Goal: Task Accomplishment & Management: Use online tool/utility

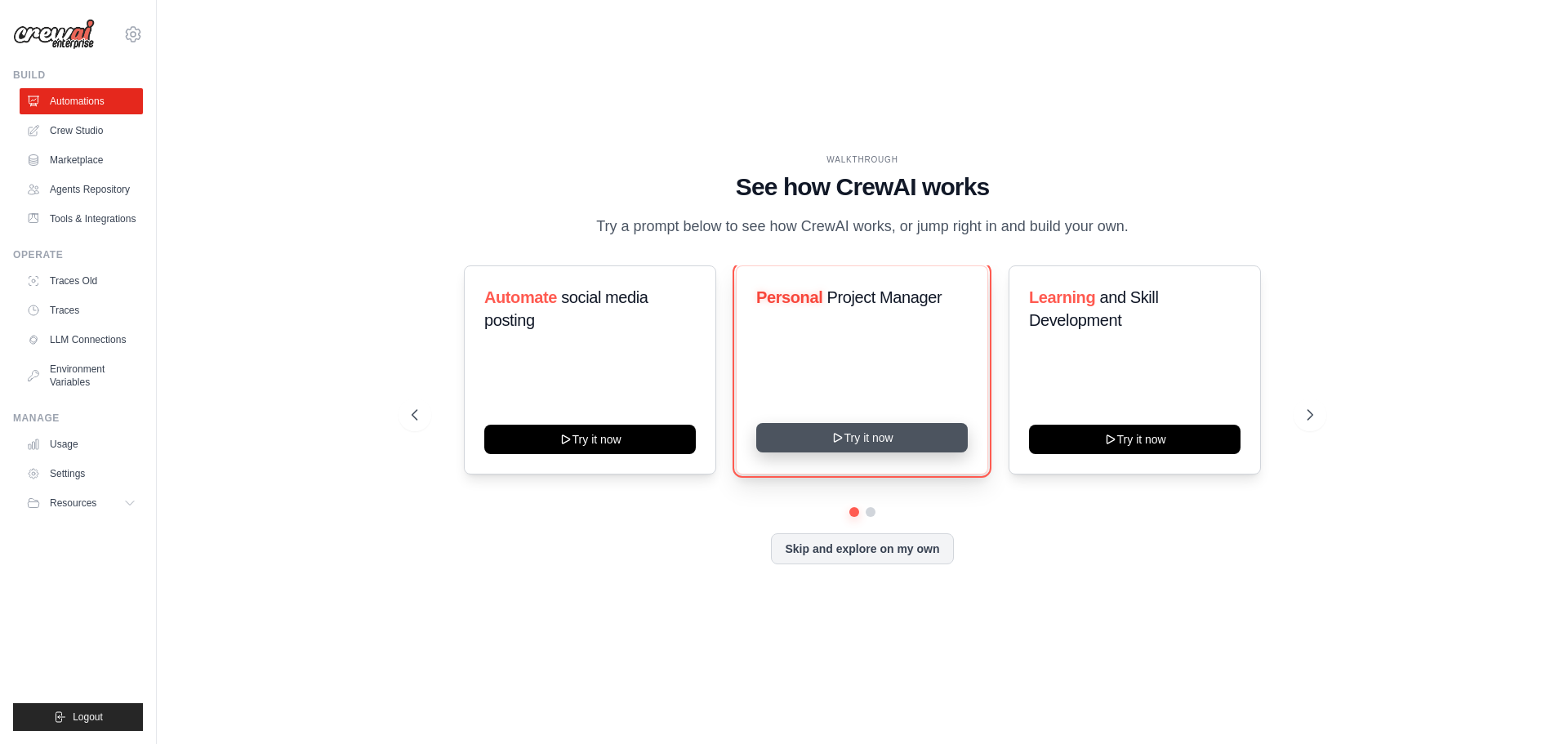
click at [860, 448] on button "Try it now" at bounding box center [861, 437] width 211 height 29
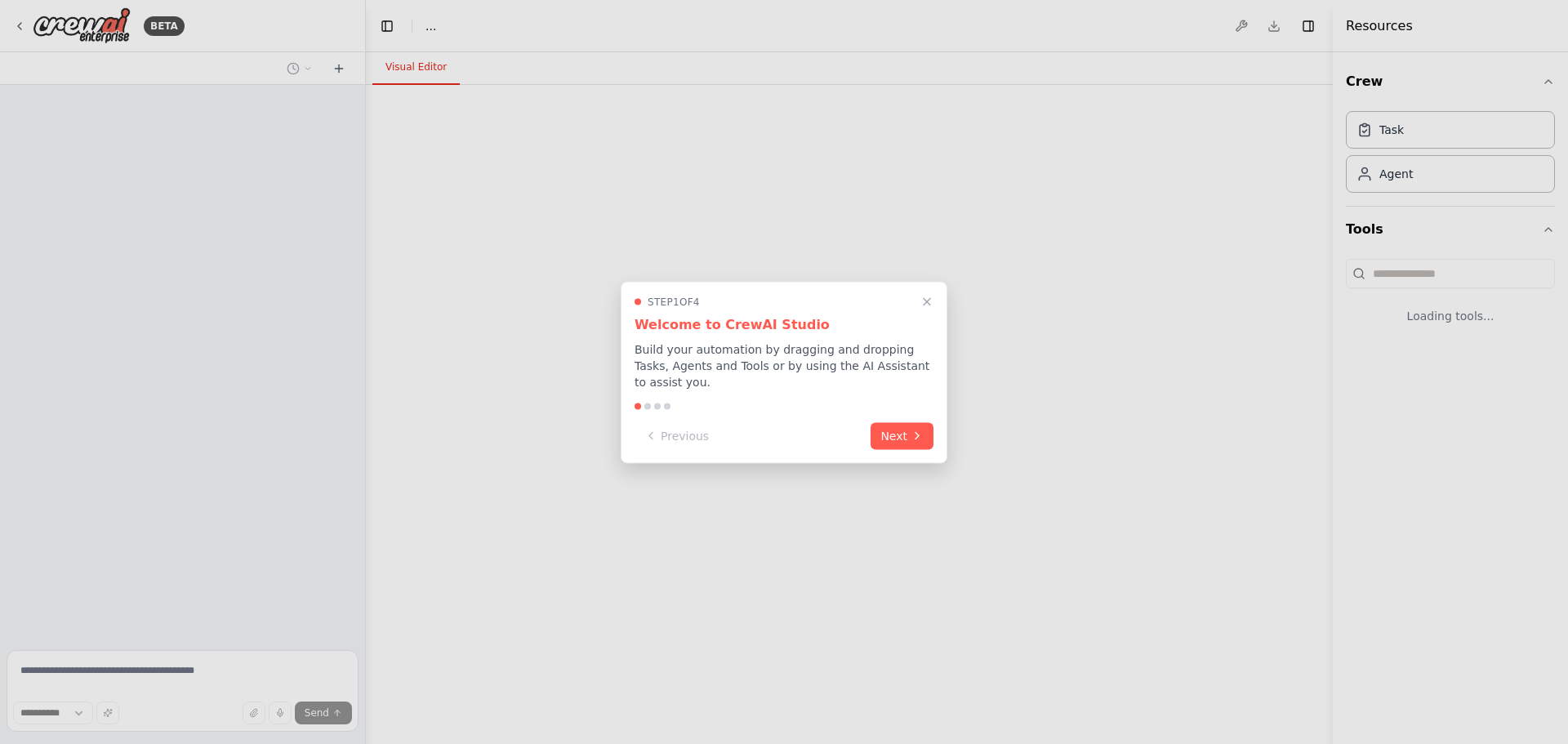
select select "****"
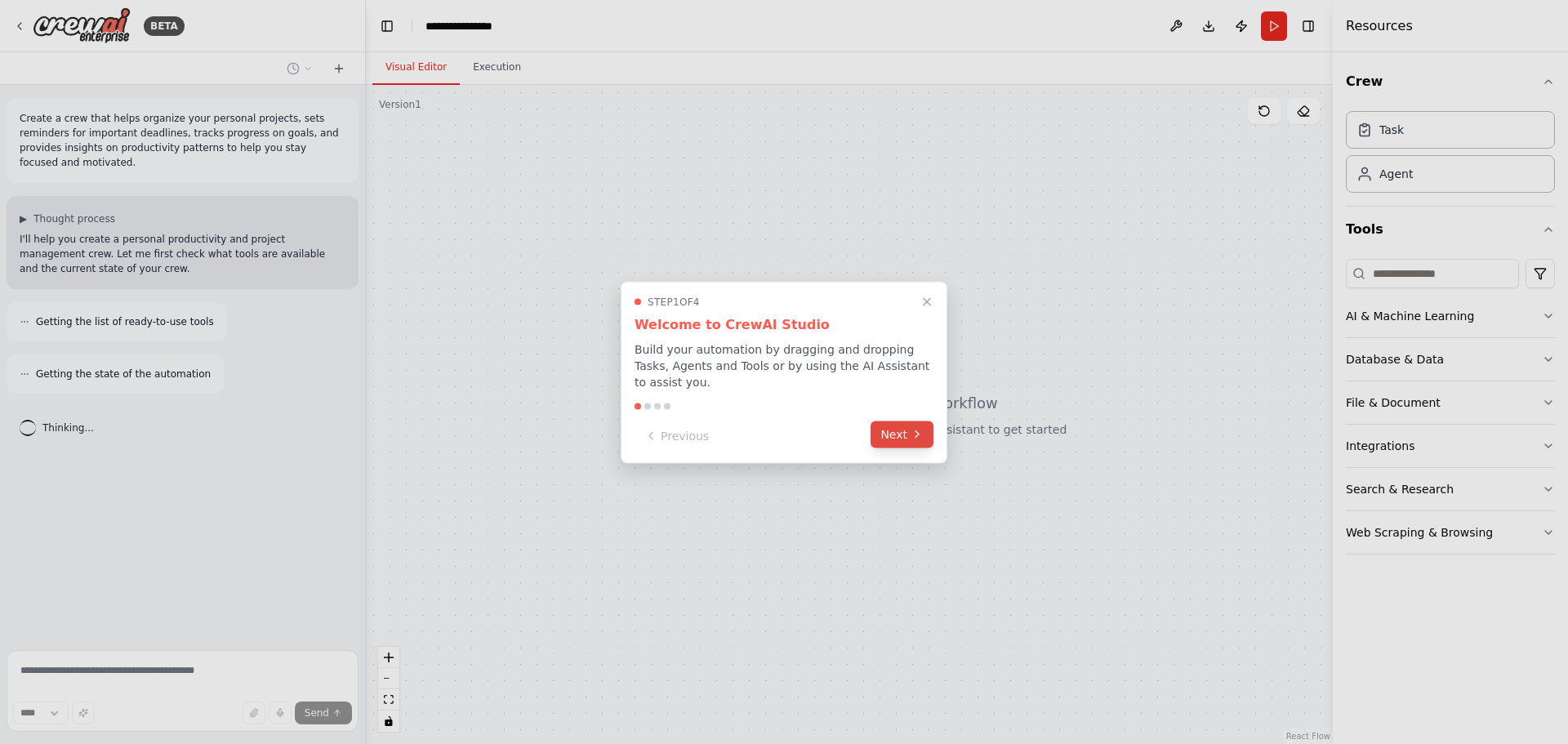
click at [897, 438] on button "Next" at bounding box center [901, 434] width 63 height 27
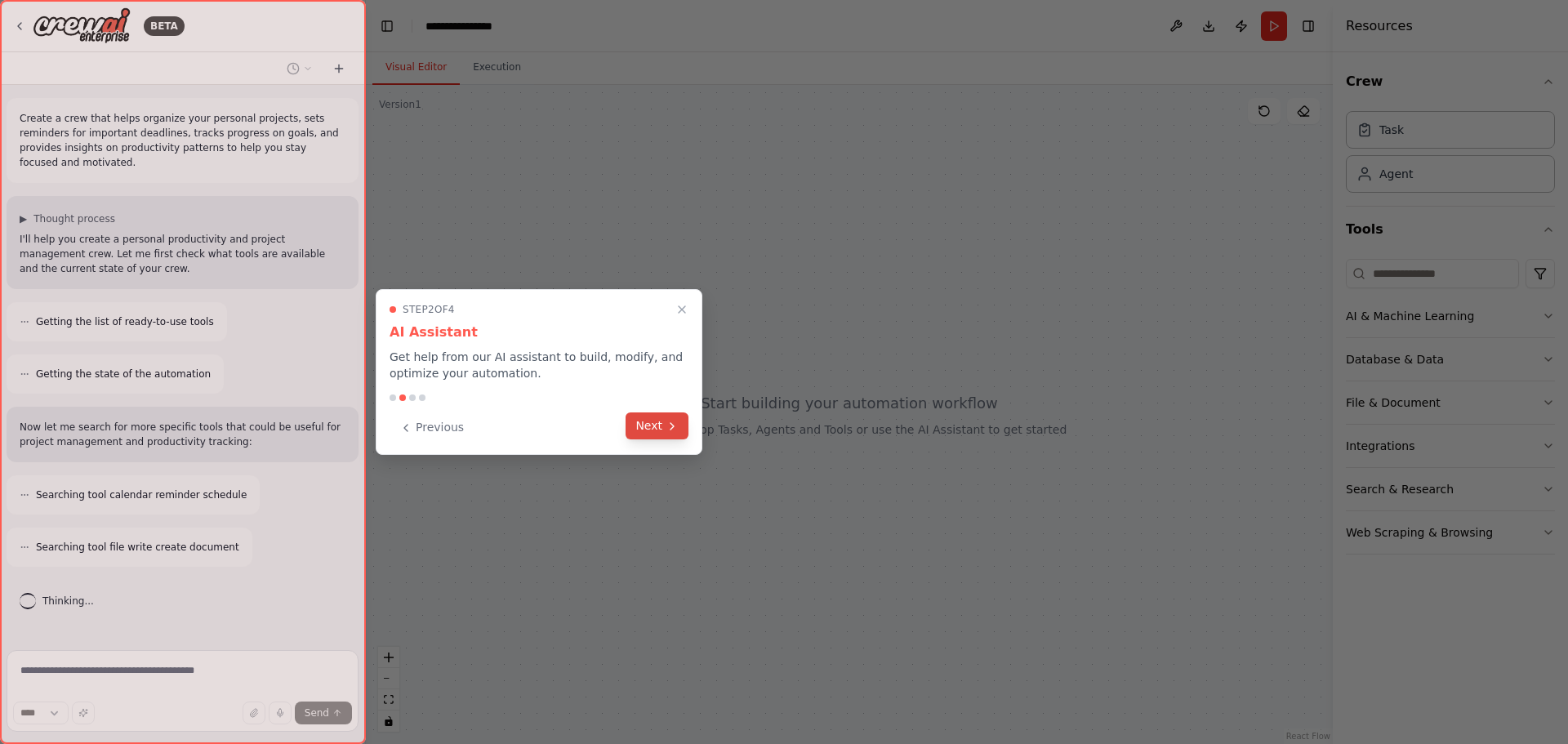
click at [662, 424] on button "Next" at bounding box center [656, 426] width 63 height 27
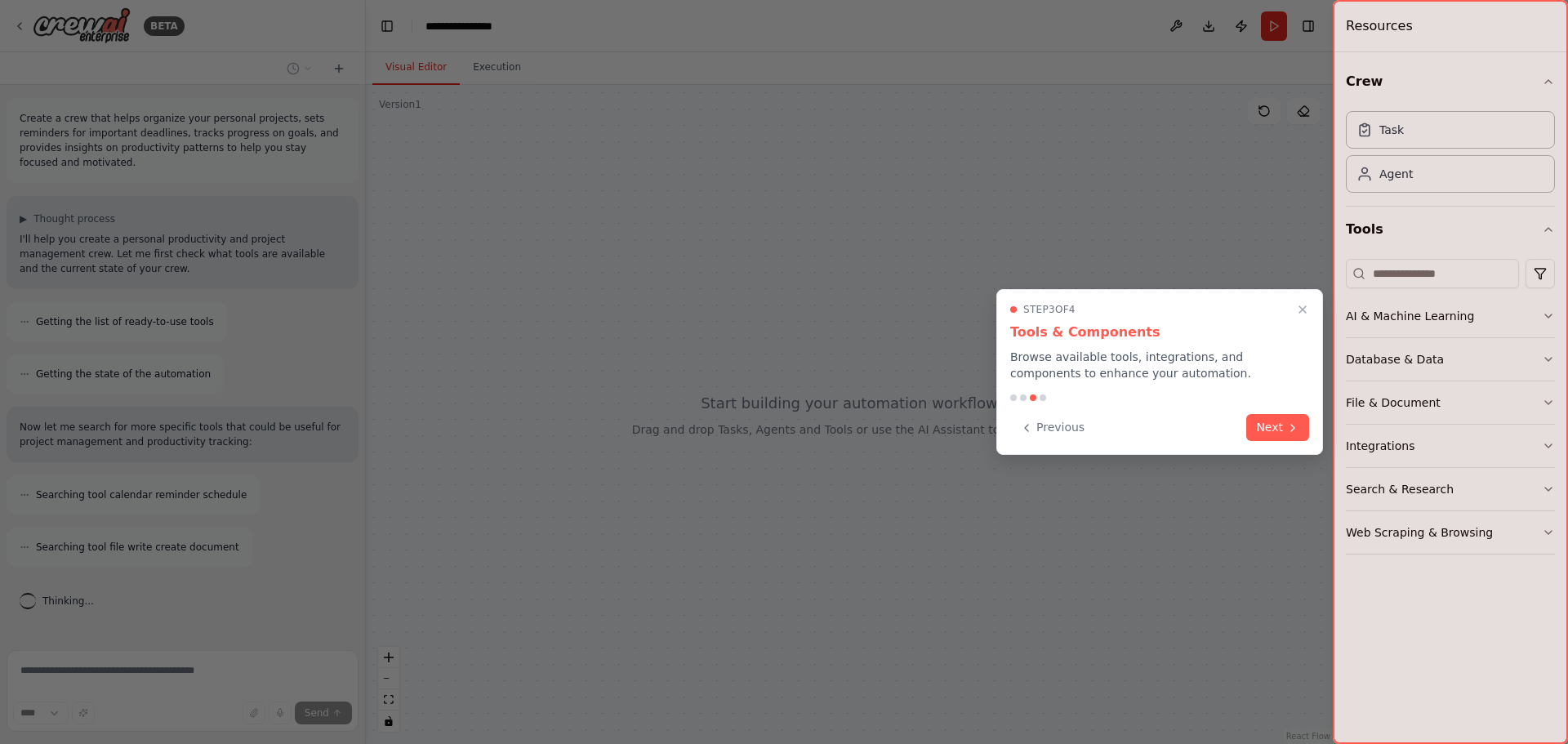
scroll to position [43, 0]
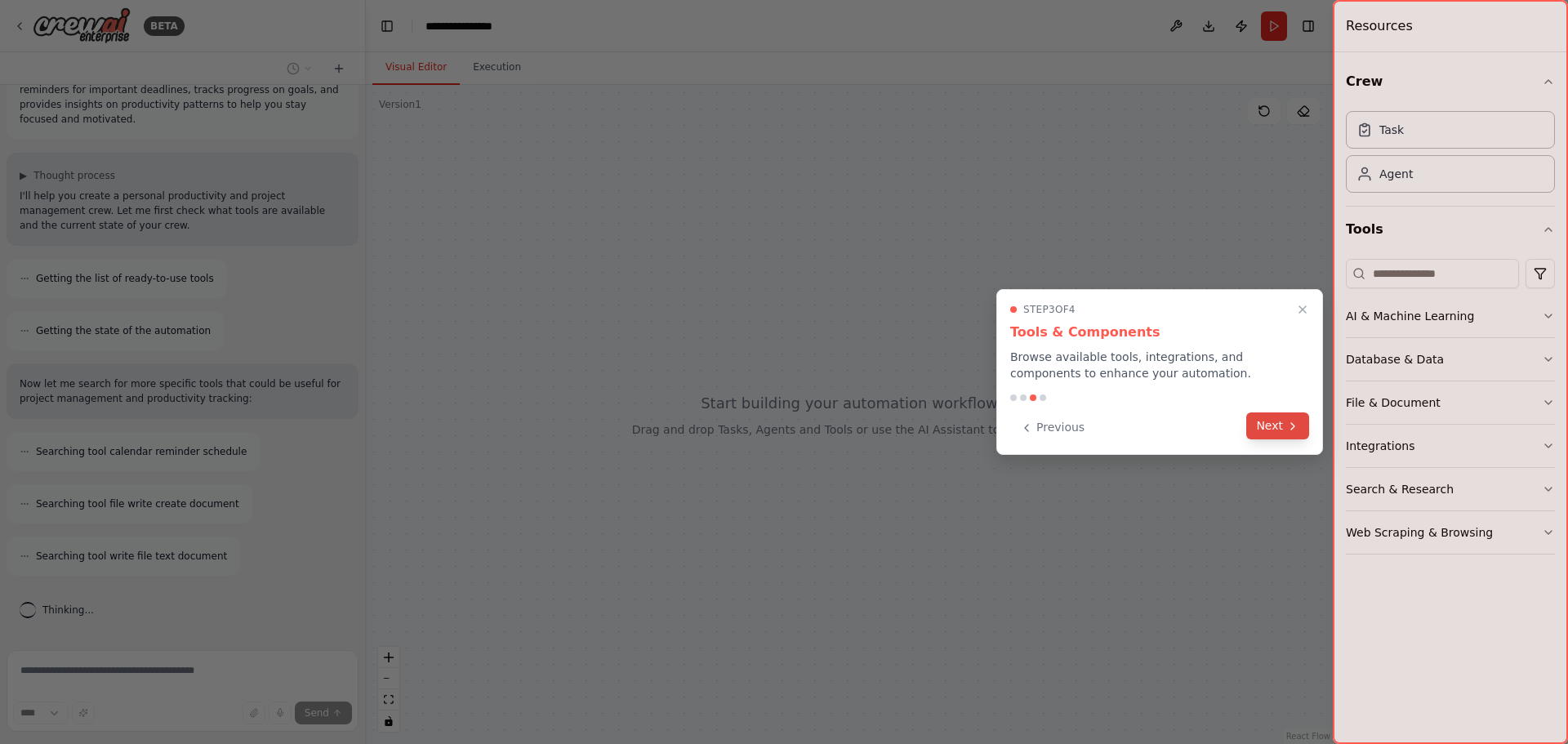
click at [1284, 429] on button "Next" at bounding box center [1277, 426] width 63 height 27
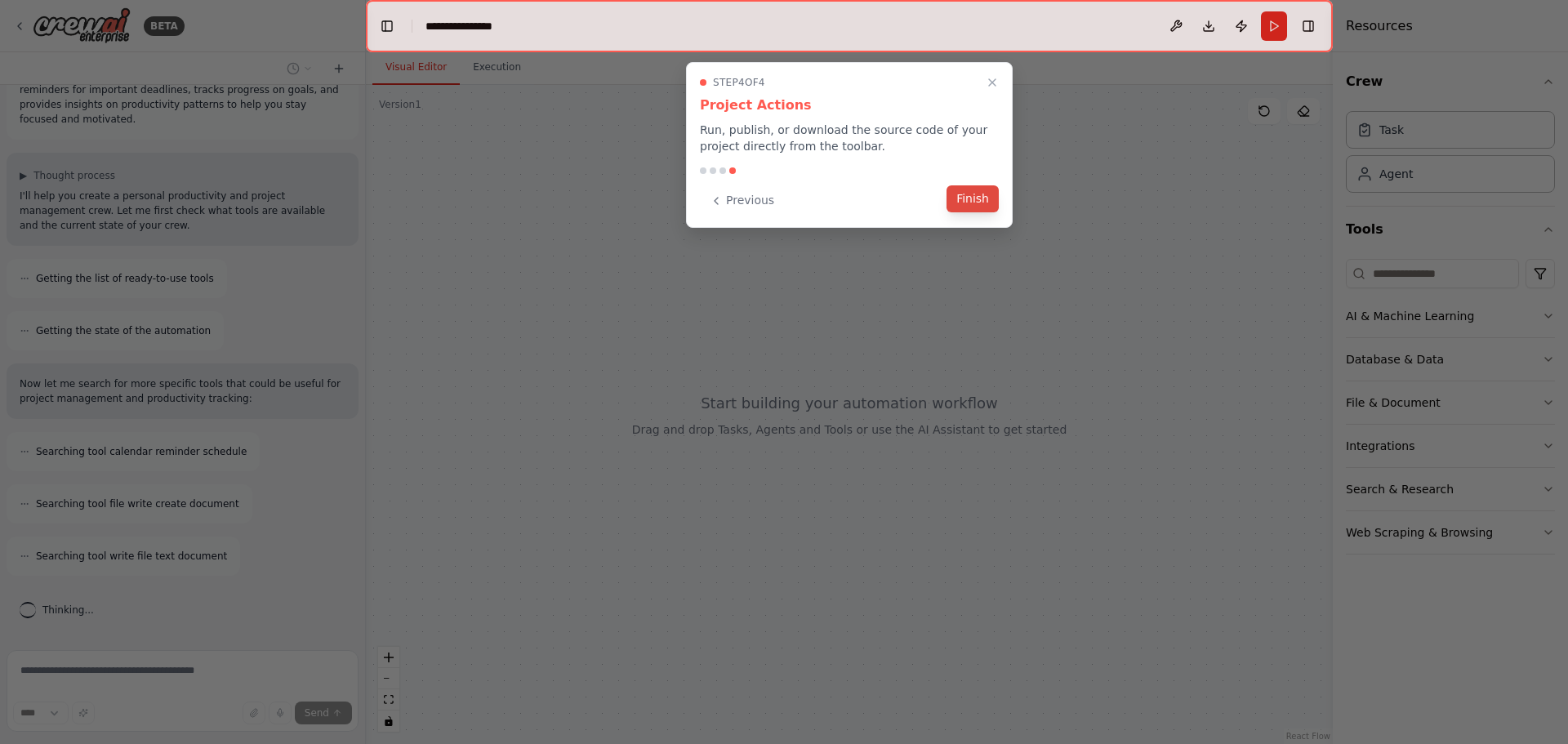
click at [973, 193] on button "Finish" at bounding box center [973, 198] width 53 height 27
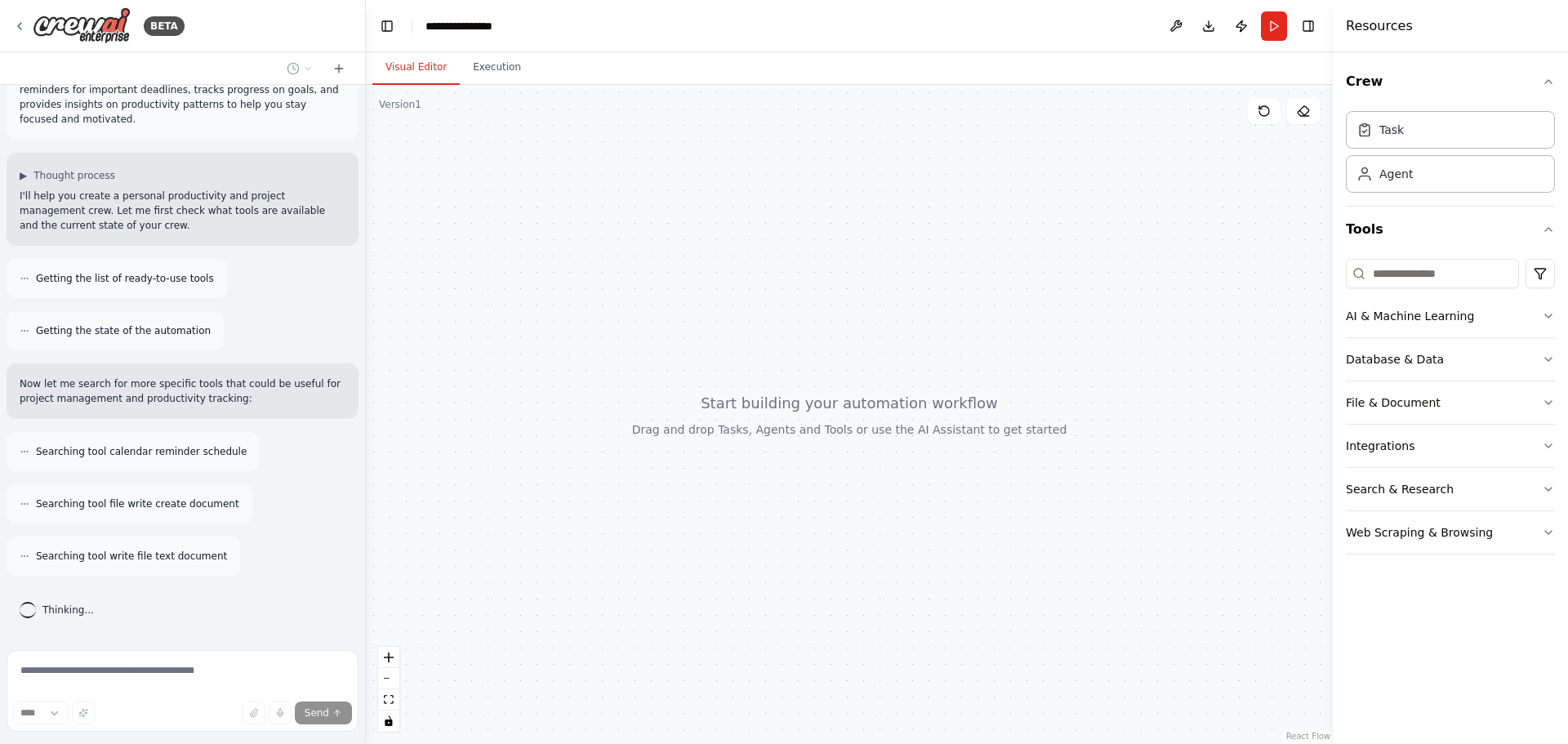
click at [196, 707] on div "**** Send" at bounding box center [182, 713] width 339 height 23
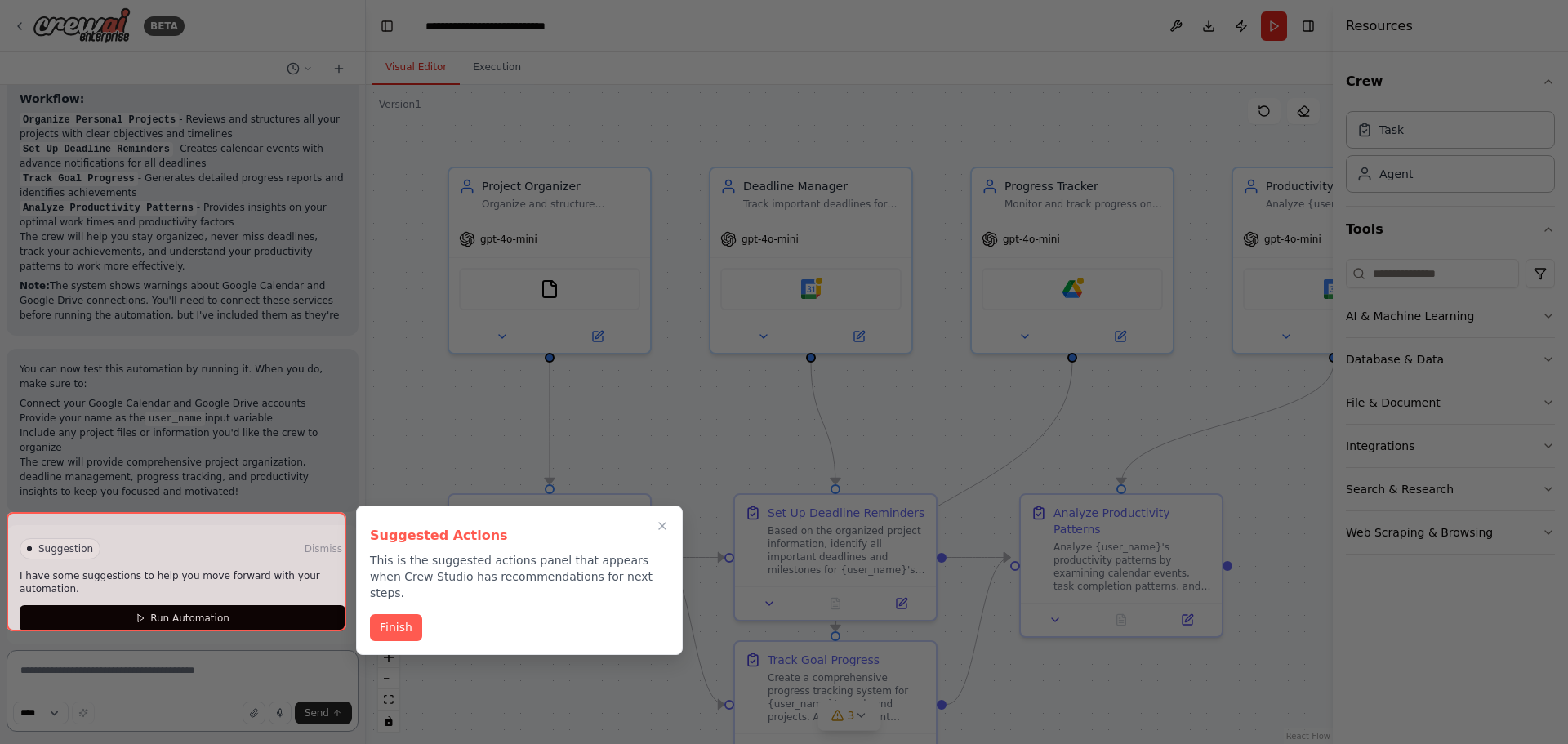
scroll to position [1504, 0]
click at [660, 526] on icon "Close walkthrough" at bounding box center [662, 526] width 15 height 15
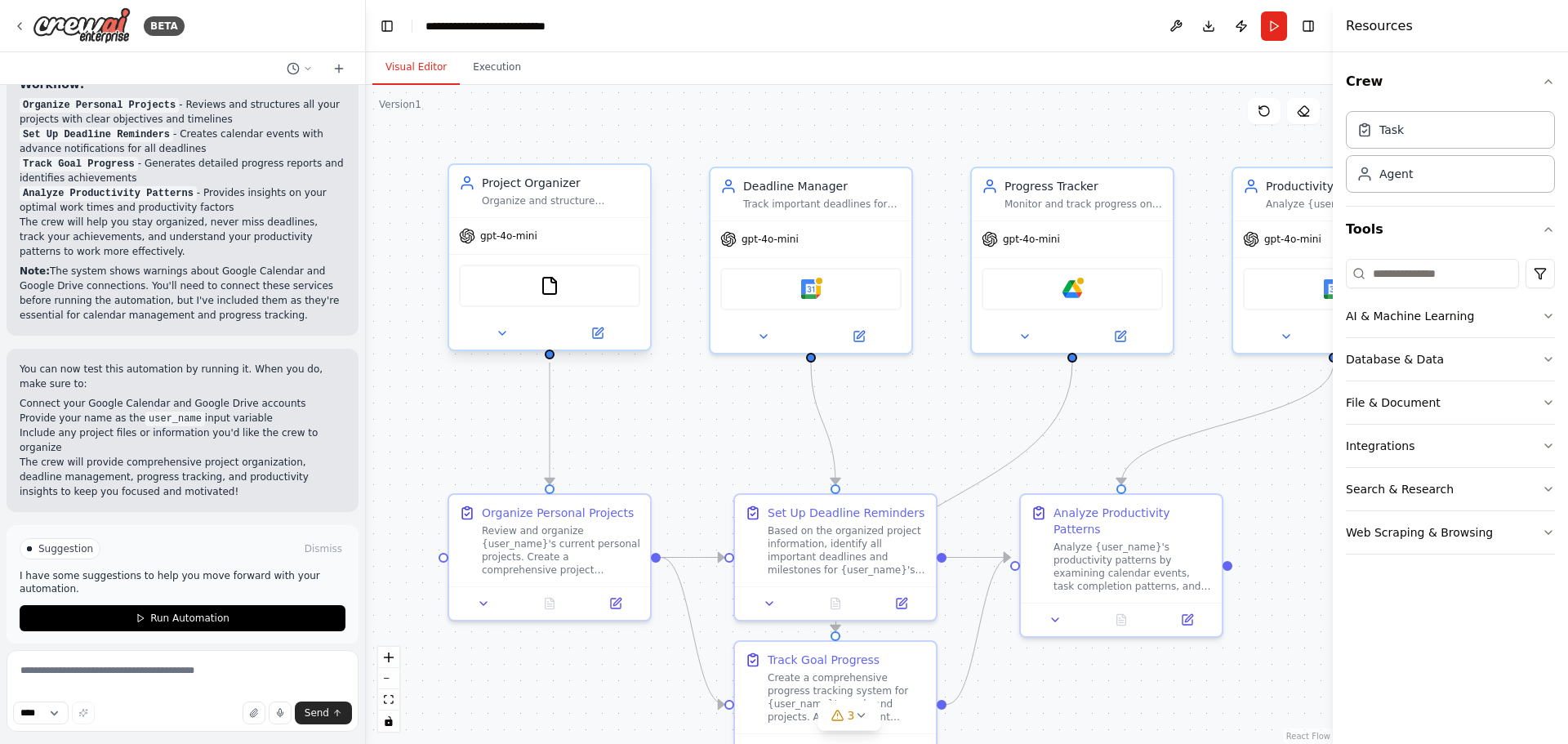
click at [537, 240] on div "gpt-4o-mini" at bounding box center [549, 236] width 201 height 36
click at [597, 329] on icon at bounding box center [597, 333] width 9 height 9
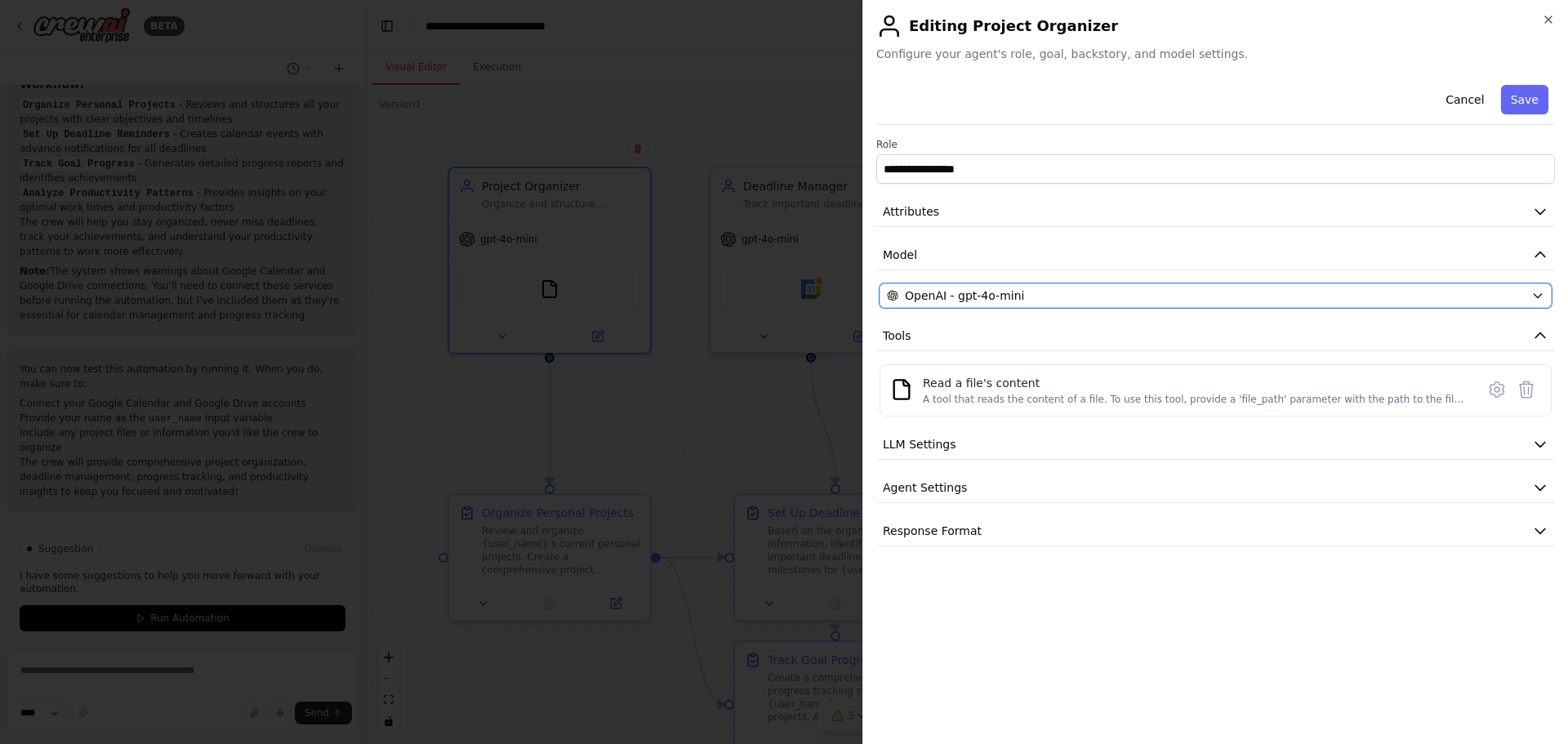
click at [1538, 295] on icon "button" at bounding box center [1537, 296] width 13 height 13
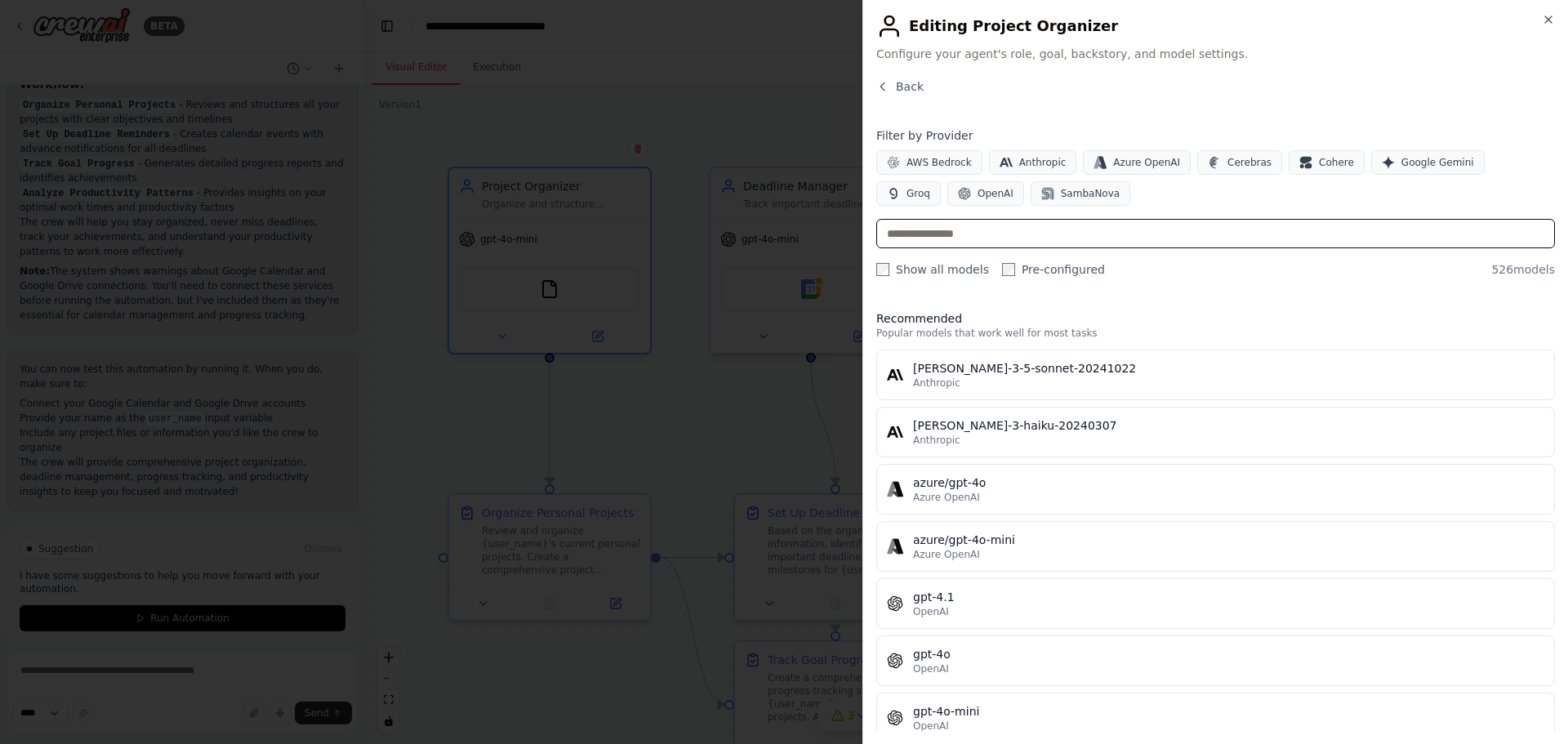
click at [950, 238] on input "text" at bounding box center [1215, 233] width 679 height 29
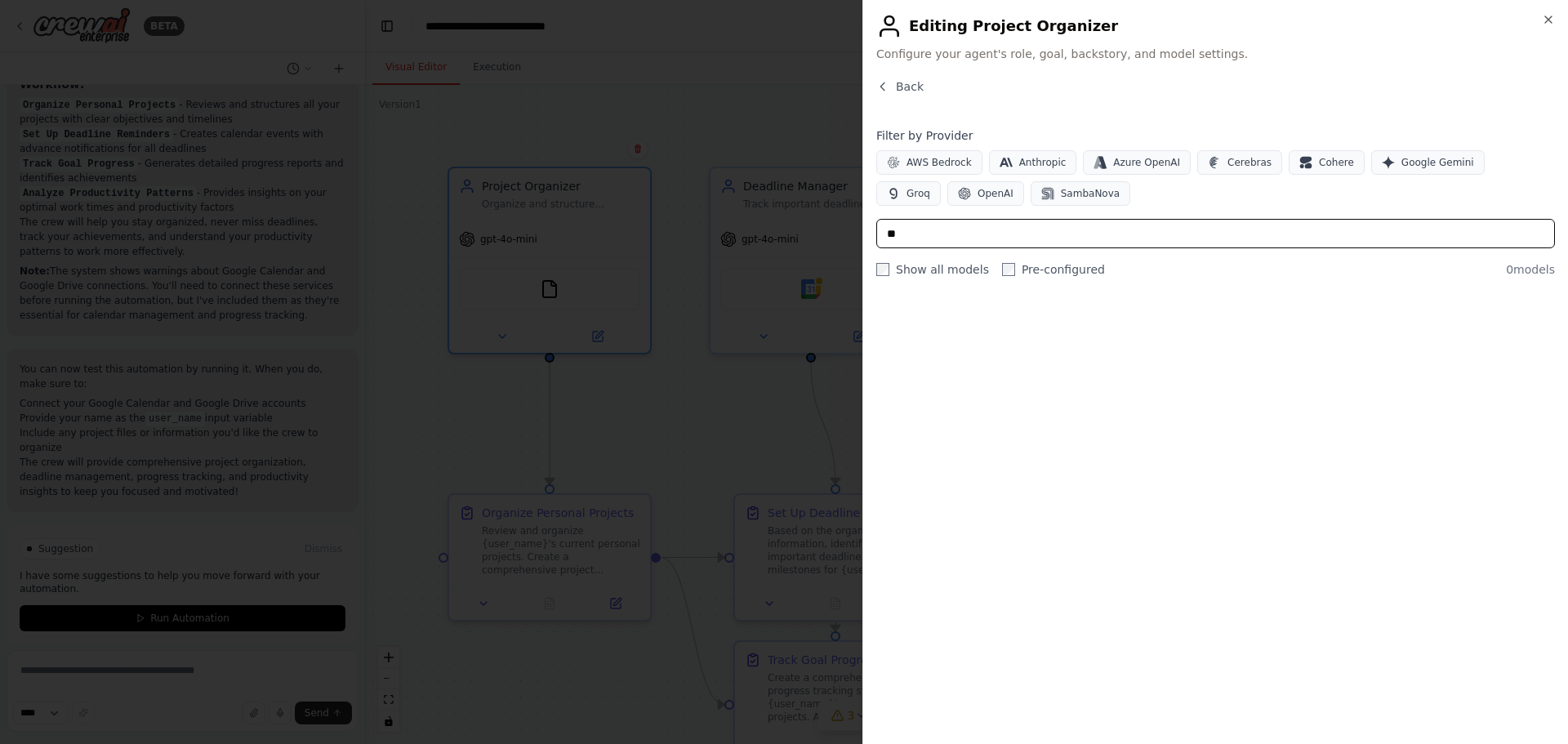
type input "*"
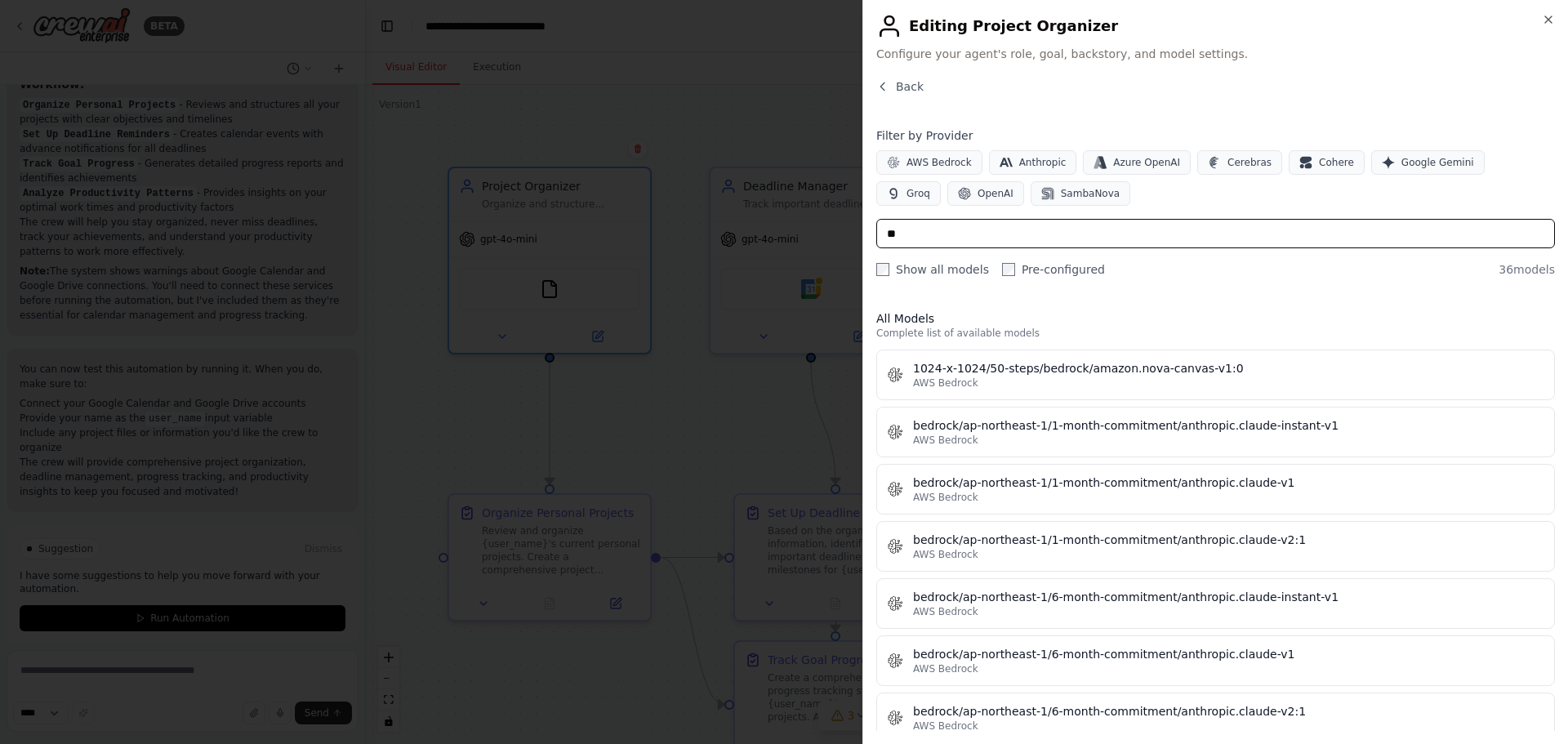
type input "*"
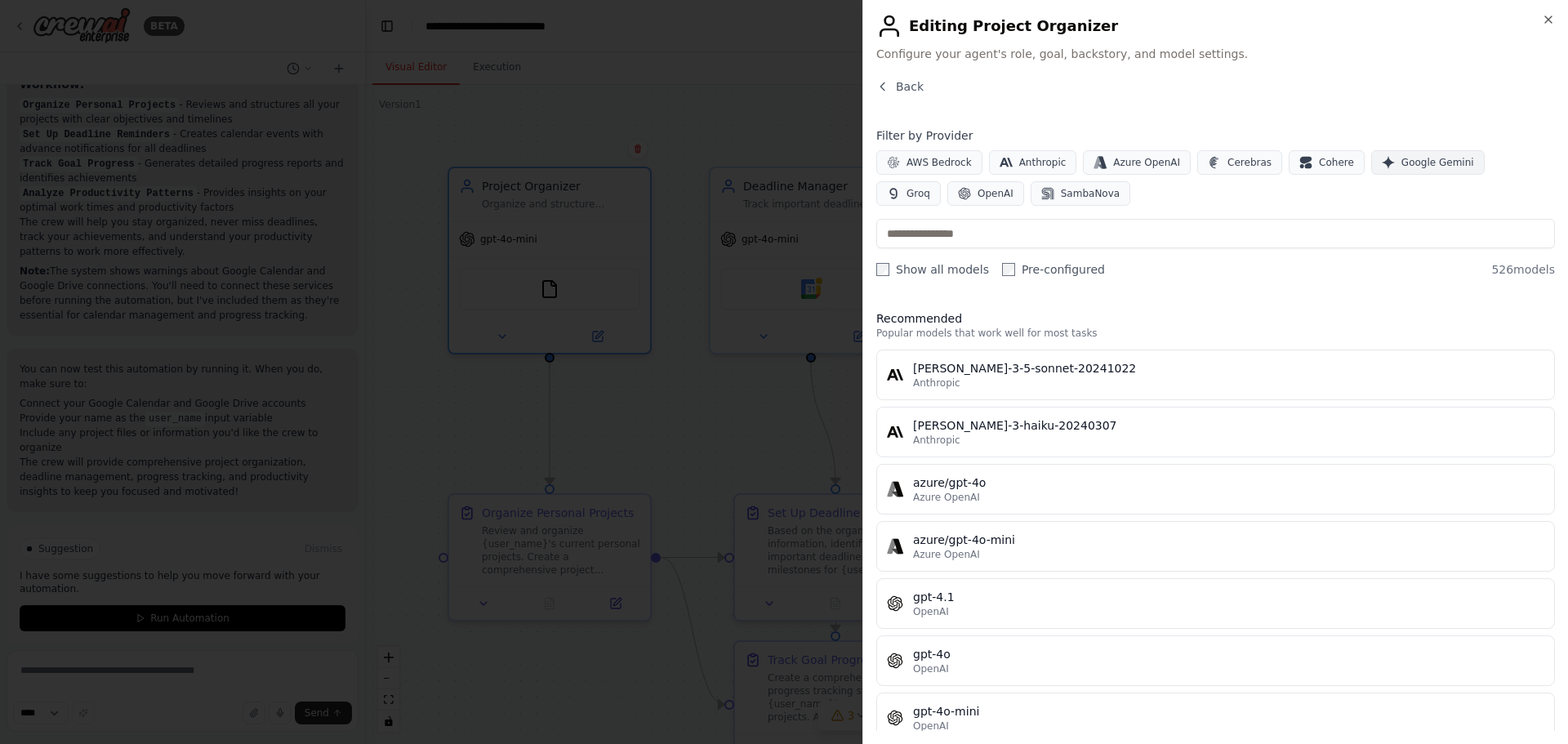
click at [1401, 161] on span "Google Gemini" at bounding box center [1437, 163] width 72 height 13
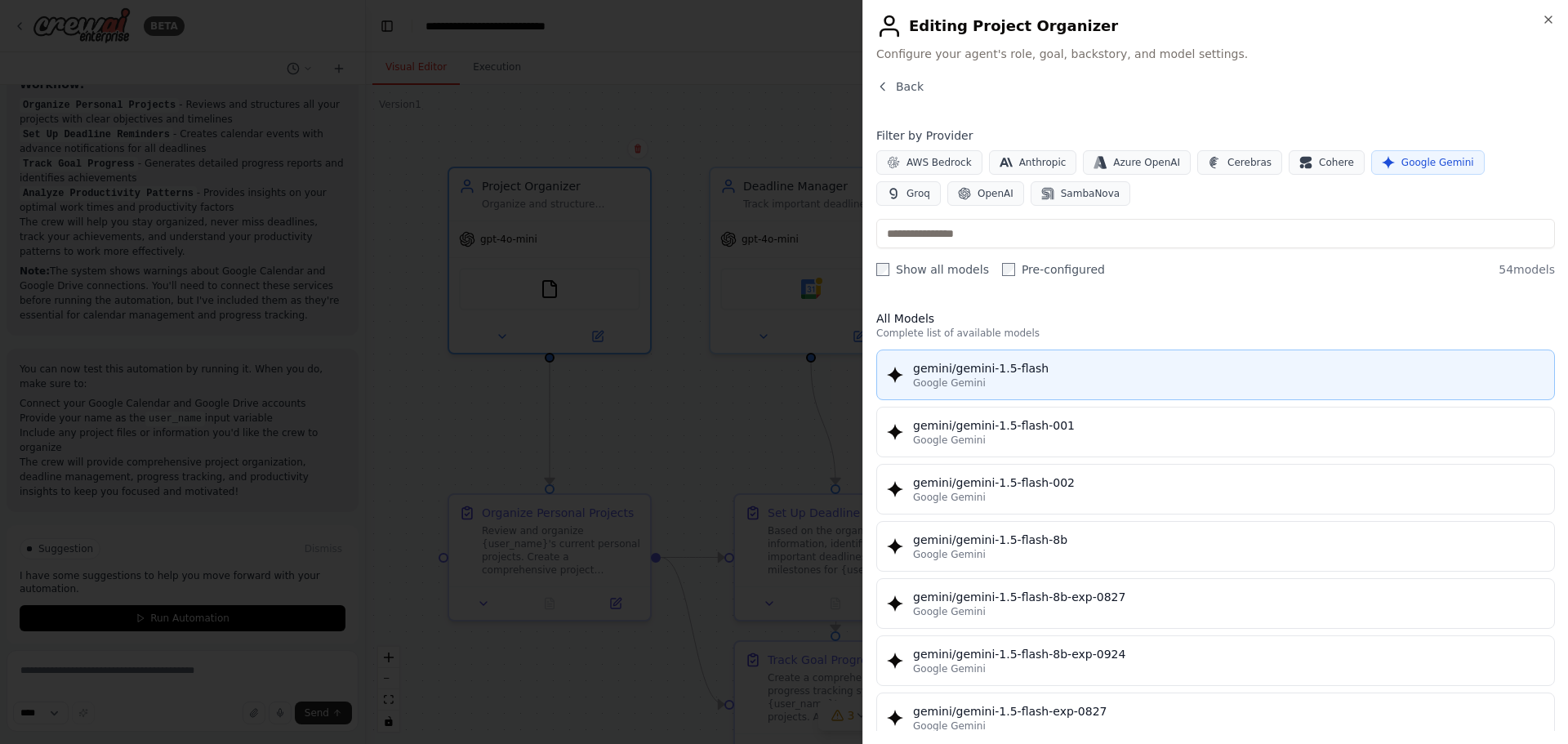
click at [1020, 377] on div "Google Gemini" at bounding box center [1228, 383] width 631 height 13
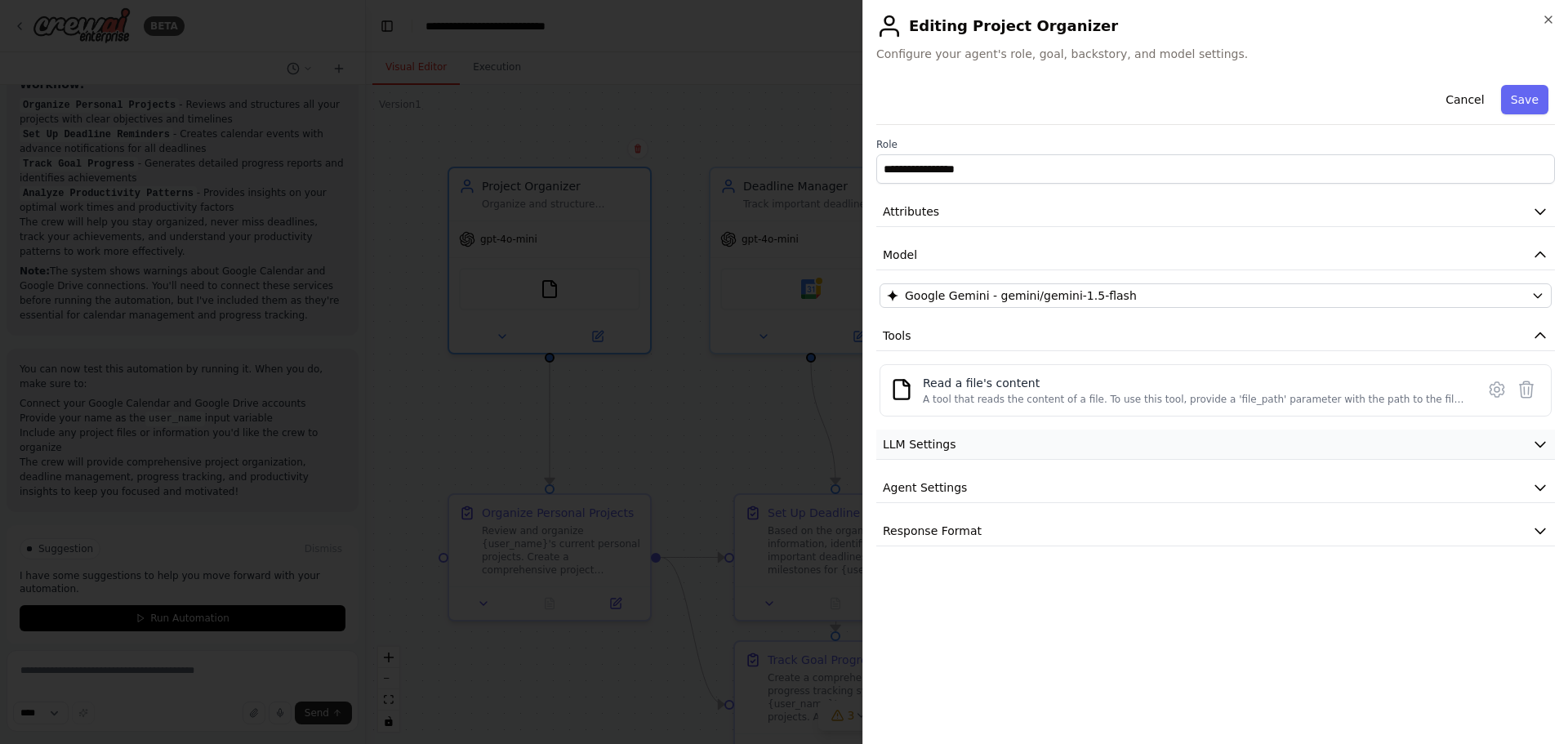
click at [1536, 444] on icon "button" at bounding box center [1539, 443] width 16 height 16
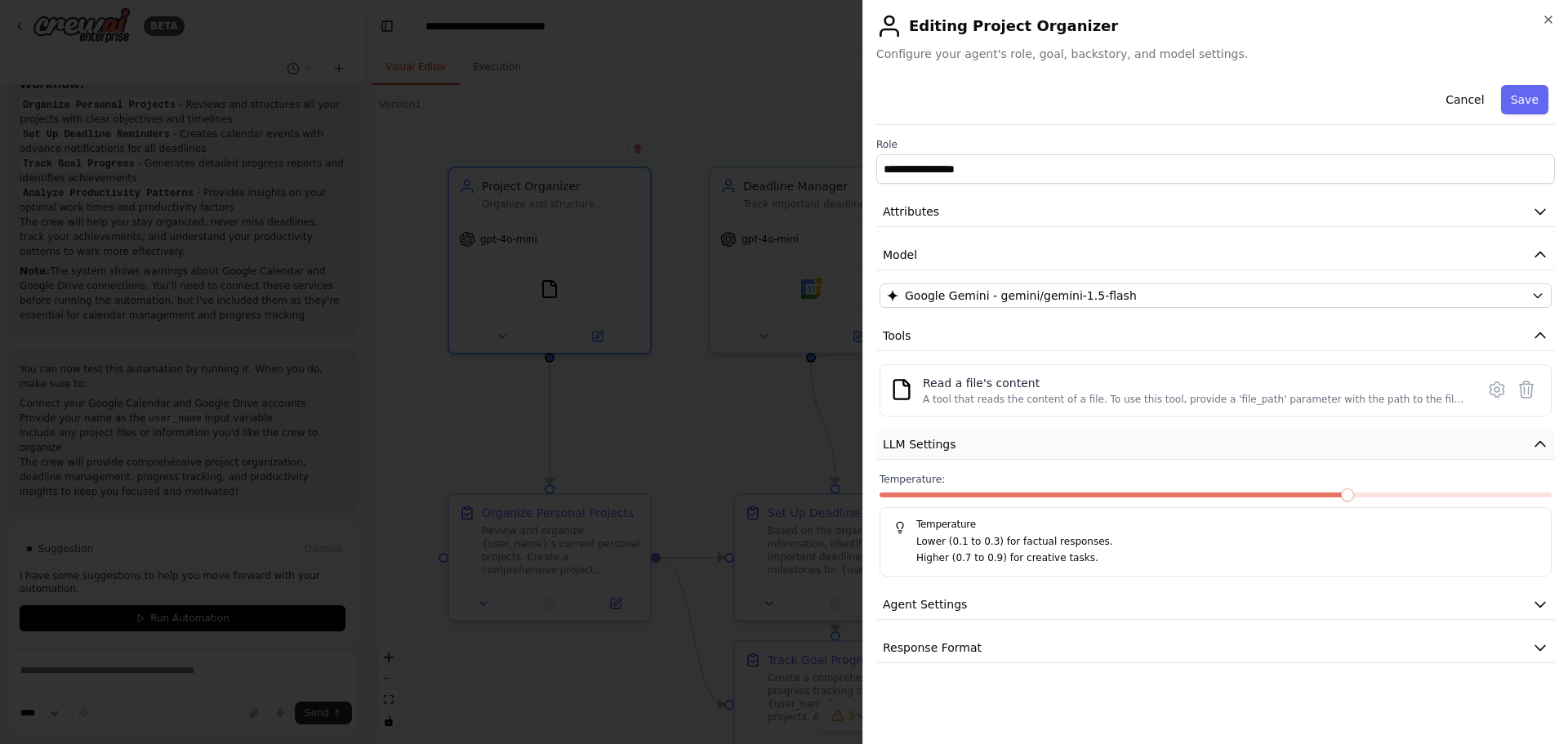
click at [1536, 444] on icon "button" at bounding box center [1539, 443] width 16 height 16
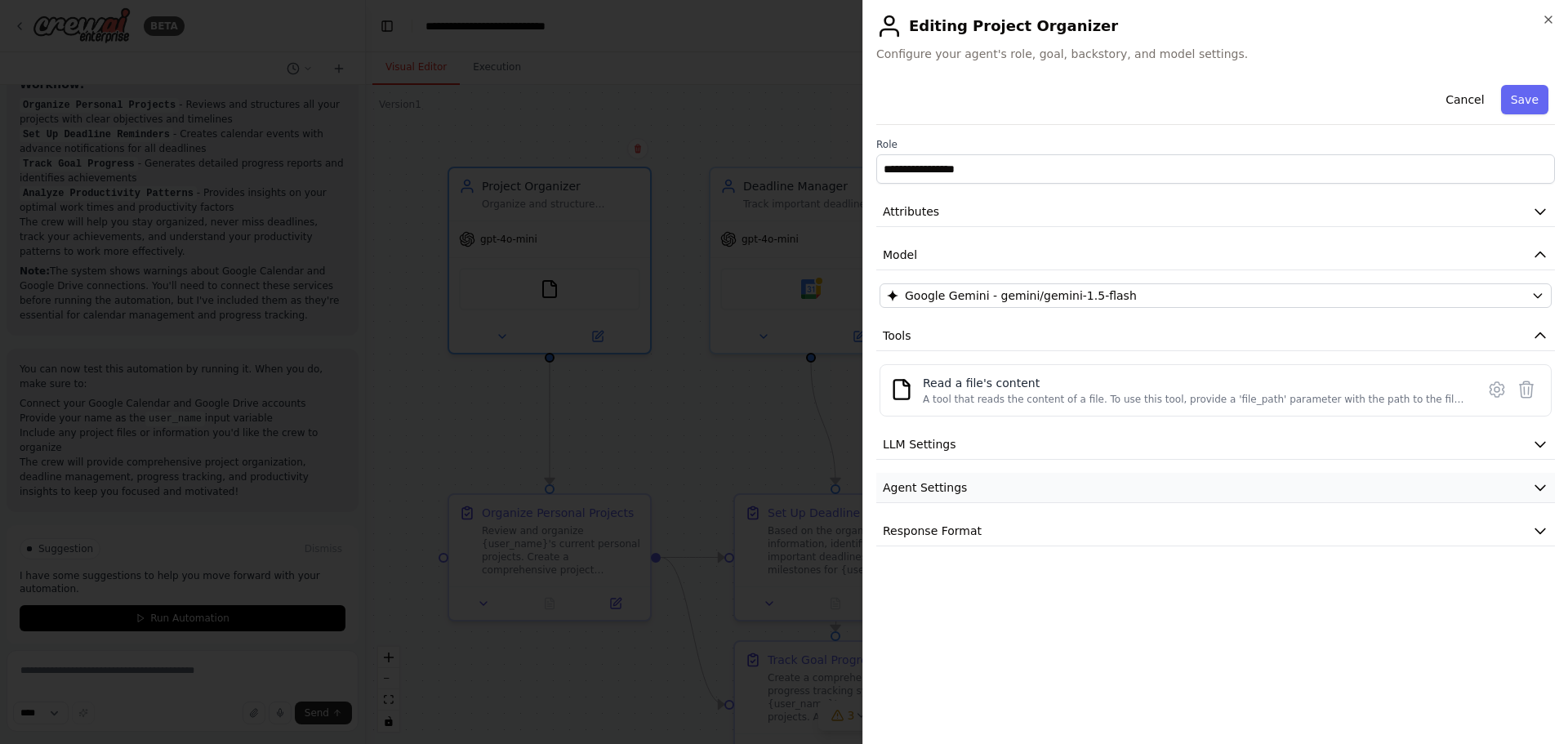
click at [1540, 482] on icon "button" at bounding box center [1539, 487] width 16 height 16
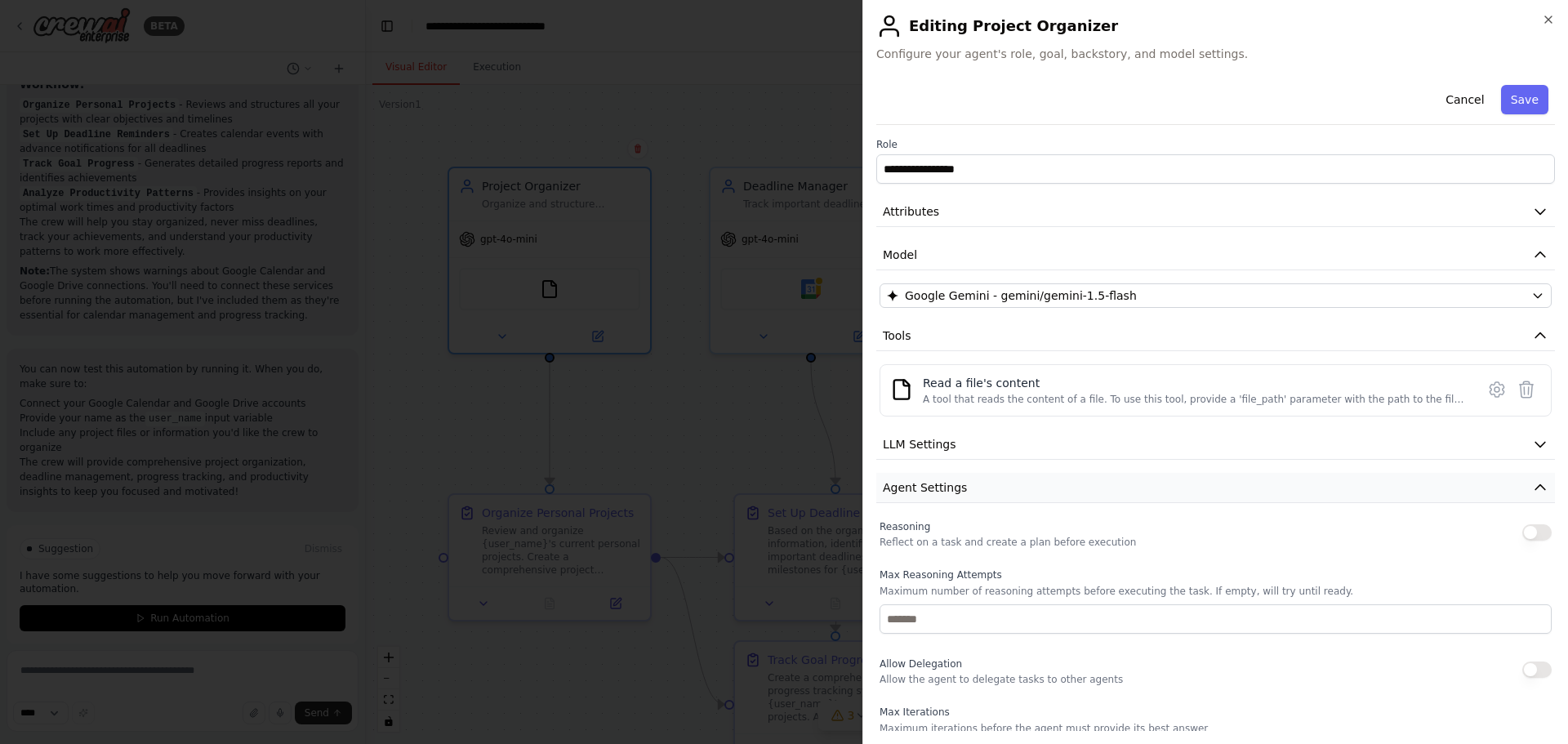
click at [1531, 486] on icon "button" at bounding box center [1539, 487] width 16 height 16
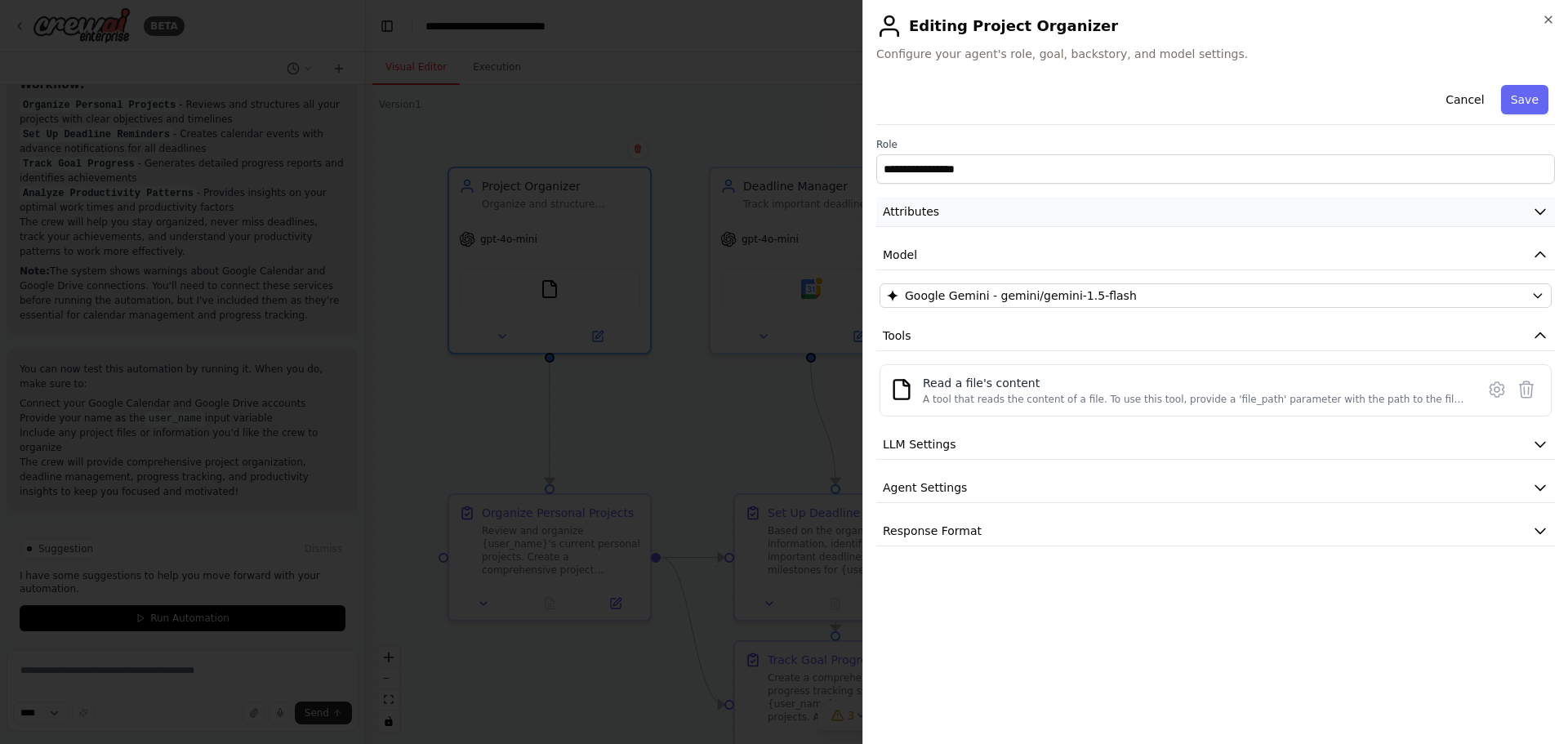
click at [1538, 205] on icon "button" at bounding box center [1539, 211] width 16 height 16
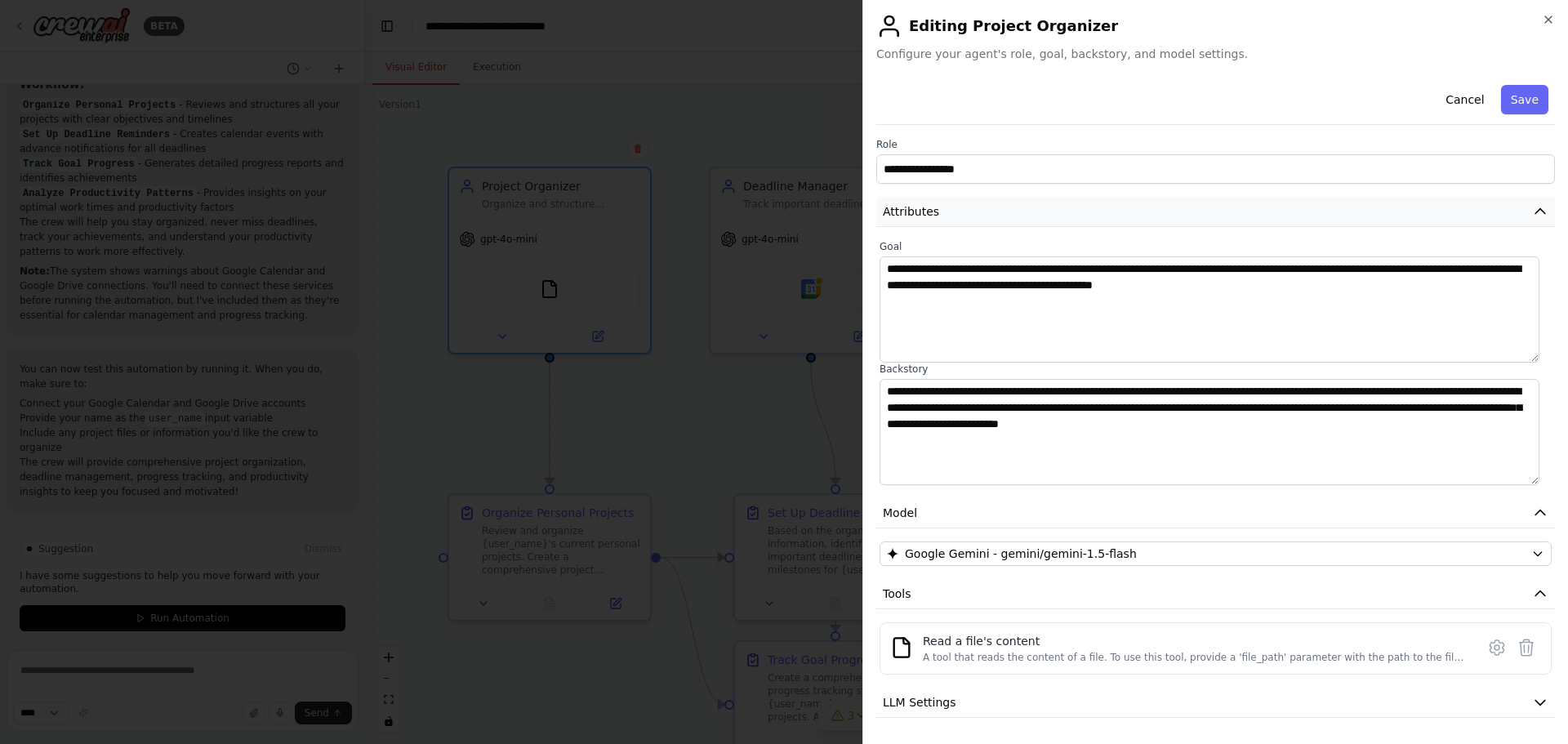
click at [1536, 209] on button "Attributes" at bounding box center [1215, 212] width 679 height 30
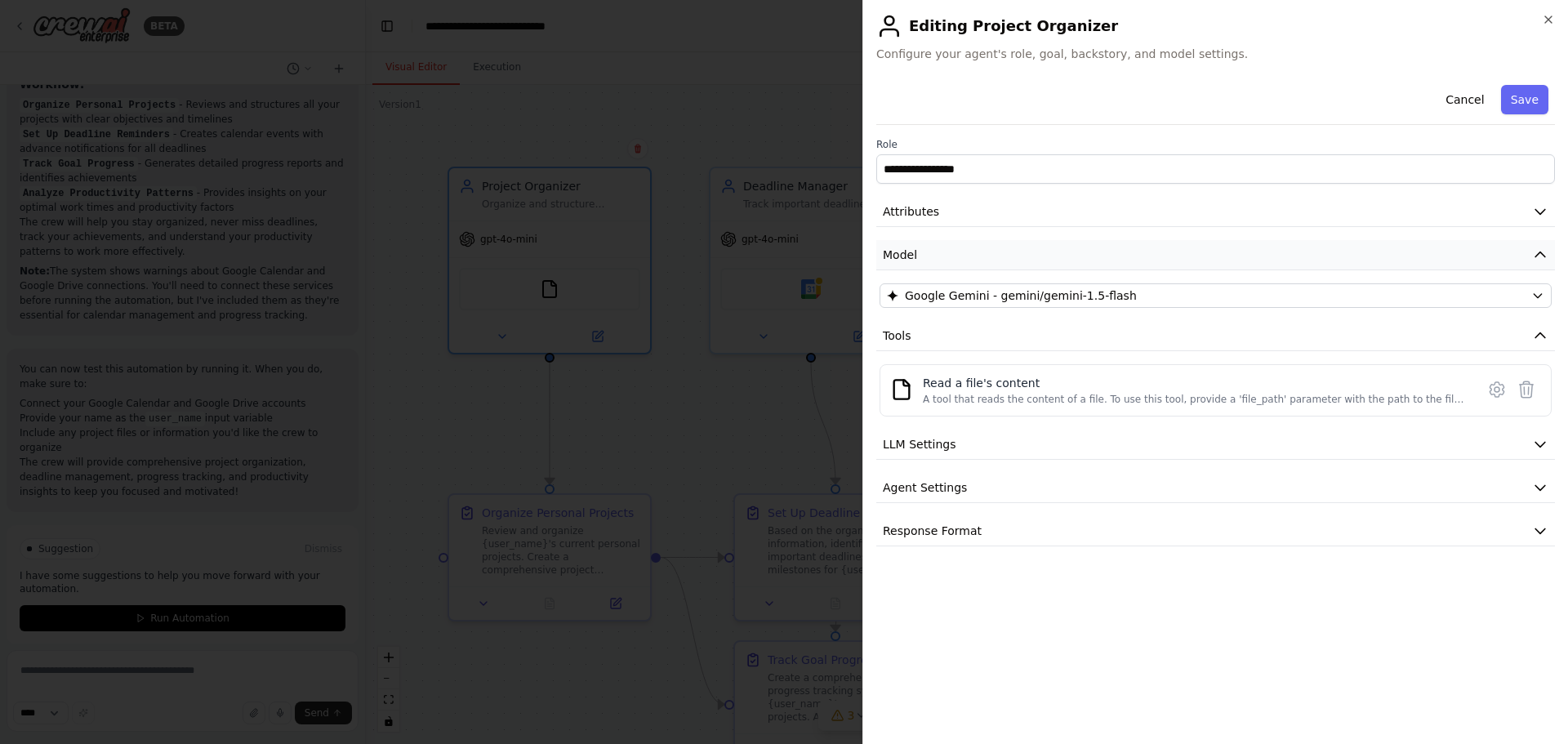
click at [1539, 254] on icon "button" at bounding box center [1540, 255] width 9 height 5
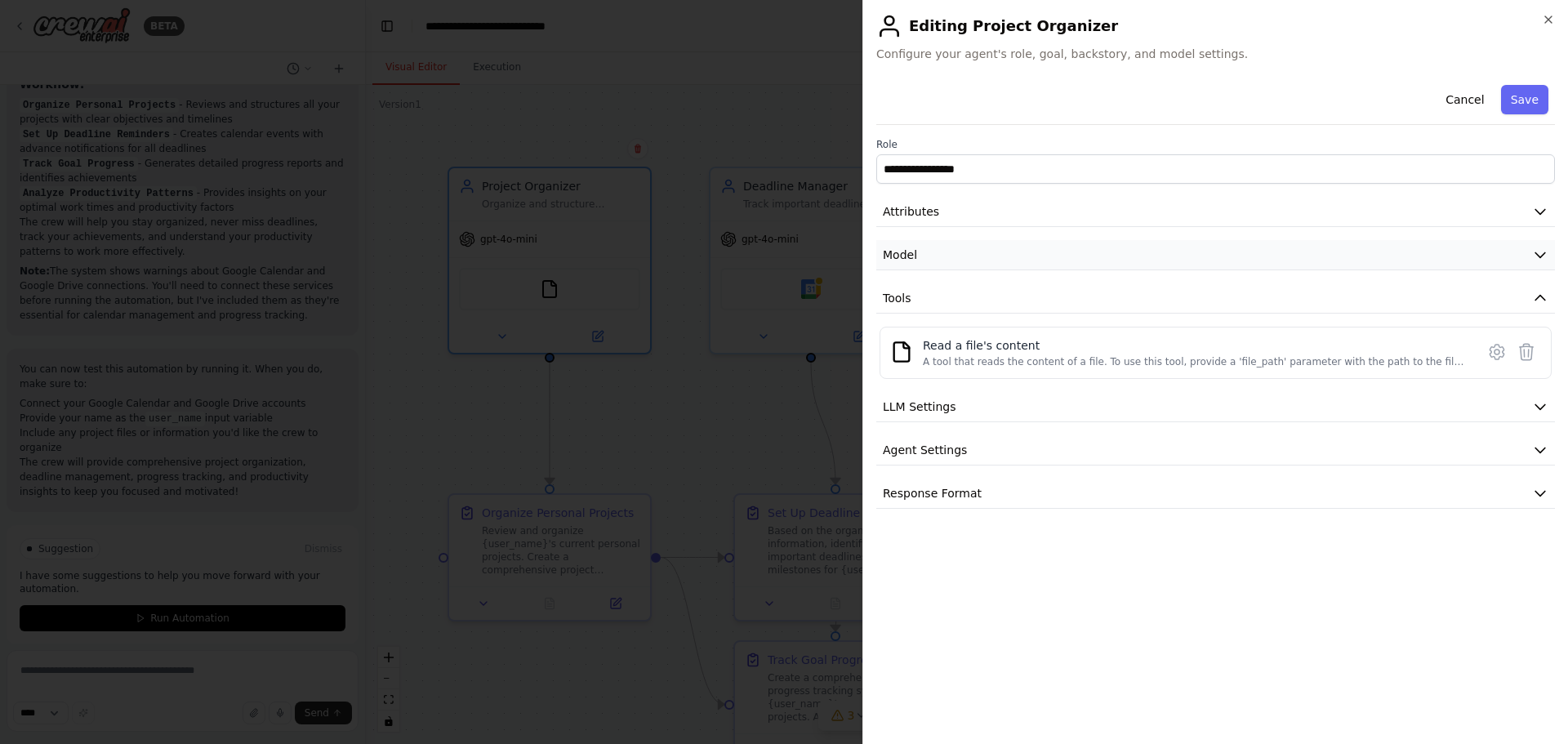
click at [1539, 254] on icon "button" at bounding box center [1539, 255] width 16 height 16
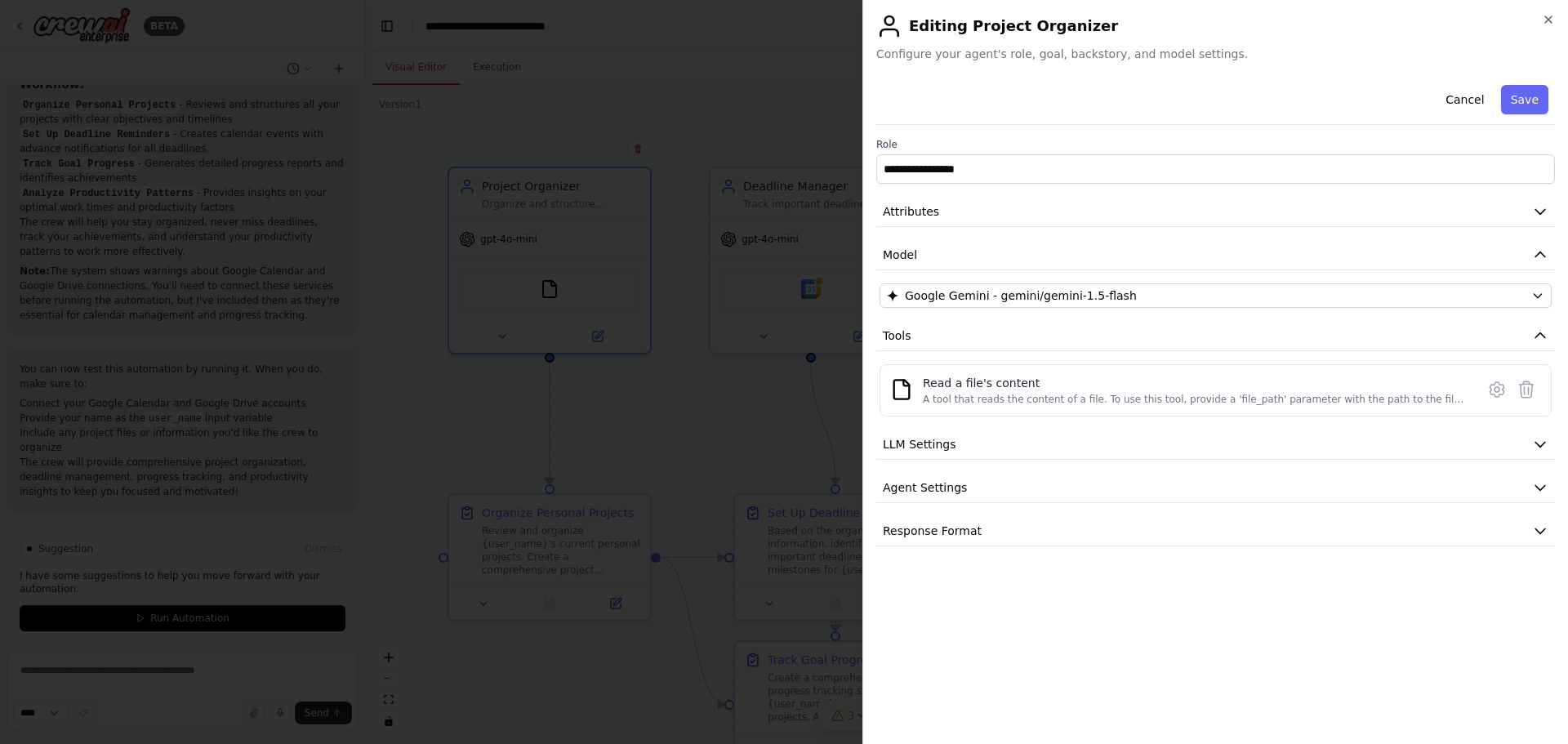
click at [1549, 28] on h2 "Editing Project Organizer" at bounding box center [1215, 26] width 679 height 26
click at [1547, 16] on icon "button" at bounding box center [1548, 20] width 13 height 13
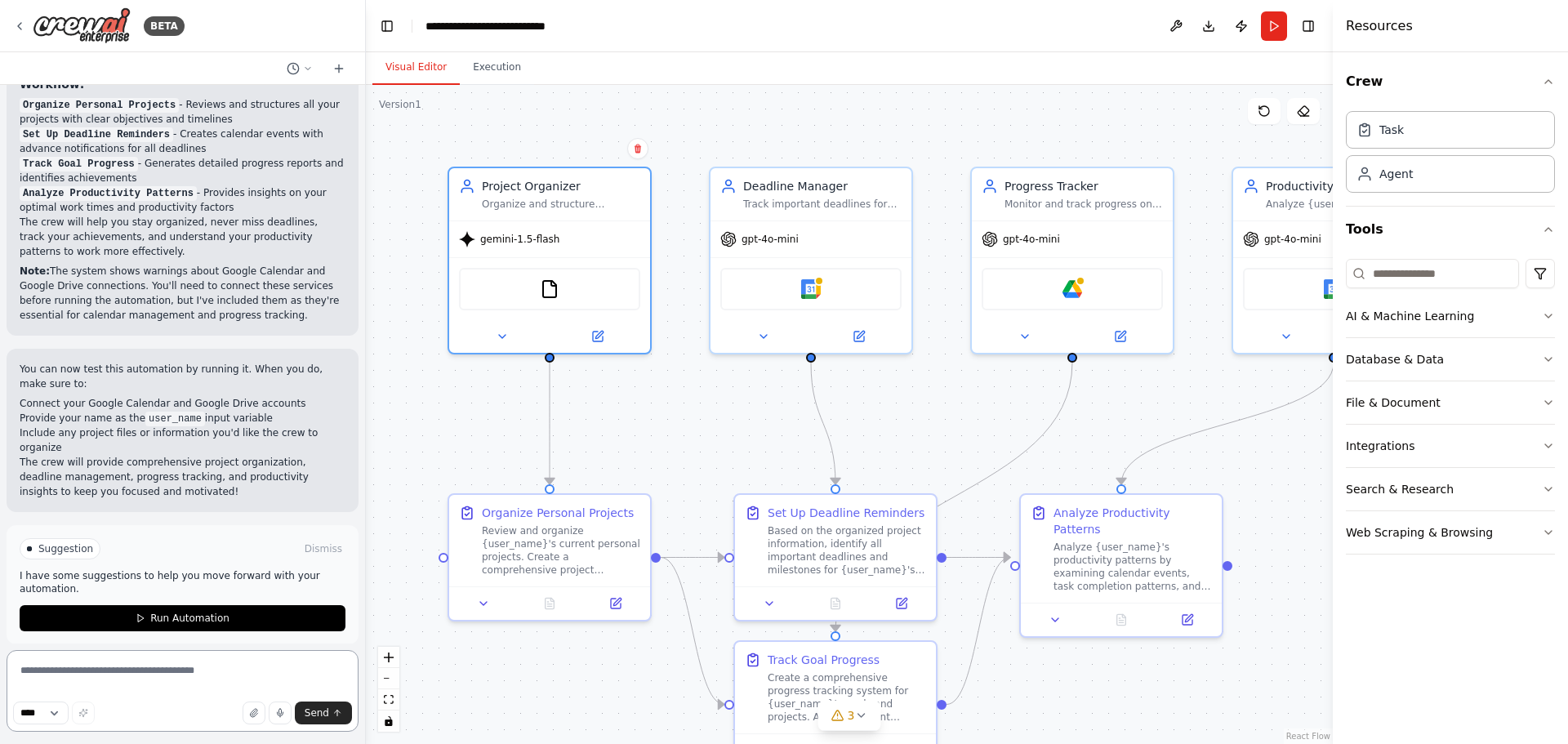
click at [87, 676] on textarea at bounding box center [182, 690] width 352 height 82
type textarea "**********"
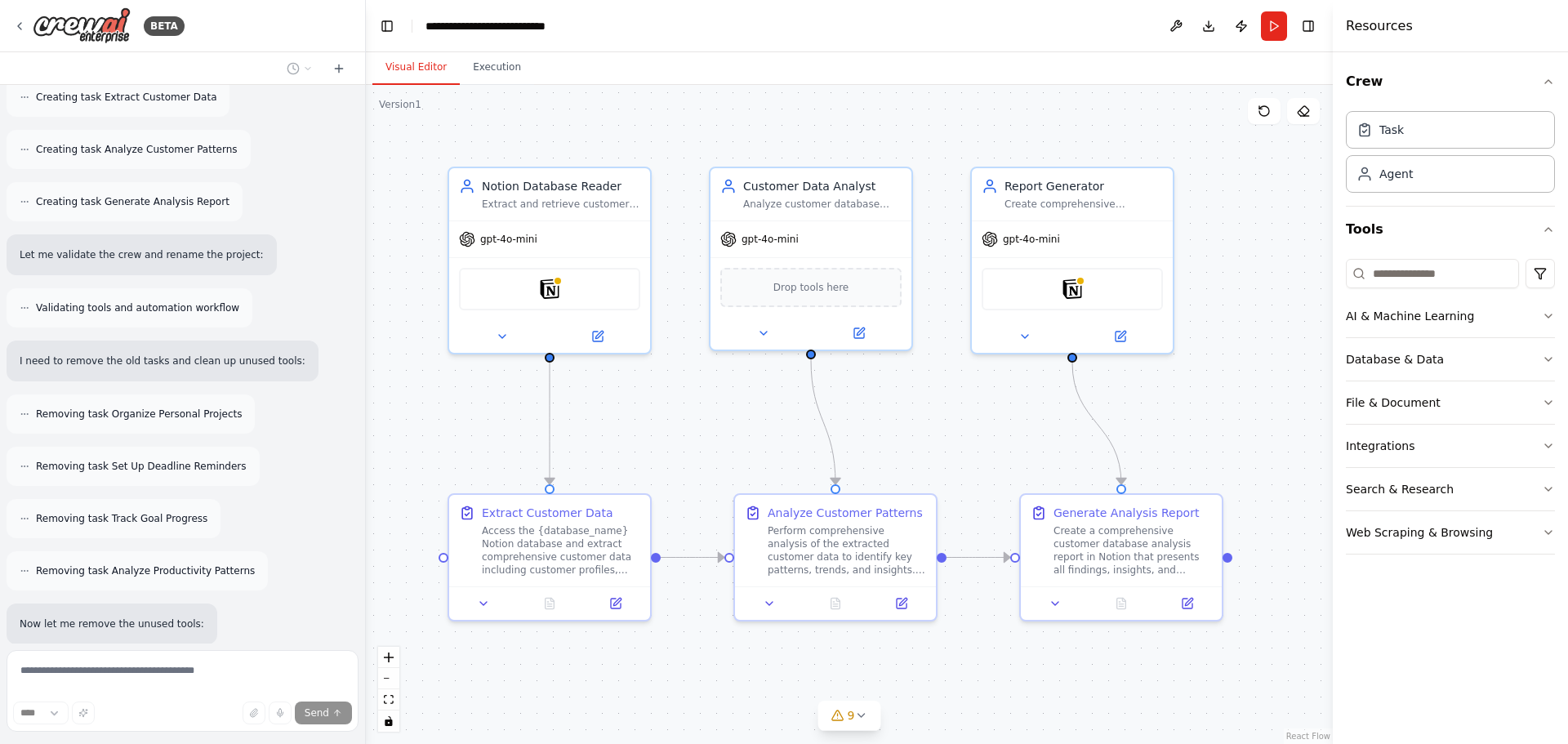
scroll to position [3012, 0]
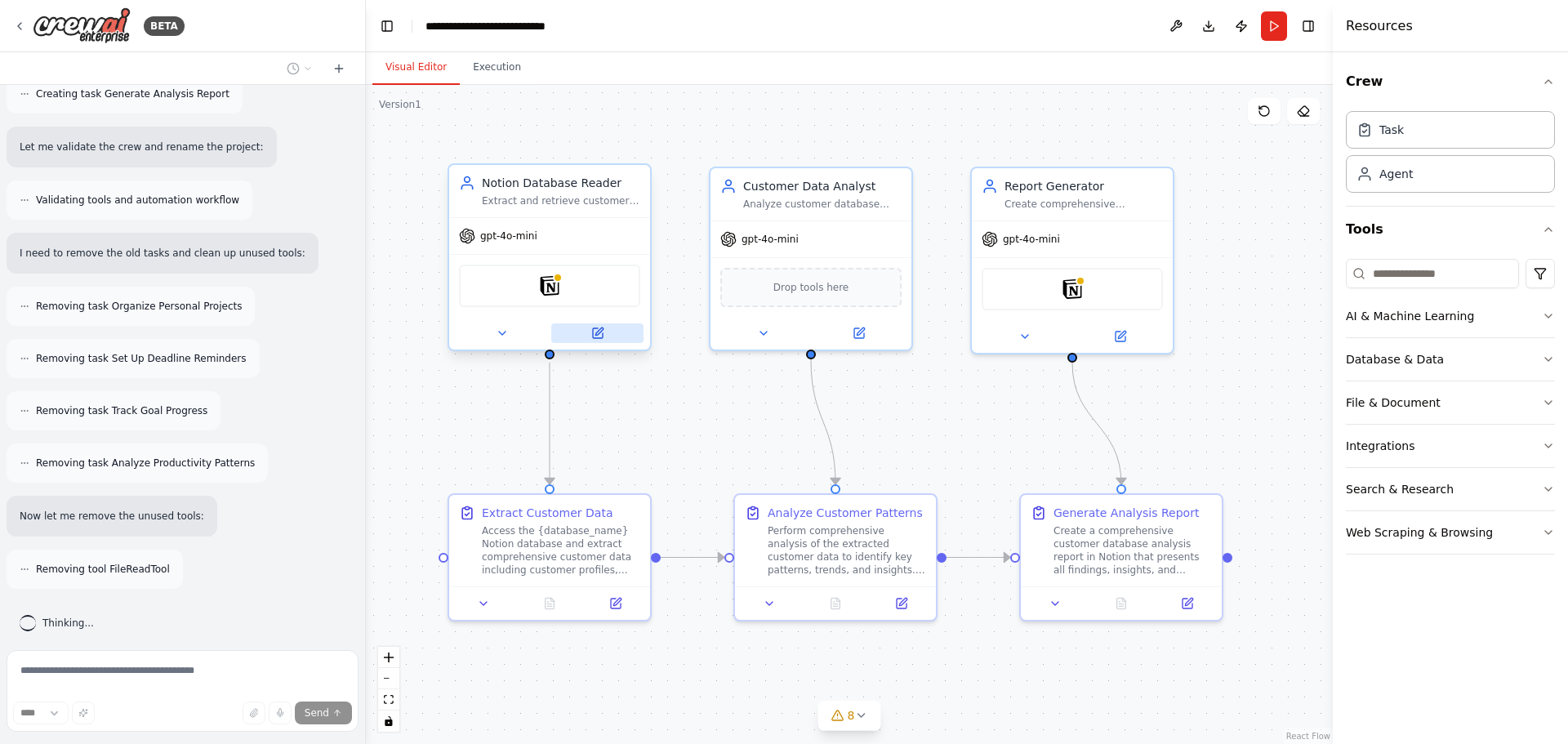
click at [598, 337] on icon at bounding box center [597, 333] width 9 height 9
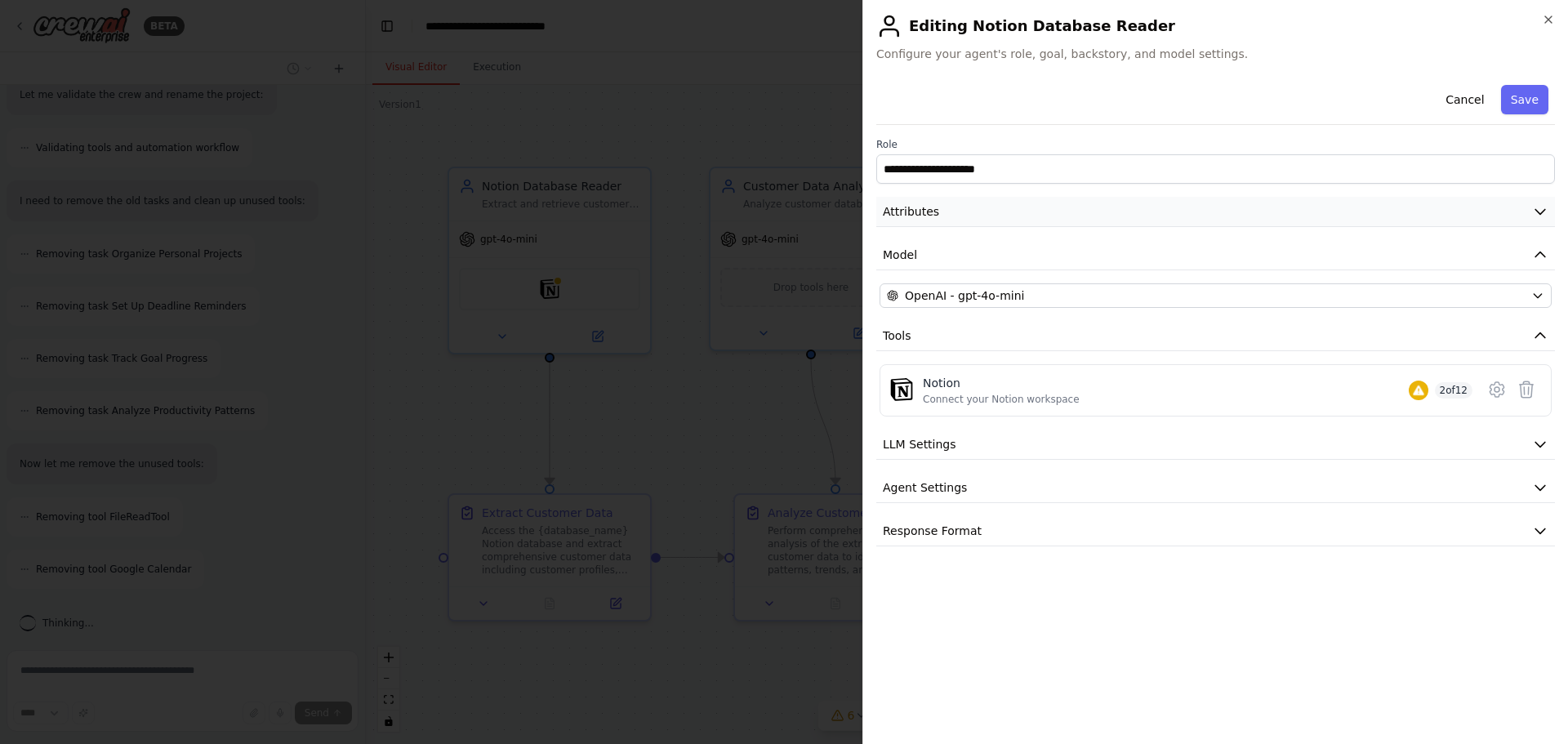
scroll to position [3116, 0]
click at [1544, 211] on icon "button" at bounding box center [1539, 211] width 16 height 16
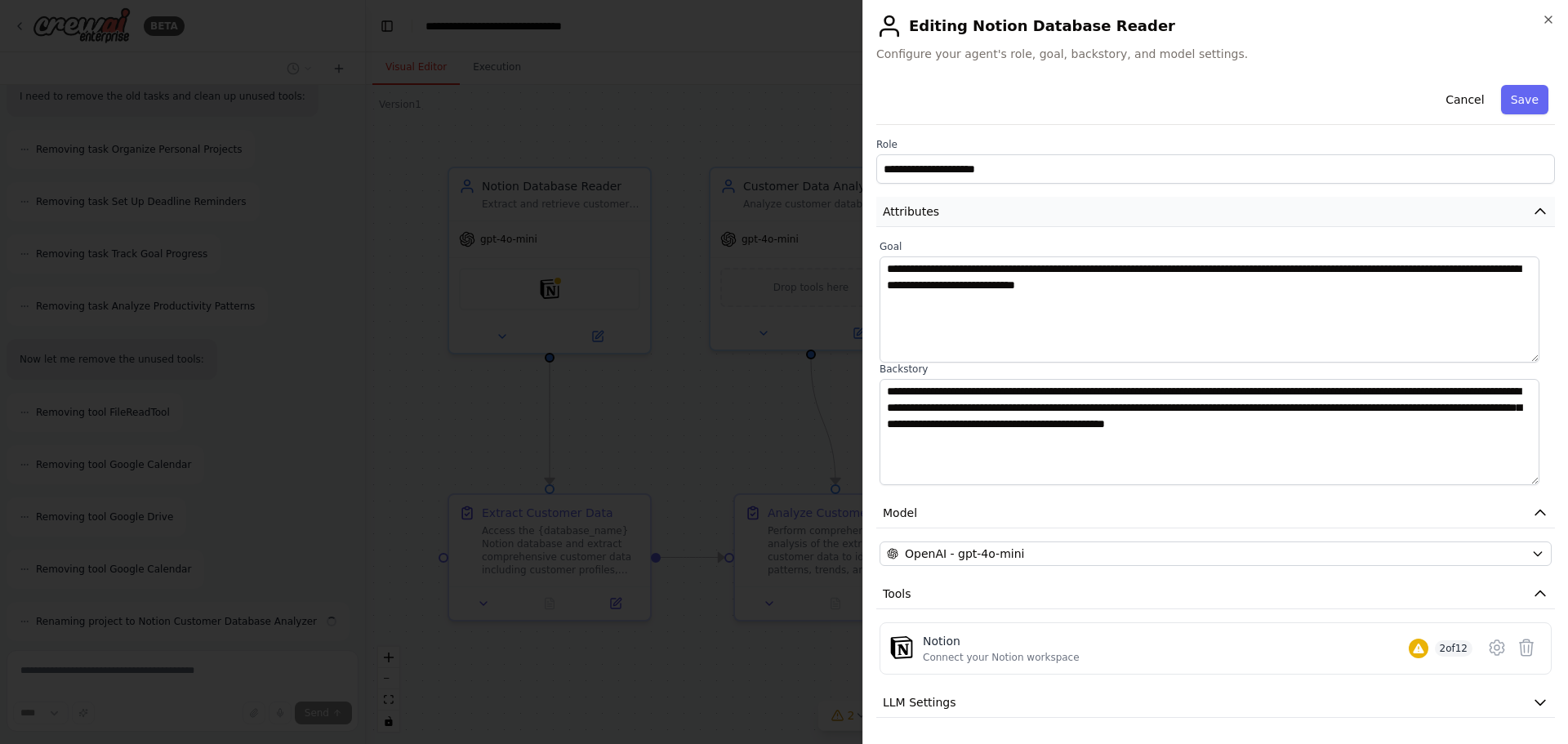
scroll to position [3221, 0]
click at [1531, 210] on icon "button" at bounding box center [1539, 211] width 16 height 16
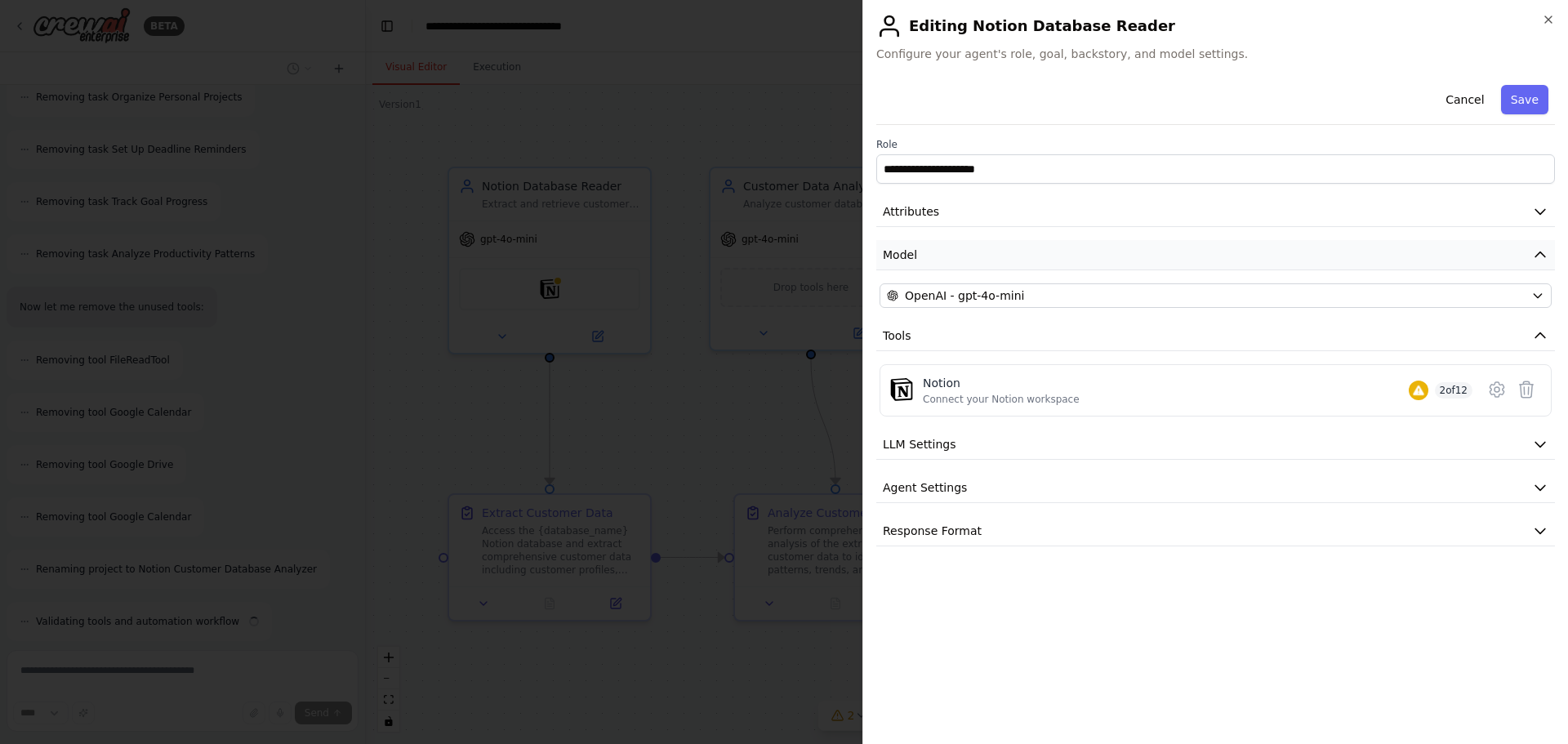
scroll to position [3273, 0]
click at [1537, 253] on icon "button" at bounding box center [1539, 255] width 16 height 16
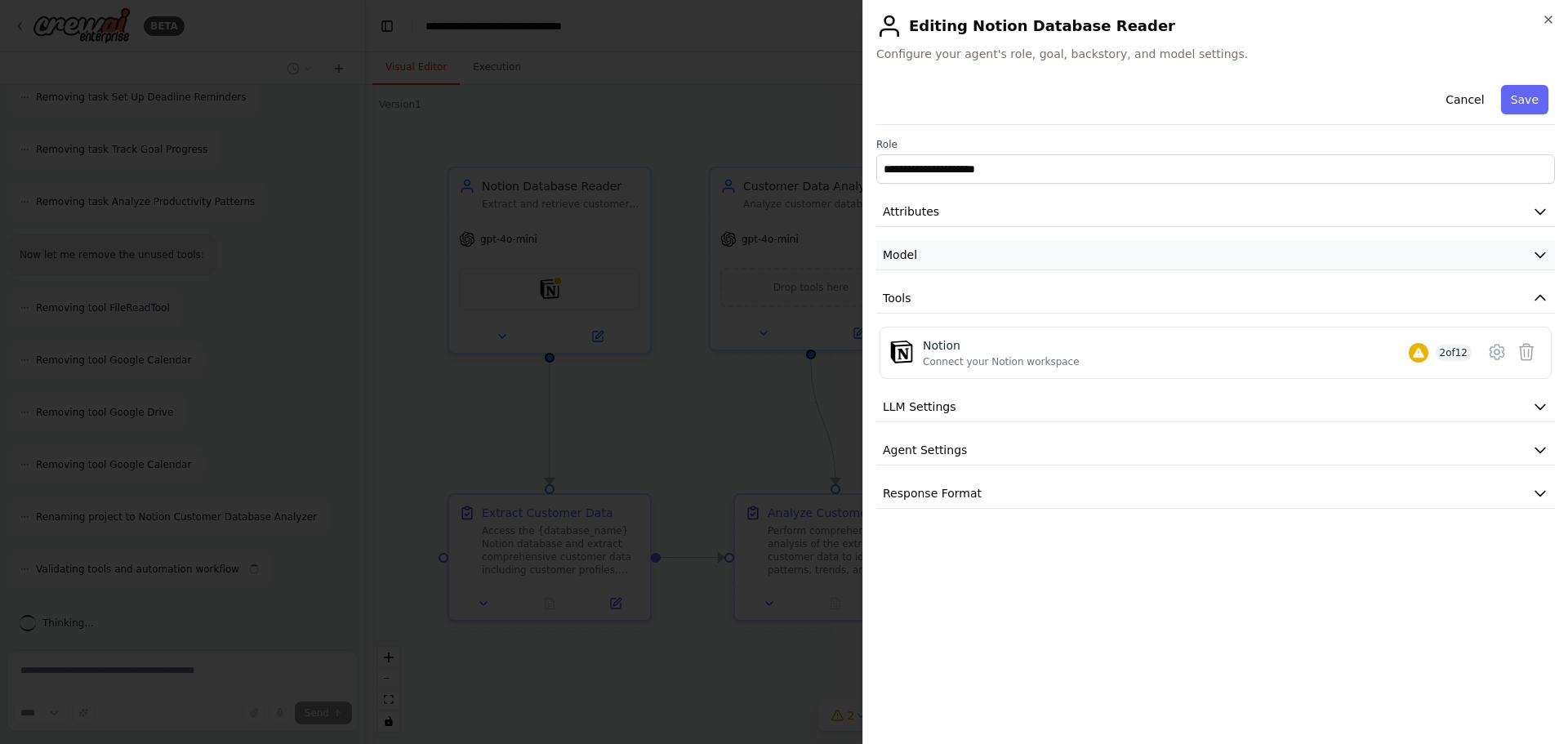
click at [1537, 253] on icon "button" at bounding box center [1539, 255] width 16 height 16
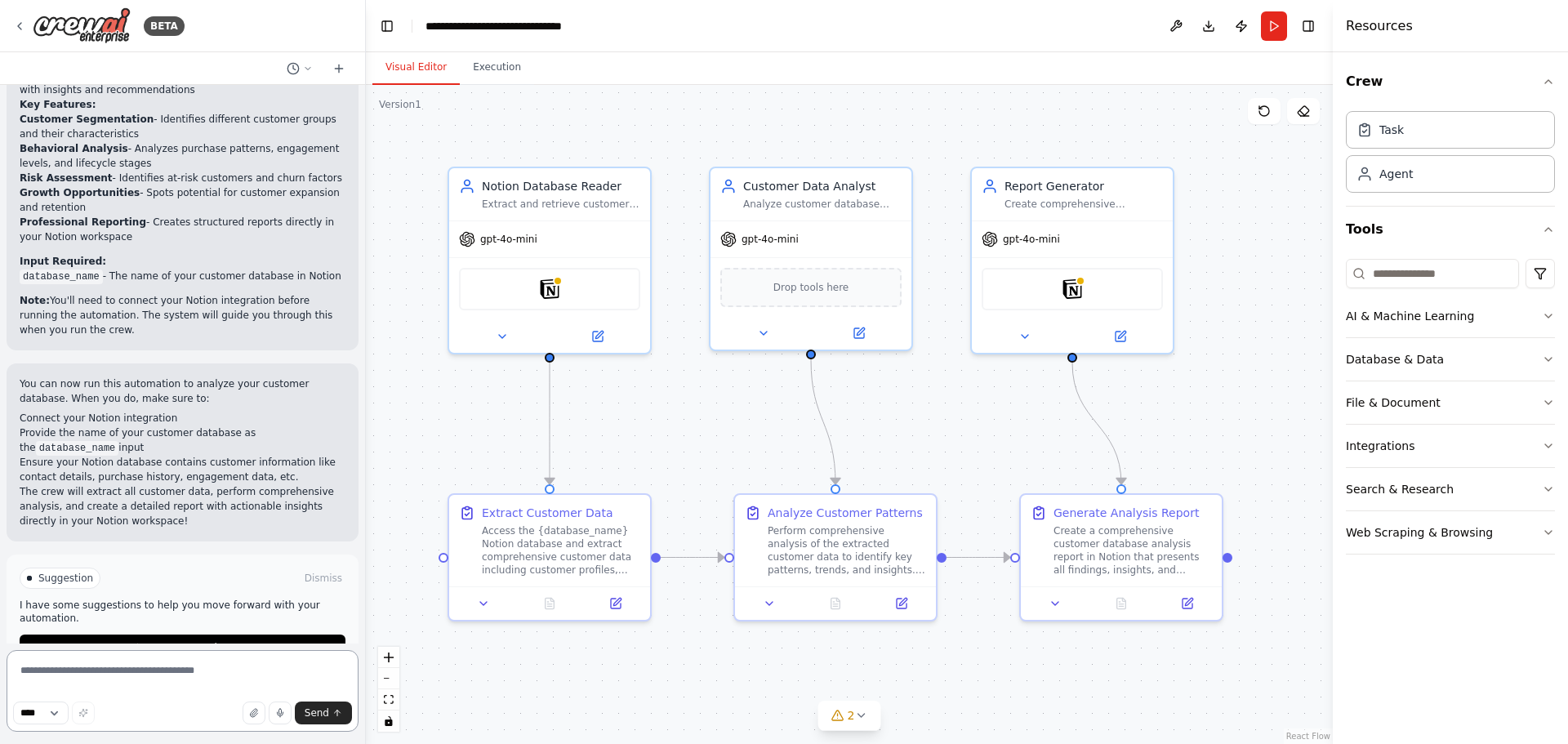
scroll to position [4108, 0]
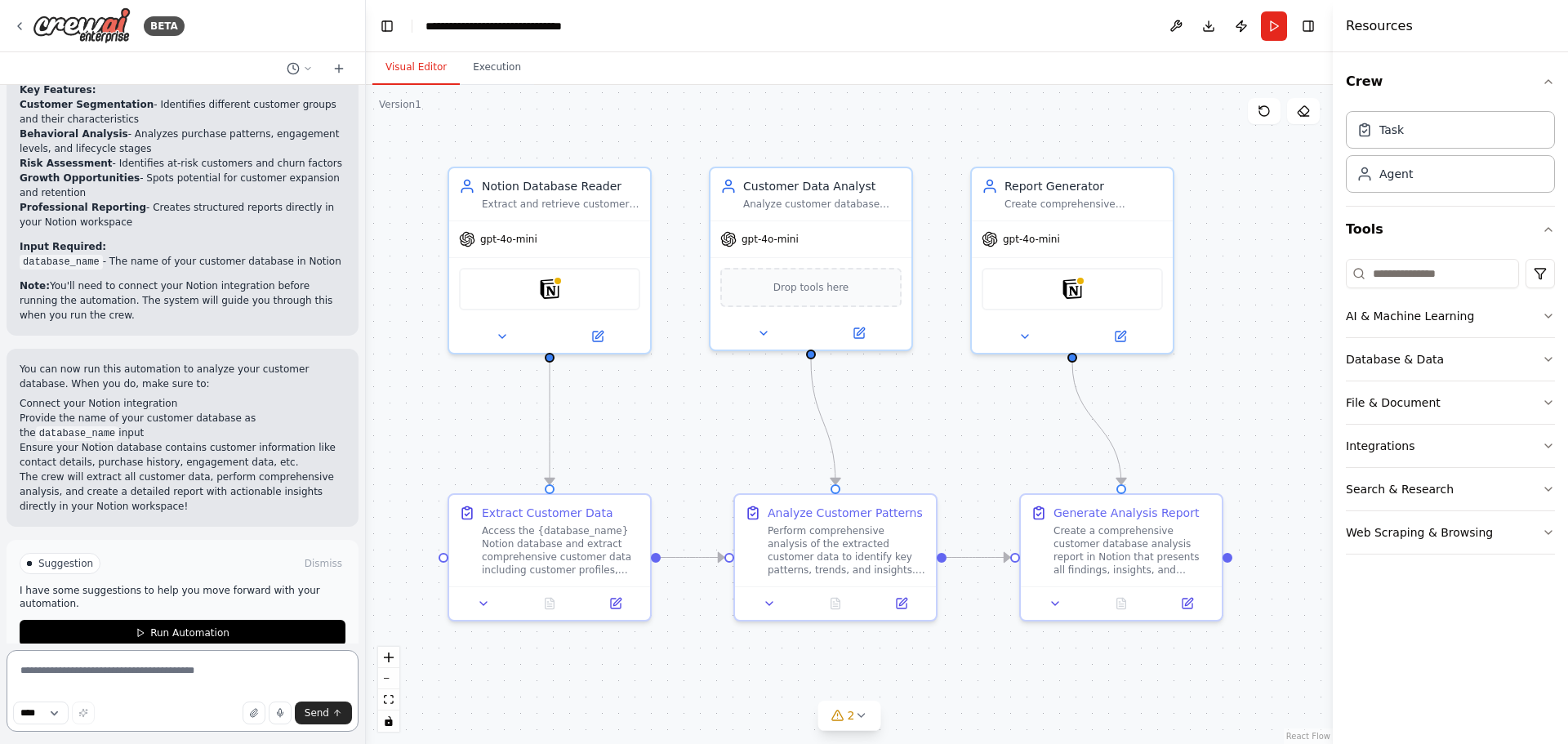
drag, startPoint x: 108, startPoint y: 679, endPoint x: 142, endPoint y: 685, distance: 34.5
click at [108, 679] on textarea at bounding box center [182, 690] width 352 height 82
paste textarea "**********"
type textarea "**********"
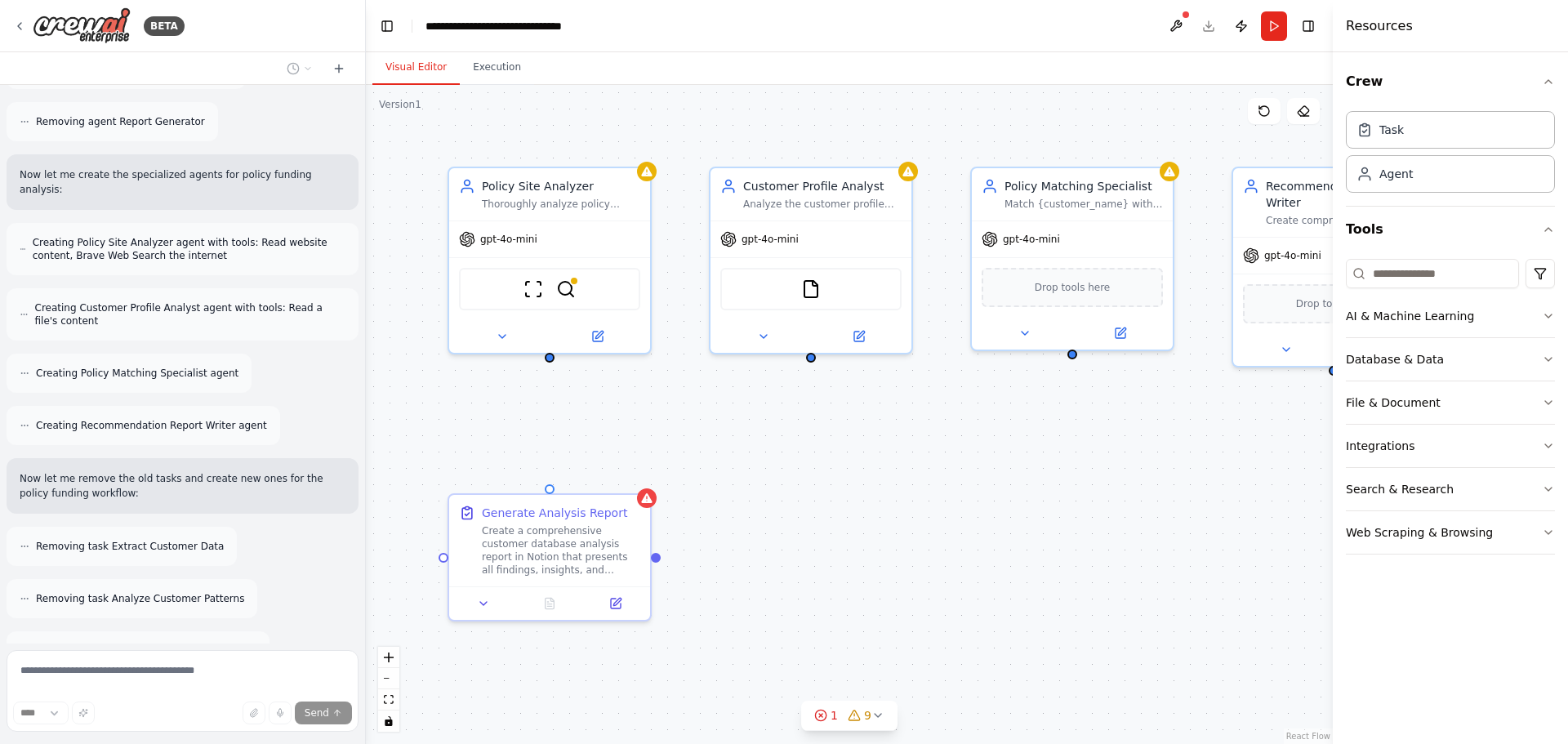
scroll to position [5065, 0]
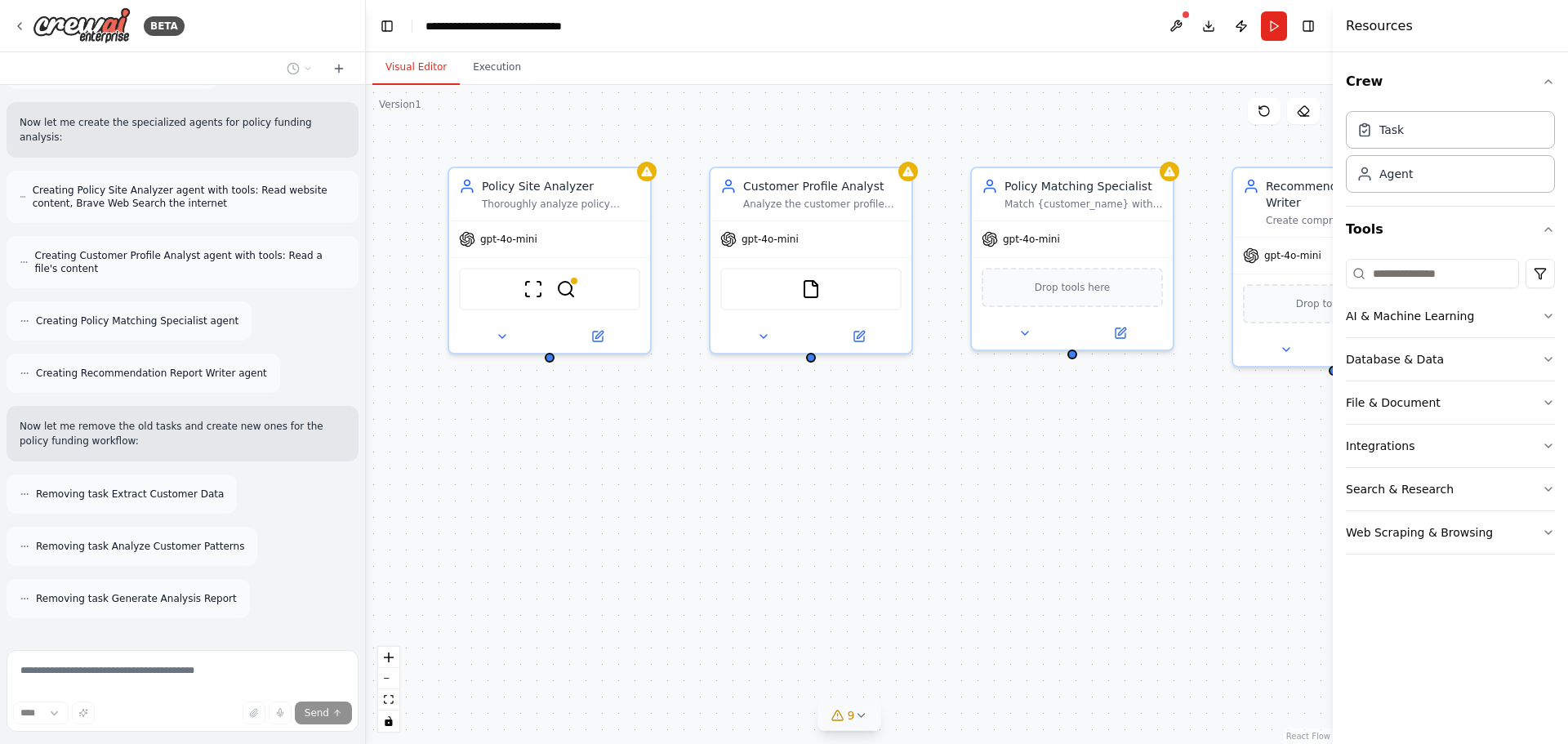
click at [839, 720] on icon at bounding box center [838, 716] width 13 height 13
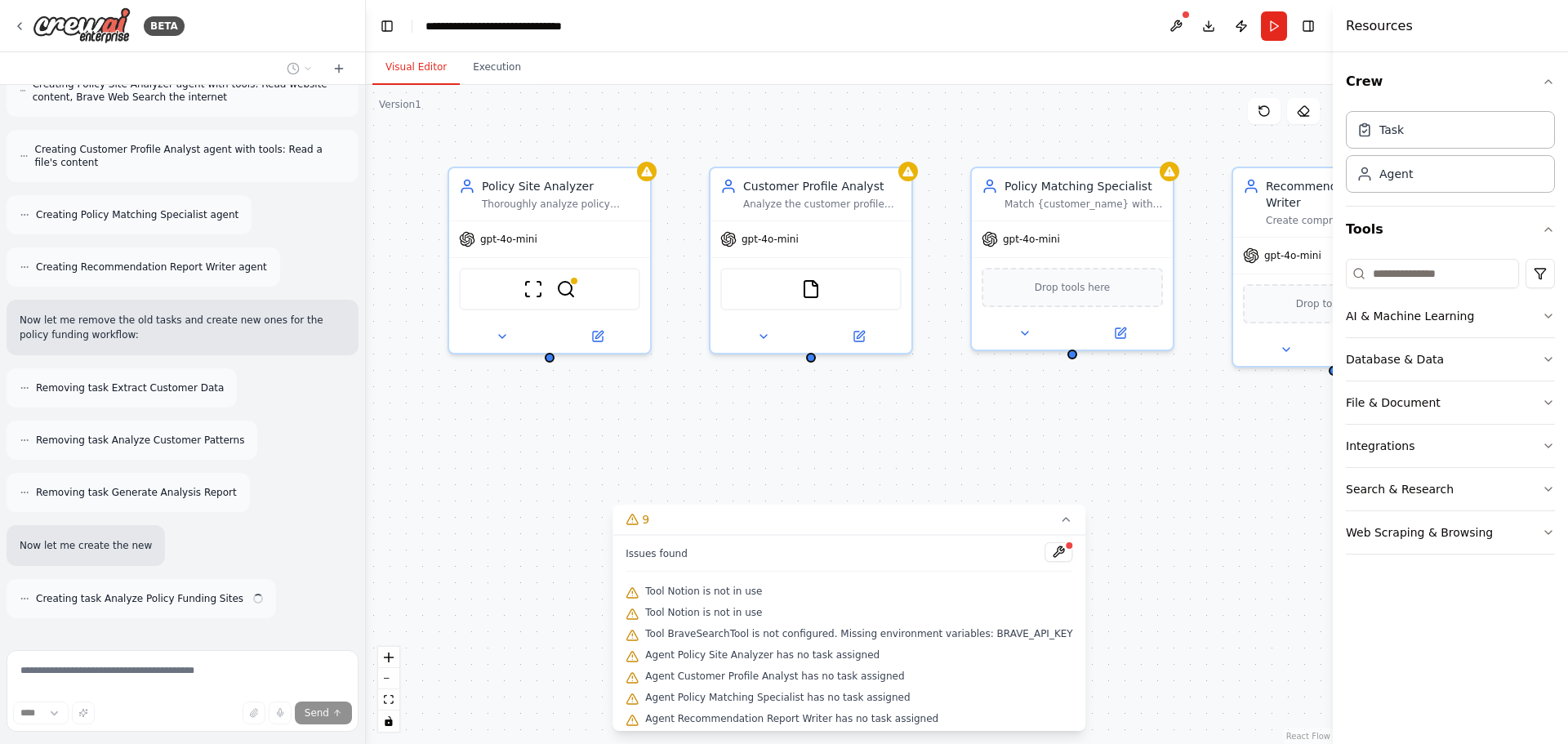
scroll to position [5171, 0]
click at [1117, 566] on div ".deletable-edge-delete-btn { width: 20px; height: 20px; border: 0px solid #ffff…" at bounding box center [850, 414] width 967 height 659
click at [1060, 519] on icon at bounding box center [1067, 519] width 13 height 13
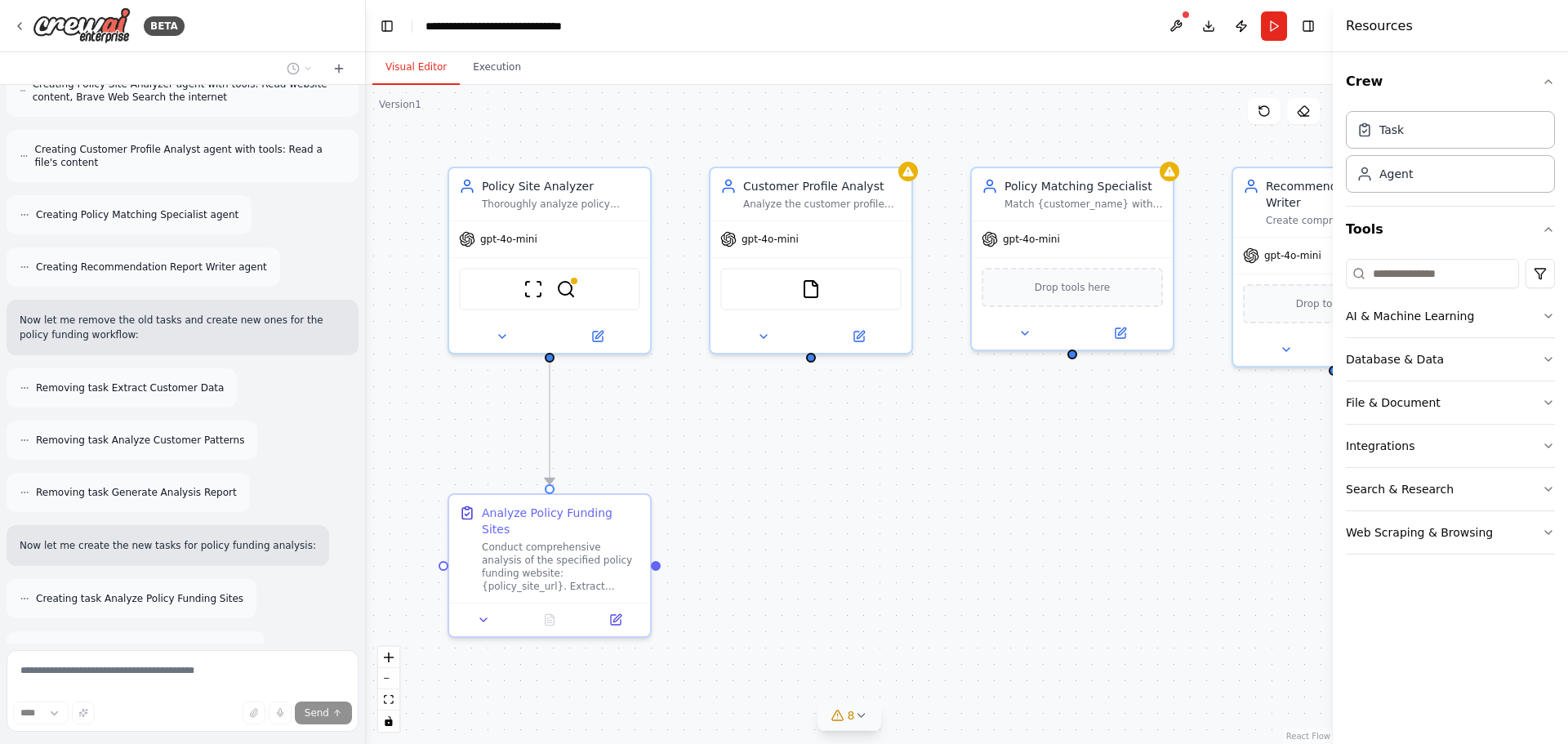
scroll to position [5224, 0]
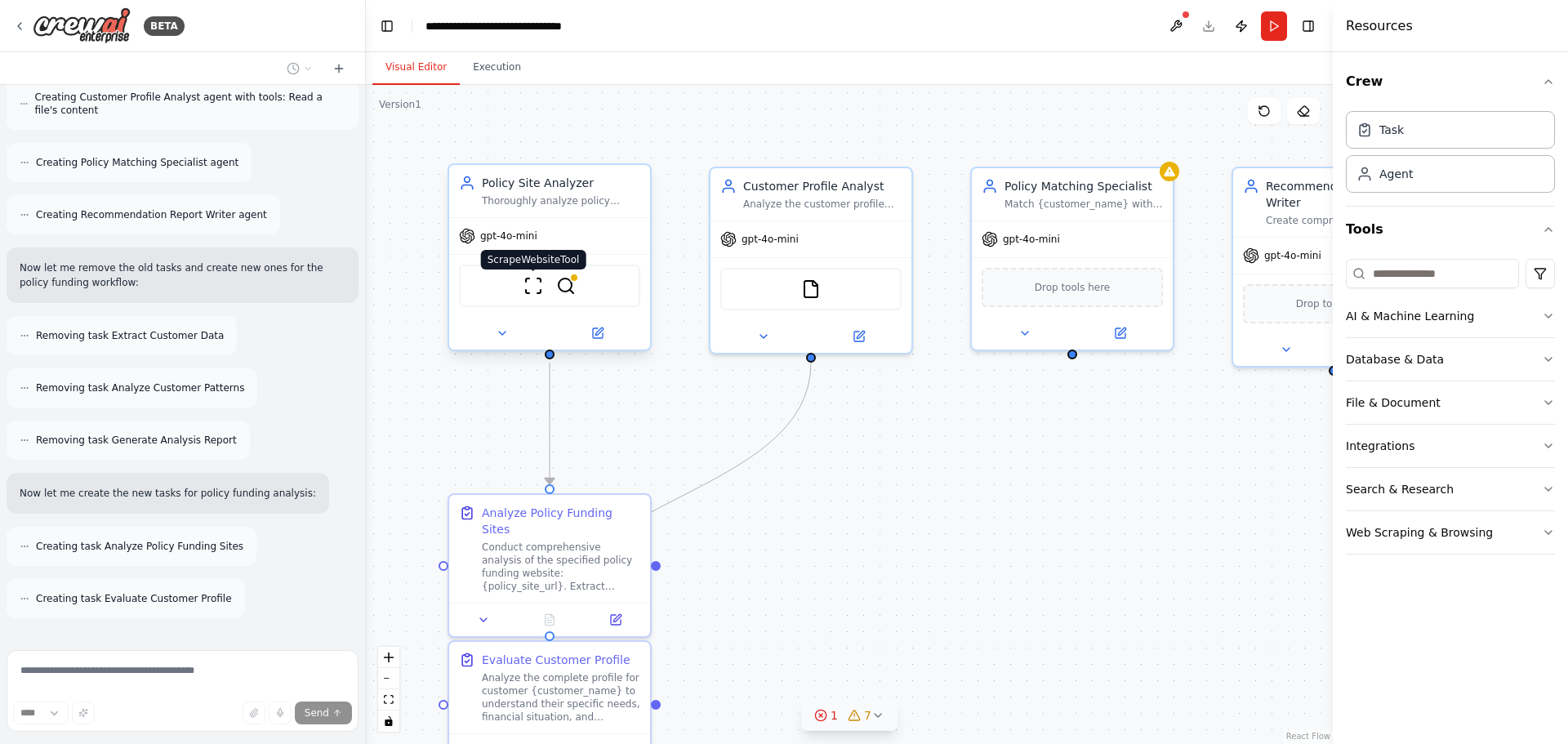
click at [535, 286] on img at bounding box center [532, 286] width 20 height 20
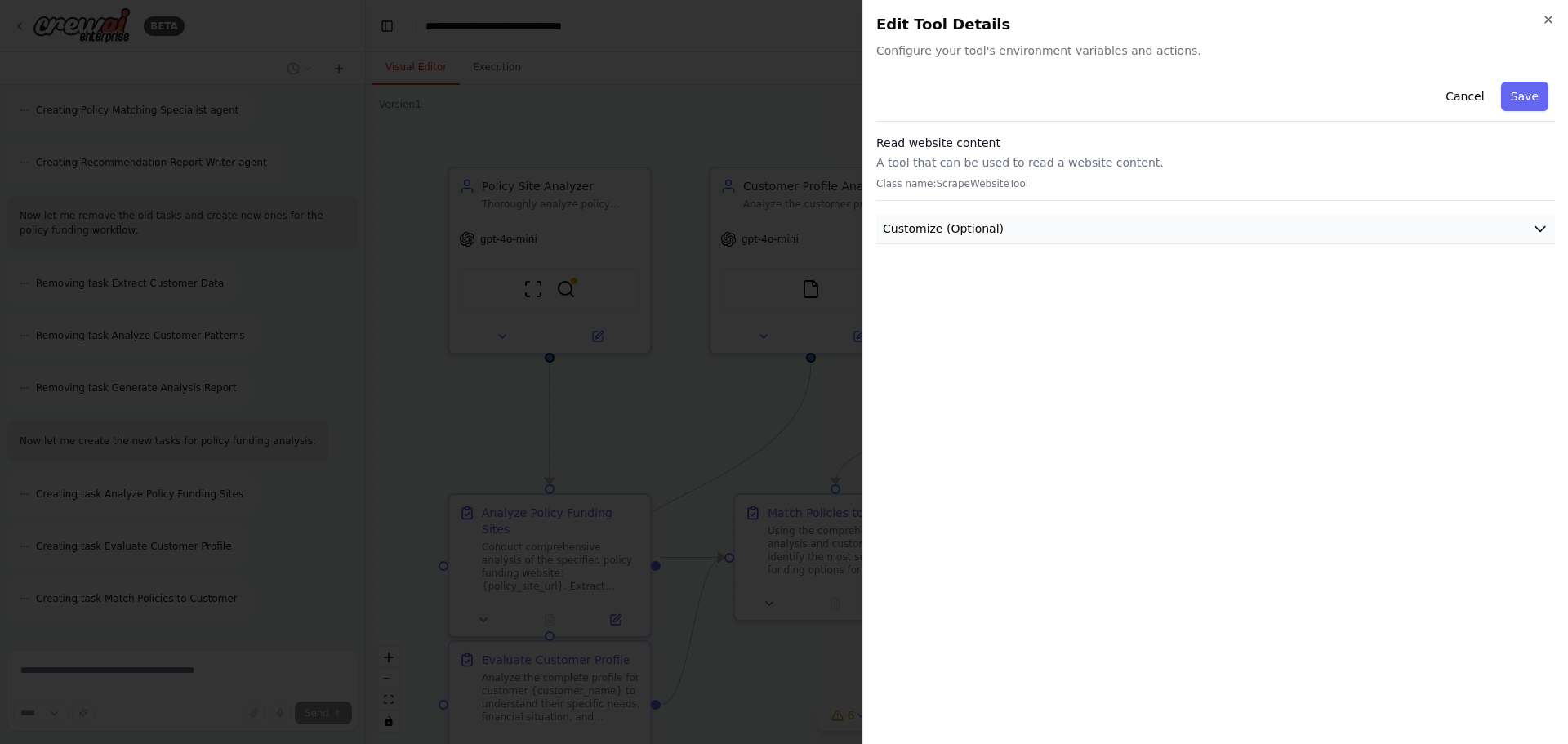
scroll to position [5328, 0]
click at [1047, 228] on button "Customize (Optional)" at bounding box center [1215, 229] width 679 height 30
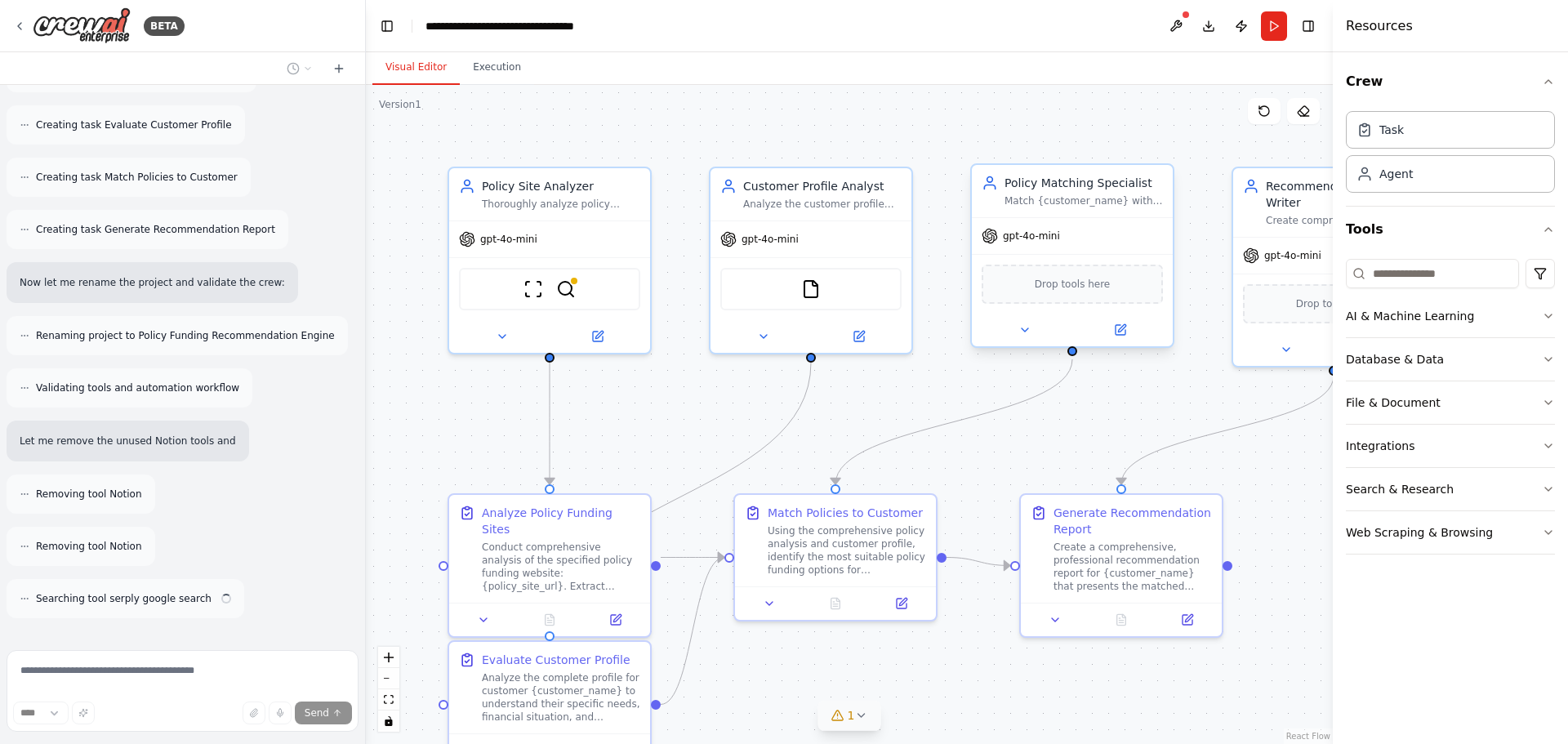
scroll to position [5712, 0]
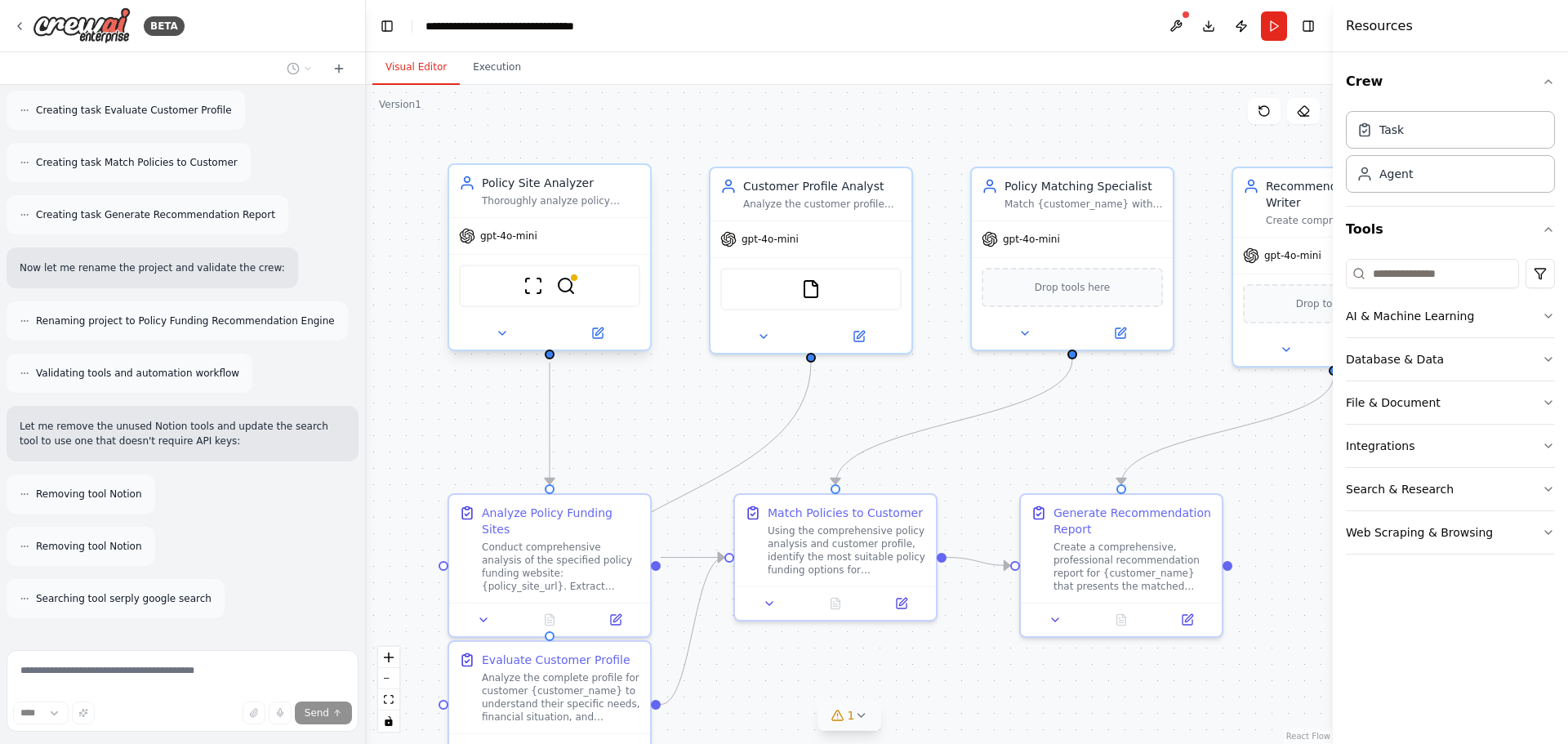
click at [591, 293] on div "ScrapeWebsiteTool BraveSearchTool" at bounding box center [549, 286] width 181 height 42
click at [578, 228] on div "gpt-4o-mini" at bounding box center [549, 236] width 201 height 36
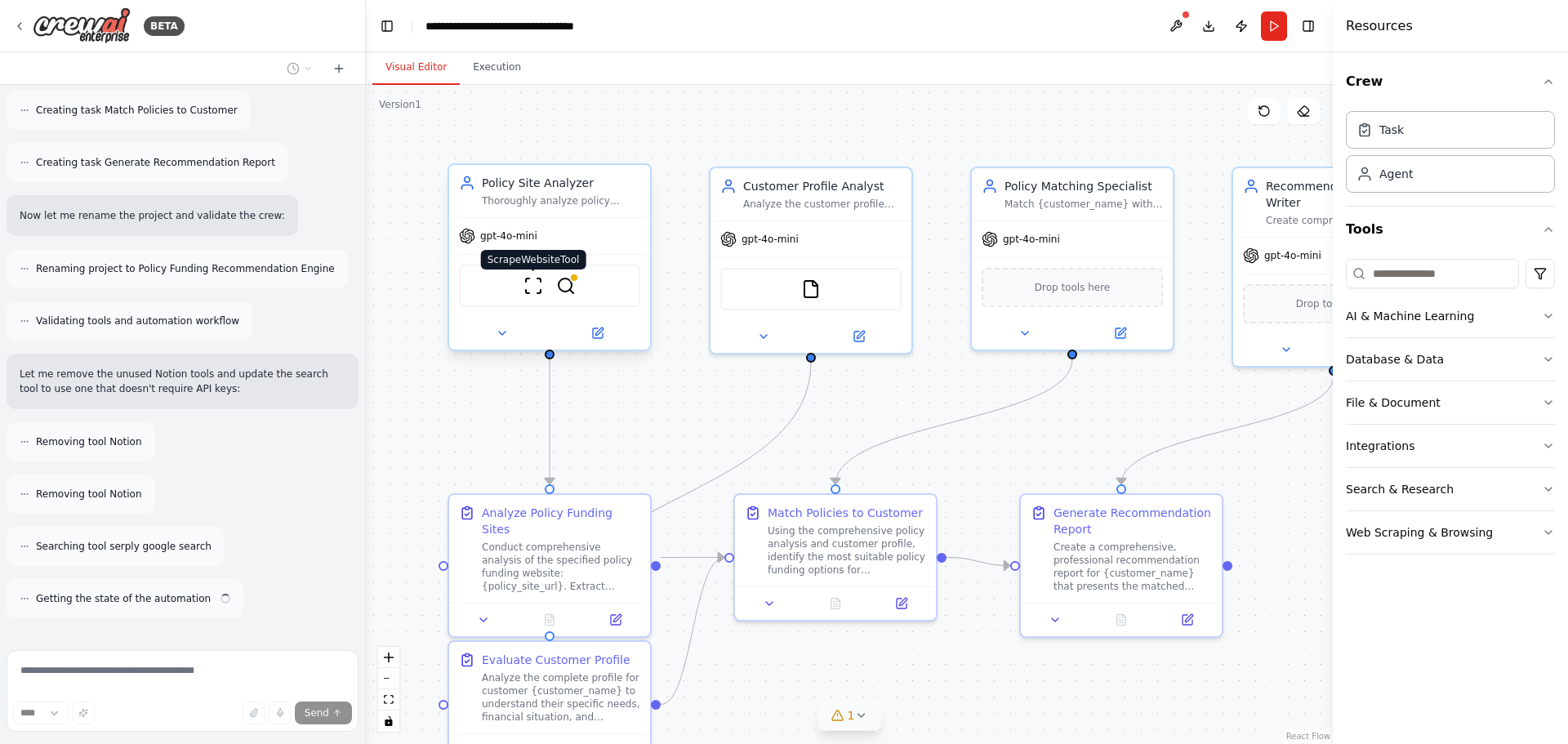
click at [535, 294] on img at bounding box center [532, 286] width 20 height 20
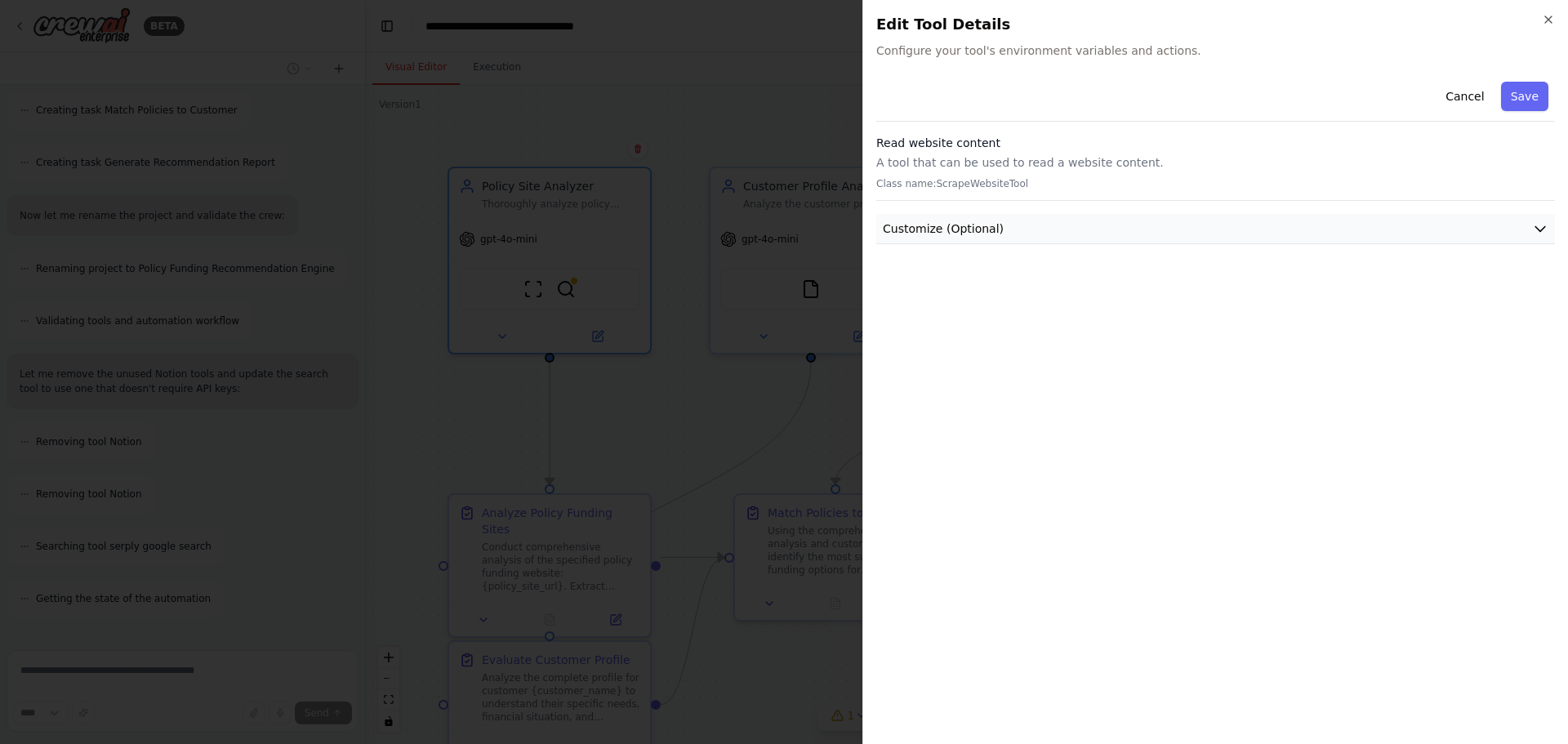
click at [1117, 227] on button "Customize (Optional)" at bounding box center [1215, 229] width 679 height 30
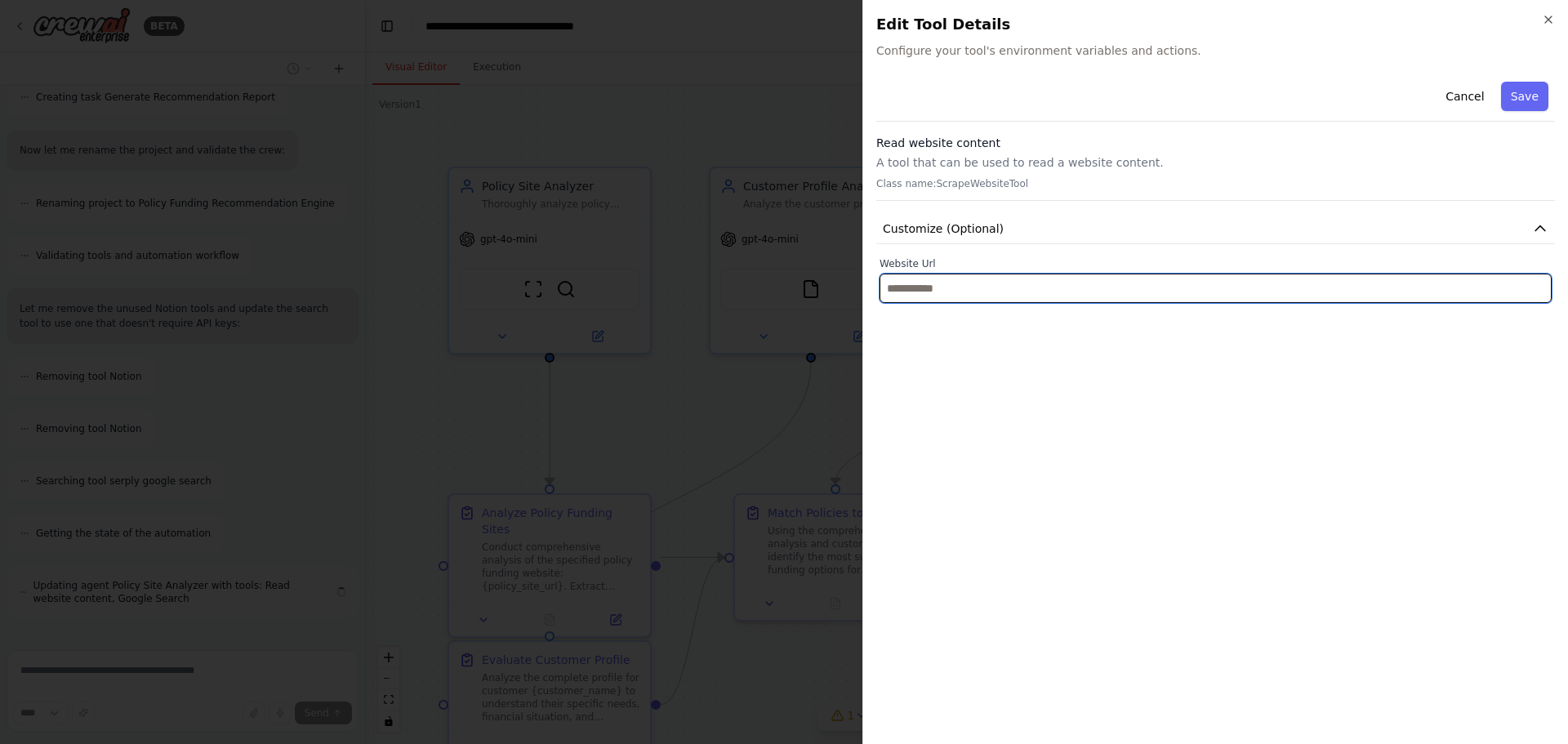
click at [955, 294] on input "text" at bounding box center [1216, 287] width 672 height 29
paste input "**********"
type input "**********"
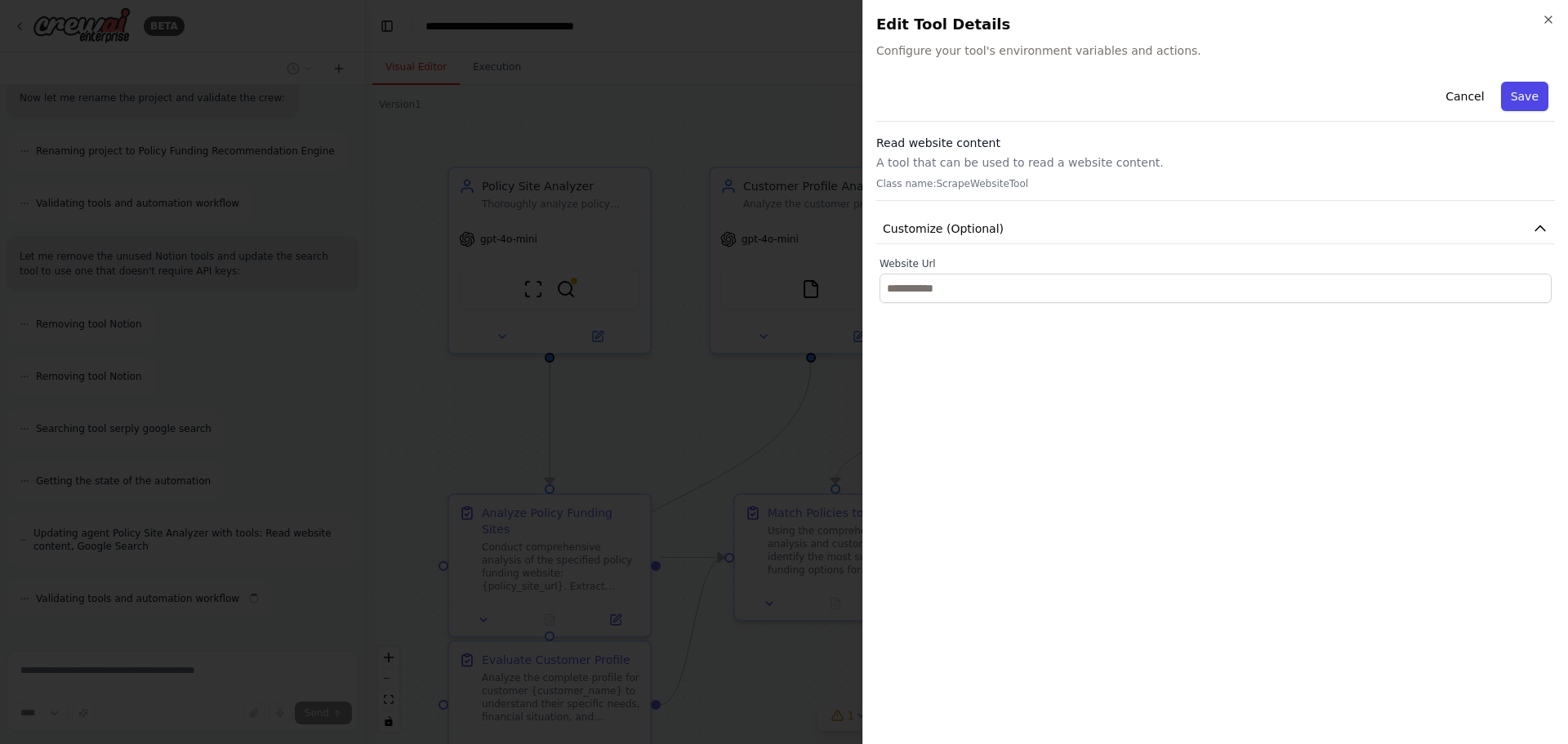
click at [1529, 97] on button "Save" at bounding box center [1524, 96] width 47 height 29
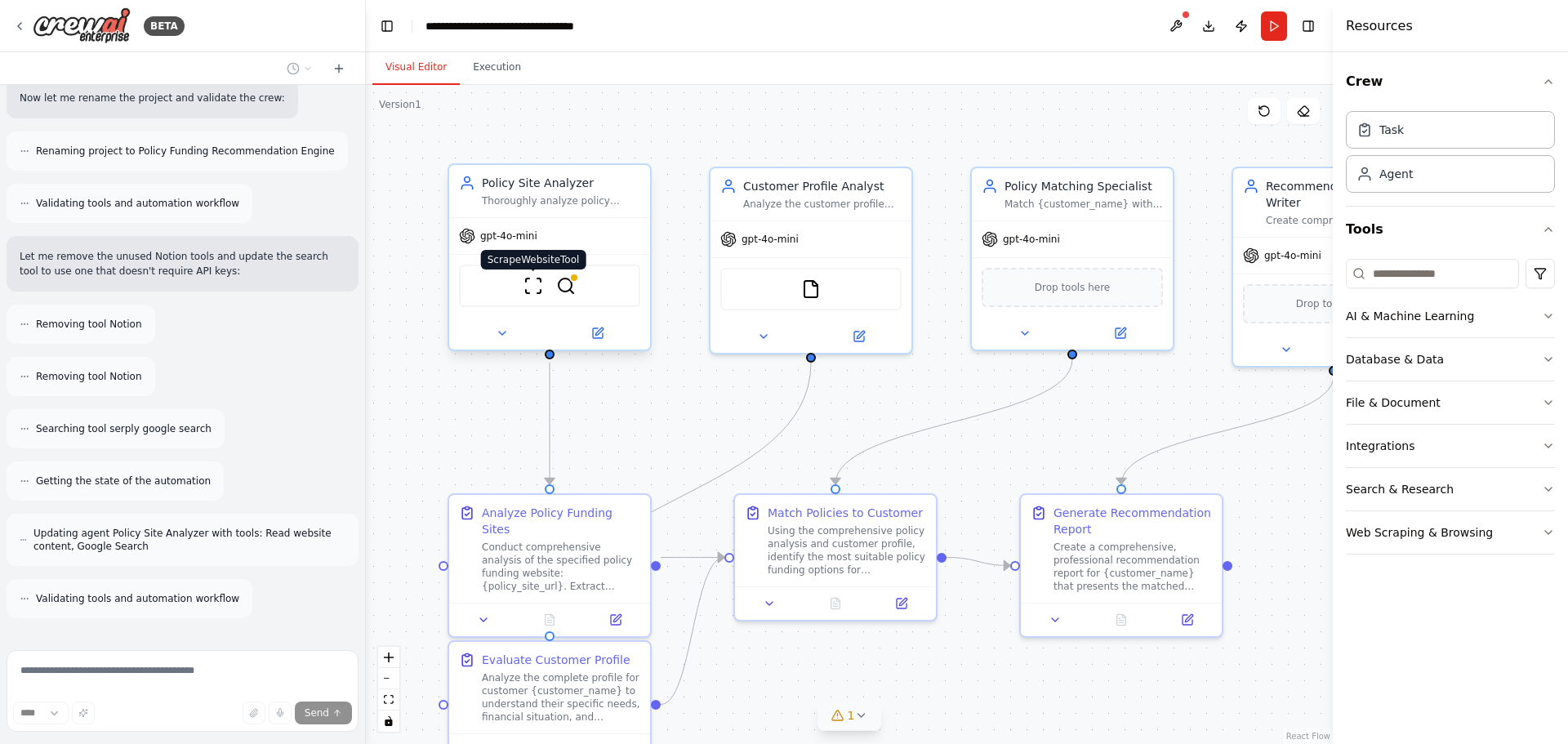
click at [536, 289] on img at bounding box center [532, 286] width 20 height 20
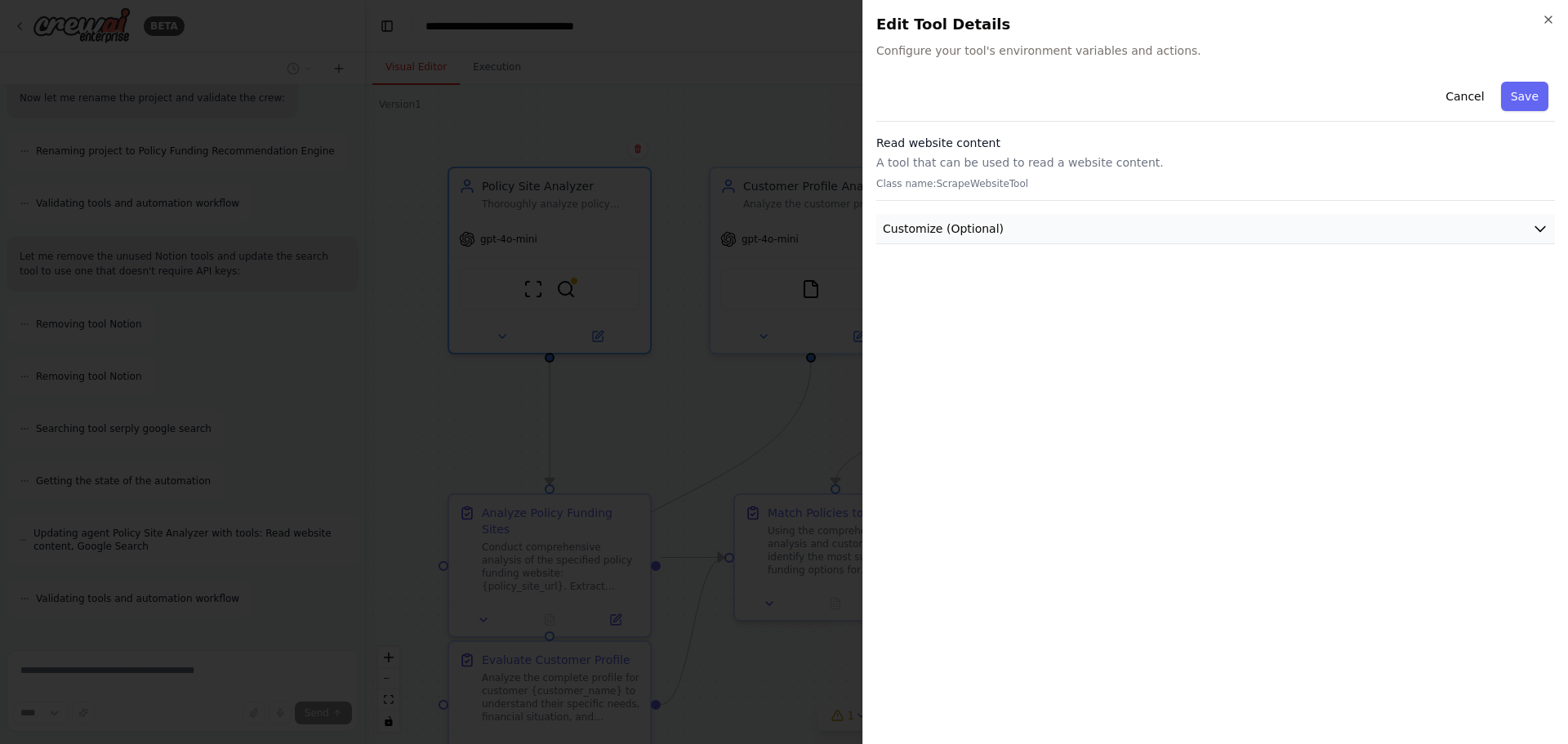
click at [1539, 223] on icon "button" at bounding box center [1539, 228] width 16 height 16
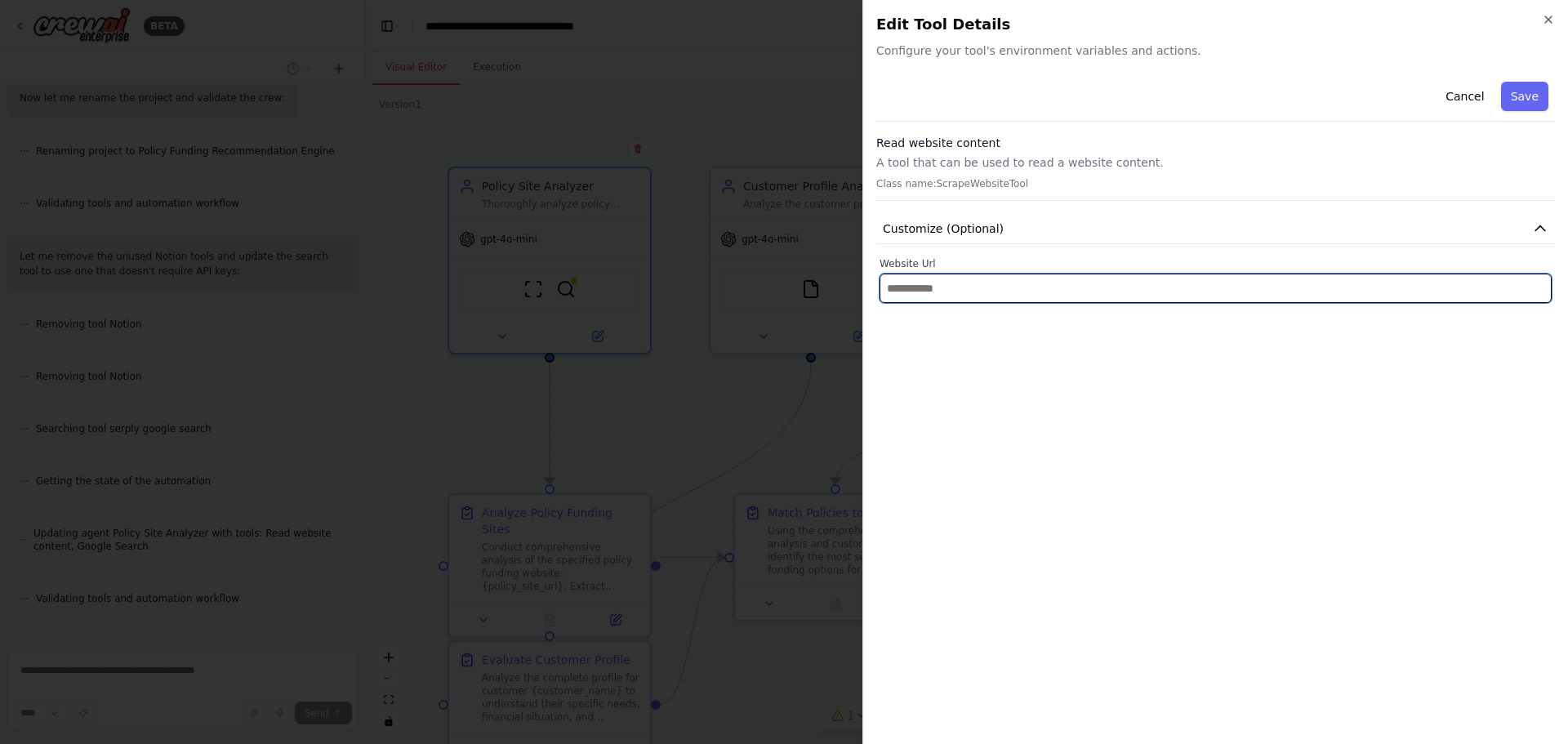
click at [980, 294] on input "text" at bounding box center [1216, 287] width 672 height 29
paste input "**********"
type input "**********"
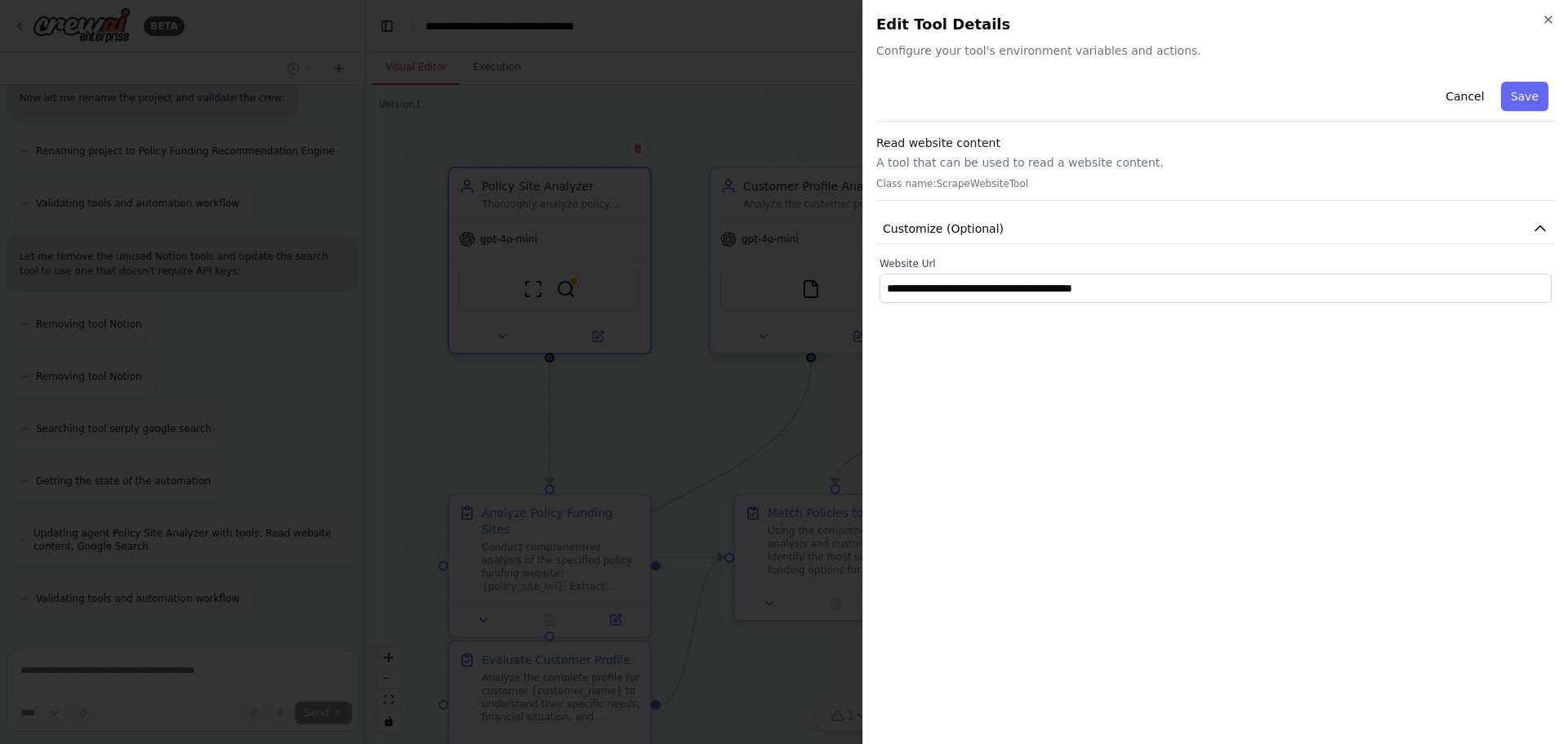
click at [987, 346] on div "**********" at bounding box center [1215, 403] width 679 height 656
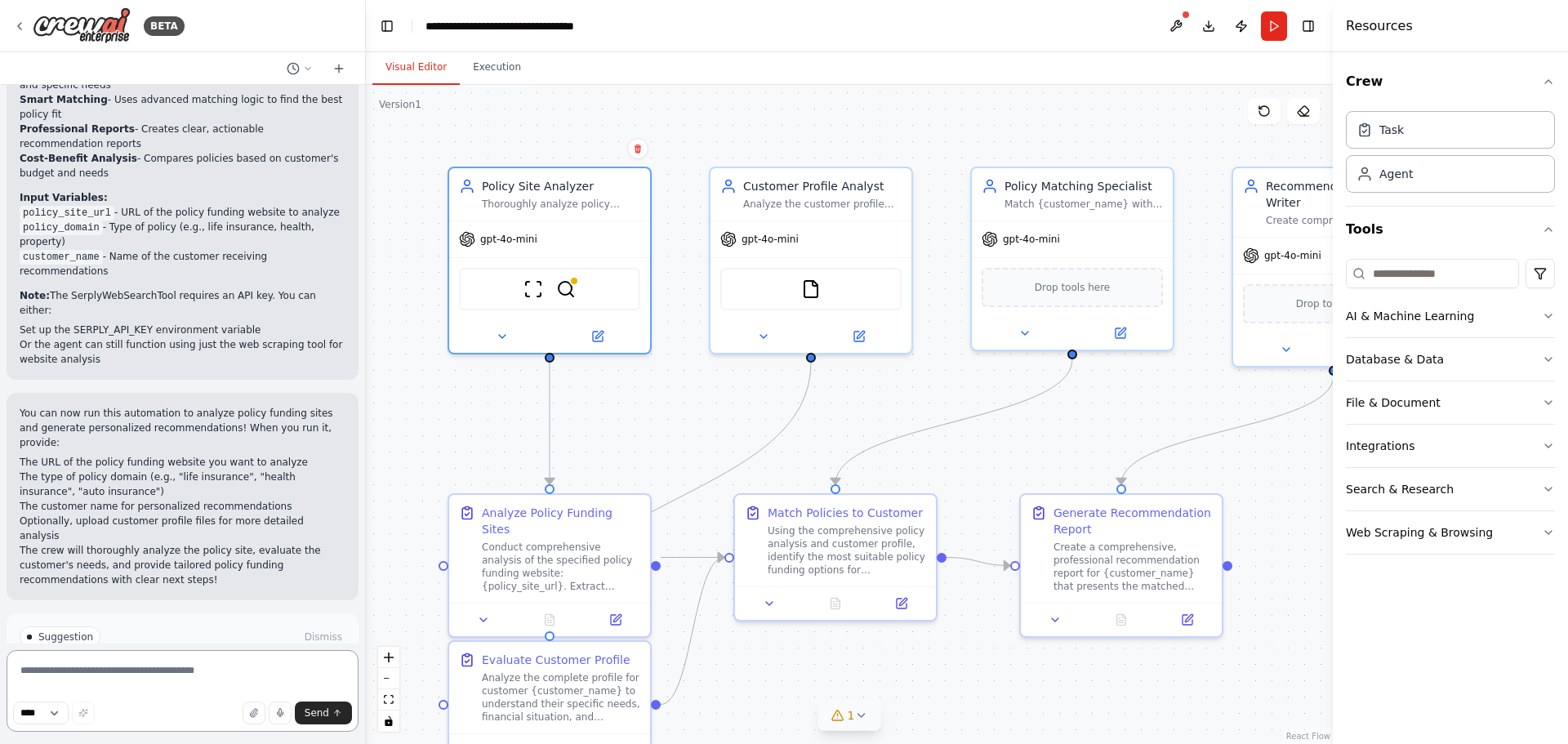
scroll to position [6899, 0]
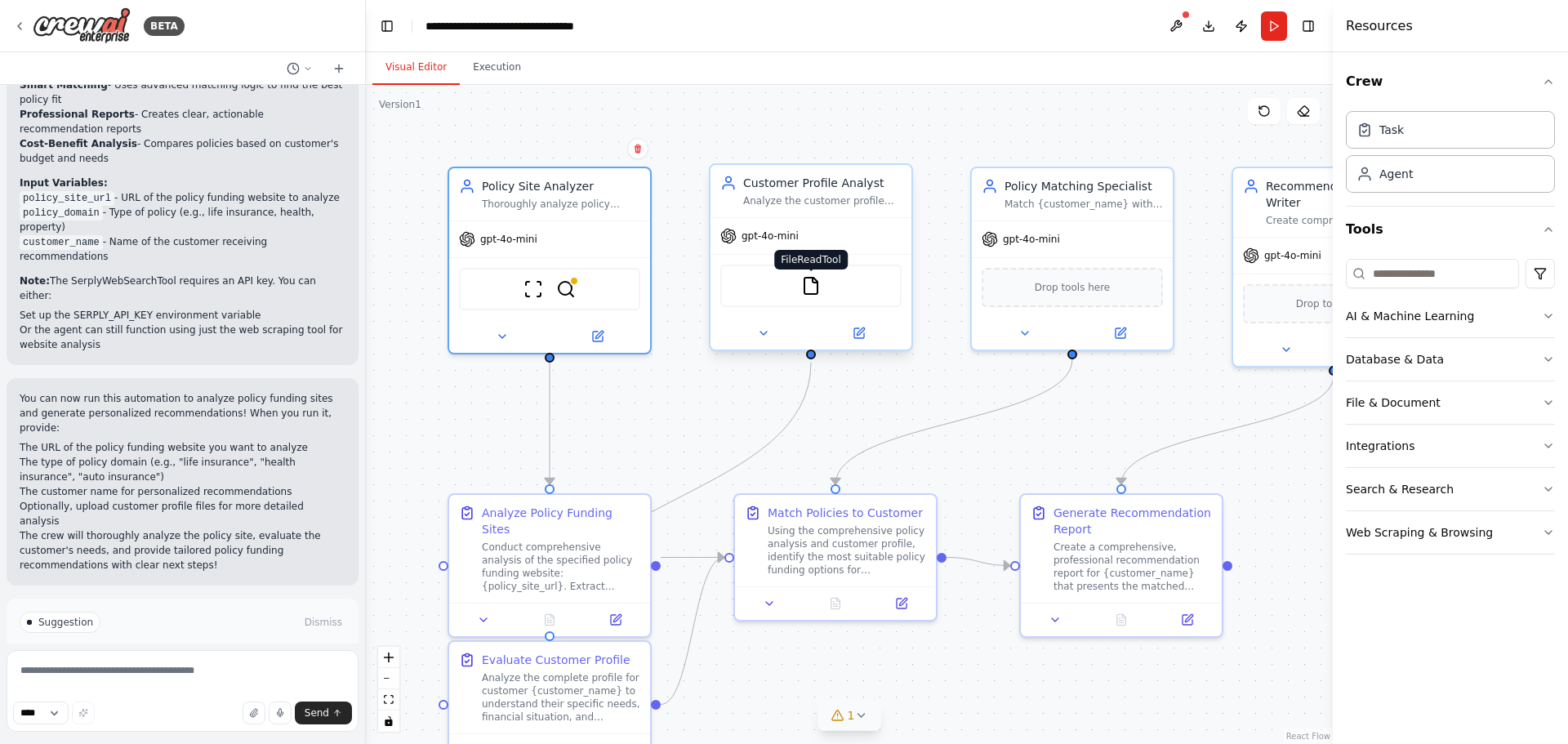
click at [811, 287] on img at bounding box center [810, 286] width 20 height 20
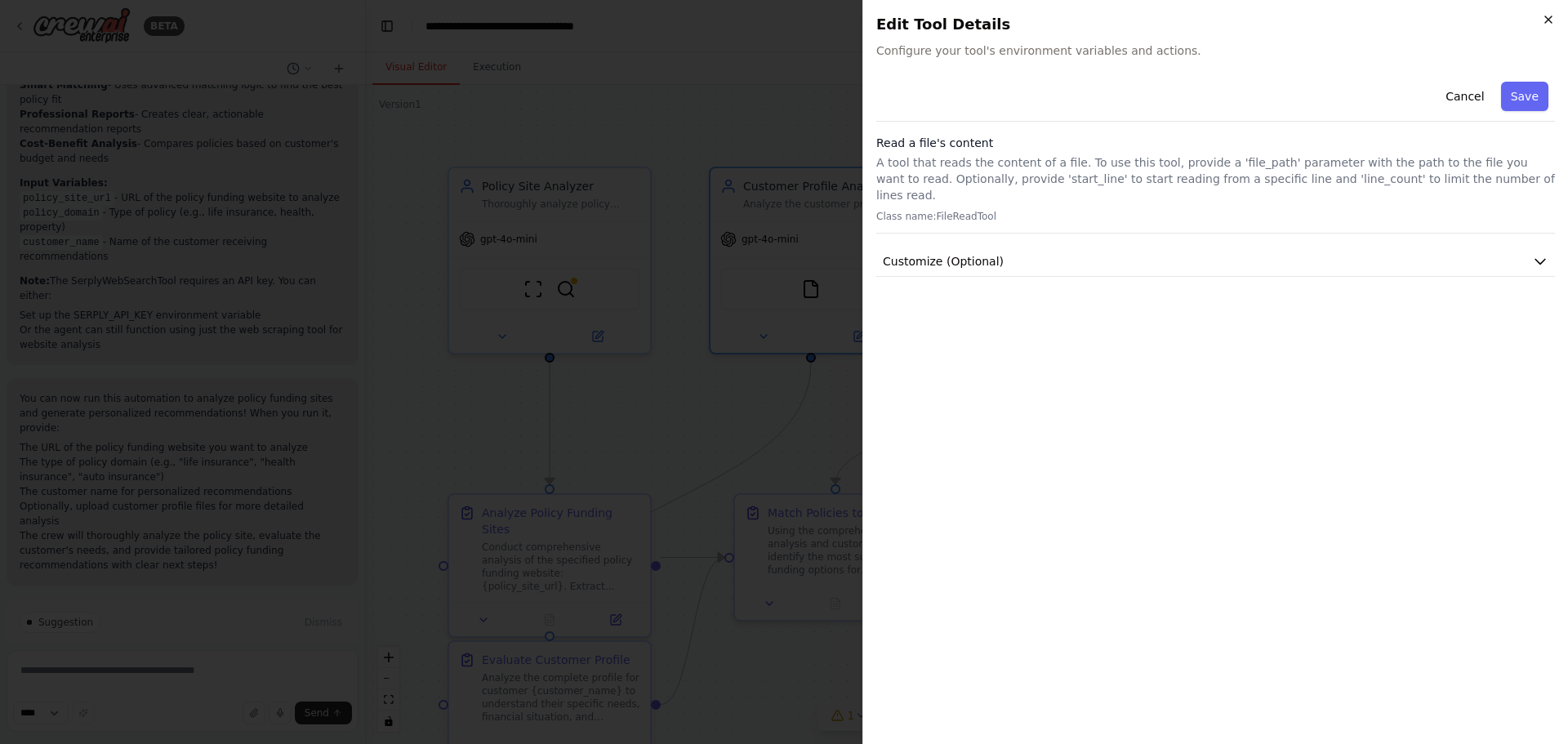
click at [1549, 21] on icon "button" at bounding box center [1548, 20] width 13 height 13
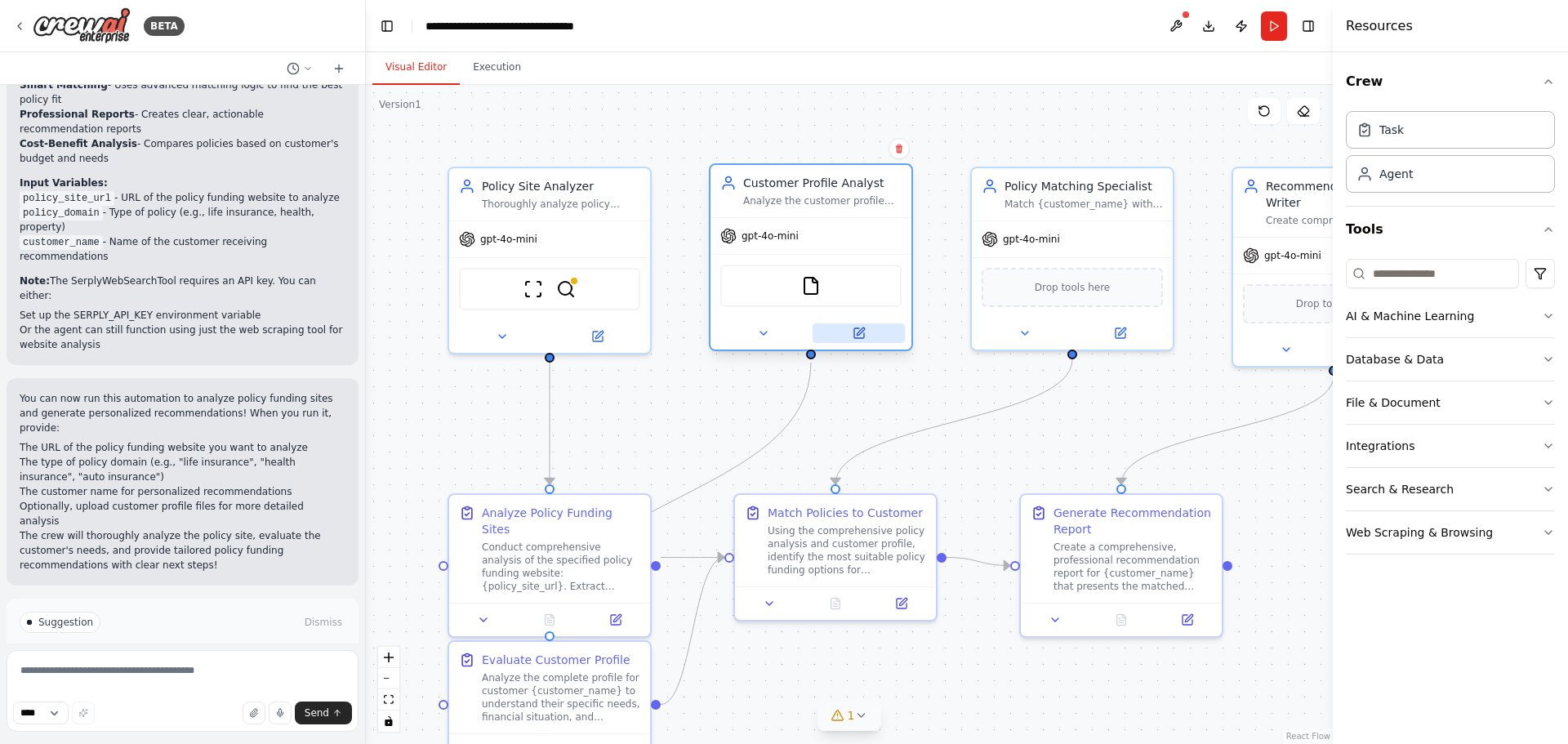
click at [856, 332] on icon at bounding box center [859, 333] width 9 height 9
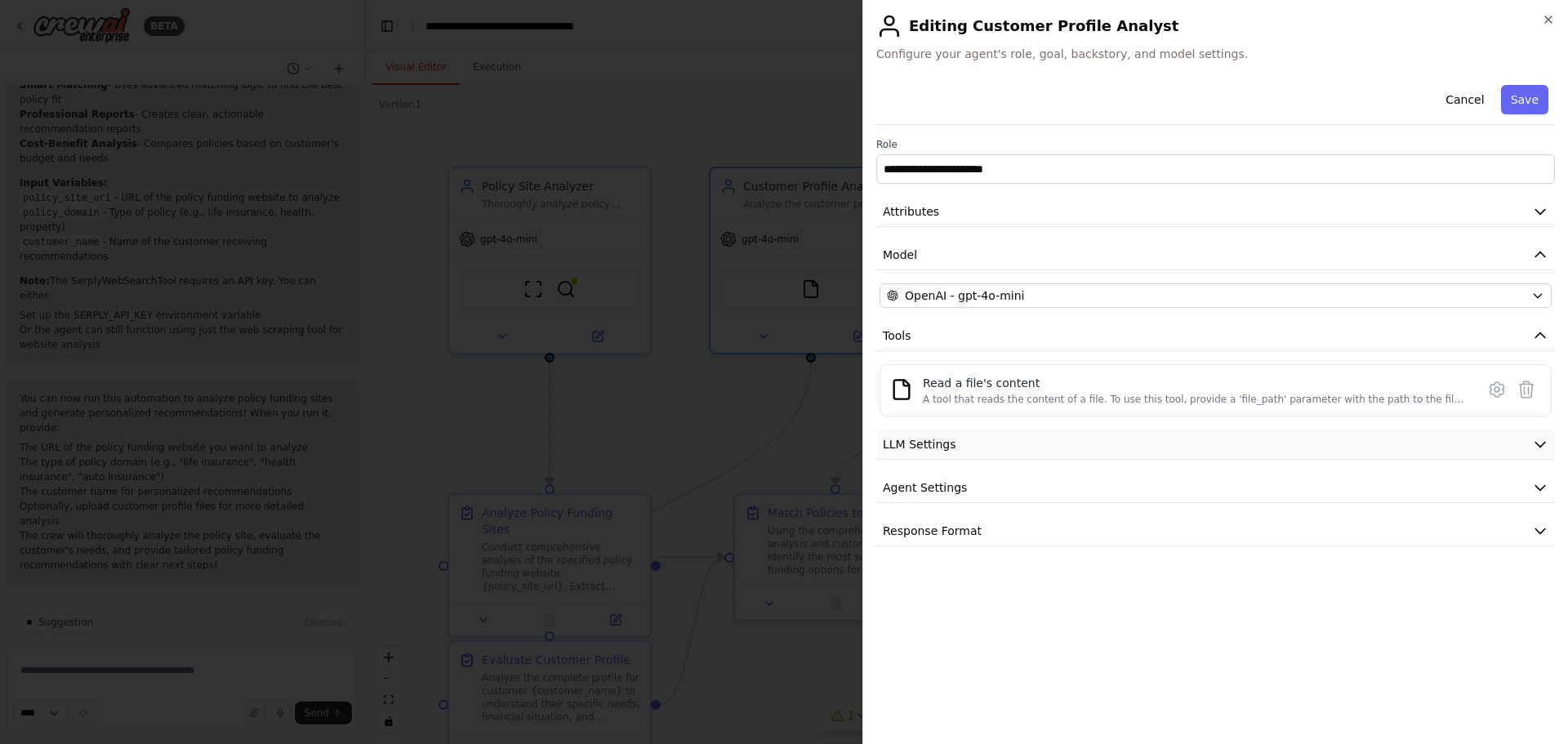
click at [1537, 440] on icon "button" at bounding box center [1539, 443] width 16 height 16
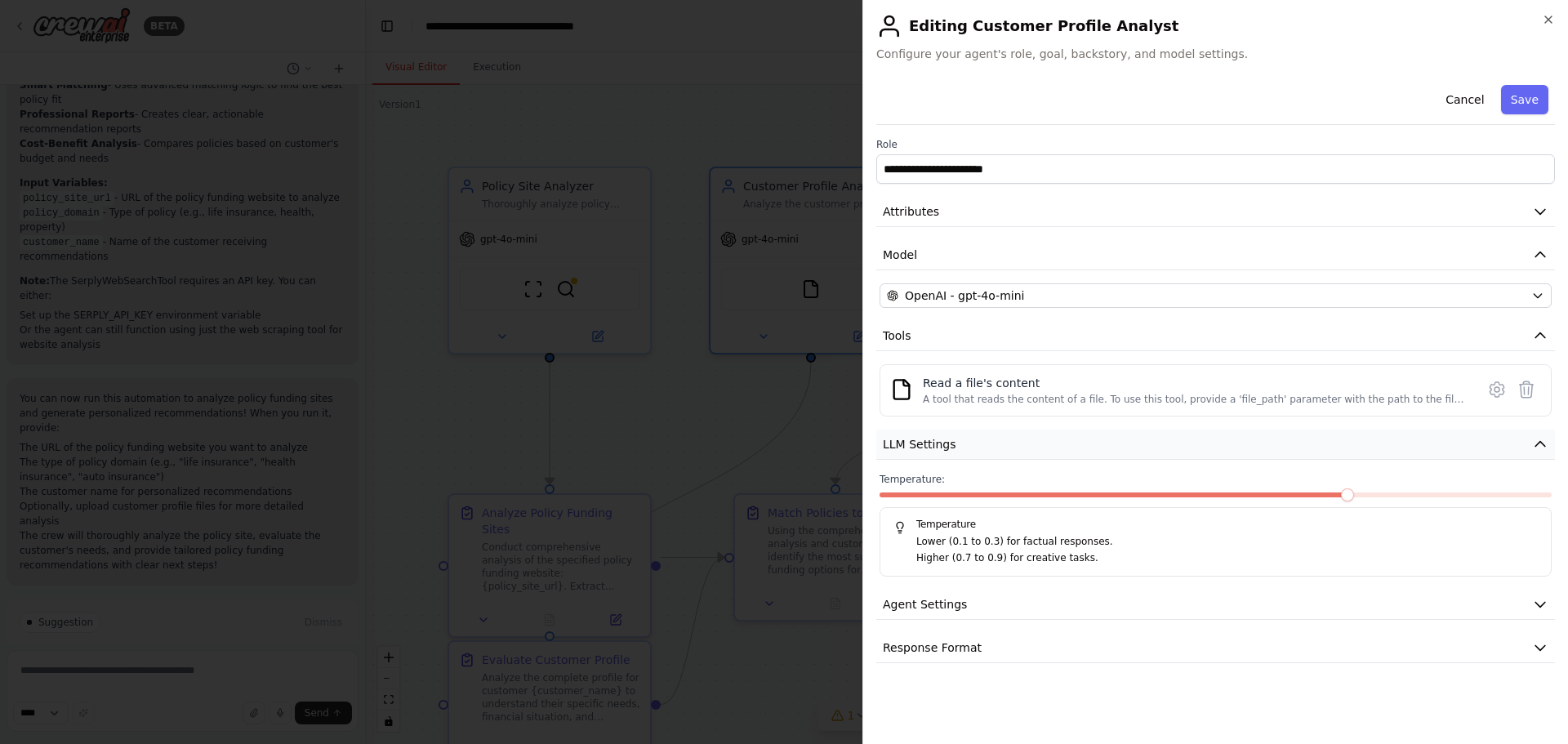
click at [1537, 440] on icon "button" at bounding box center [1539, 443] width 16 height 16
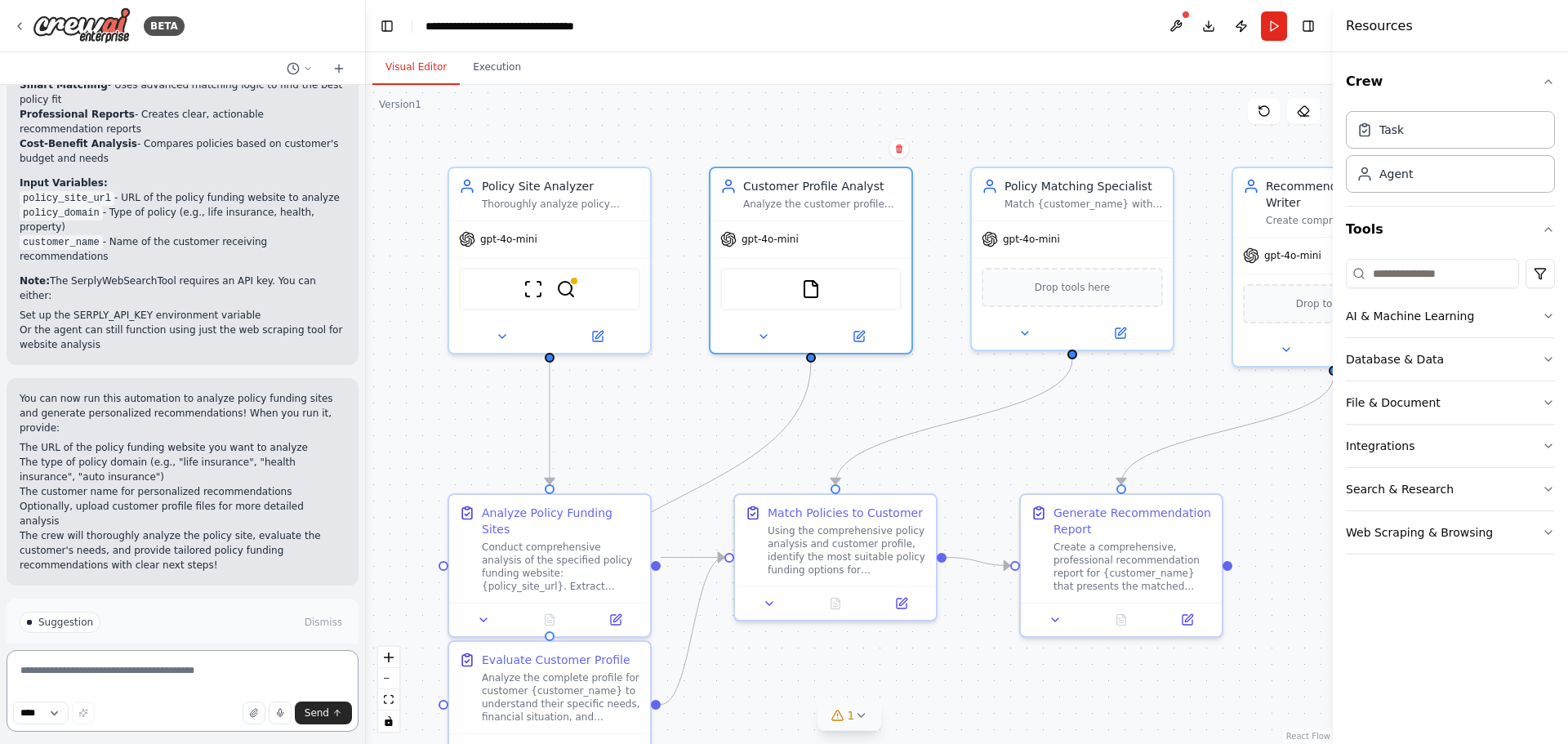
click at [193, 671] on textarea at bounding box center [182, 690] width 352 height 82
paste textarea "**********"
type textarea "**********"
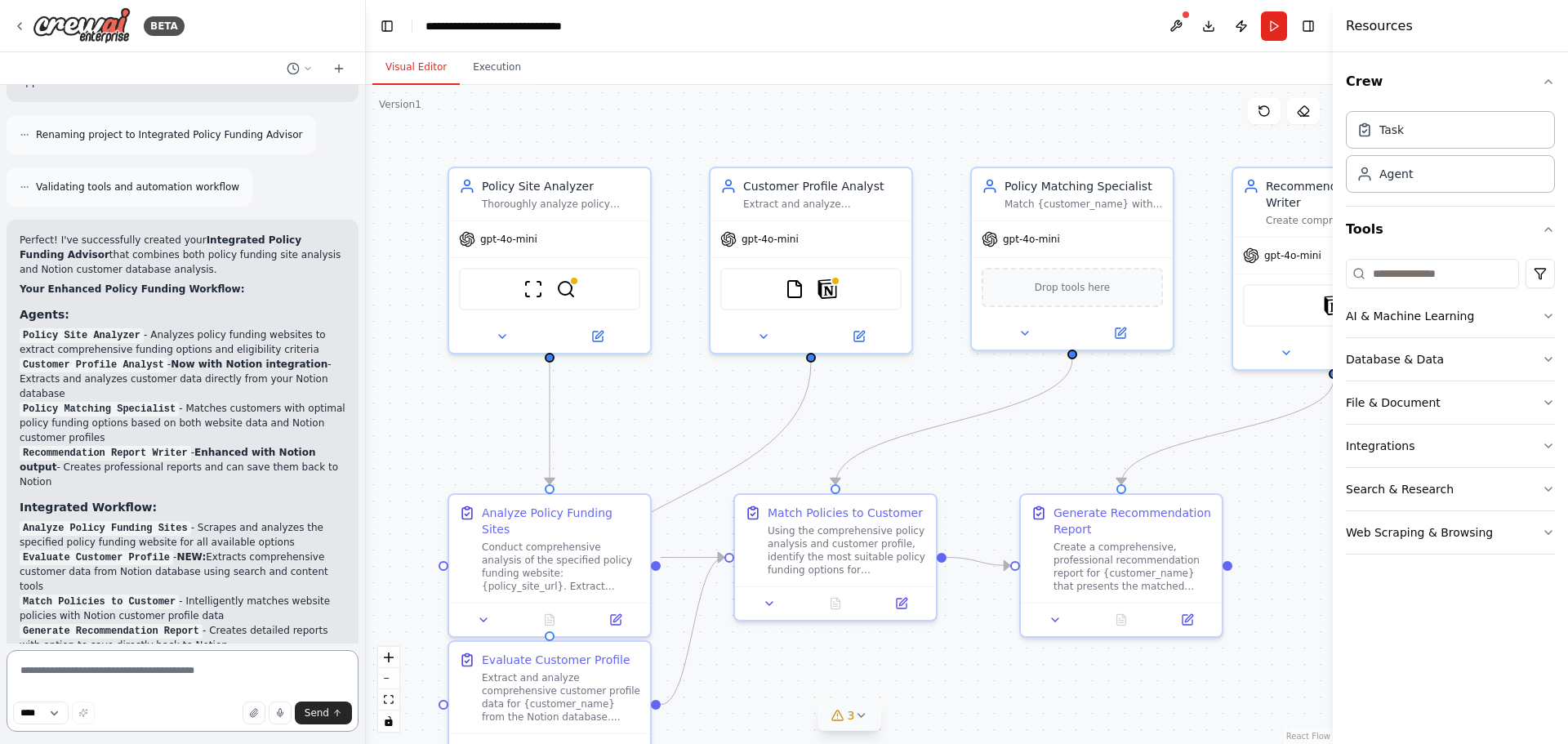
scroll to position [8228, 0]
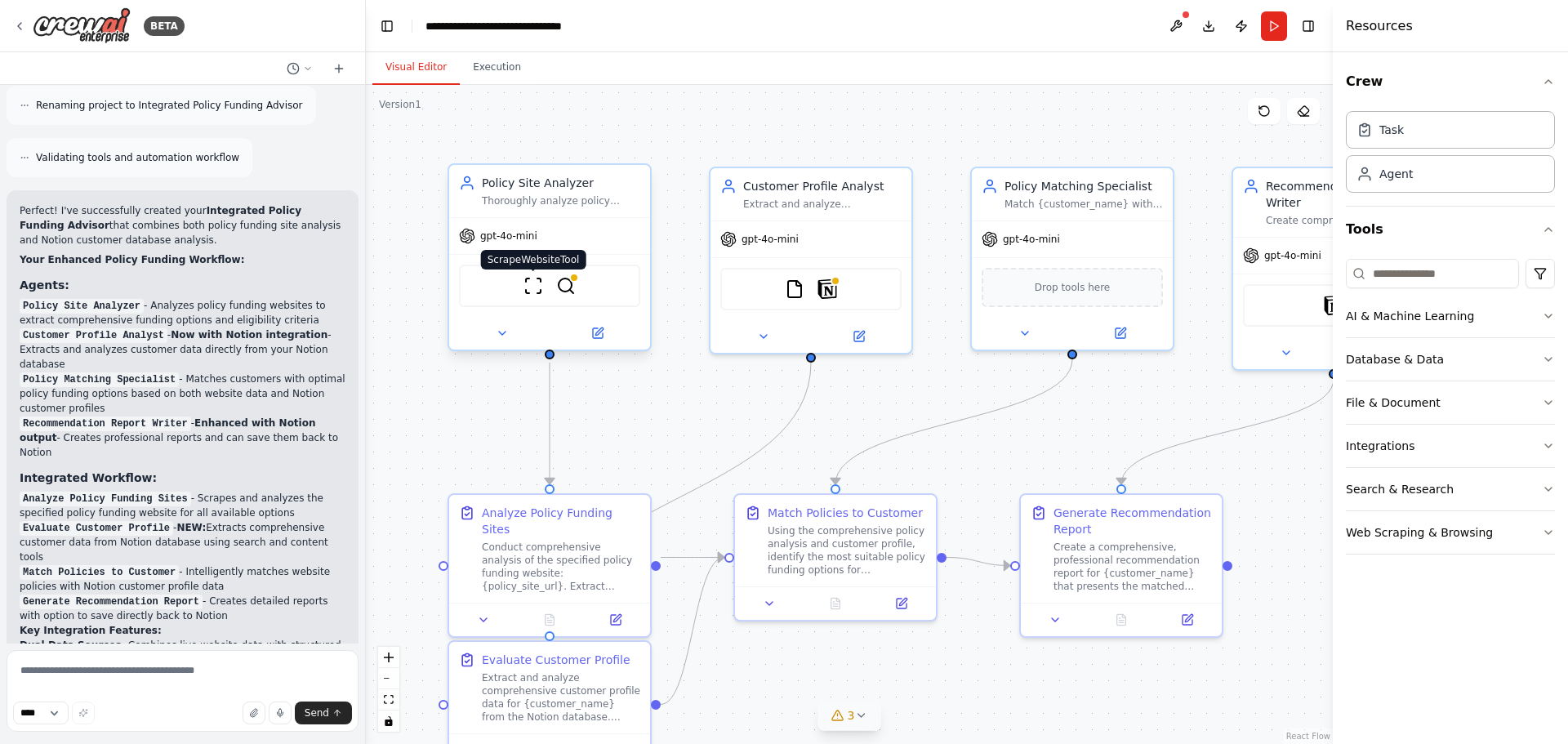
click at [531, 292] on img at bounding box center [532, 286] width 20 height 20
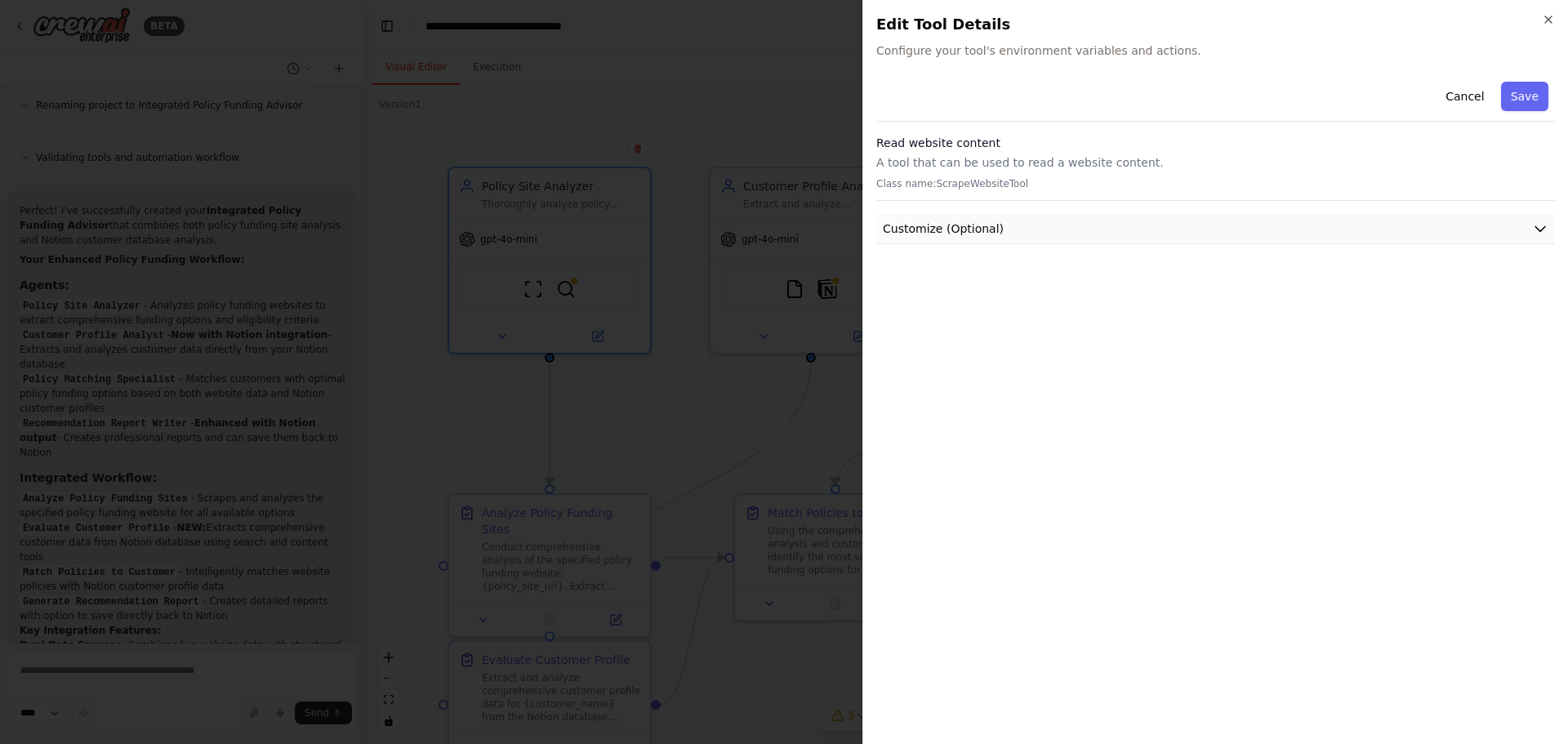
click at [1544, 228] on icon "button" at bounding box center [1539, 228] width 16 height 16
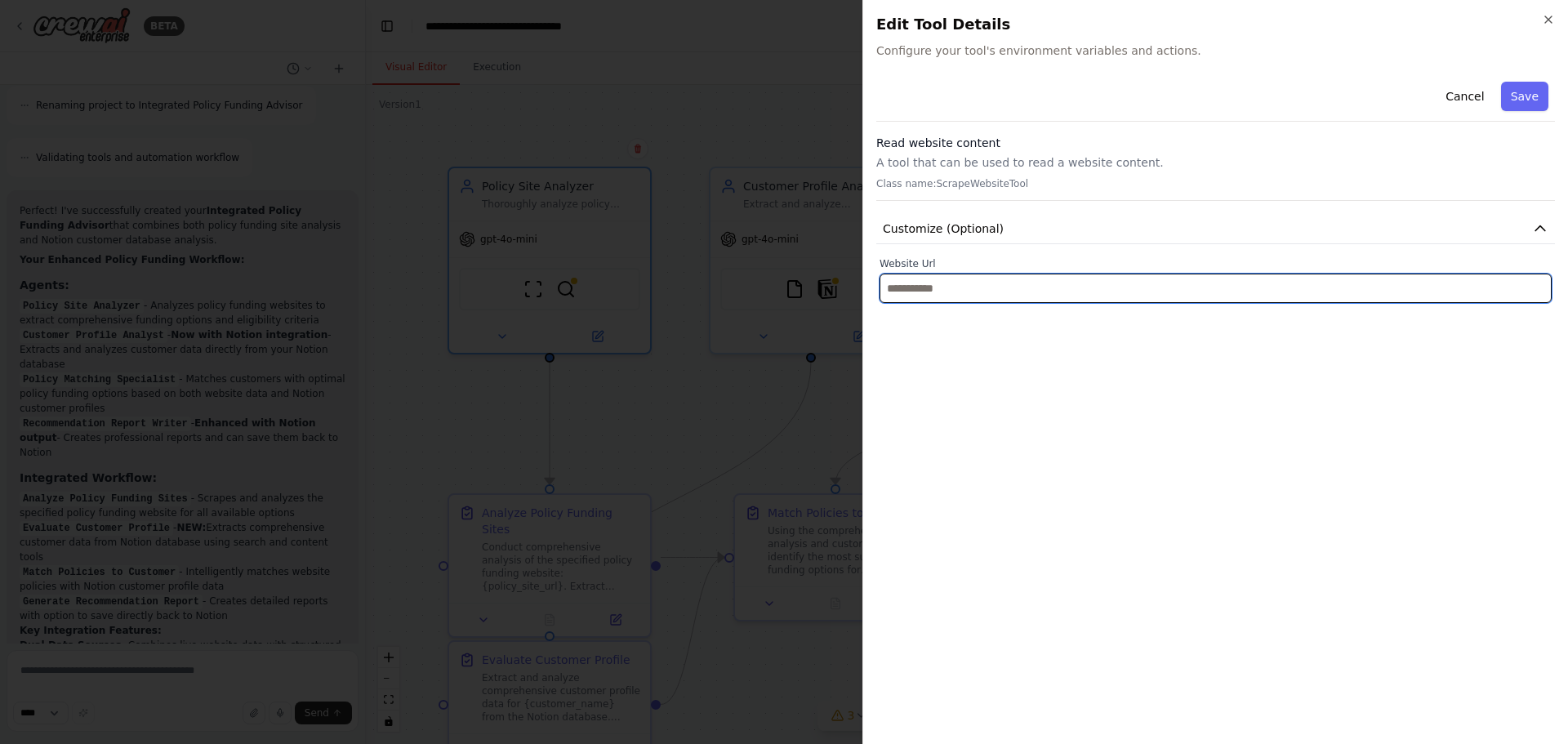
click at [944, 291] on input "text" at bounding box center [1216, 287] width 672 height 29
paste input "**********"
type input "**********"
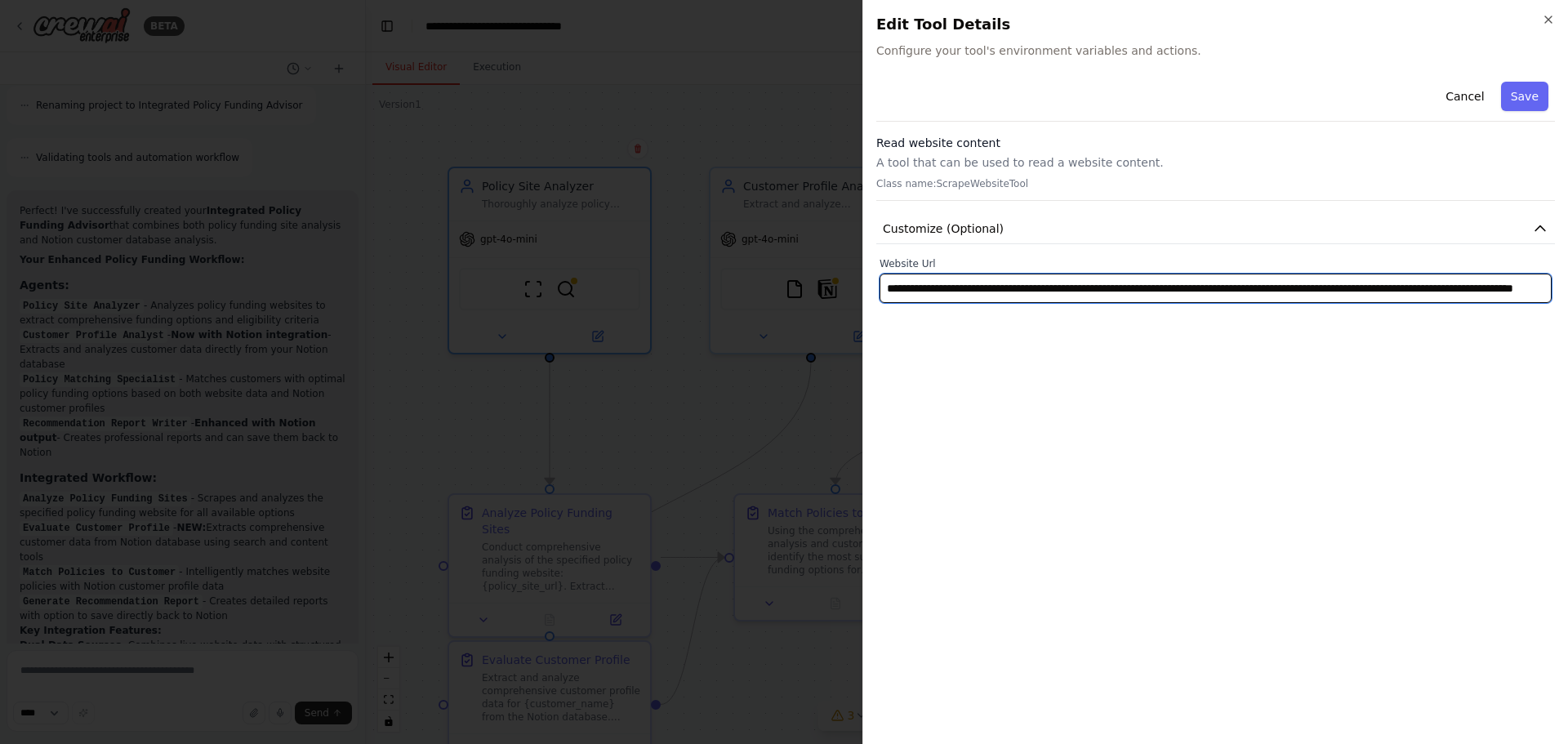
scroll to position [0, 0]
drag, startPoint x: 1545, startPoint y: 289, endPoint x: 787, endPoint y: 297, distance: 758.0
click at [787, 297] on body "BETA Create a crew that helps organize your personal projects, sets reminders f…" at bounding box center [784, 372] width 1568 height 744
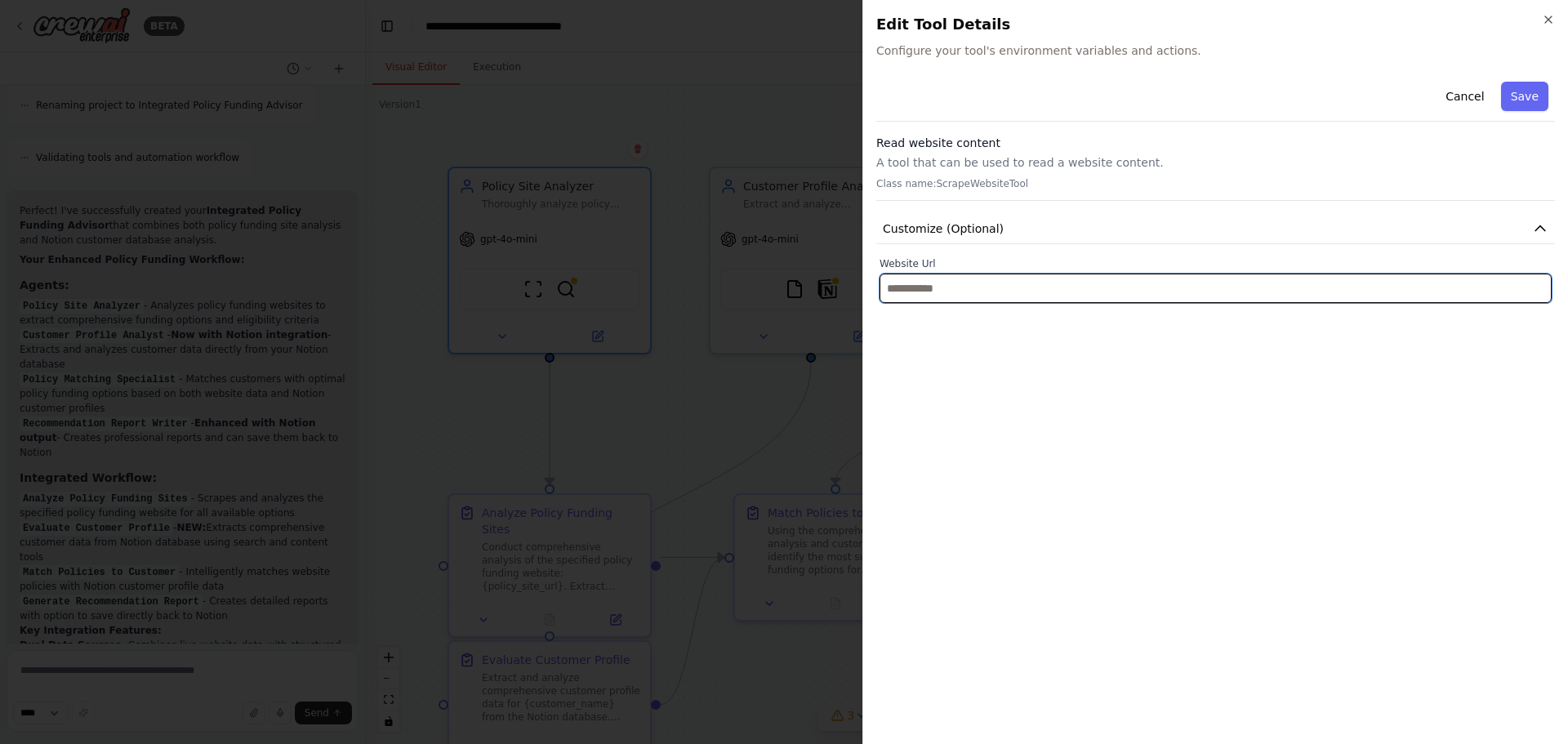
click at [980, 291] on input "text" at bounding box center [1216, 287] width 672 height 29
paste input "**********"
type input "**********"
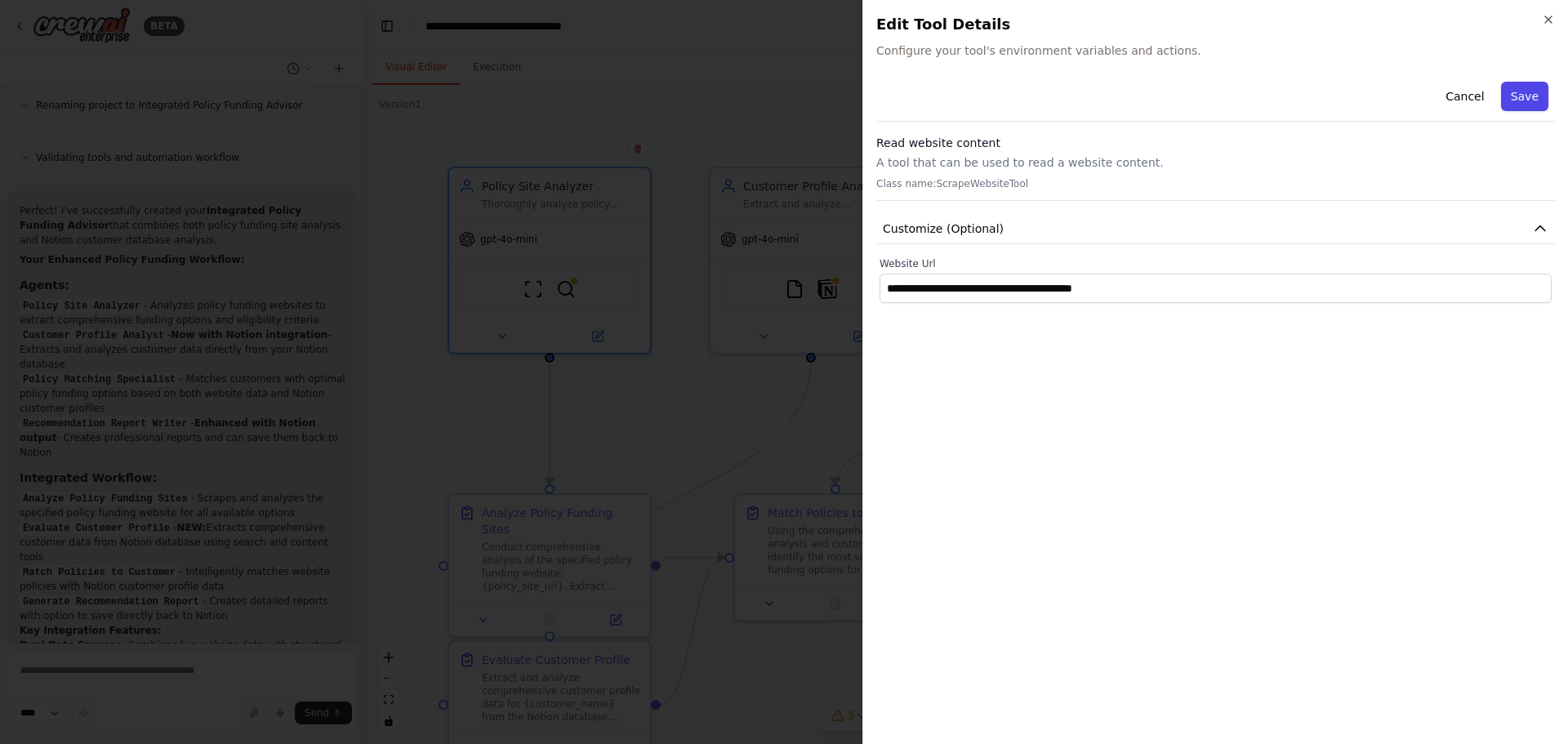
click at [1525, 97] on button "Save" at bounding box center [1524, 96] width 47 height 29
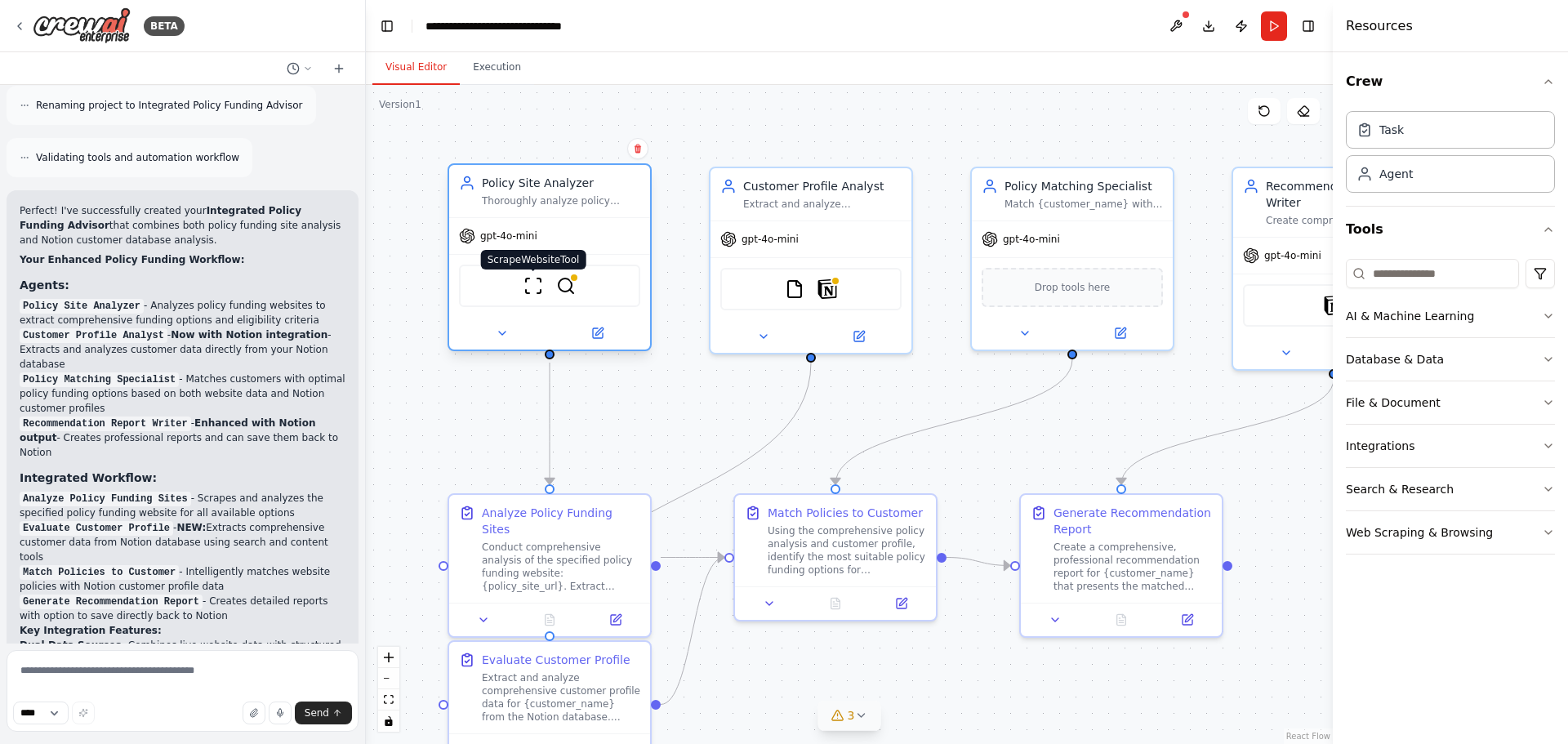
click at [538, 294] on img at bounding box center [532, 286] width 20 height 20
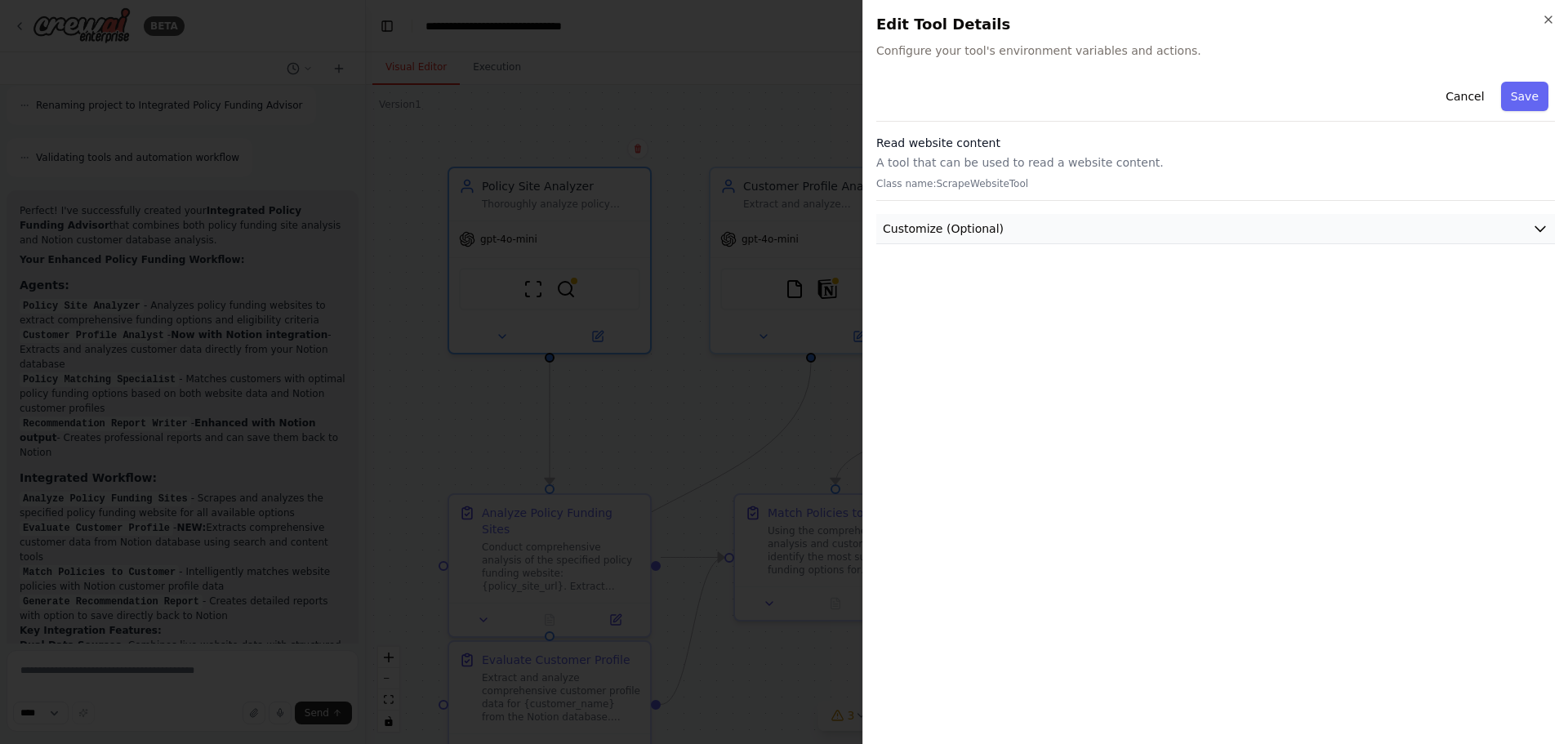
click at [1541, 228] on icon "button" at bounding box center [1539, 228] width 16 height 16
click at [1546, 18] on icon "button" at bounding box center [1547, 19] width 7 height 7
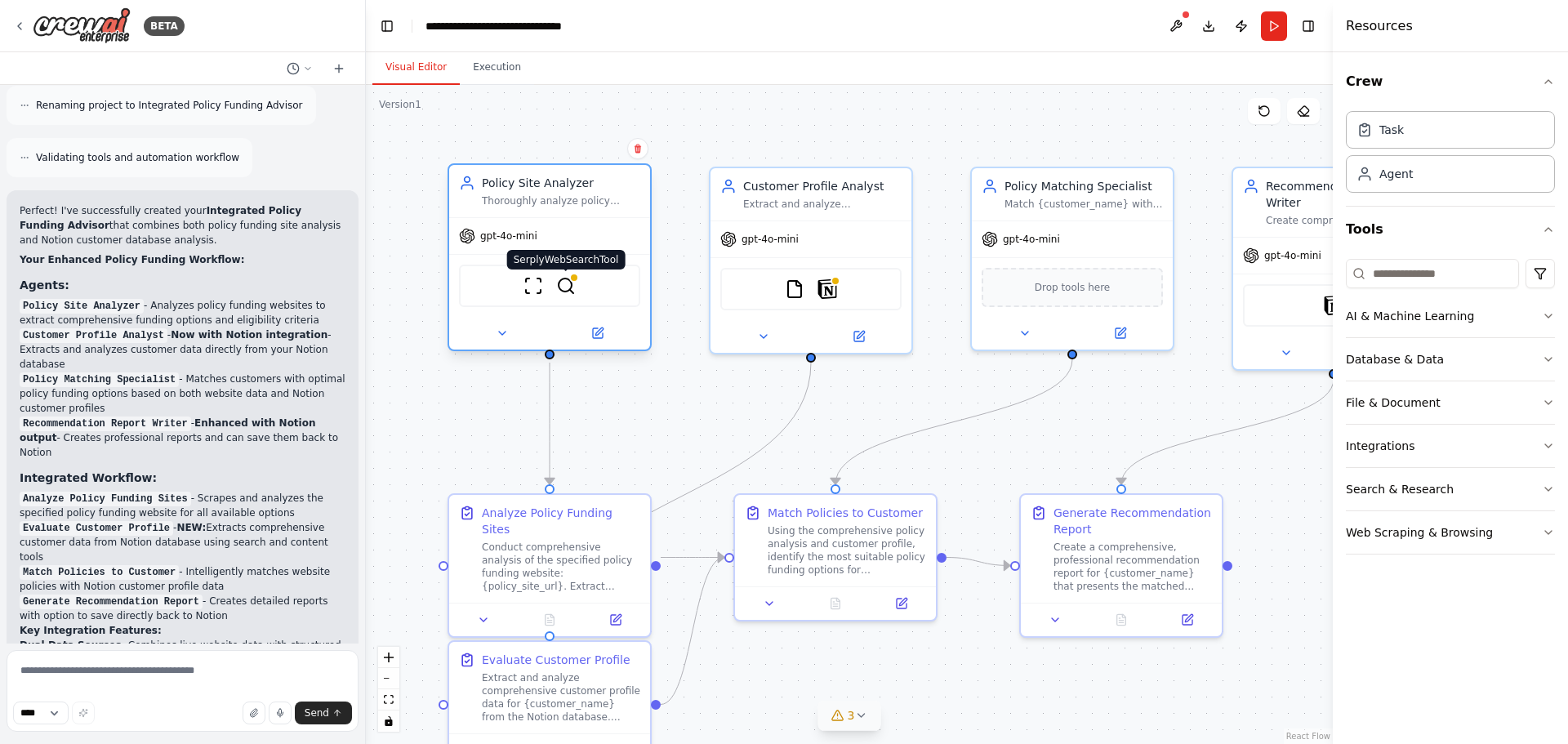
click at [566, 284] on img at bounding box center [565, 286] width 20 height 20
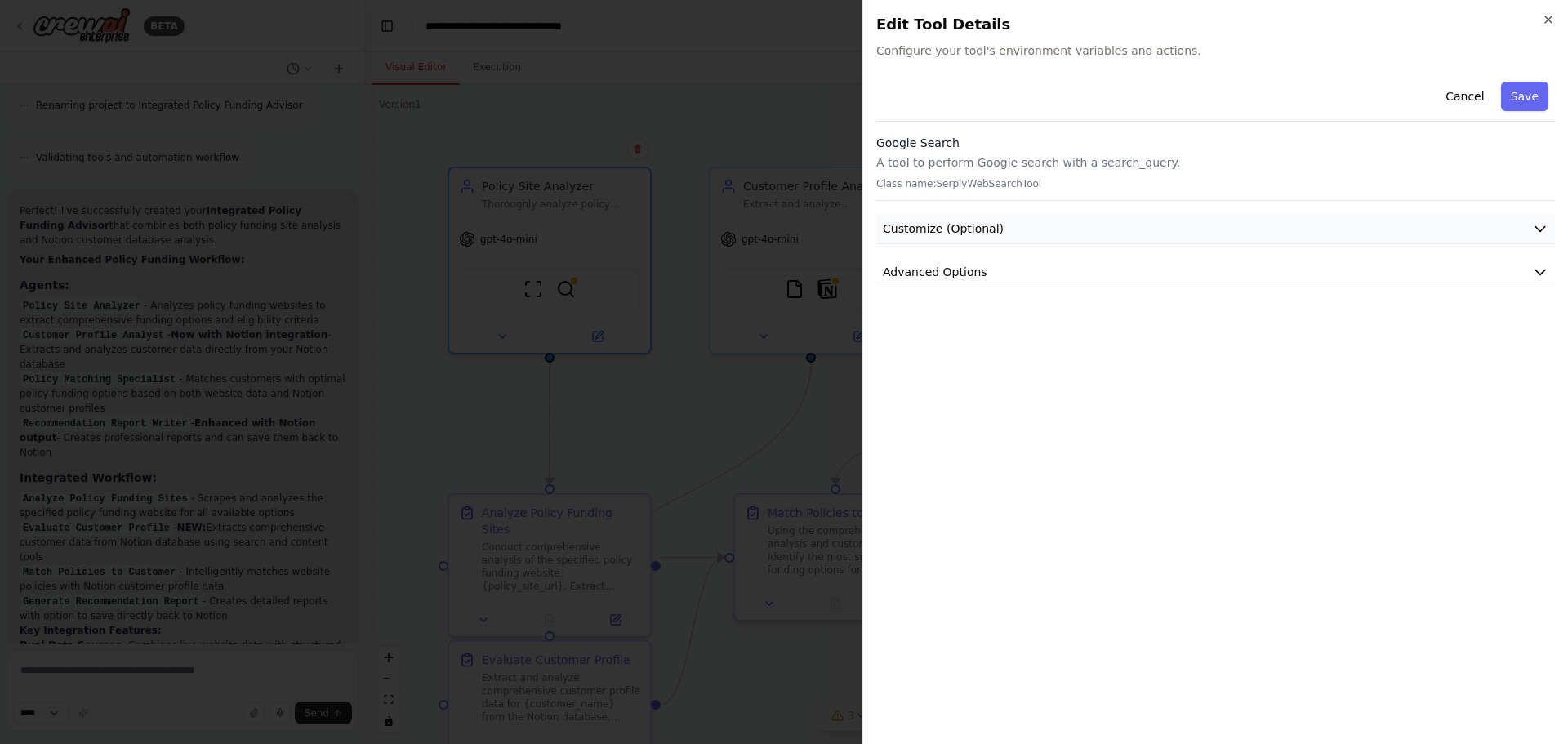
click at [1538, 225] on icon "button" at bounding box center [1539, 228] width 16 height 16
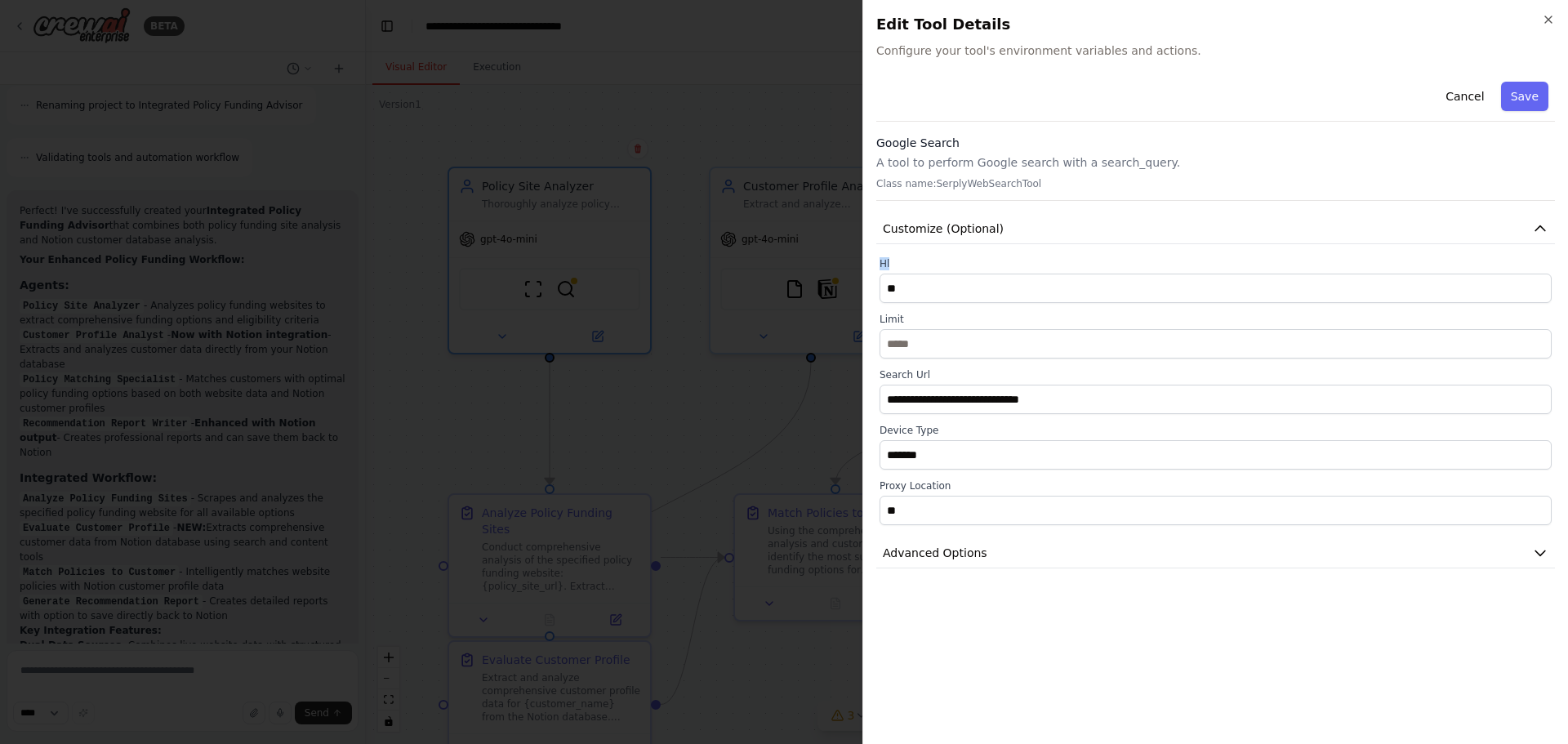
drag, startPoint x: 888, startPoint y: 263, endPoint x: 874, endPoint y: 263, distance: 14.0
click at [874, 263] on div "**********" at bounding box center [1214, 372] width 705 height 744
click at [882, 263] on label "Hl" at bounding box center [1216, 264] width 672 height 13
click at [915, 261] on label "Hl" at bounding box center [1216, 264] width 672 height 13
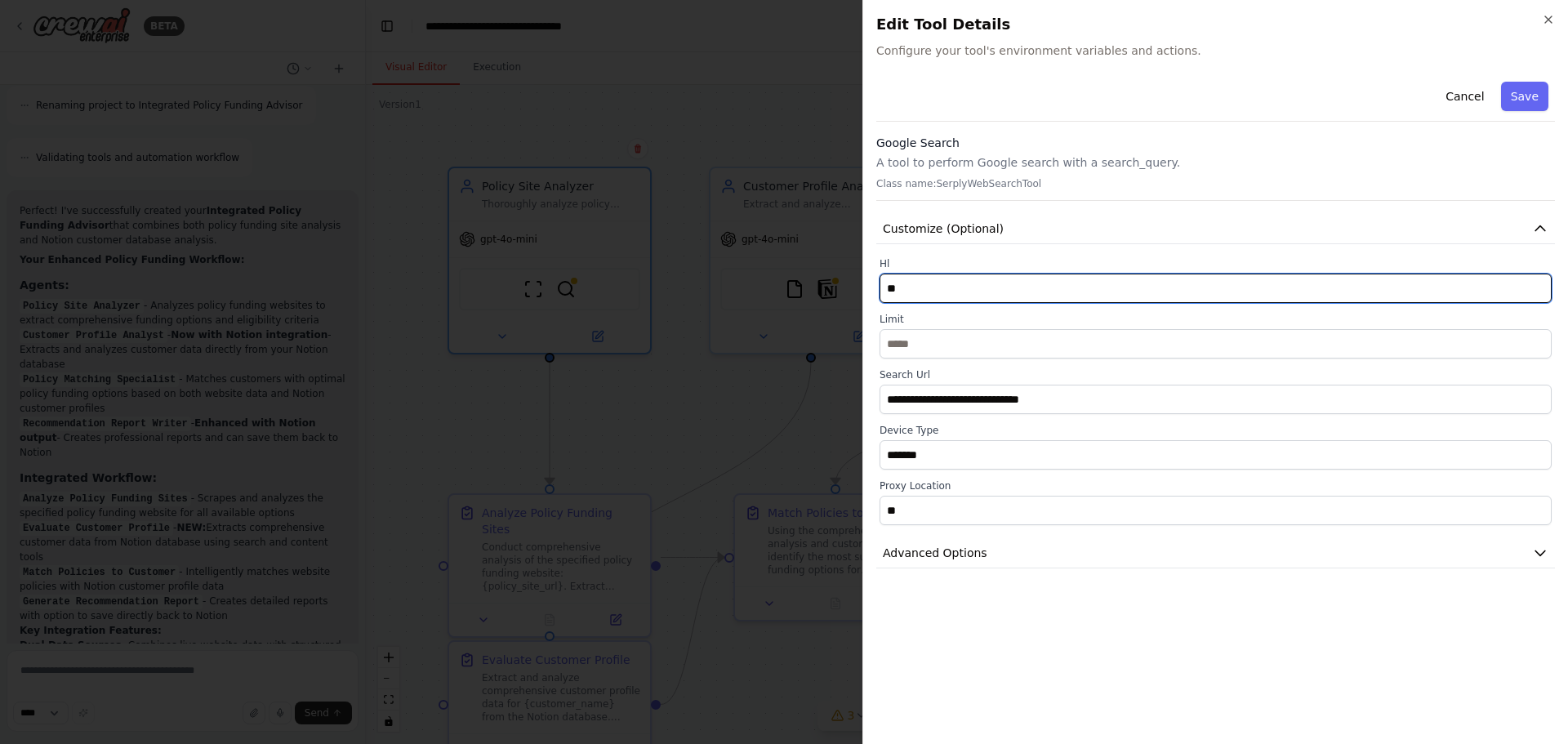
click at [923, 287] on input "**" at bounding box center [1216, 287] width 672 height 29
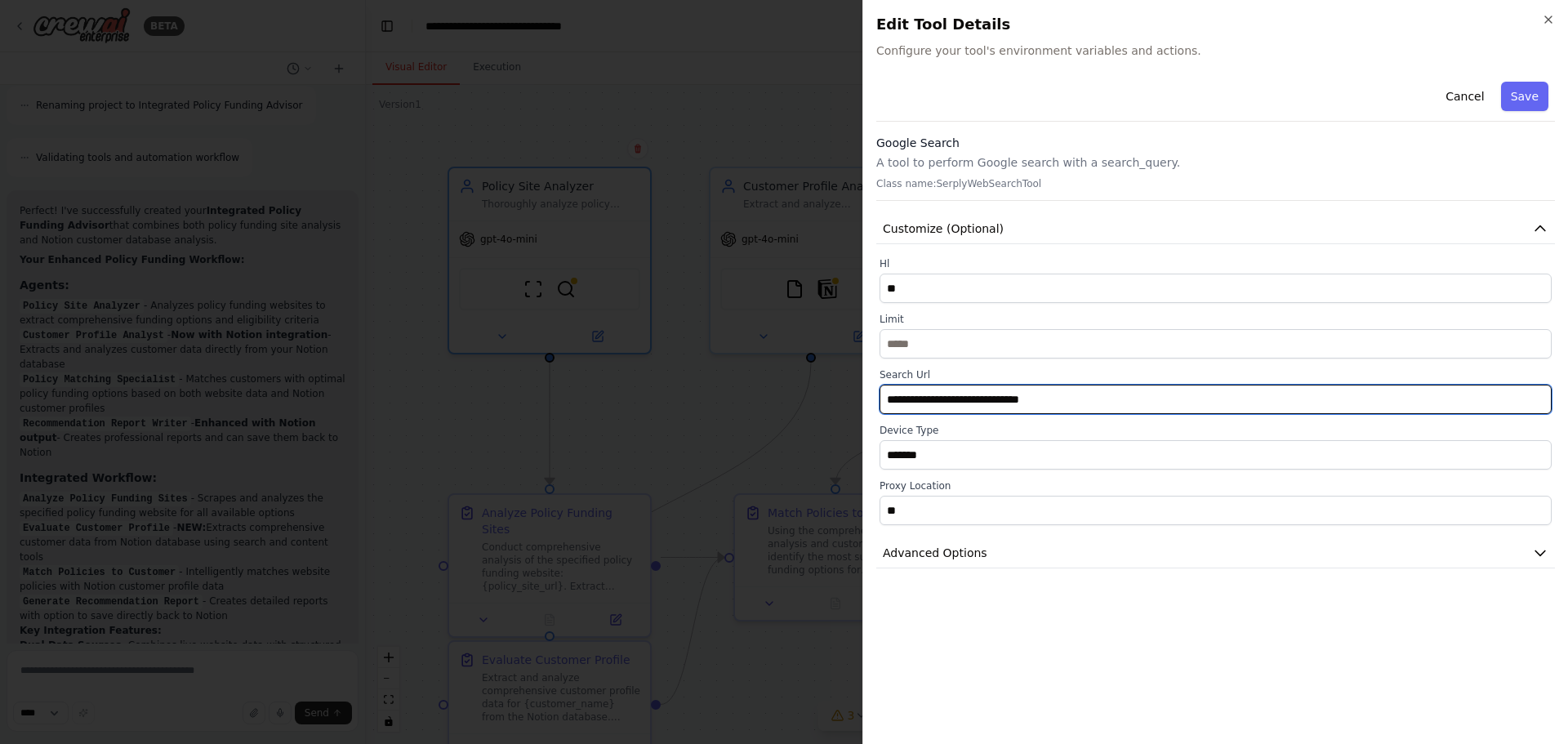
drag, startPoint x: 1075, startPoint y: 402, endPoint x: 873, endPoint y: 399, distance: 202.0
click at [873, 399] on div "**********" at bounding box center [1214, 372] width 705 height 744
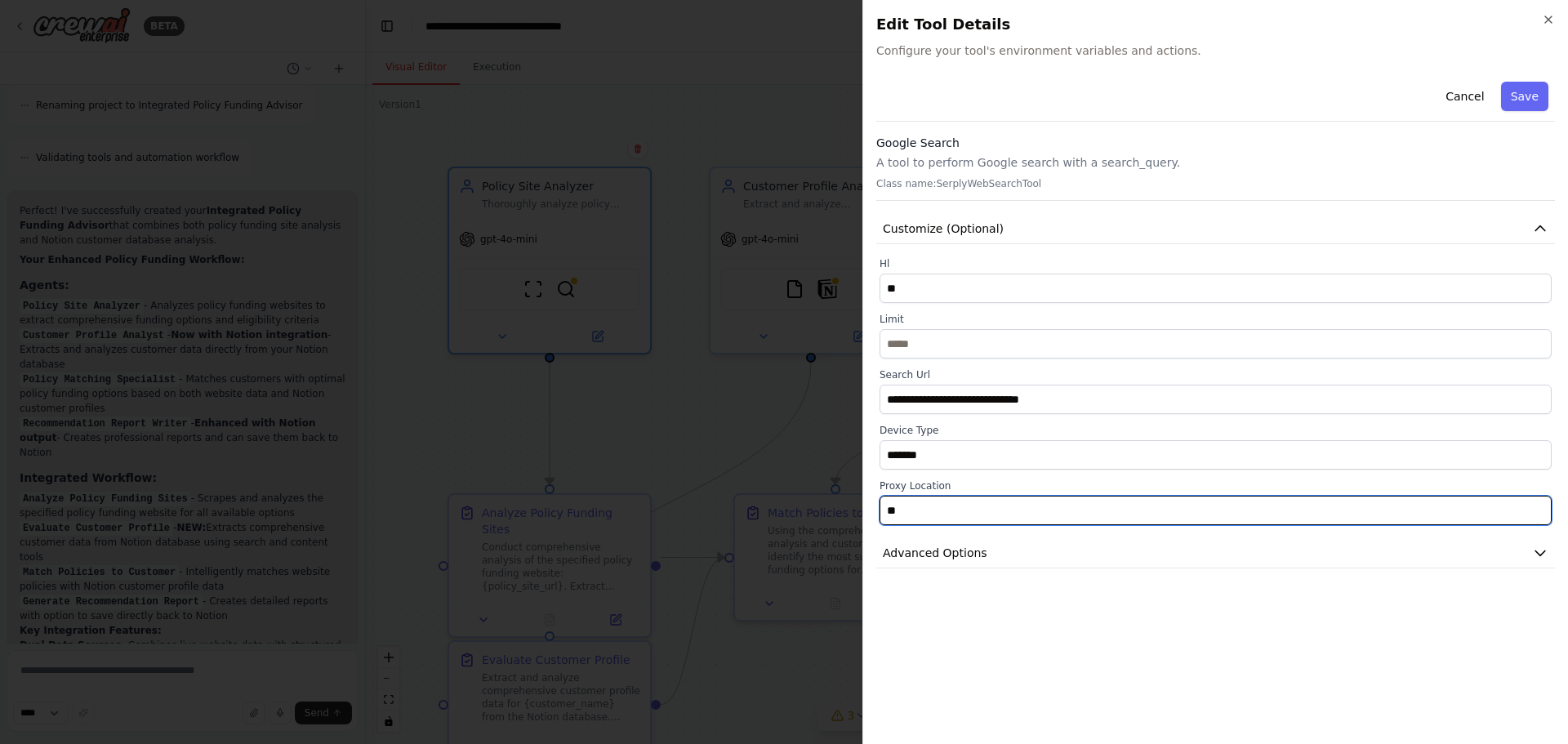
click at [997, 510] on input "**" at bounding box center [1216, 510] width 672 height 29
drag, startPoint x: 997, startPoint y: 510, endPoint x: 869, endPoint y: 498, distance: 128.6
click at [869, 498] on div "**********" at bounding box center [1214, 372] width 705 height 744
type input "*"
type input "**"
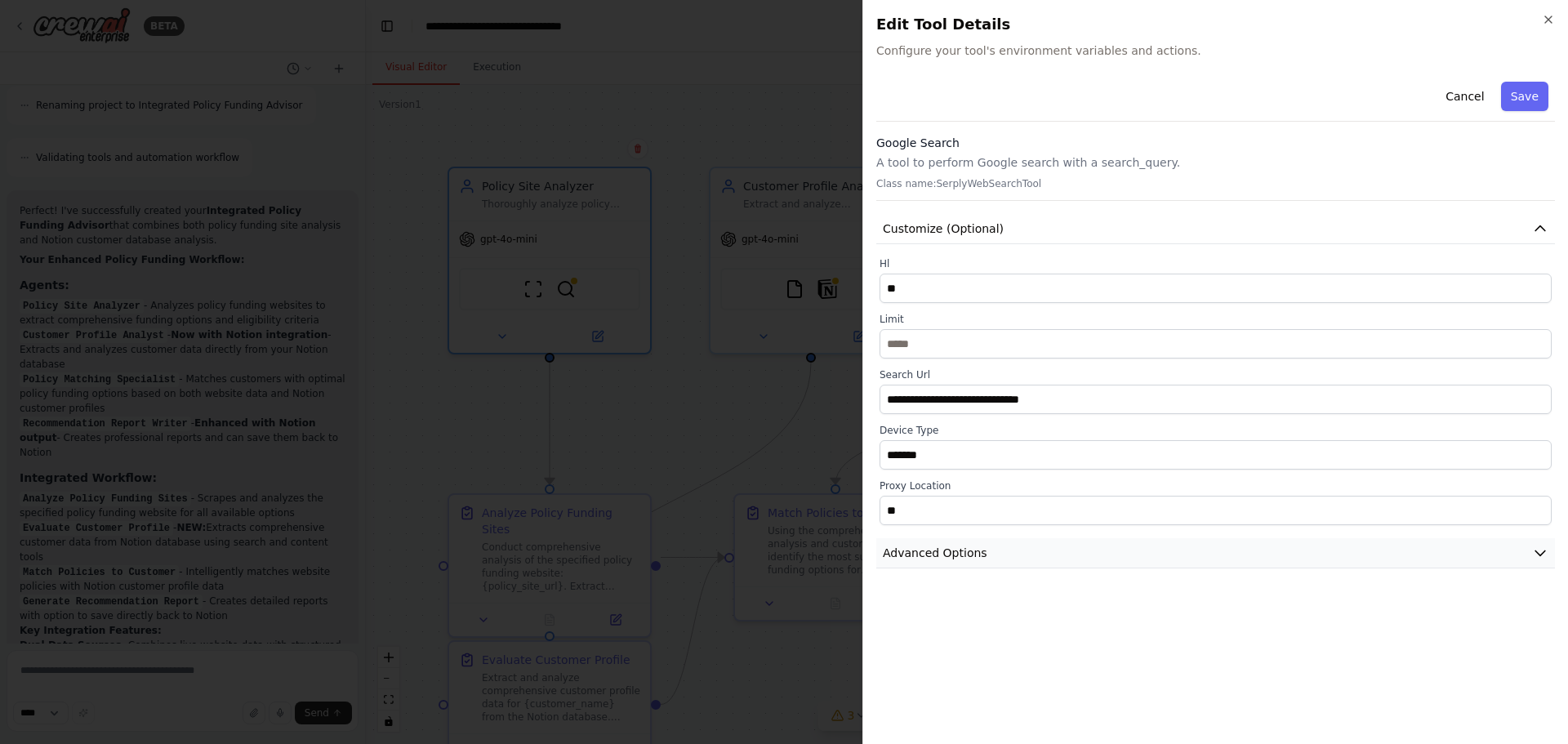
click at [1542, 551] on icon "button" at bounding box center [1539, 552] width 16 height 16
click at [1544, 548] on icon "button" at bounding box center [1539, 552] width 16 height 16
click at [1533, 92] on button "Save" at bounding box center [1524, 96] width 47 height 29
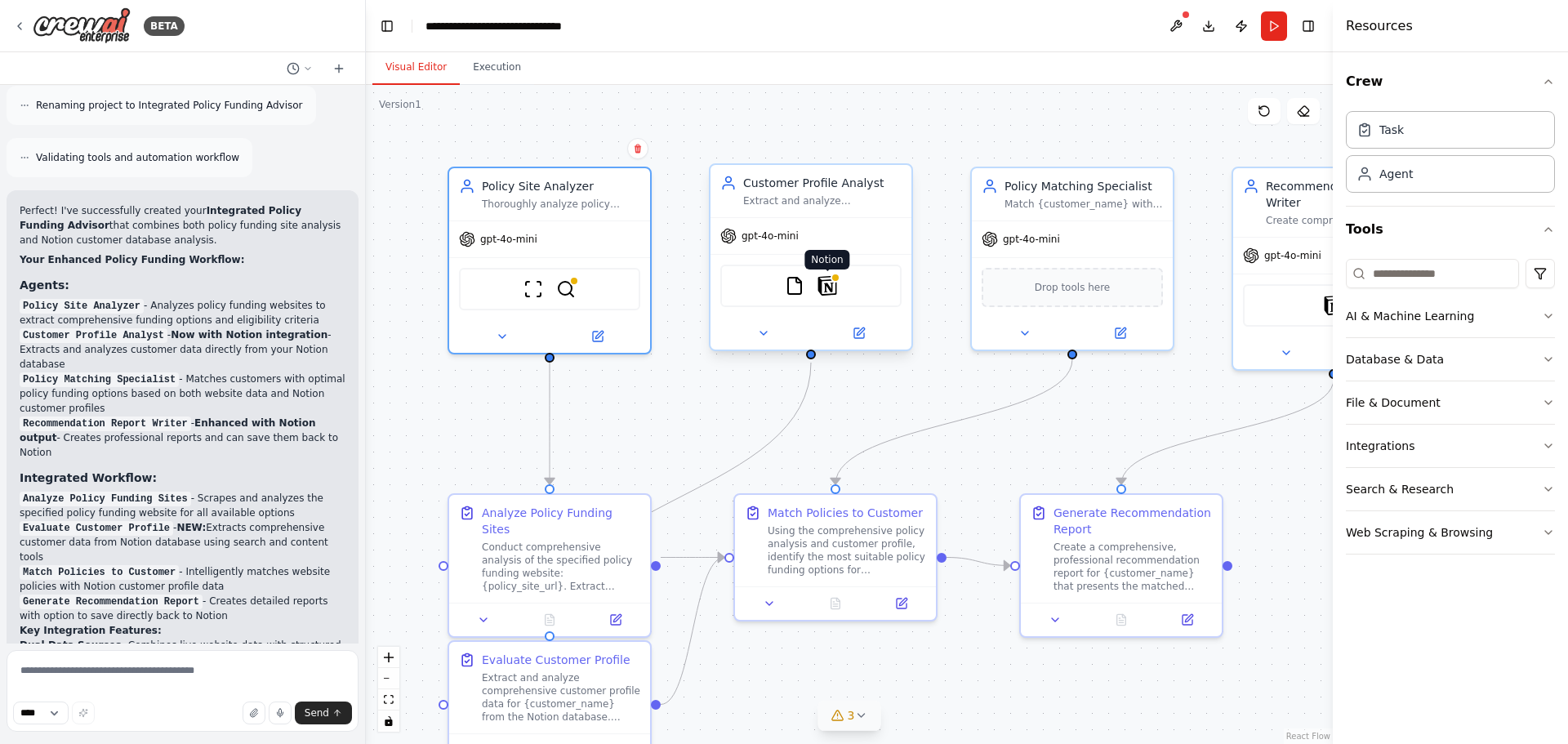
click at [832, 289] on img at bounding box center [826, 286] width 20 height 20
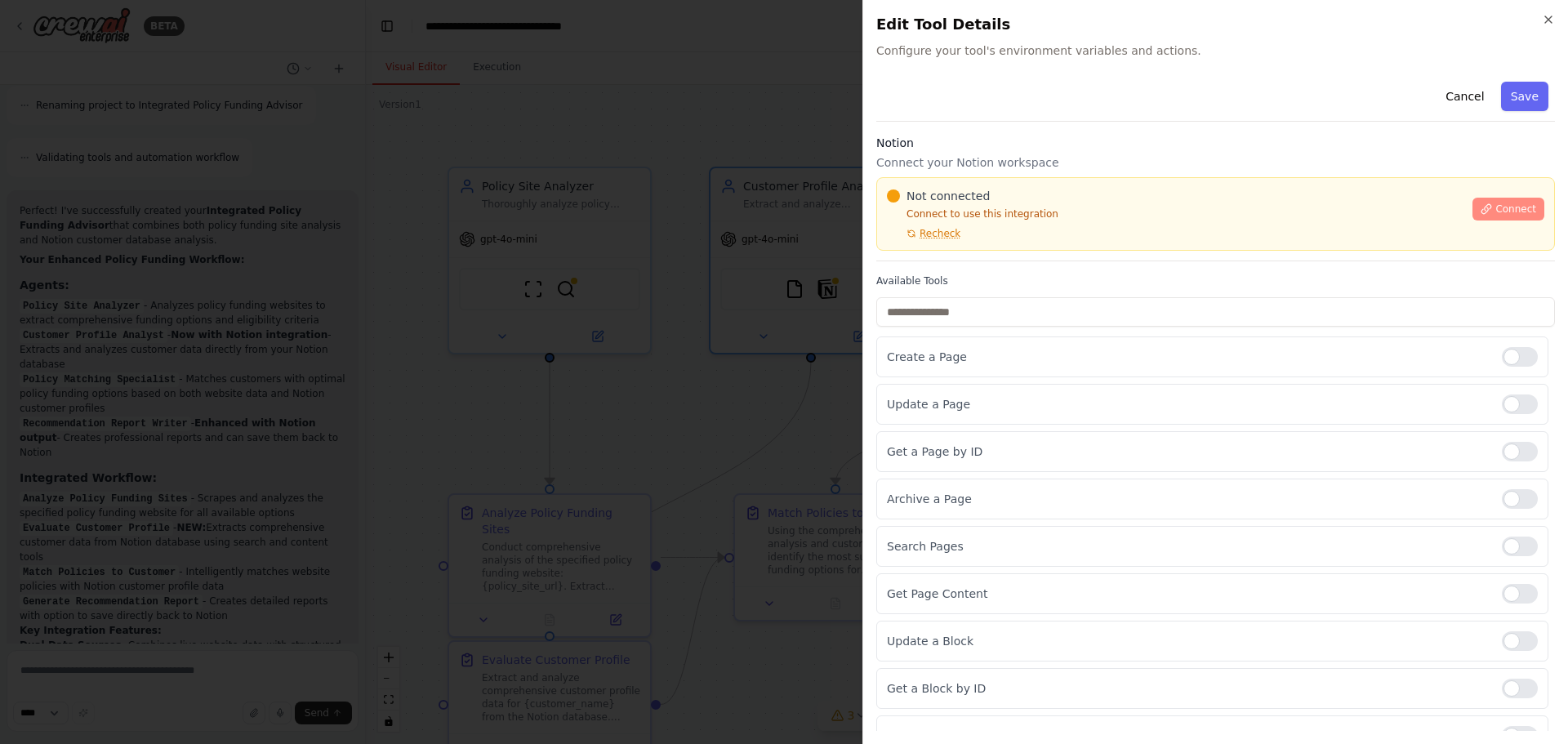
click at [1514, 209] on span "Connect" at bounding box center [1514, 209] width 40 height 13
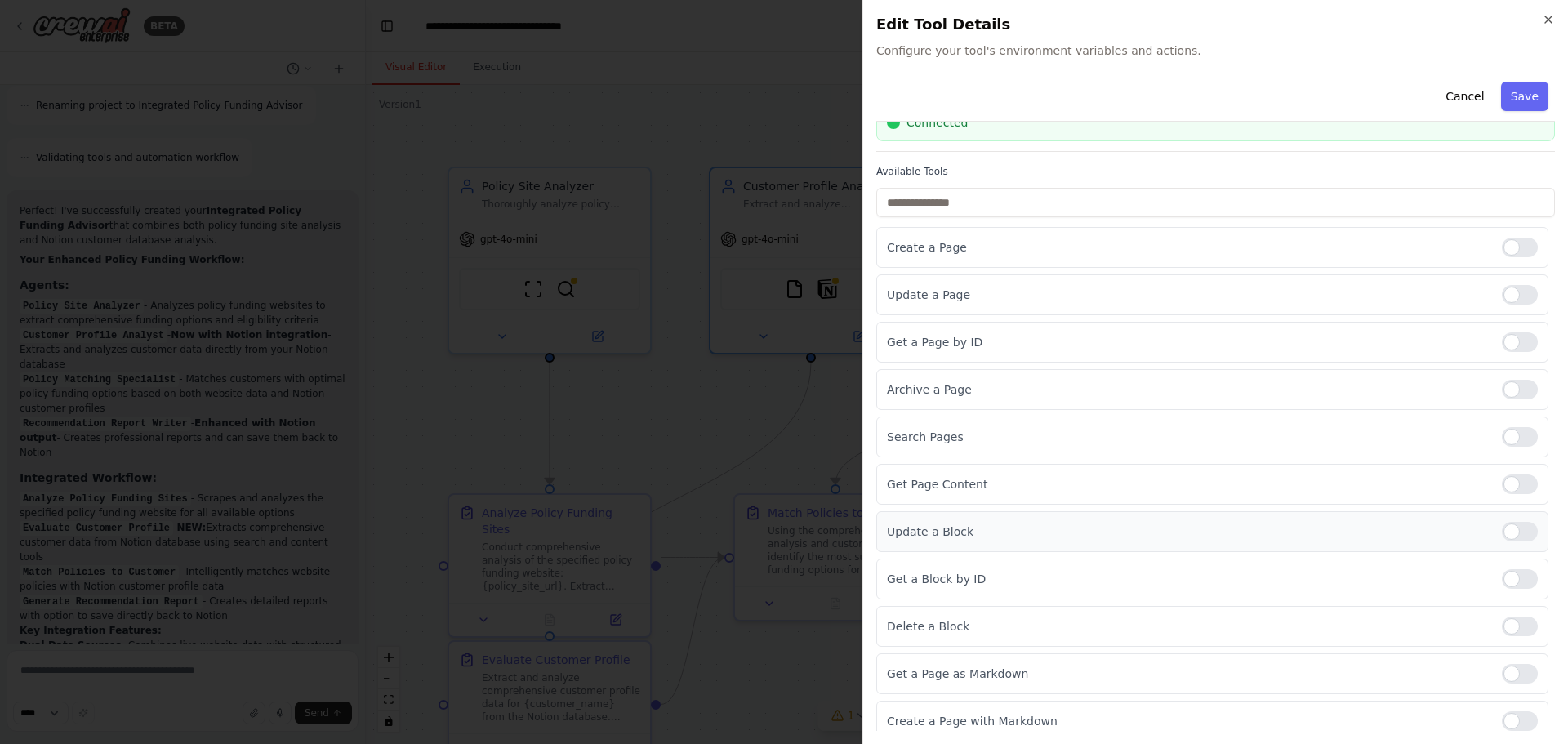
scroll to position [132, 0]
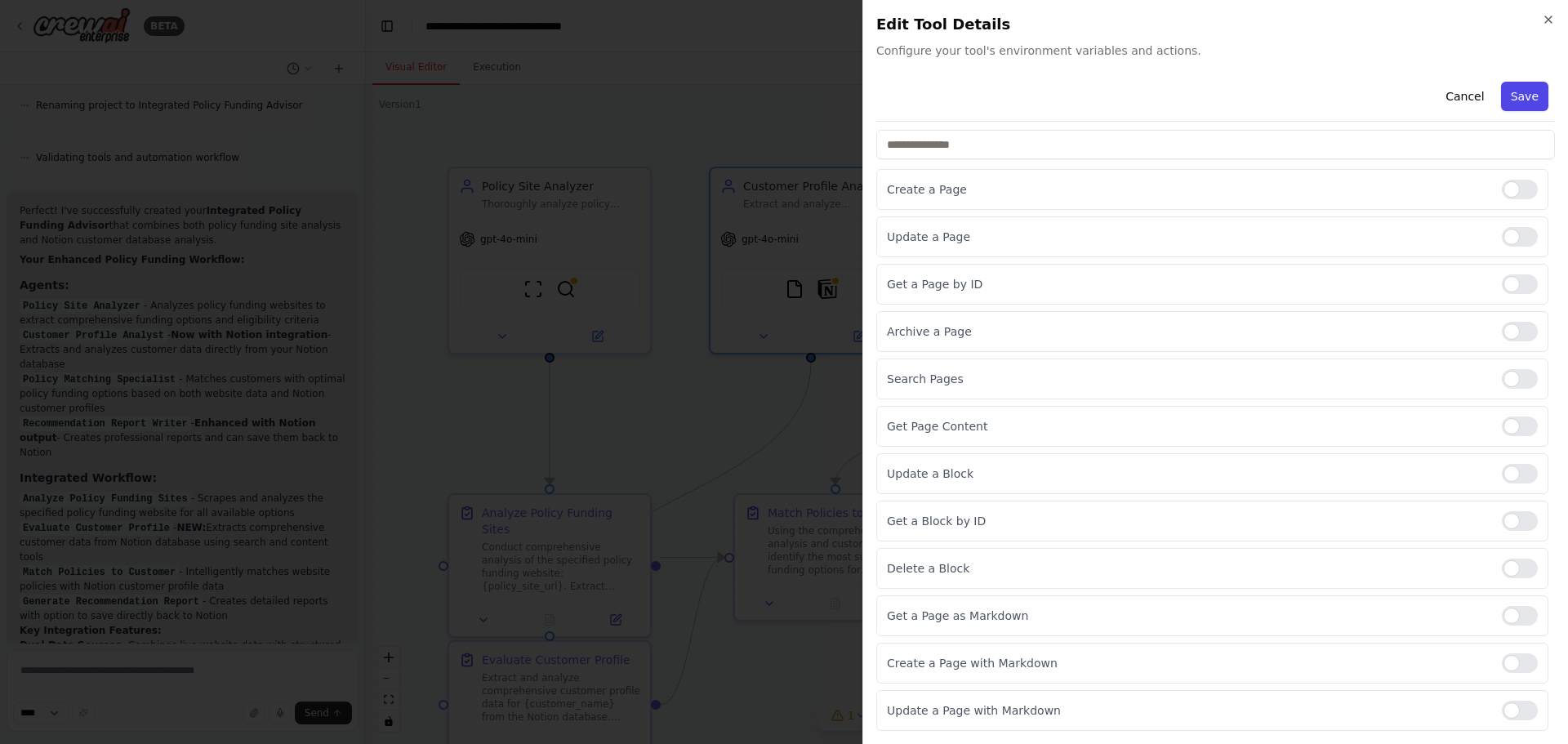
click at [1523, 91] on button "Save" at bounding box center [1524, 96] width 47 height 29
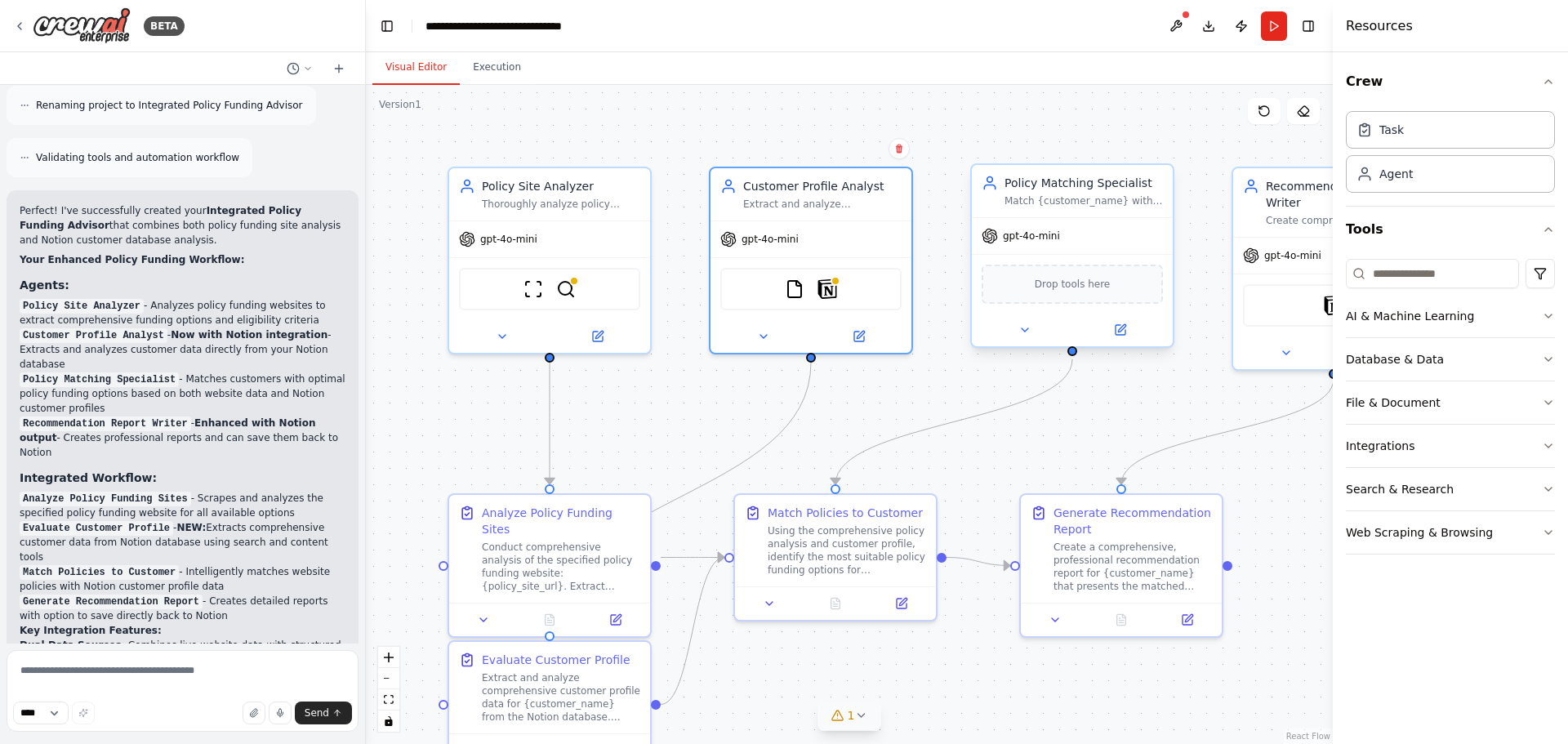
click at [1066, 291] on span "Drop tools here" at bounding box center [1072, 284] width 76 height 16
click at [1115, 245] on div "gpt-4o-mini" at bounding box center [1072, 236] width 201 height 36
click at [1118, 328] on icon at bounding box center [1120, 330] width 9 height 9
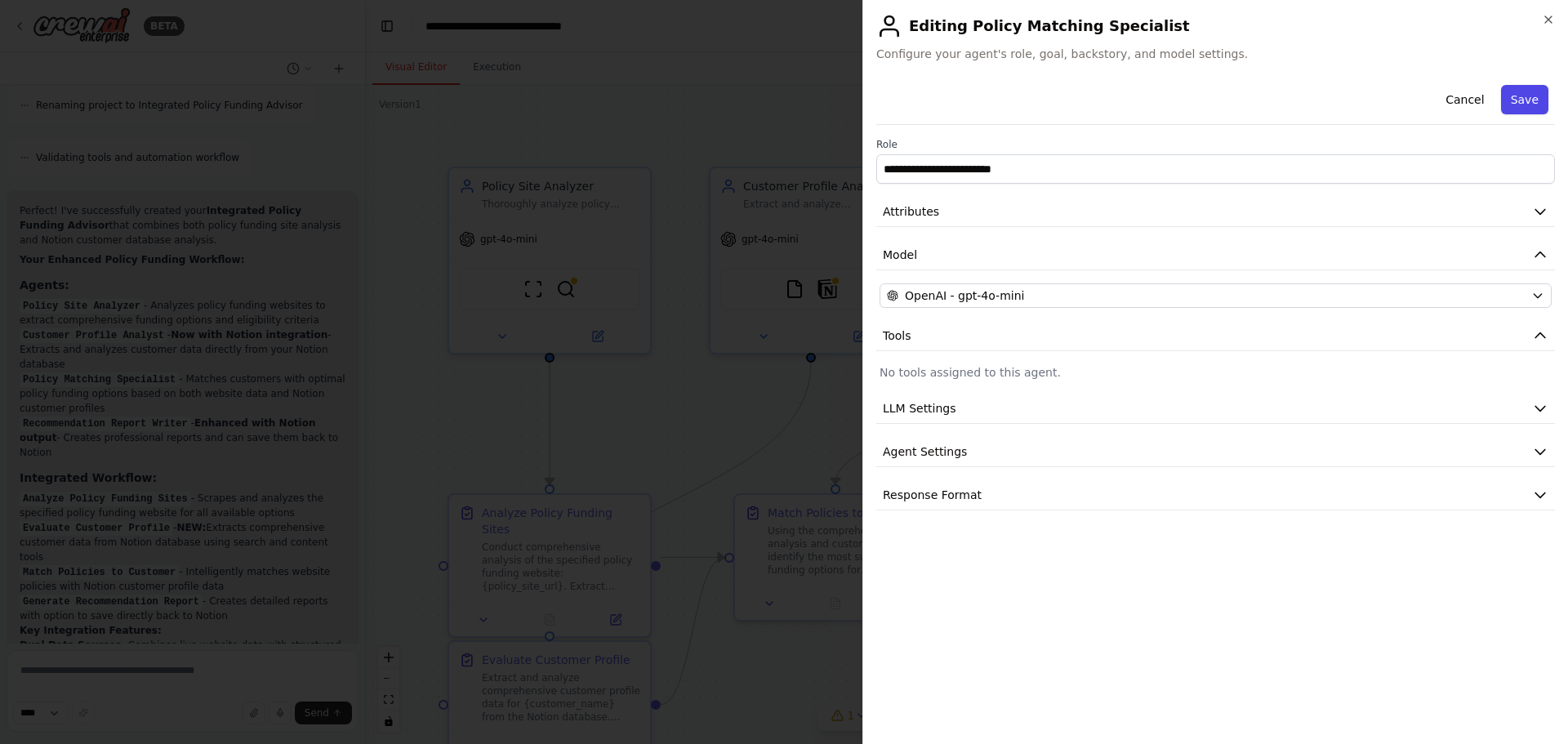
click at [1529, 101] on button "Save" at bounding box center [1524, 99] width 47 height 29
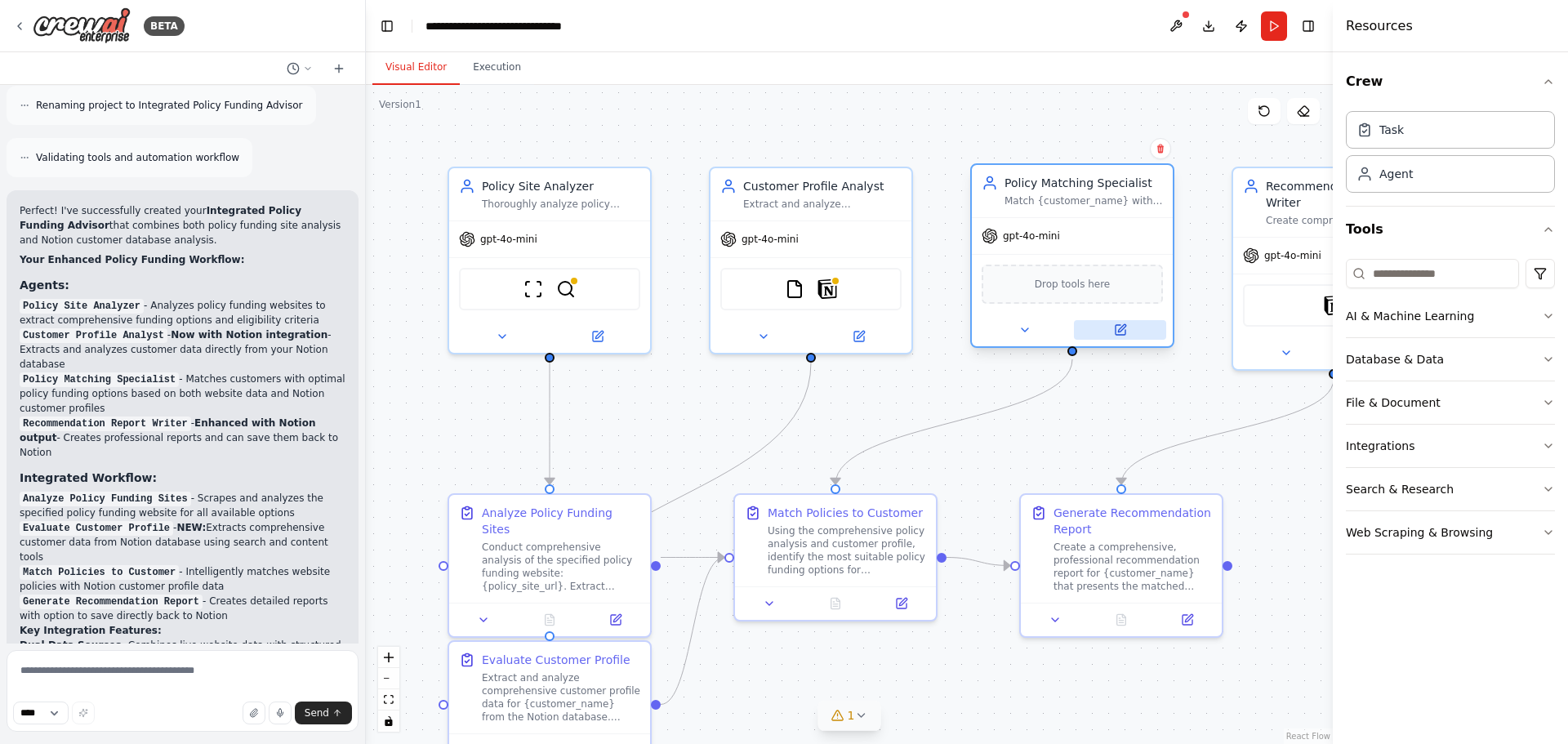
click at [1122, 337] on button at bounding box center [1120, 330] width 92 height 20
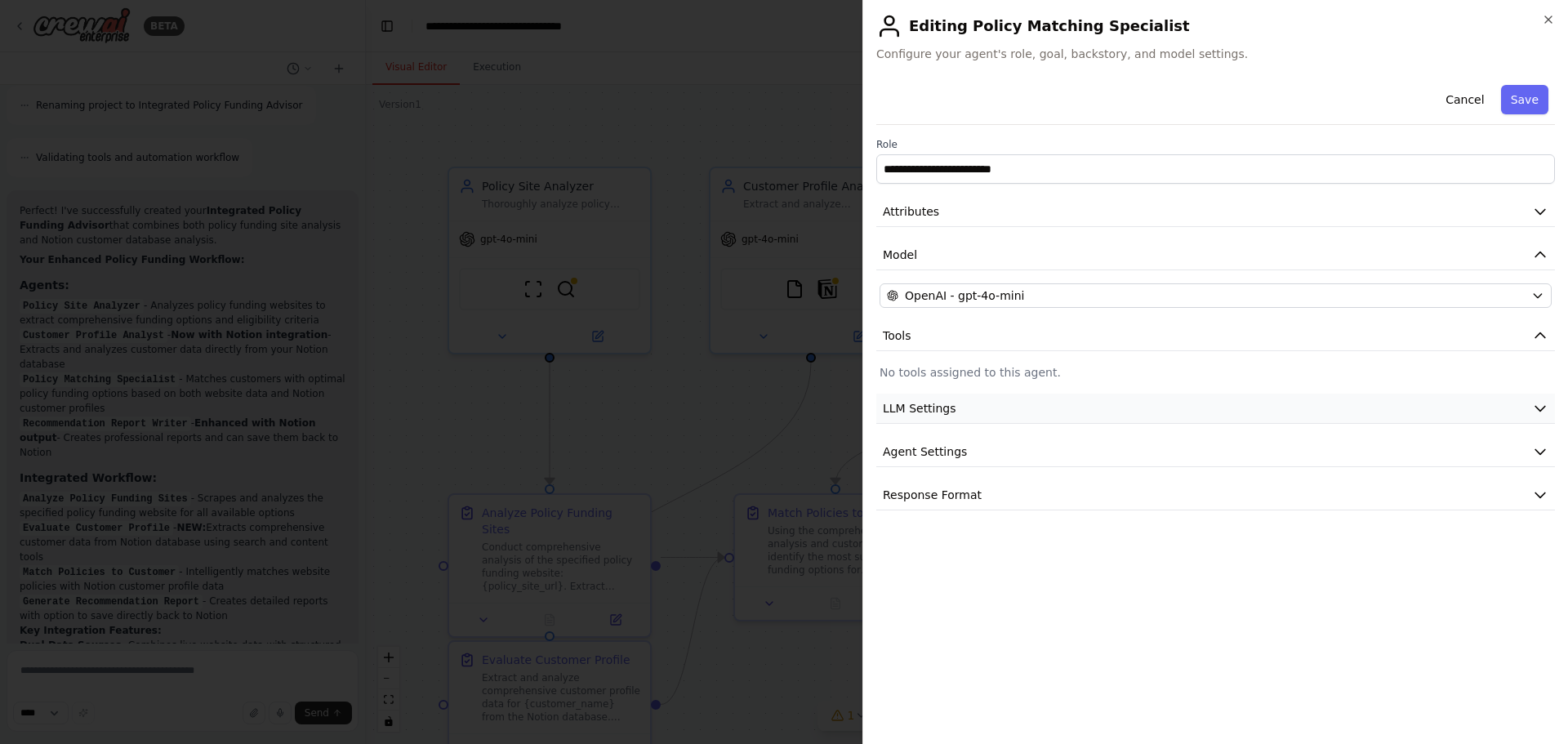
click at [1535, 411] on icon "button" at bounding box center [1539, 408] width 16 height 16
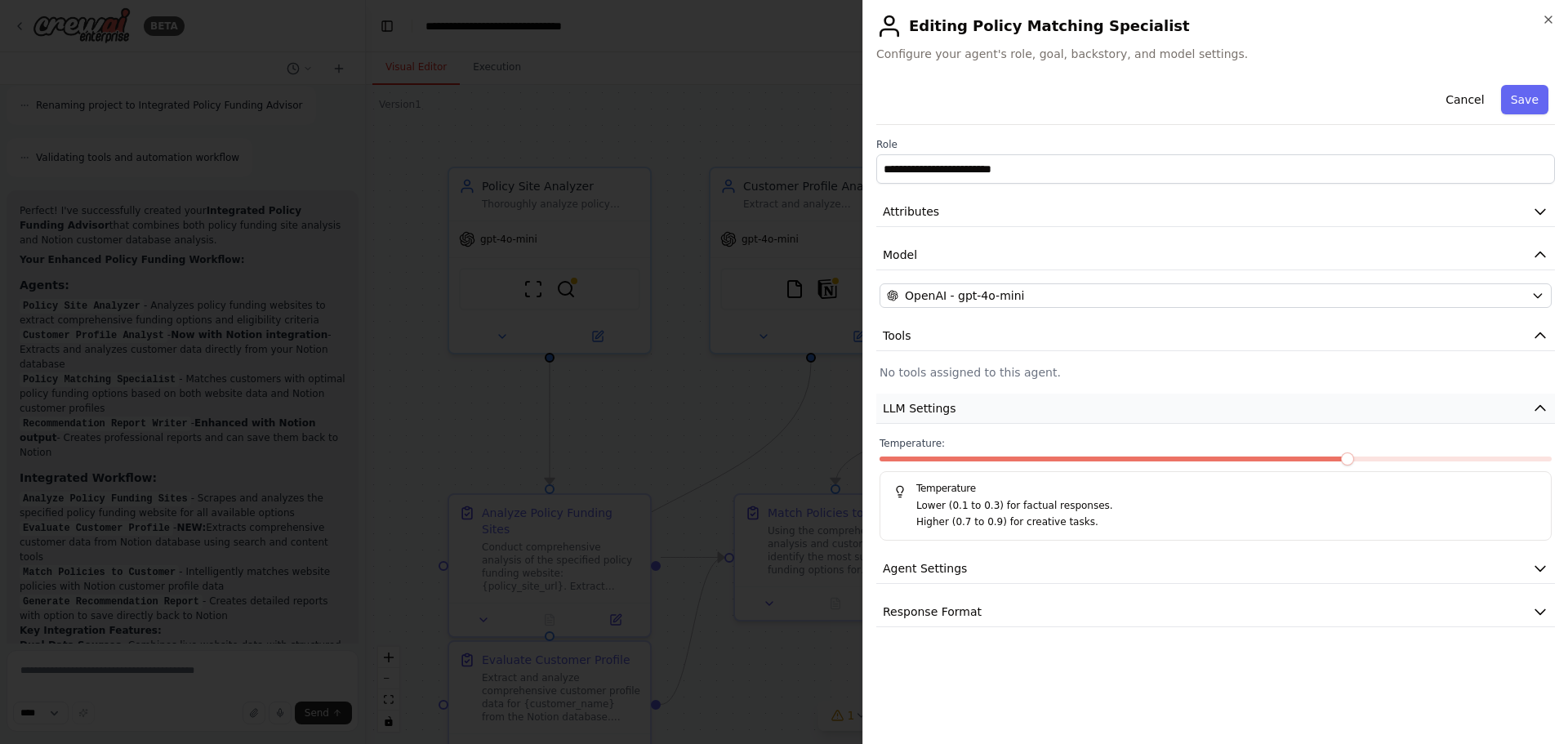
click at [1535, 411] on icon "button" at bounding box center [1540, 408] width 9 height 5
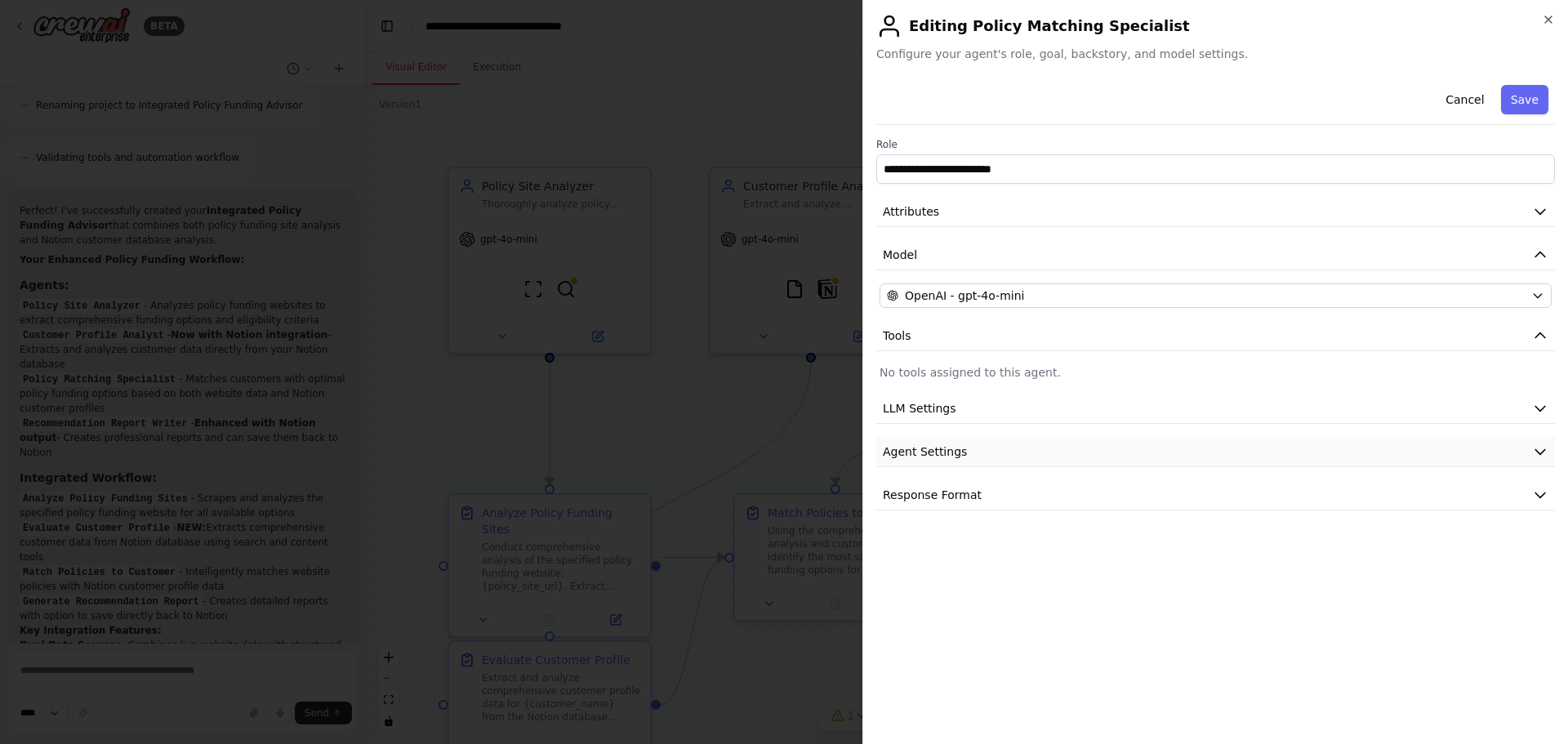
click at [1537, 447] on icon "button" at bounding box center [1539, 451] width 16 height 16
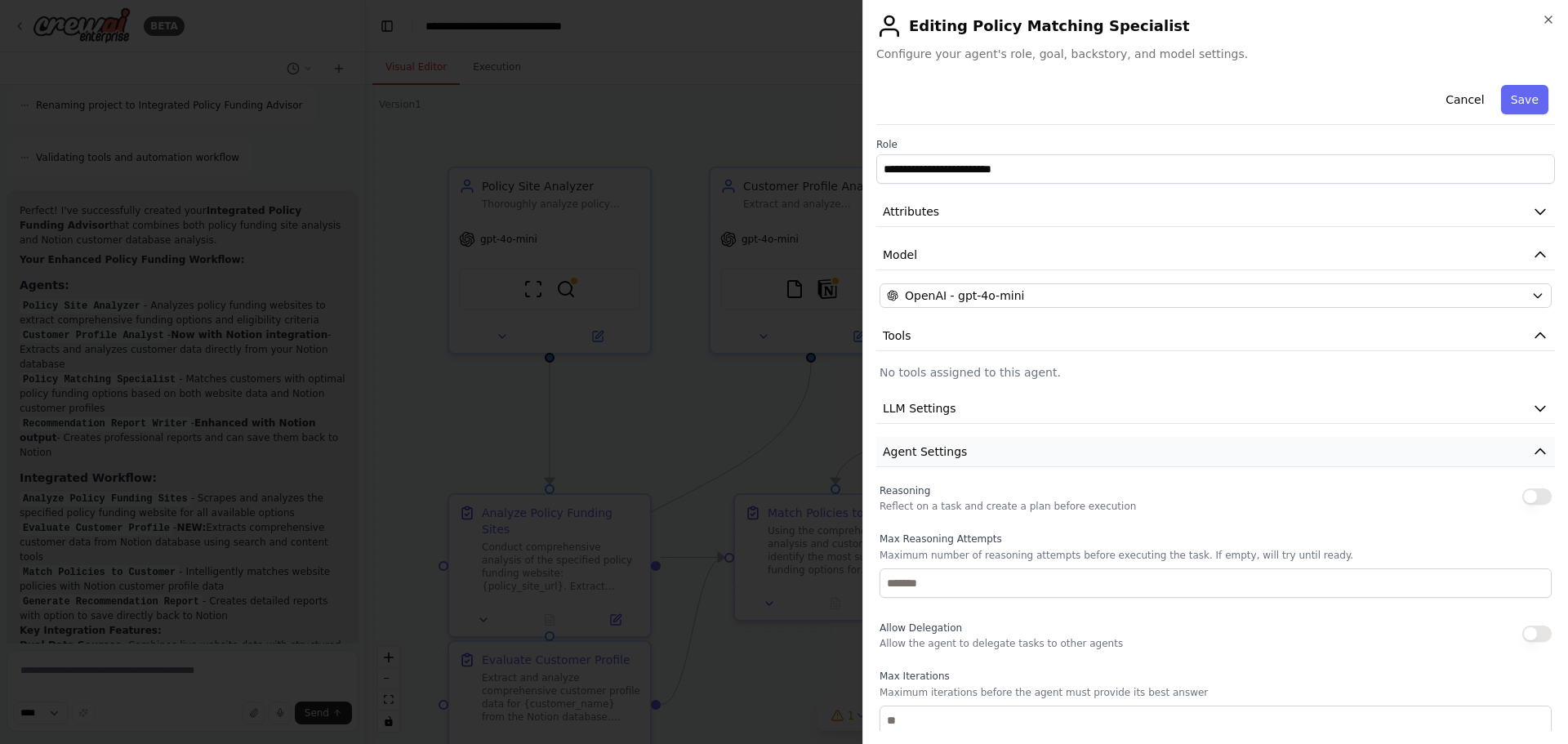
click at [1531, 447] on icon "button" at bounding box center [1539, 451] width 16 height 16
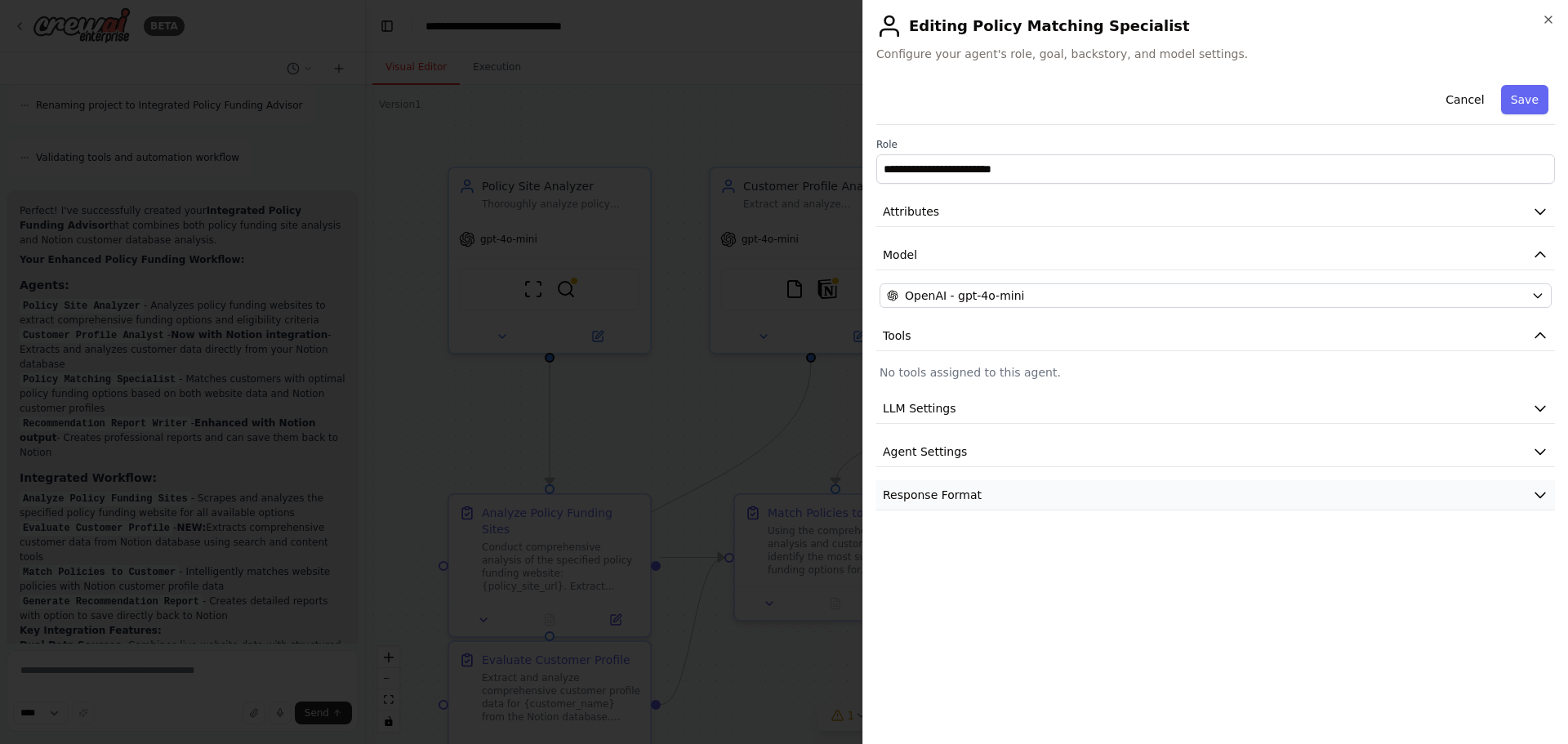
click at [1540, 495] on icon "button" at bounding box center [1539, 494] width 16 height 16
click at [1526, 100] on button "Save" at bounding box center [1524, 99] width 47 height 29
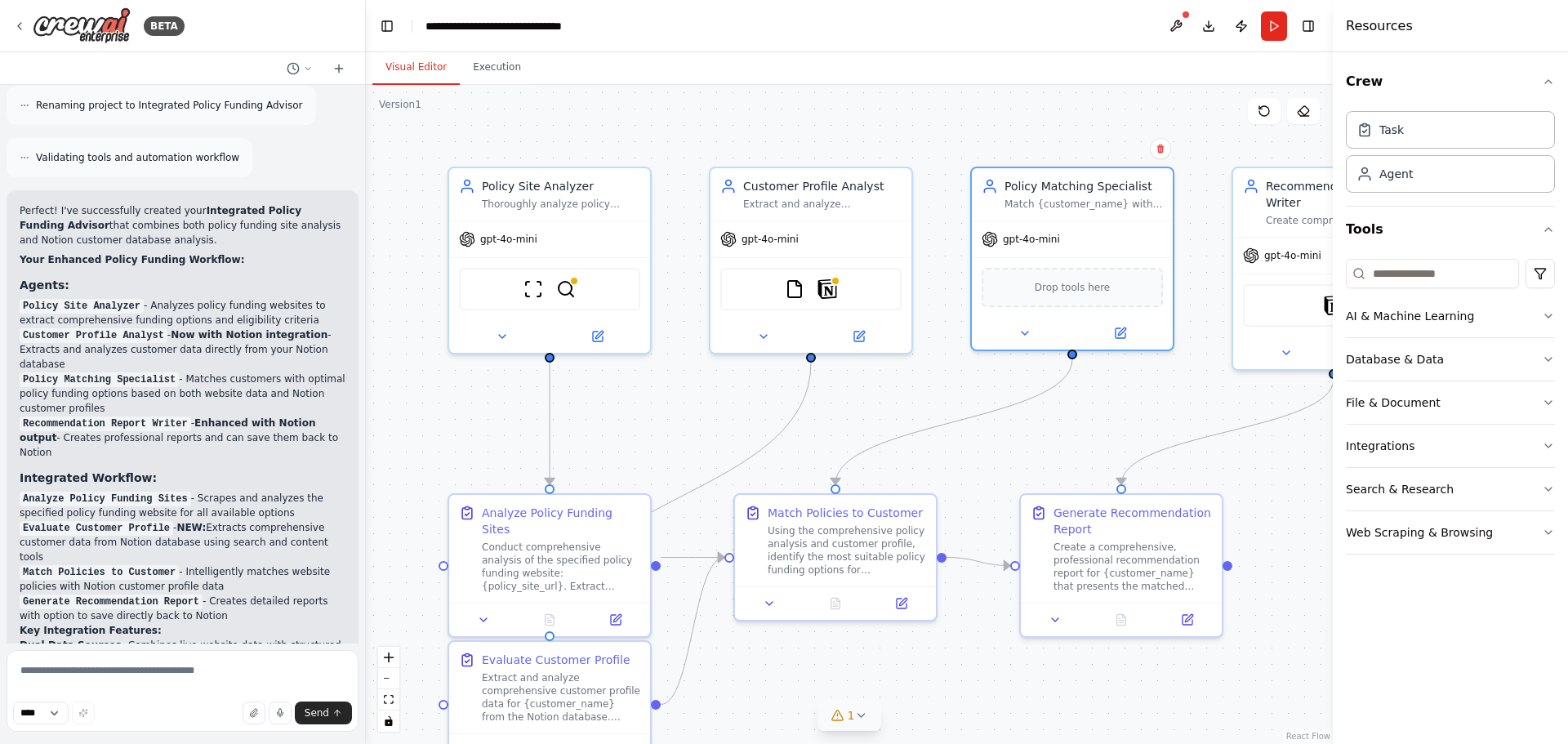
click at [1327, 308] on button "Toggle Sidebar" at bounding box center [1332, 372] width 13 height 744
click at [1180, 24] on button at bounding box center [1176, 25] width 26 height 29
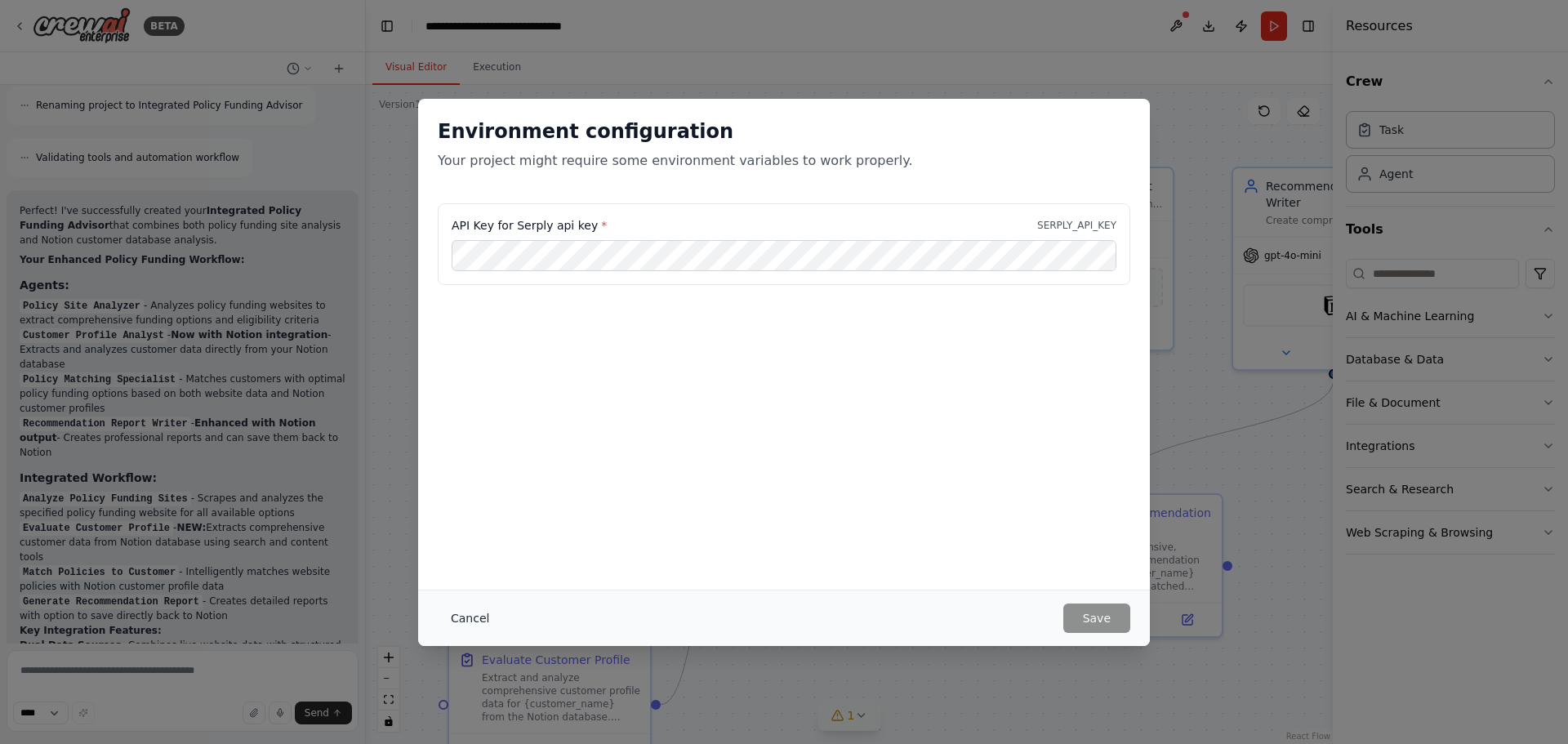
click at [474, 619] on button "Cancel" at bounding box center [469, 618] width 65 height 29
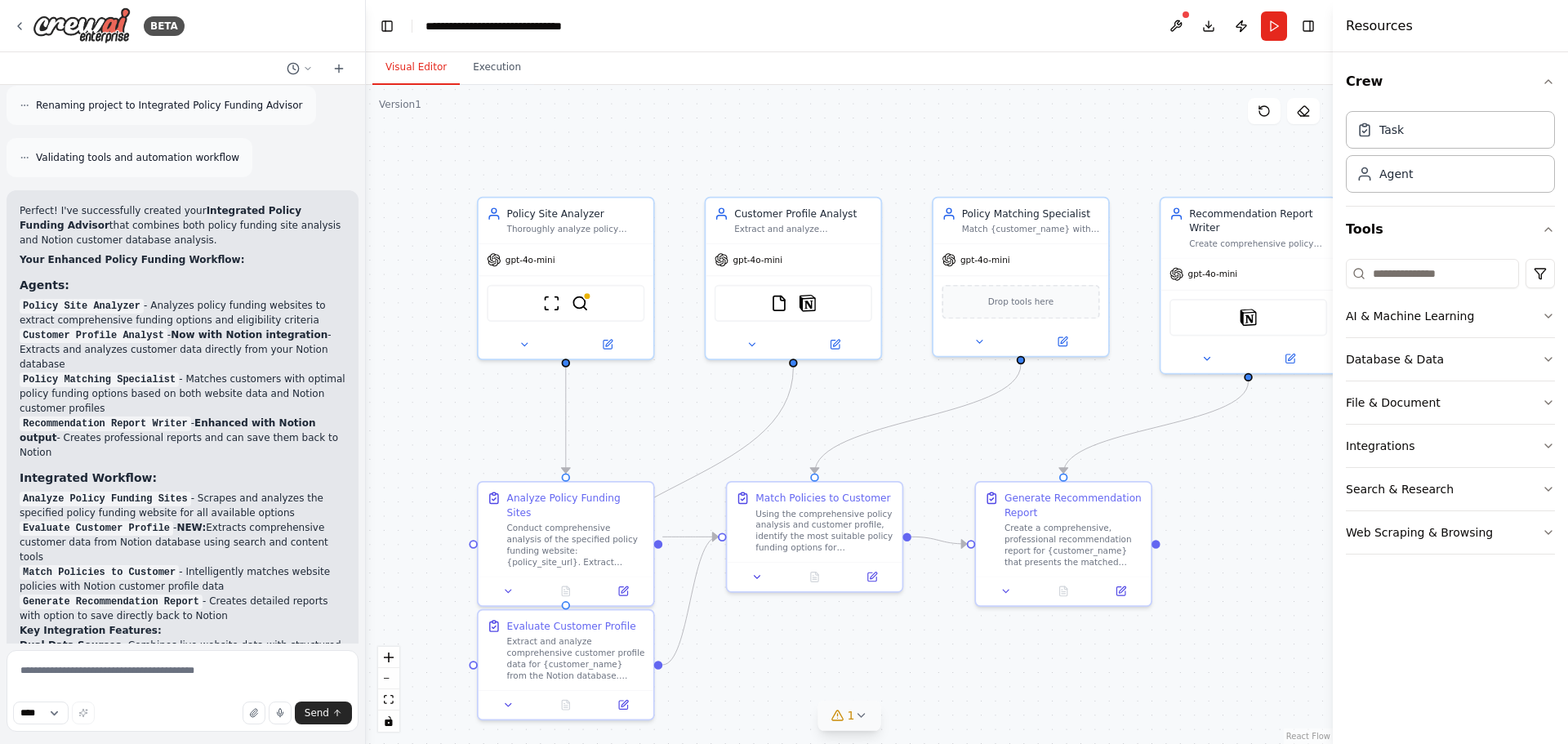
click at [863, 727] on button "1" at bounding box center [849, 716] width 63 height 30
click at [1069, 660] on div at bounding box center [1074, 656] width 9 height 9
click at [1055, 673] on button at bounding box center [1064, 662] width 28 height 20
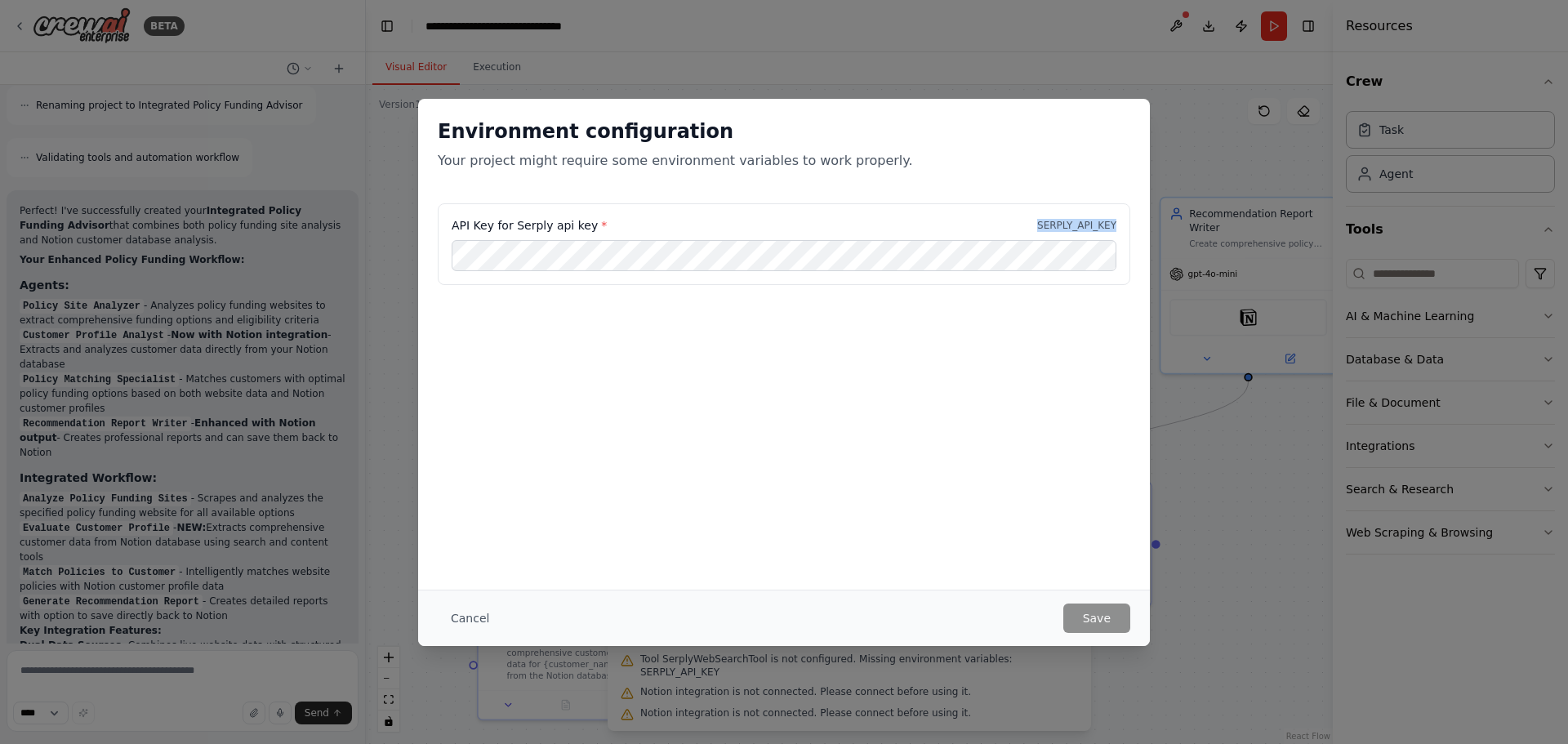
drag, startPoint x: 1115, startPoint y: 224, endPoint x: 1025, endPoint y: 226, distance: 90.0
click at [1025, 226] on div "API Key for Serply api key * SERPLY_API_KEY" at bounding box center [784, 225] width 665 height 16
copy p "SERPLY_API_KEY"
click at [76, 668] on div "Environment configuration Your project might require some environment variables…" at bounding box center [784, 372] width 1568 height 744
click at [453, 612] on button "Cancel" at bounding box center [469, 618] width 65 height 29
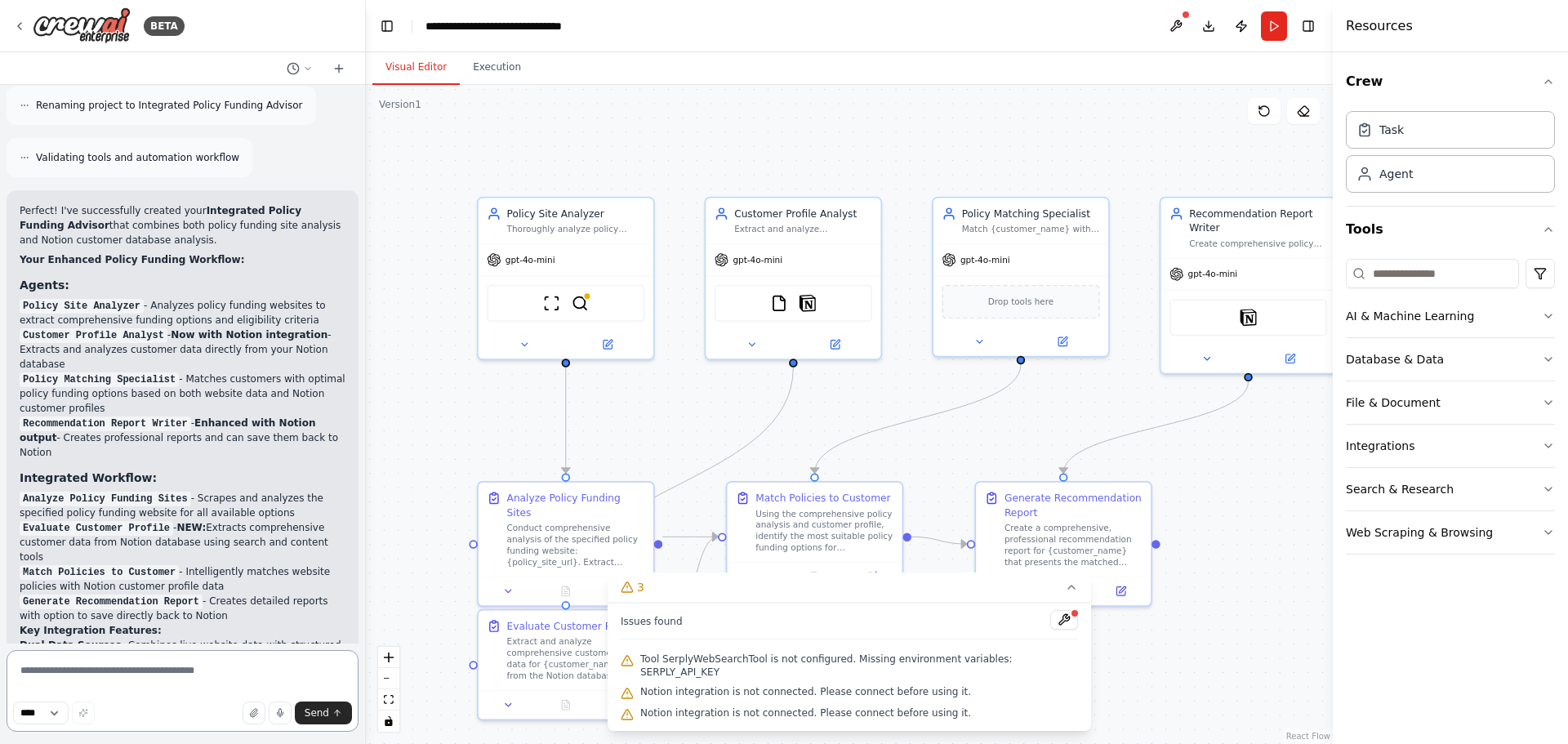
click at [147, 672] on textarea at bounding box center [182, 690] width 352 height 82
type textarea "*"
paste textarea "**********"
type textarea "**********"
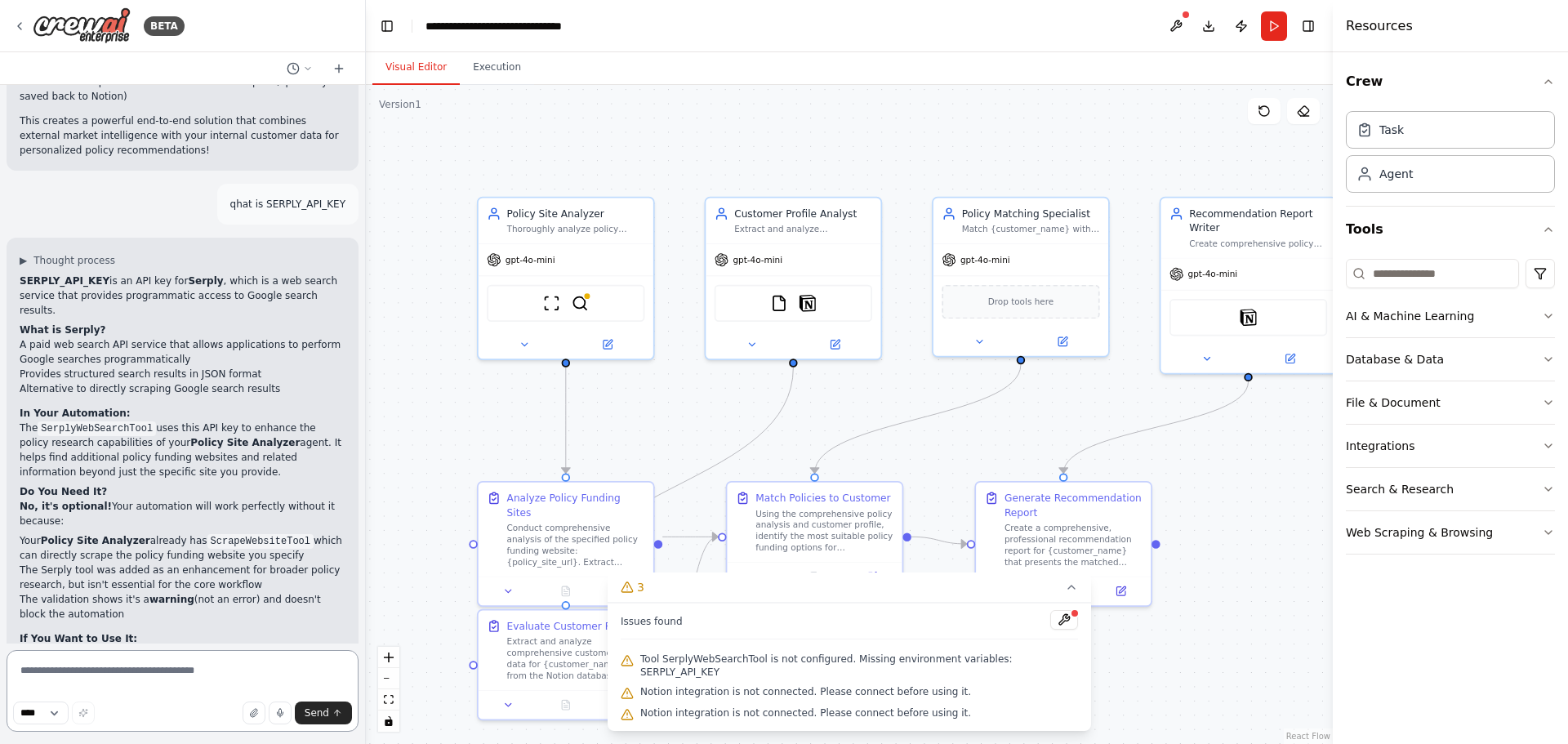
scroll to position [9390, 0]
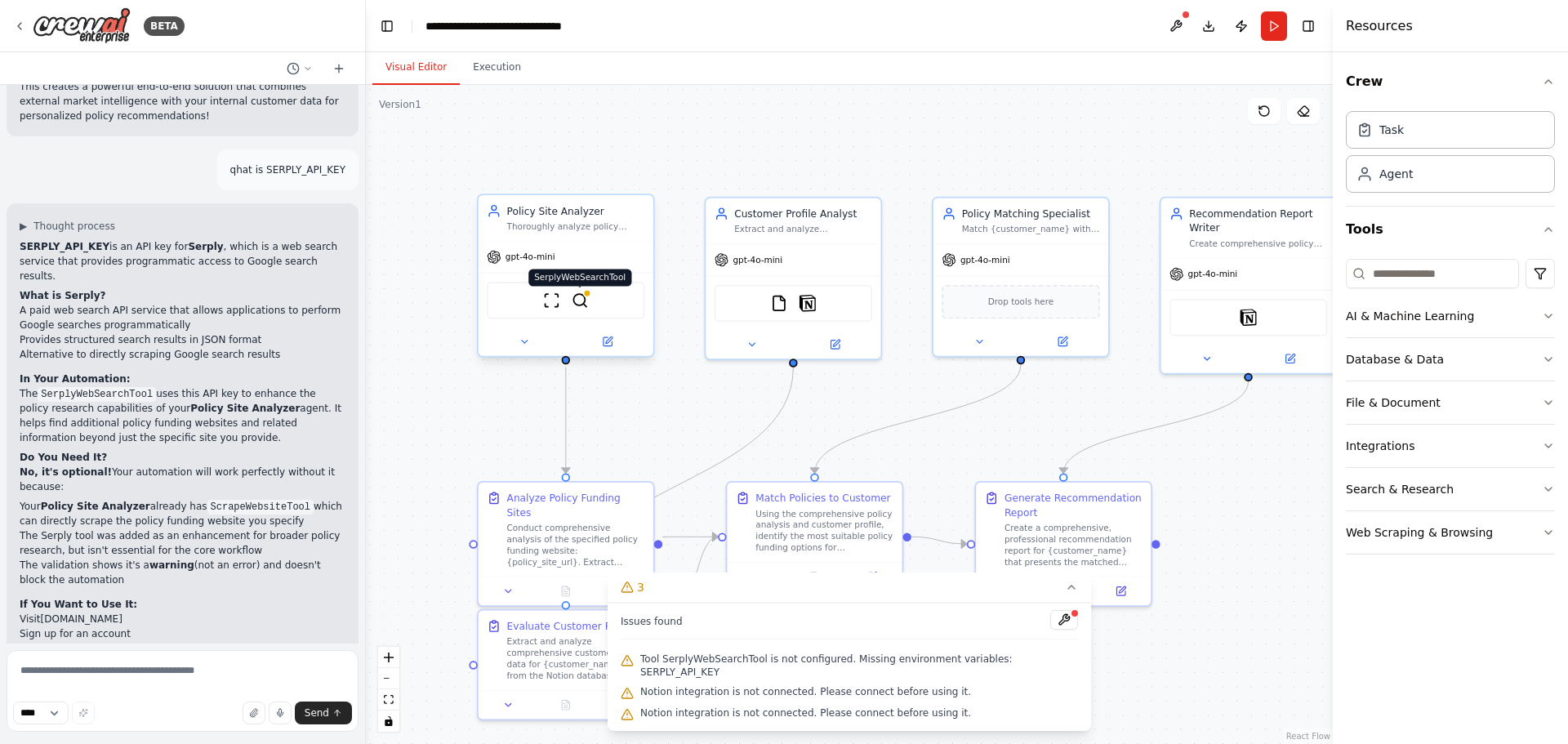
click at [584, 307] on img at bounding box center [580, 300] width 17 height 17
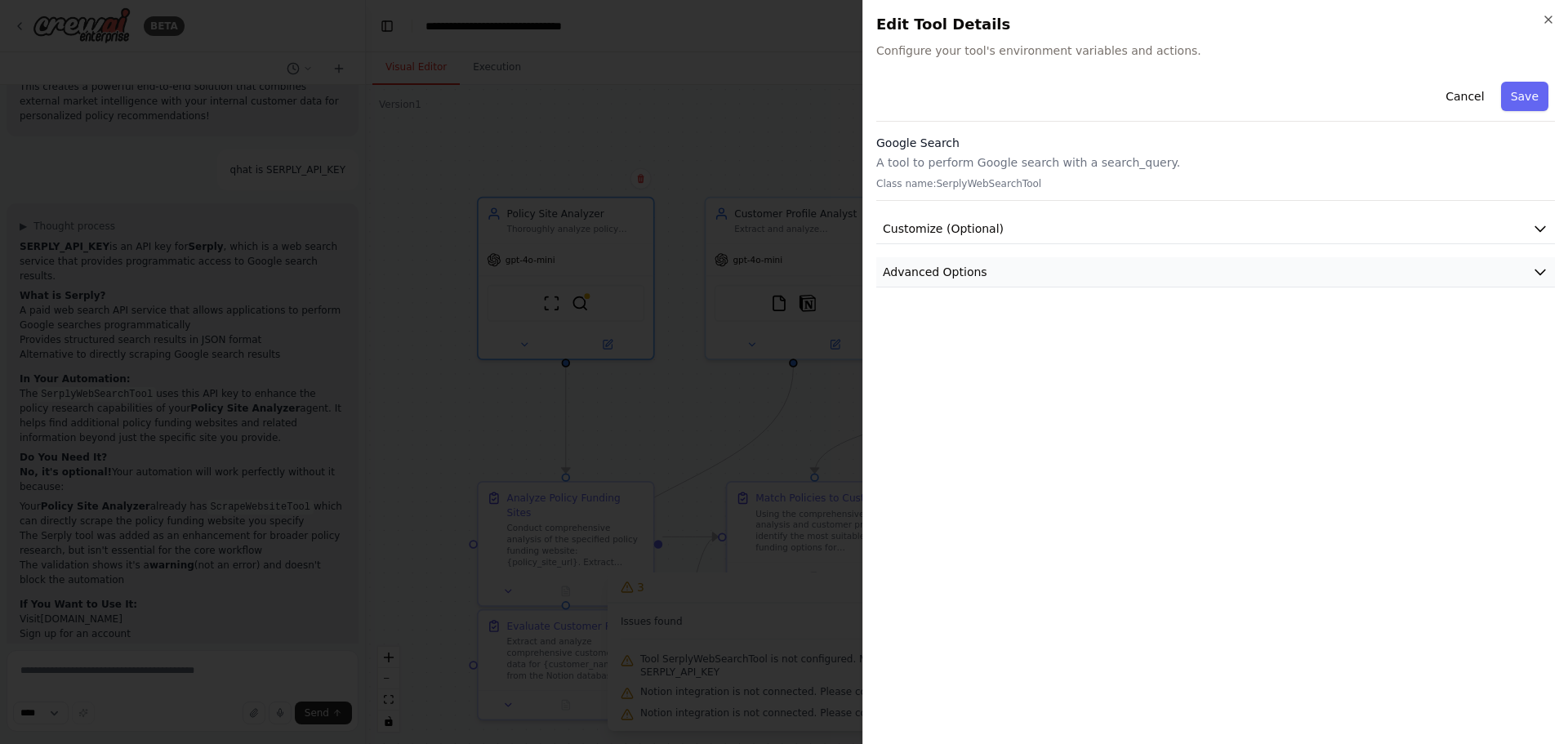
click at [1540, 269] on icon "button" at bounding box center [1539, 271] width 16 height 16
drag, startPoint x: 974, startPoint y: 336, endPoint x: 883, endPoint y: 336, distance: 91.0
click at [883, 336] on div "SERPLY_API_KEY Required Required to work properly." at bounding box center [1216, 365] width 672 height 90
copy div "SERPLY_API_KEY"
click at [1551, 17] on icon "button" at bounding box center [1548, 20] width 13 height 13
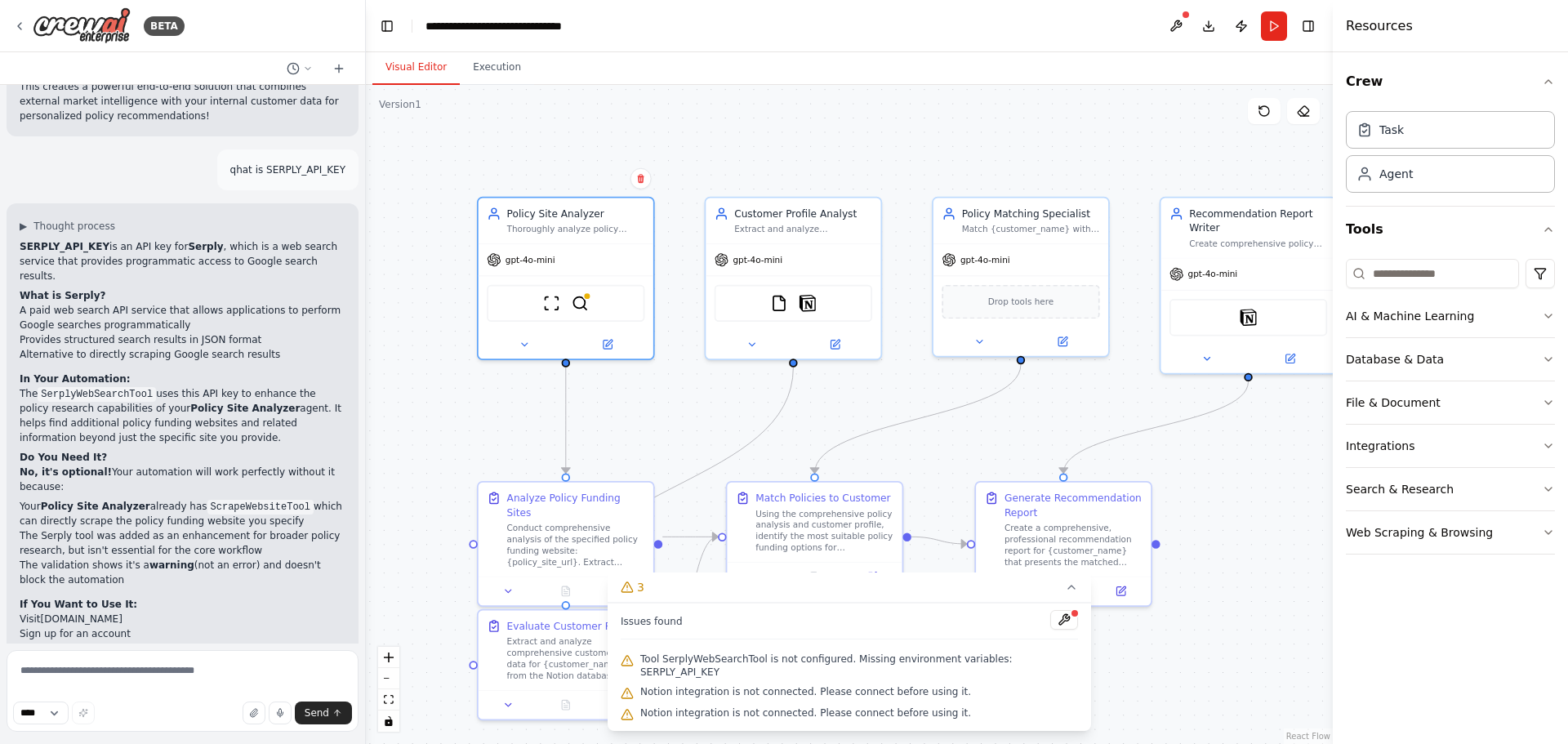
drag, startPoint x: 62, startPoint y: 565, endPoint x: 330, endPoint y: 570, distance: 268.0
click at [330, 686] on p "Start by running the automation without it - the core functionality of analyzin…" at bounding box center [182, 722] width 326 height 73
click at [272, 686] on p "Start by running the automation without it - the core functionality of analyzin…" at bounding box center [182, 722] width 326 height 73
click at [581, 302] on img at bounding box center [580, 300] width 17 height 17
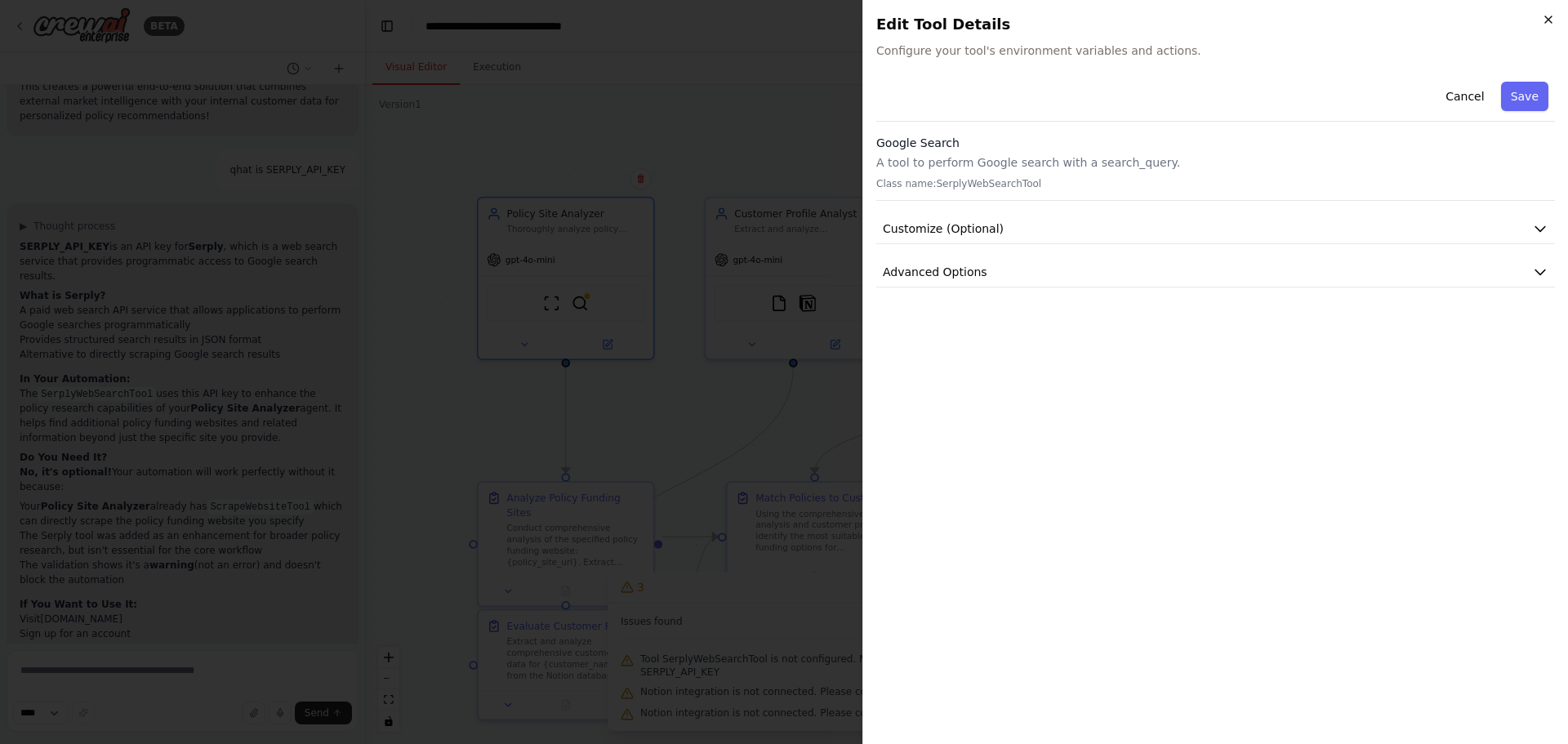
click at [1548, 16] on icon "button" at bounding box center [1548, 20] width 13 height 13
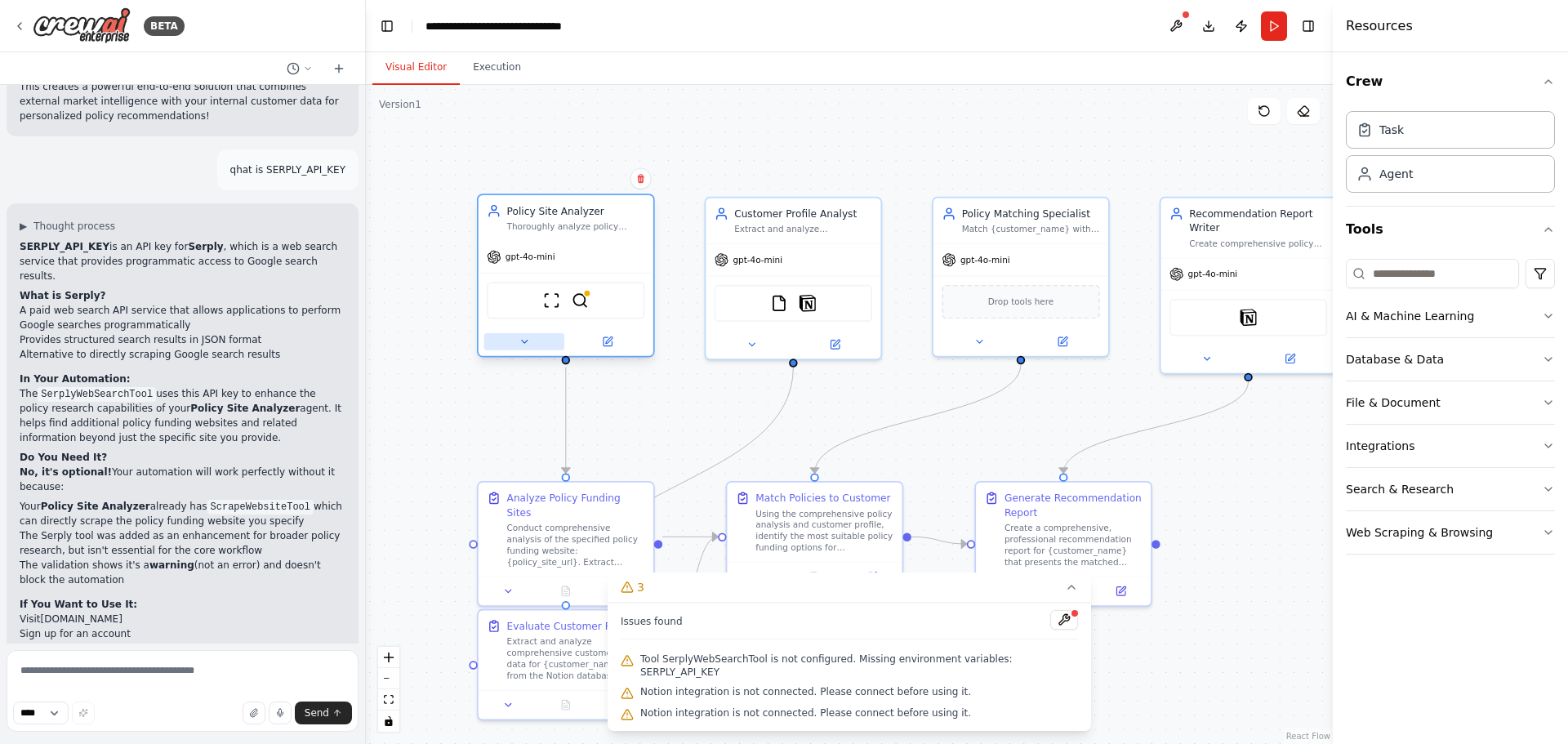
click at [529, 343] on icon at bounding box center [524, 341] width 11 height 11
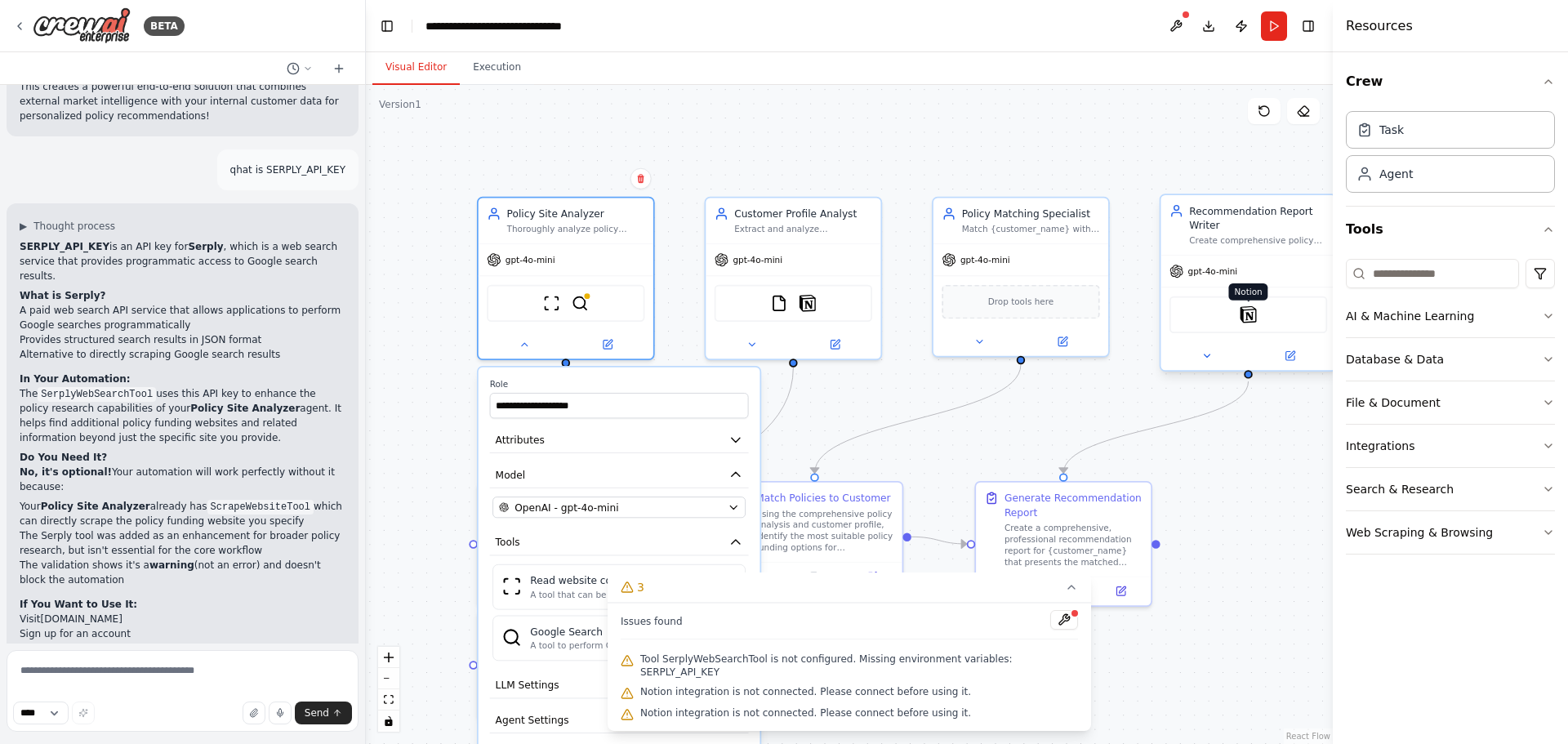
click at [1251, 318] on img at bounding box center [1248, 315] width 17 height 17
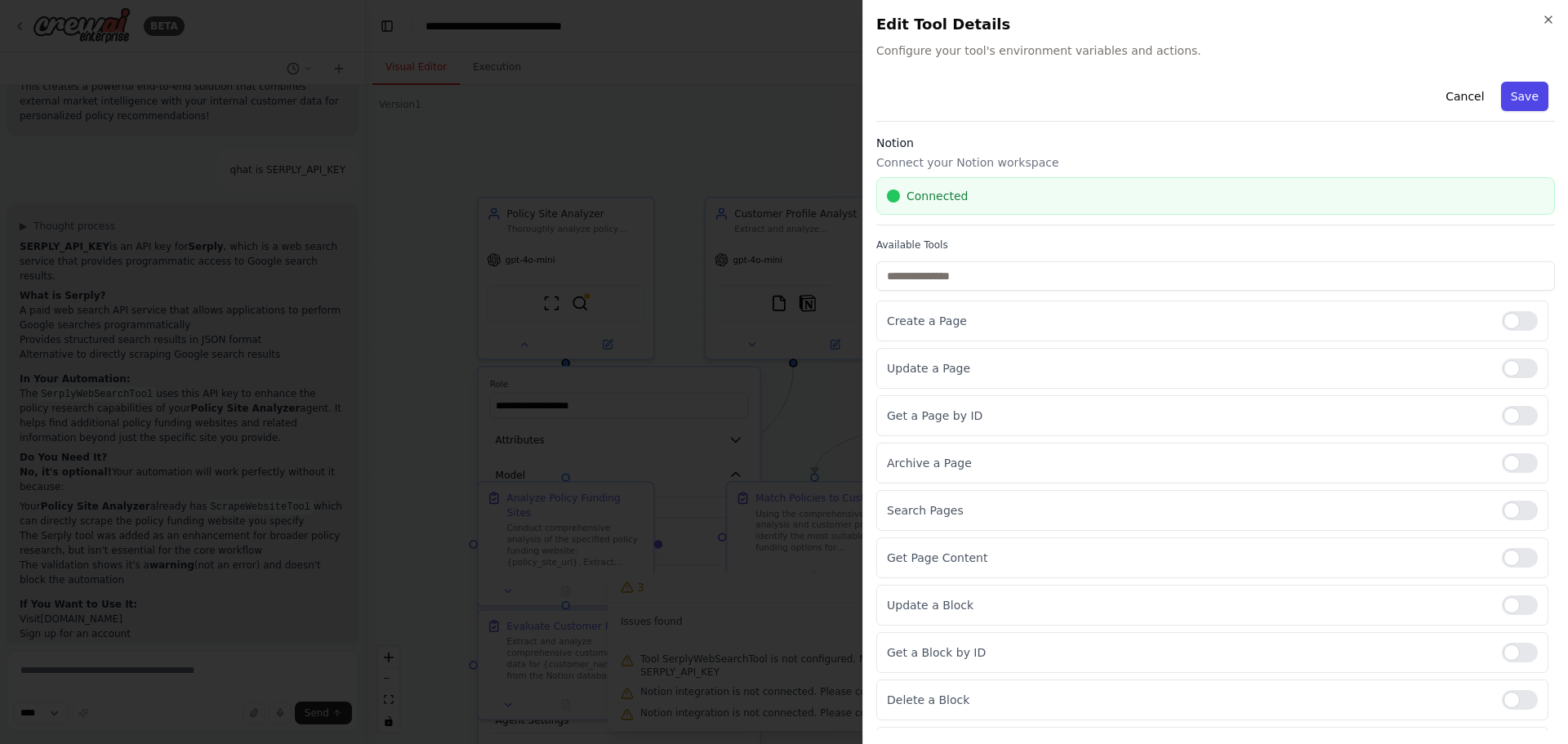
click at [1510, 99] on button "Save" at bounding box center [1524, 96] width 47 height 29
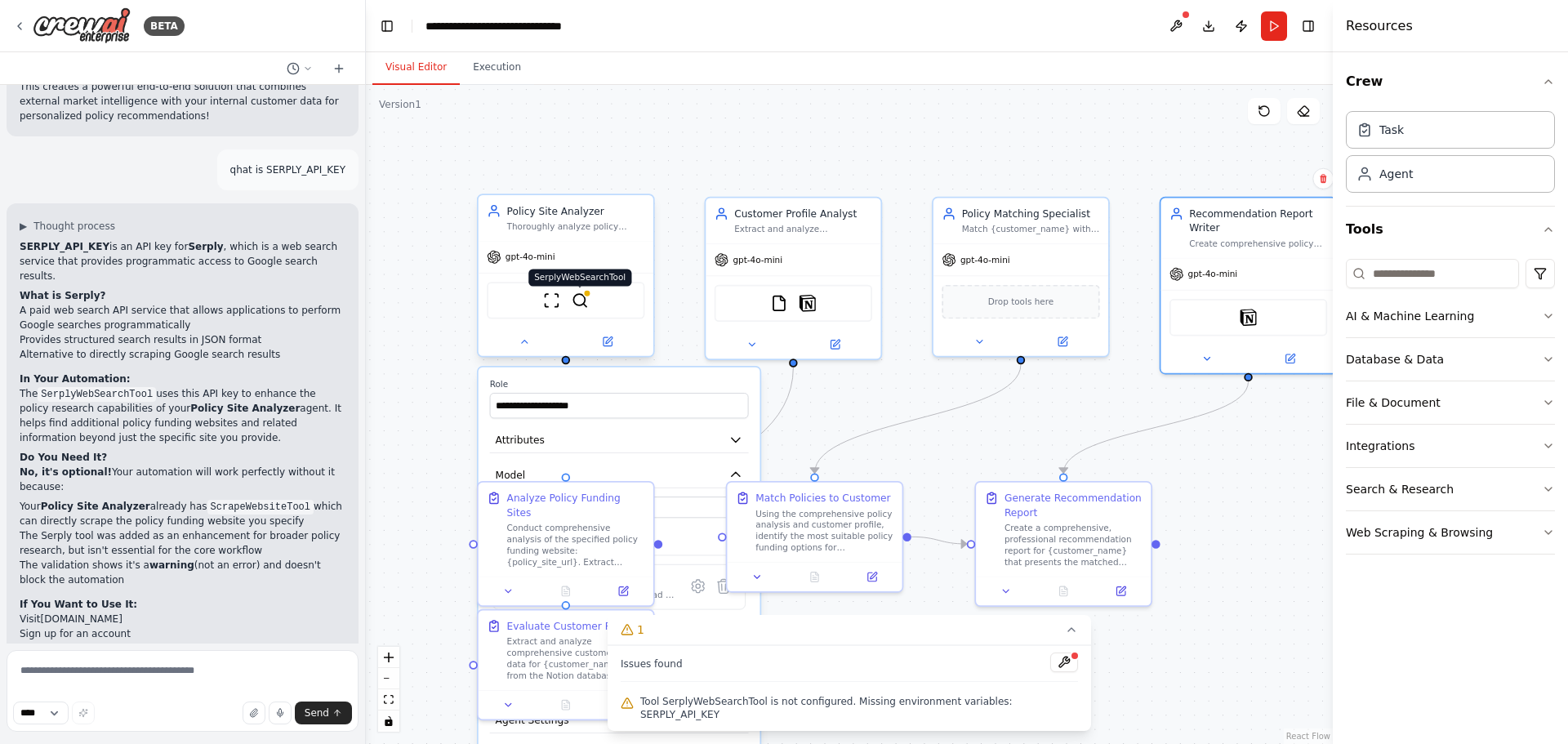
click at [579, 301] on img at bounding box center [580, 300] width 17 height 17
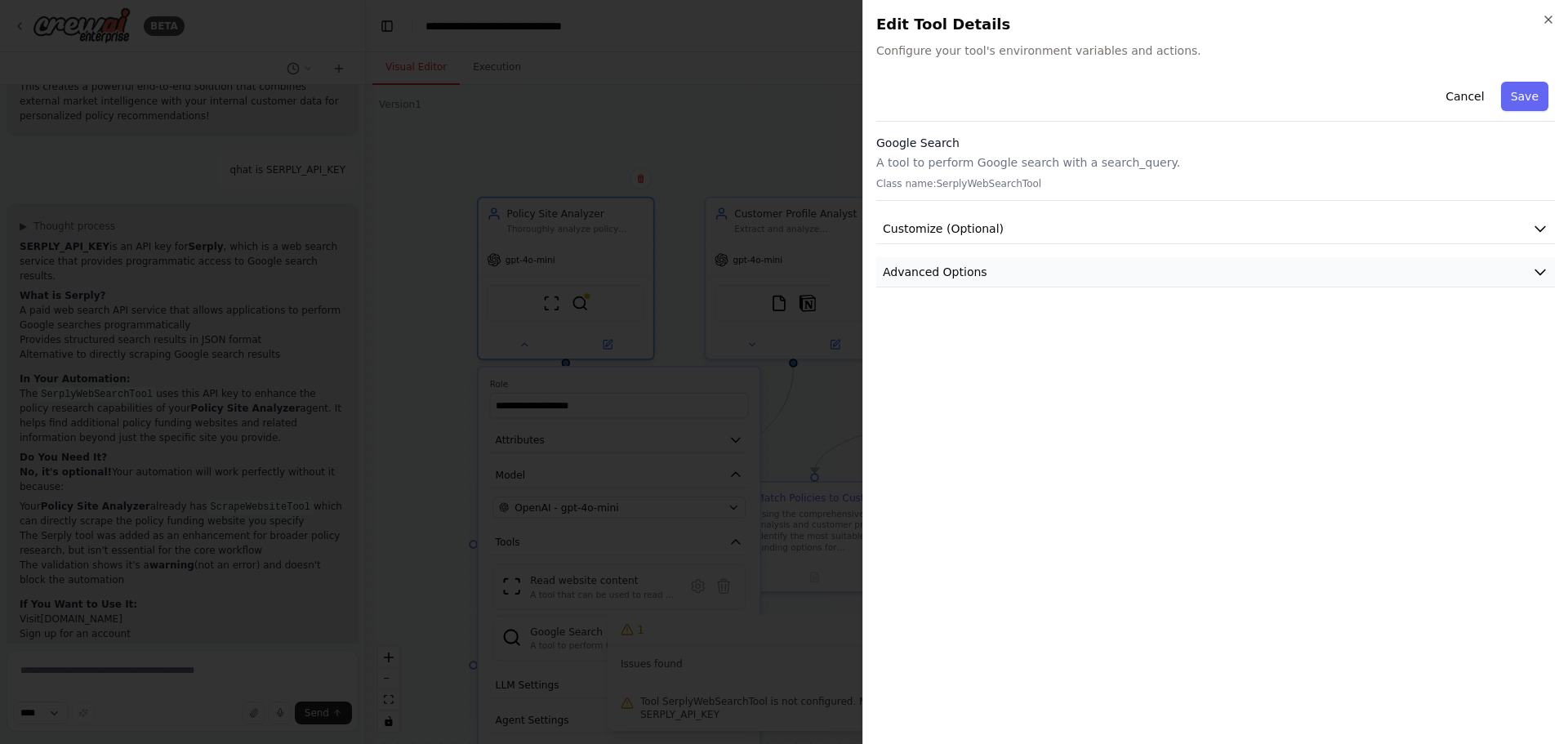
click at [1536, 268] on icon "button" at bounding box center [1539, 271] width 16 height 16
click at [958, 376] on input "text" at bounding box center [1215, 368] width 651 height 29
paste input "**********"
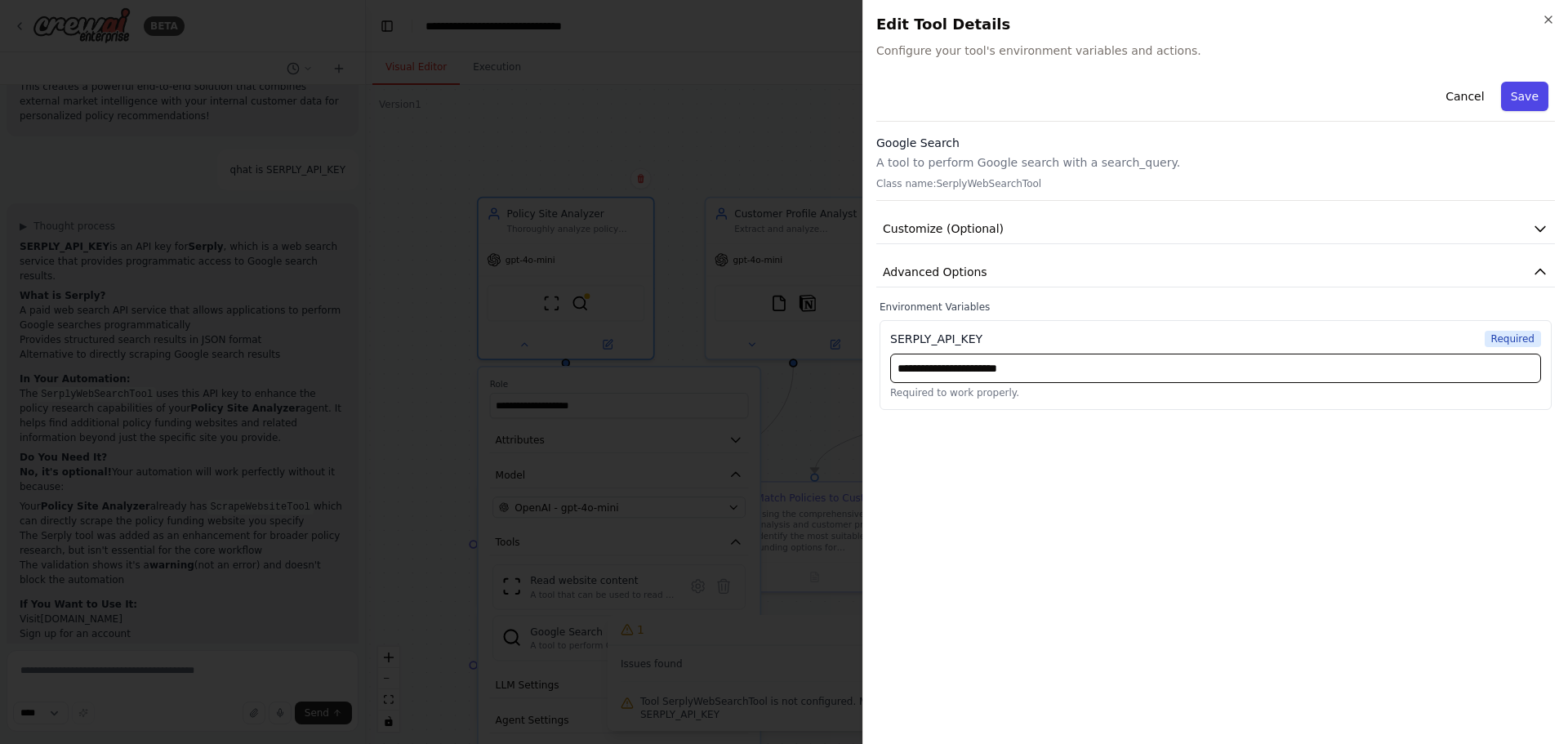
type input "**********"
click at [1532, 91] on button "Save" at bounding box center [1524, 96] width 47 height 29
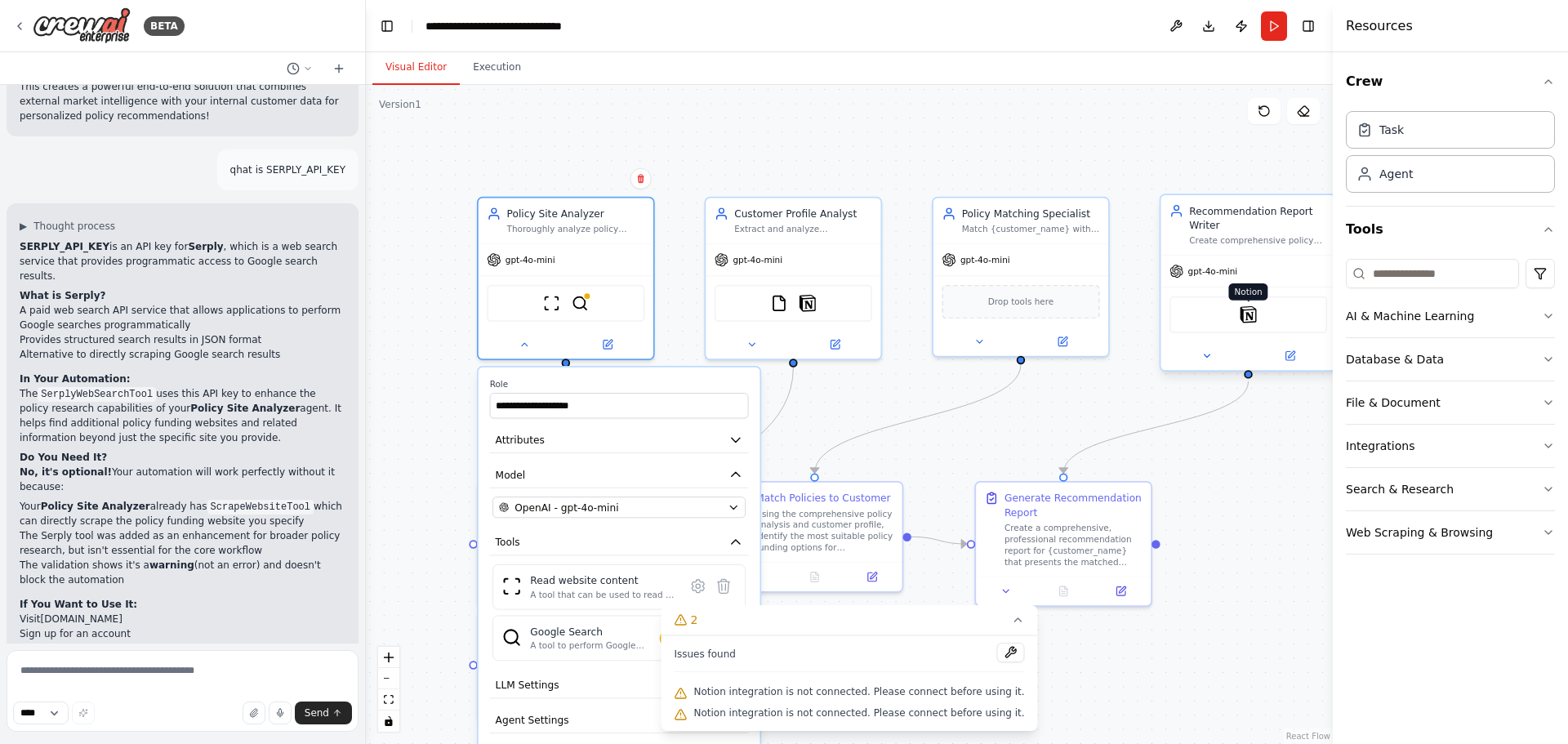
click at [1249, 318] on img at bounding box center [1248, 315] width 17 height 17
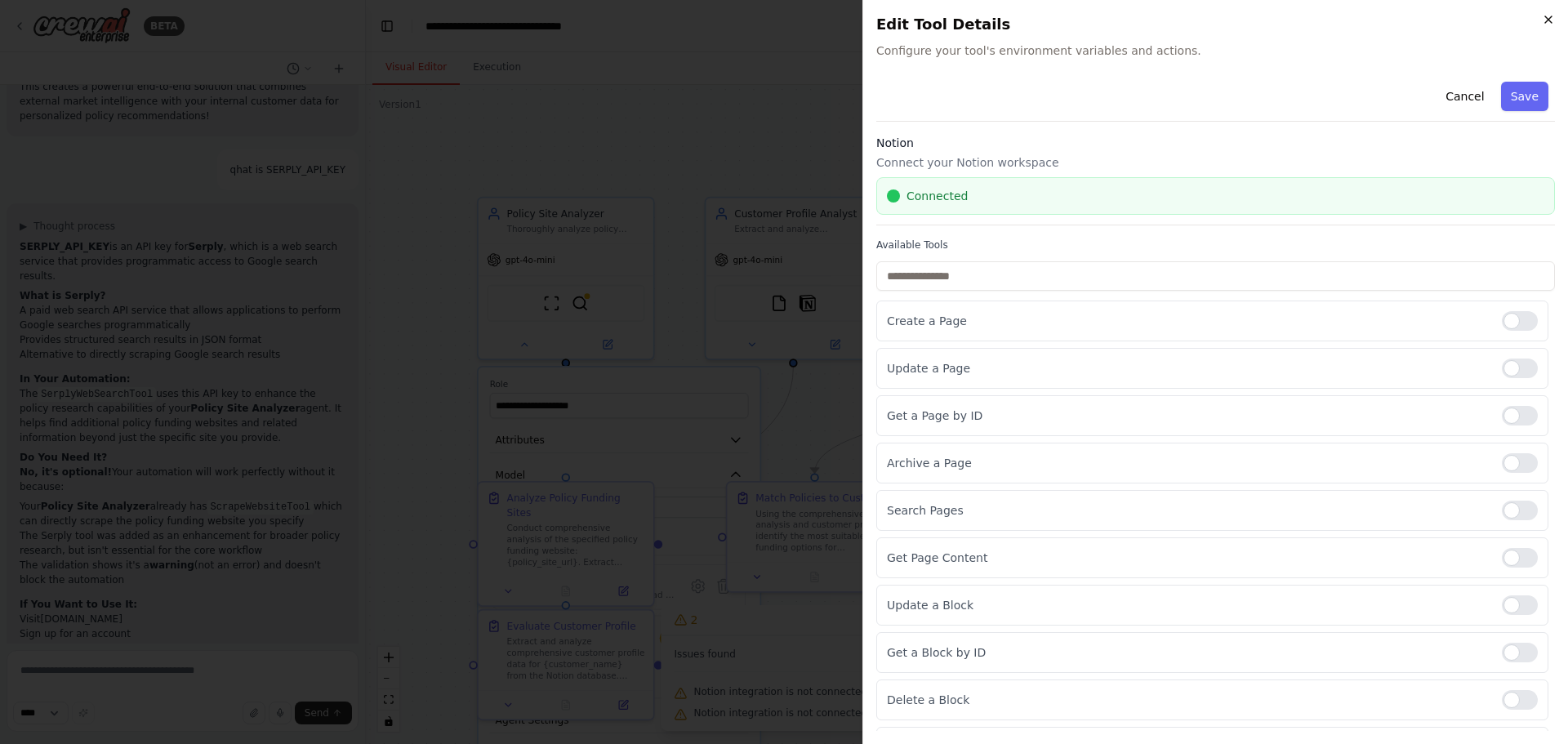
click at [1549, 19] on icon "button" at bounding box center [1548, 20] width 13 height 13
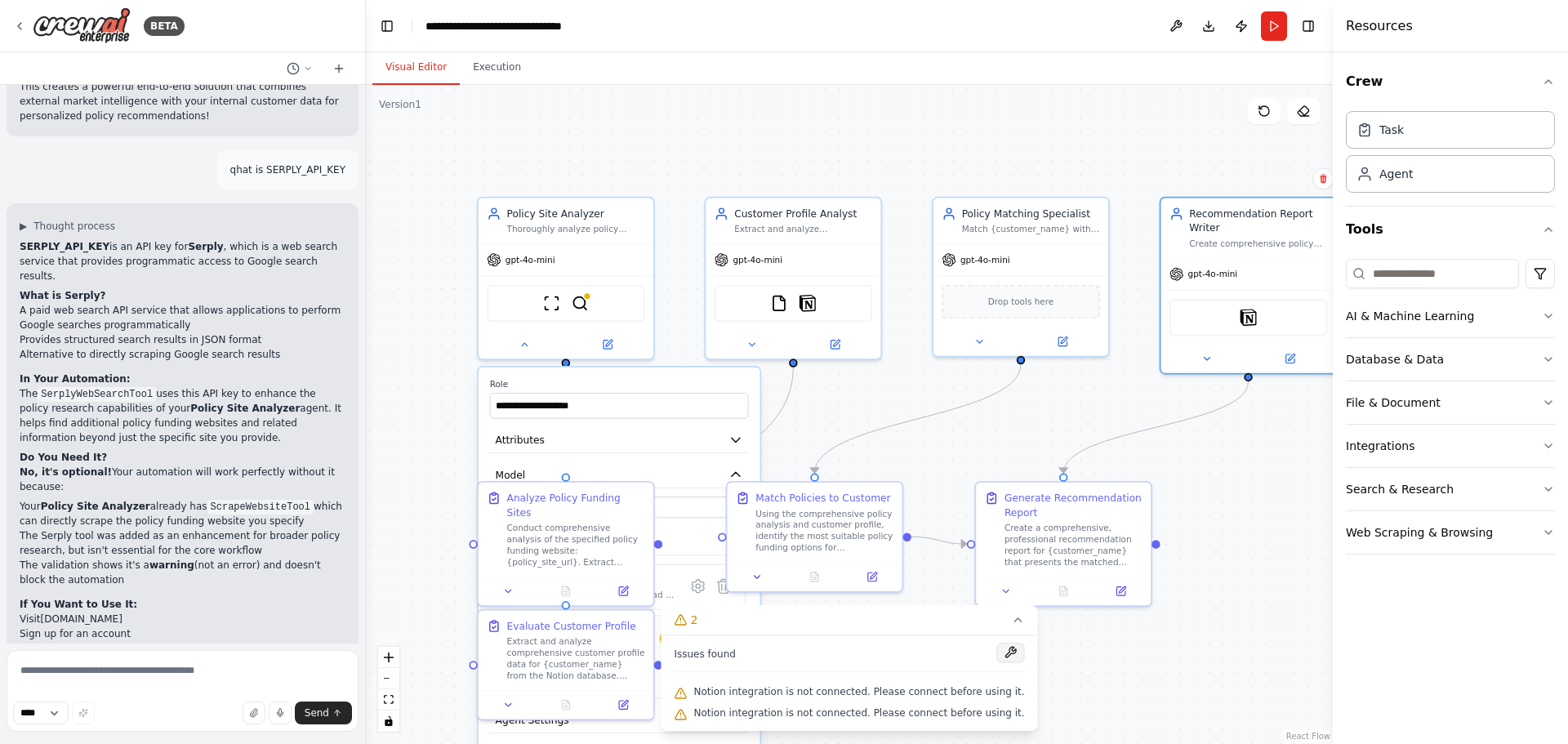
click at [998, 651] on button at bounding box center [1011, 652] width 28 height 20
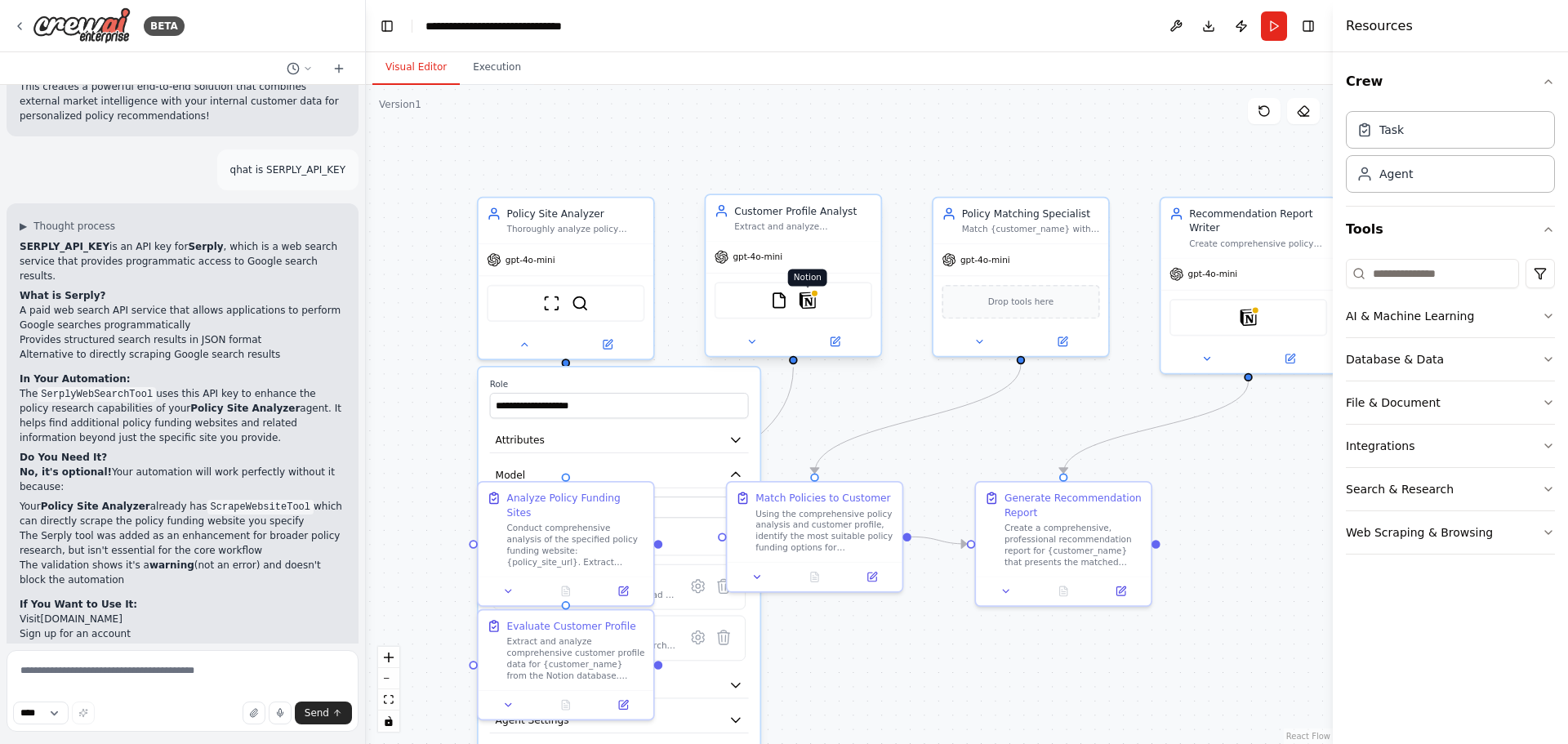
click at [810, 301] on img at bounding box center [807, 300] width 17 height 17
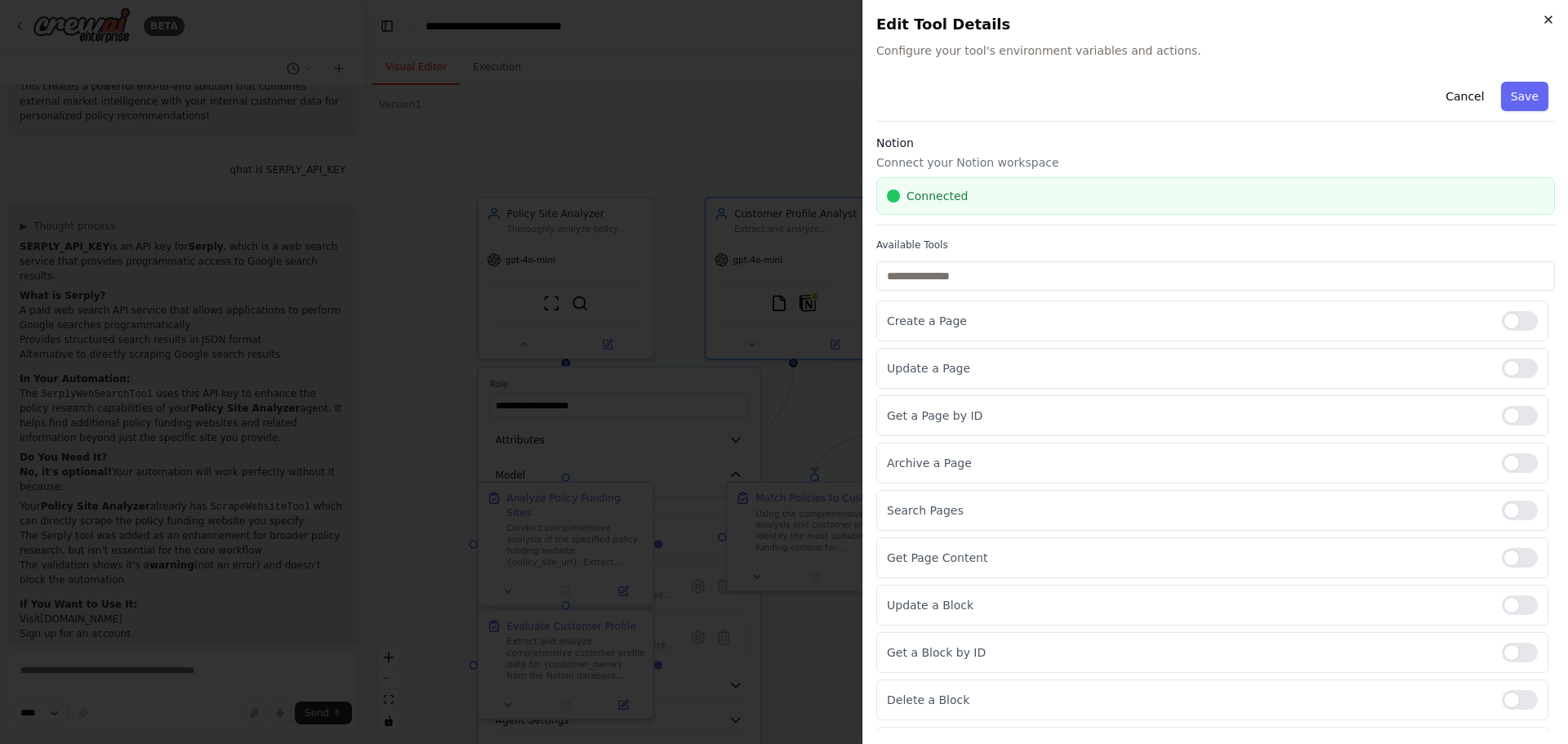
click at [1546, 17] on icon "button" at bounding box center [1548, 20] width 13 height 13
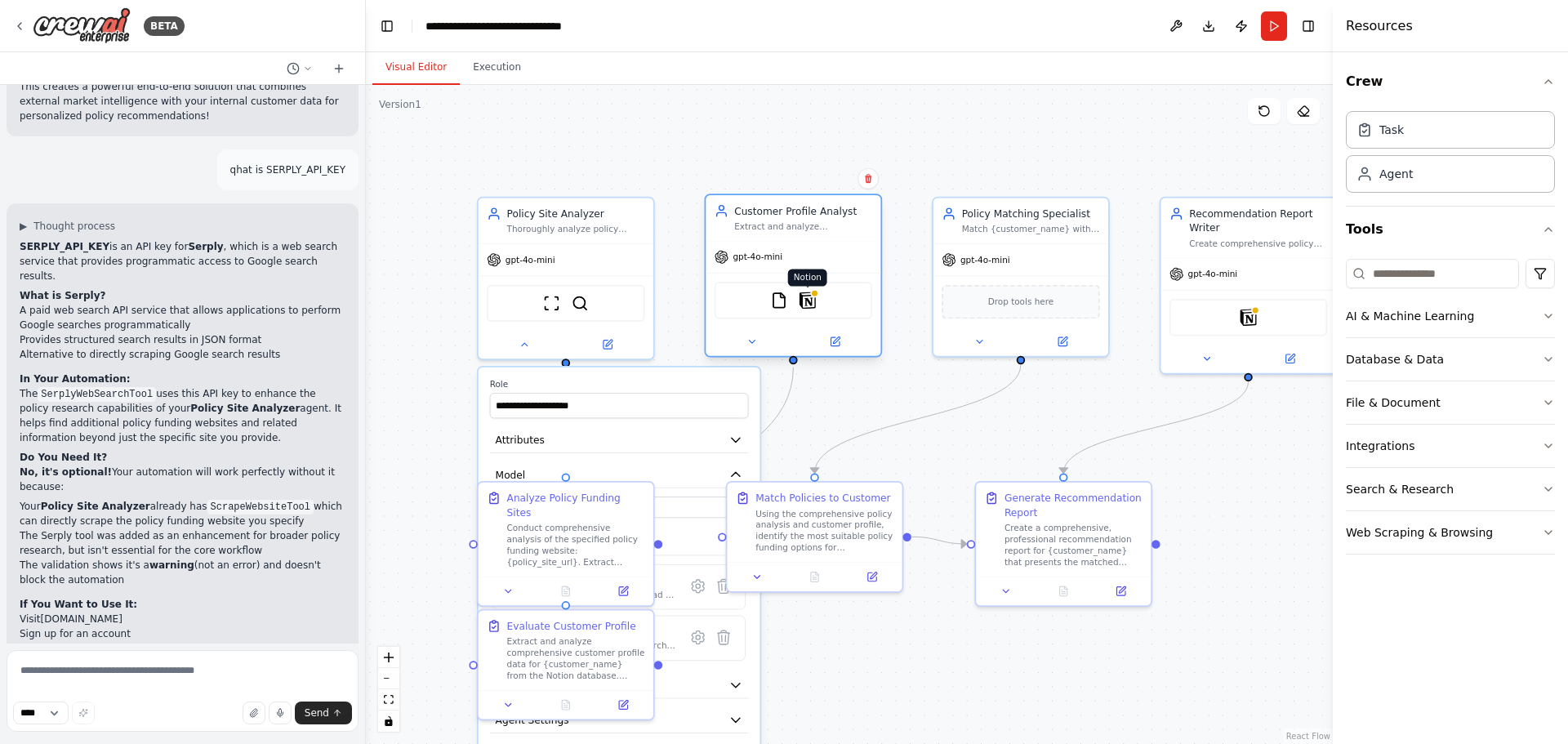
click at [807, 308] on img at bounding box center [807, 300] width 17 height 17
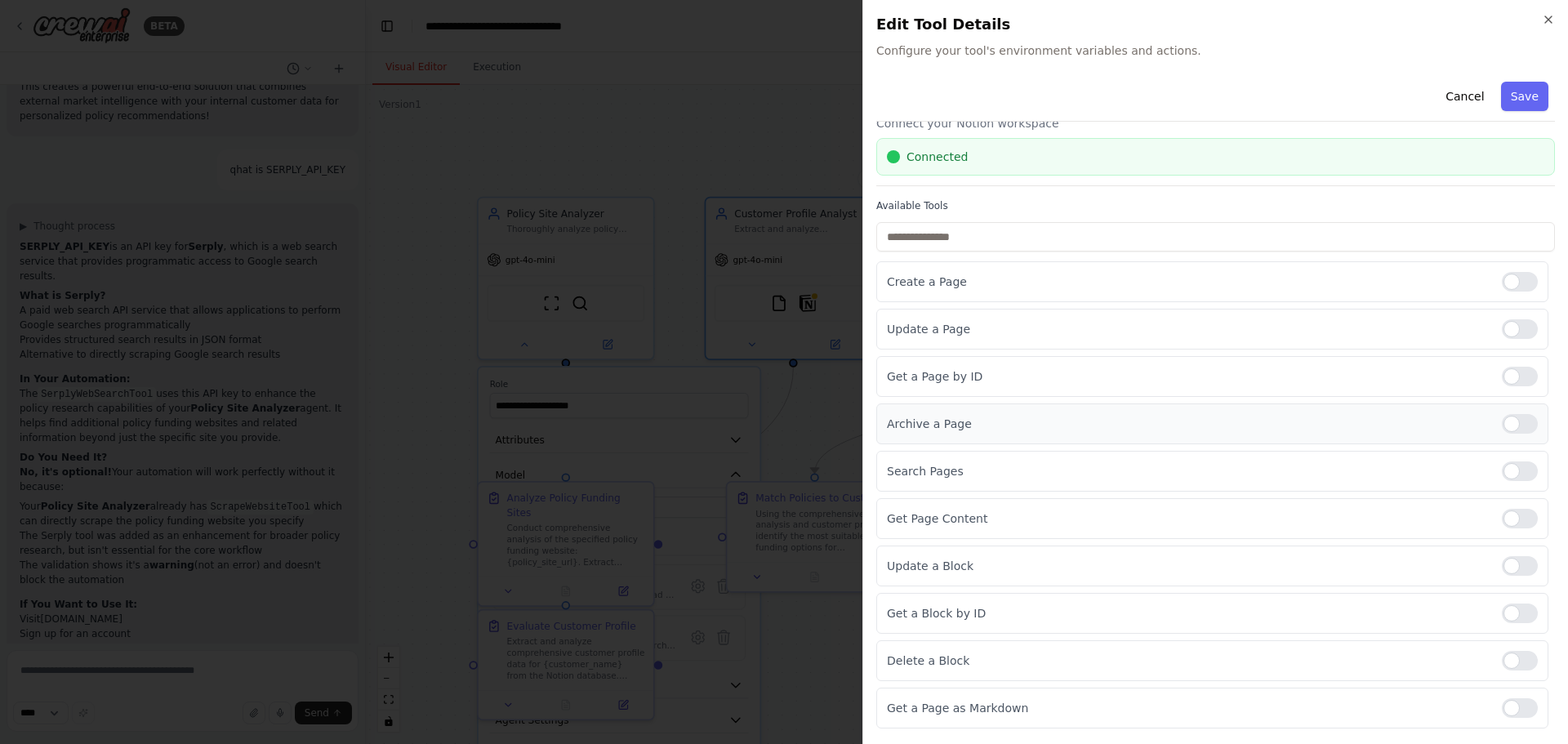
scroll to position [0, 0]
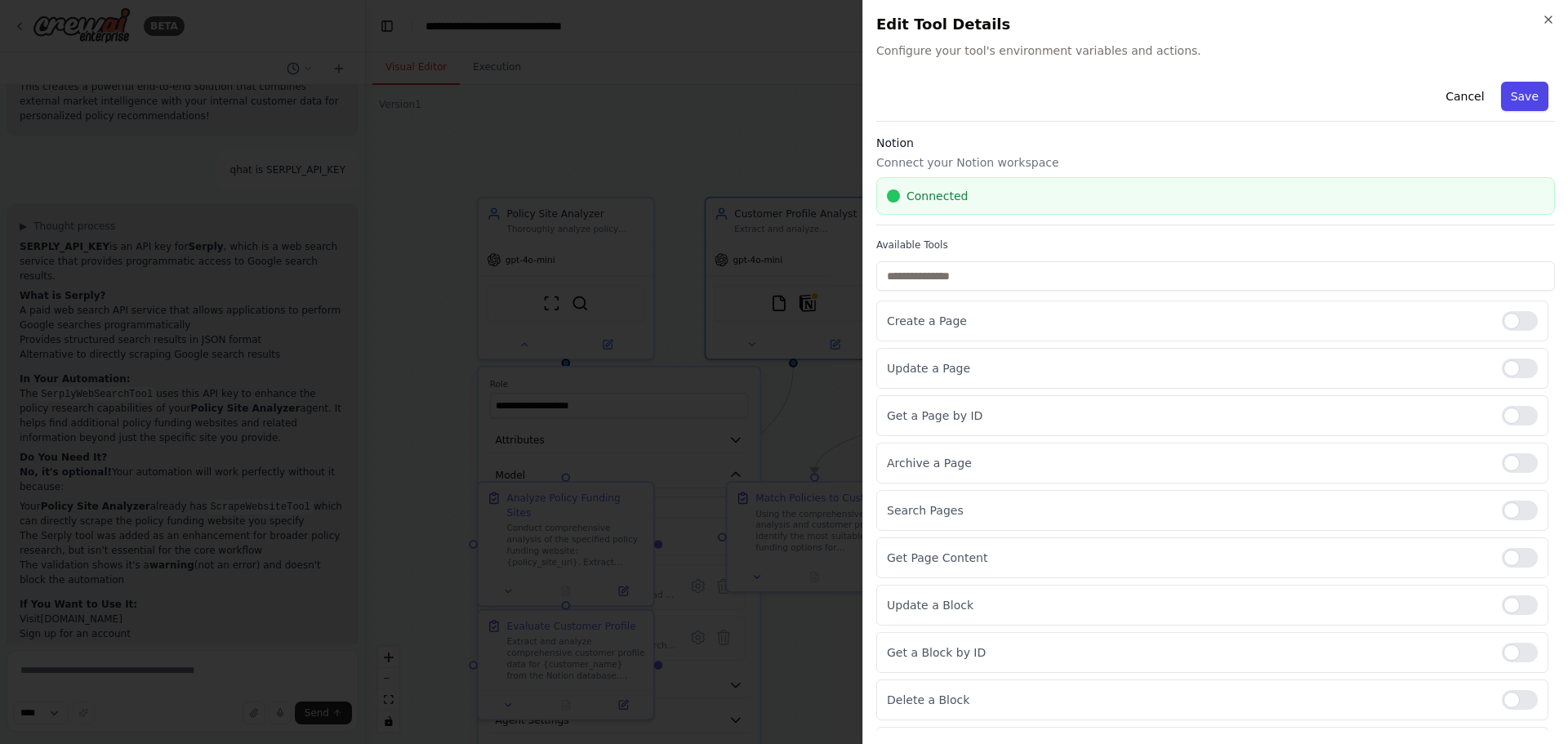
click at [1511, 93] on button "Save" at bounding box center [1524, 96] width 47 height 29
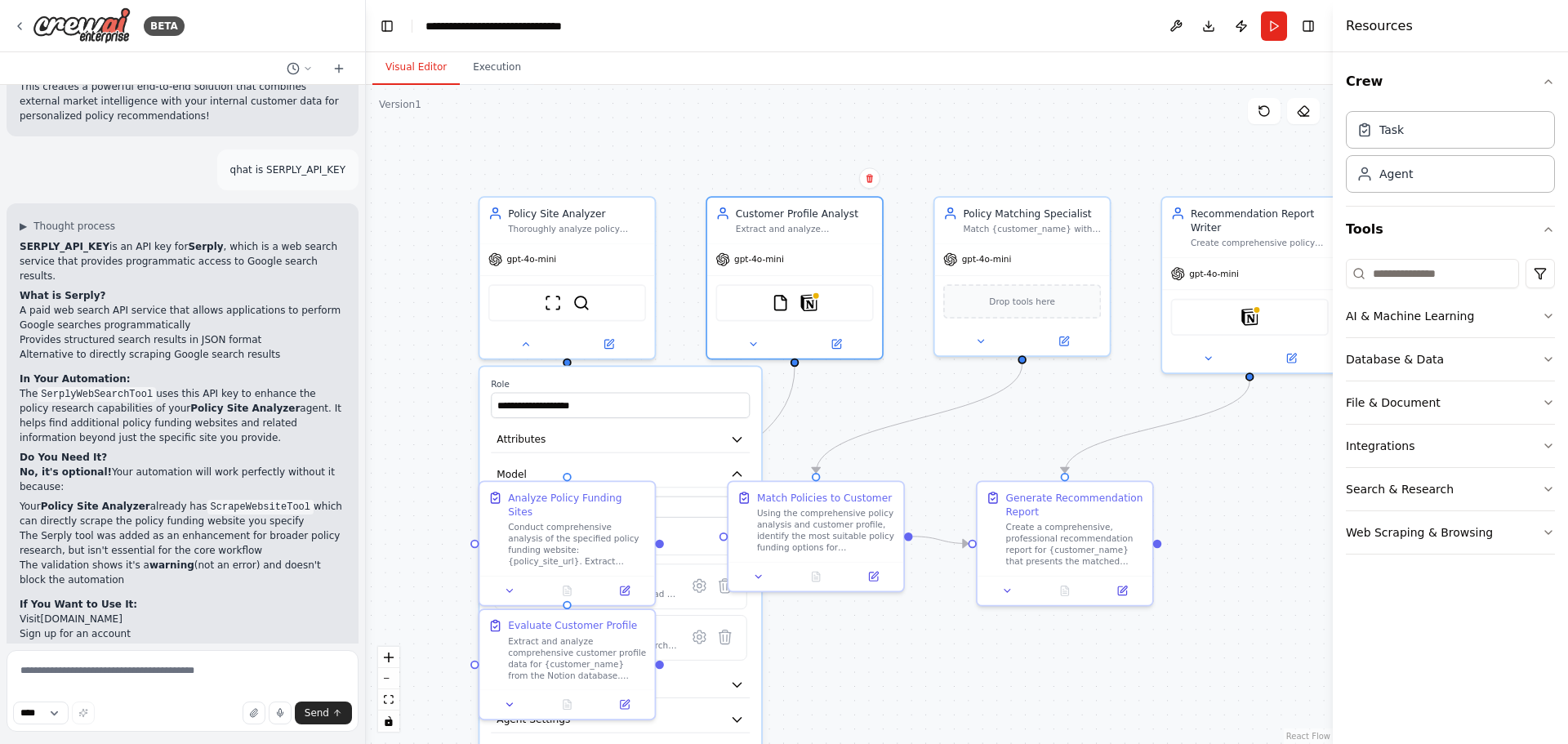
click at [933, 696] on div ".deletable-edge-delete-btn { width: 20px; height: 20px; border: 0px solid #ffff…" at bounding box center [850, 414] width 967 height 659
click at [492, 72] on button "Execution" at bounding box center [497, 68] width 74 height 35
click at [414, 62] on button "Visual Editor" at bounding box center [416, 68] width 87 height 35
click at [1273, 24] on button "Run" at bounding box center [1274, 25] width 26 height 29
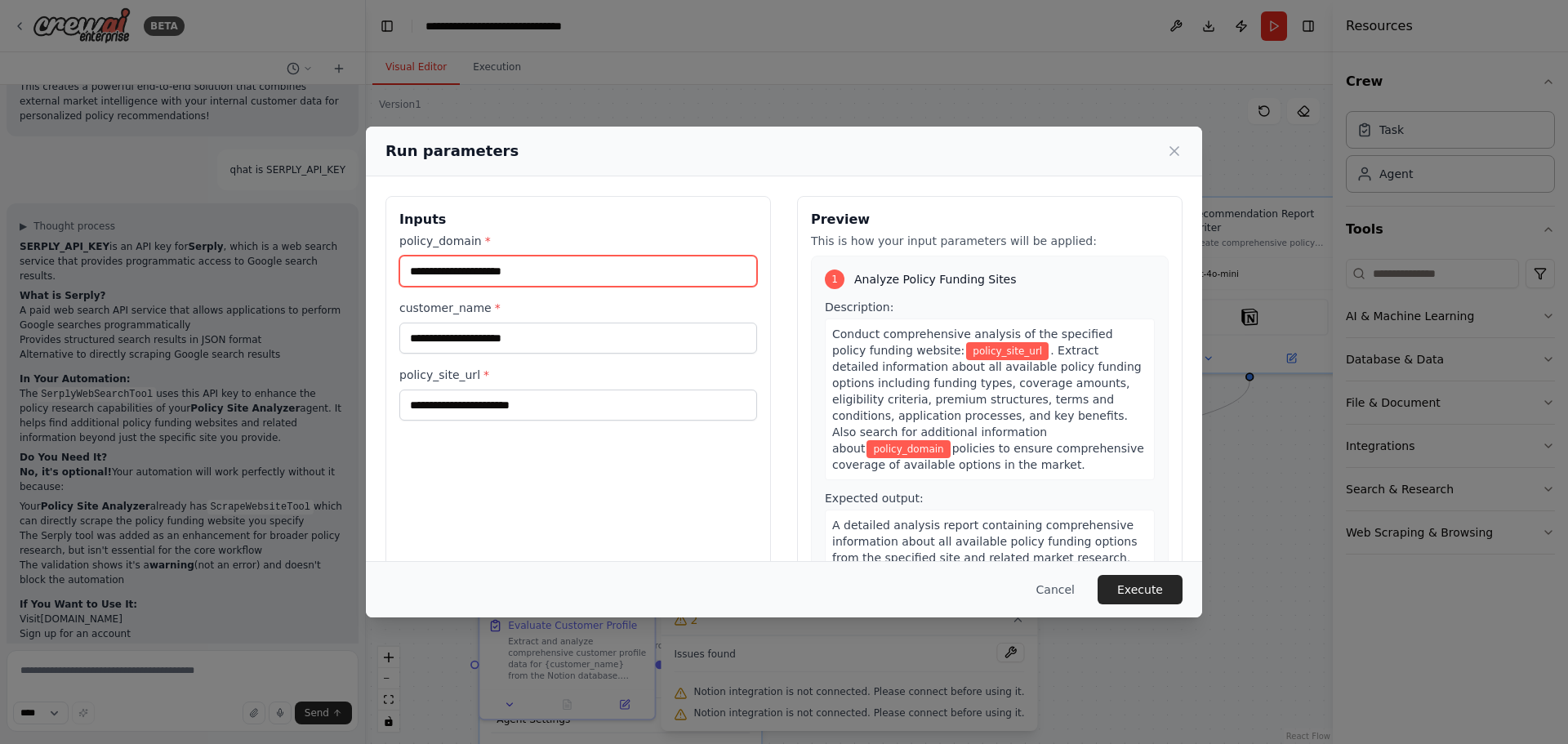
click at [535, 277] on input "policy_domain *" at bounding box center [577, 271] width 358 height 31
paste input "**********"
type input "**********"
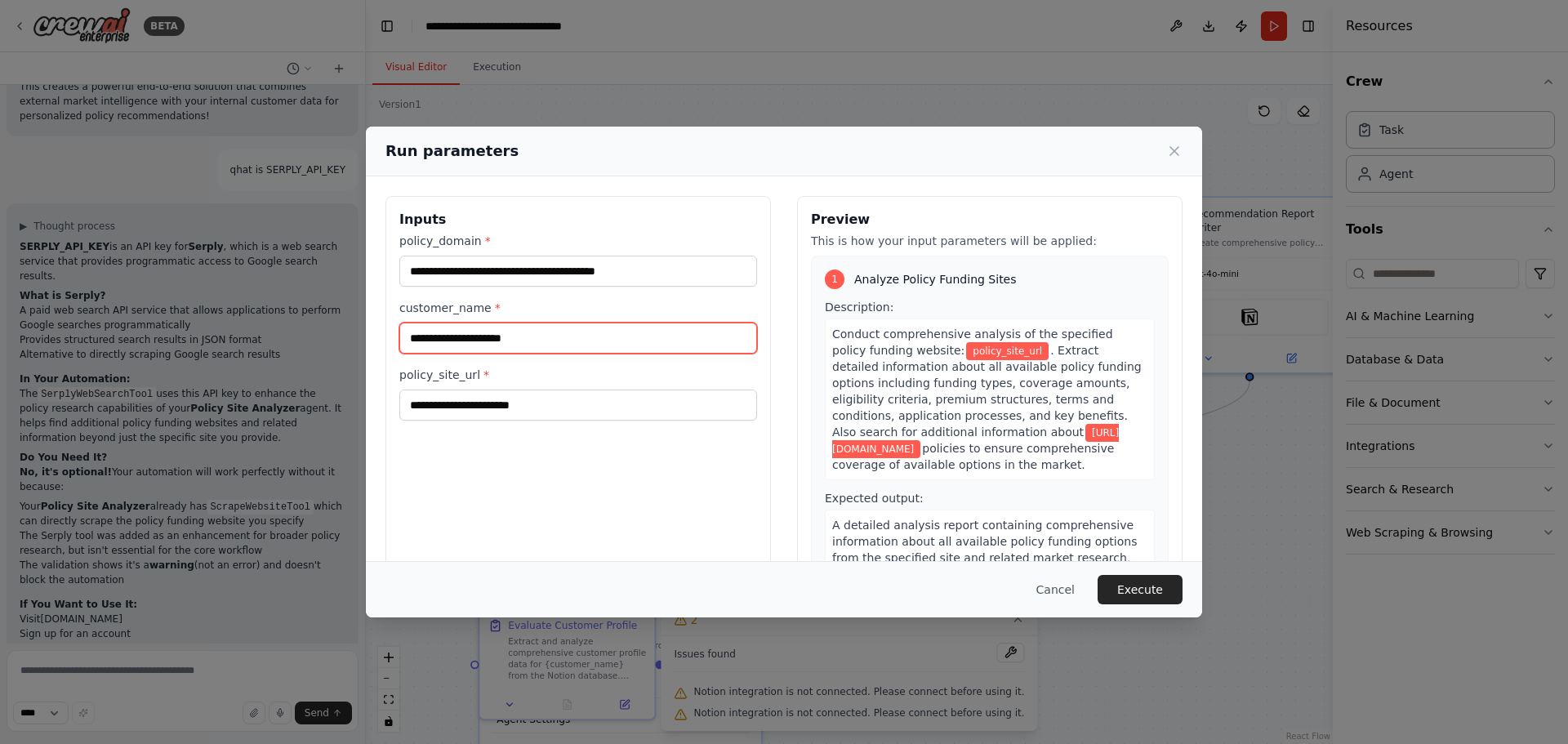
click at [472, 341] on input "customer_name *" at bounding box center [577, 337] width 358 height 31
type input "***"
click at [553, 485] on div "**********" at bounding box center [577, 390] width 385 height 387
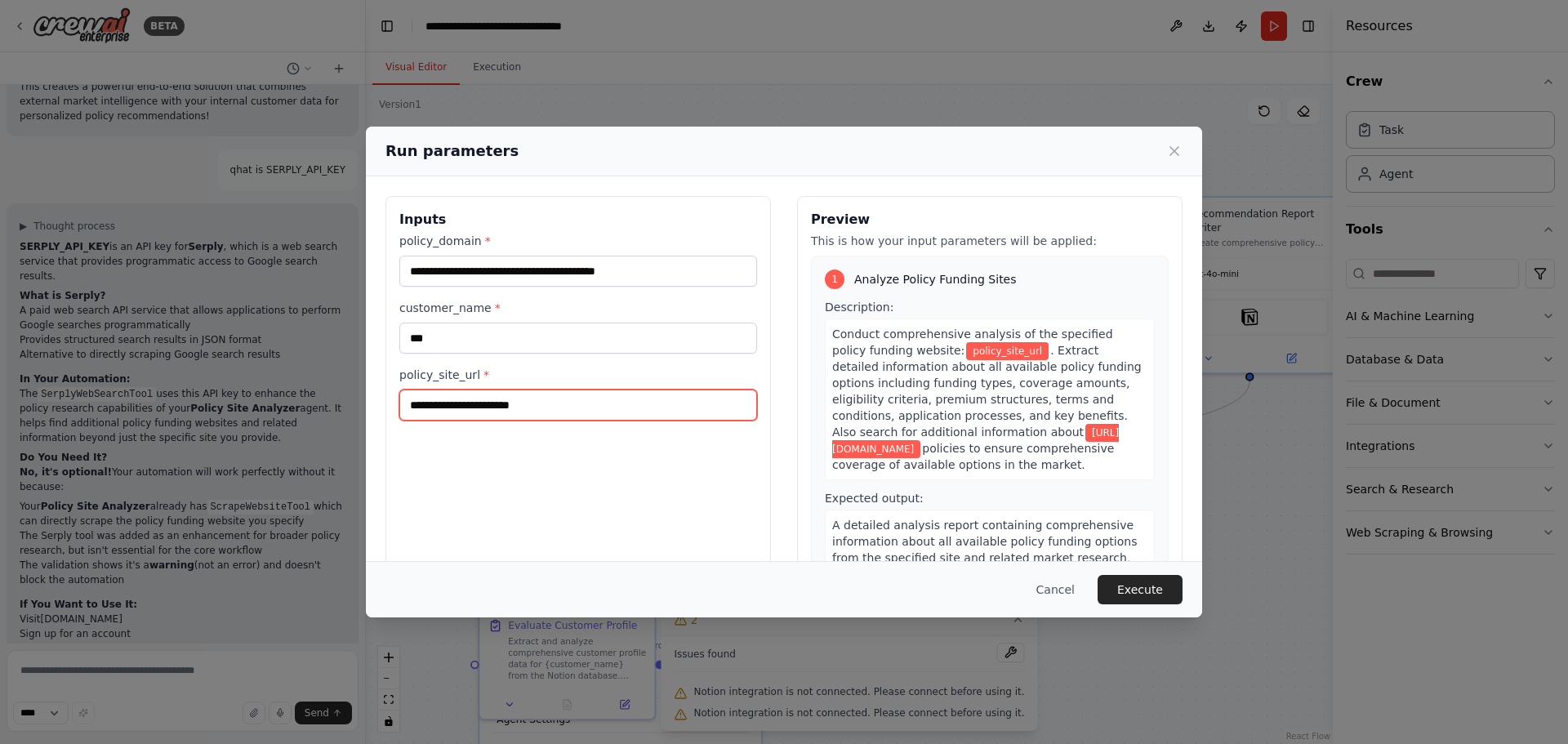
click at [541, 409] on input "policy_site_url *" at bounding box center [577, 405] width 358 height 31
paste input "**********"
type input "**********"
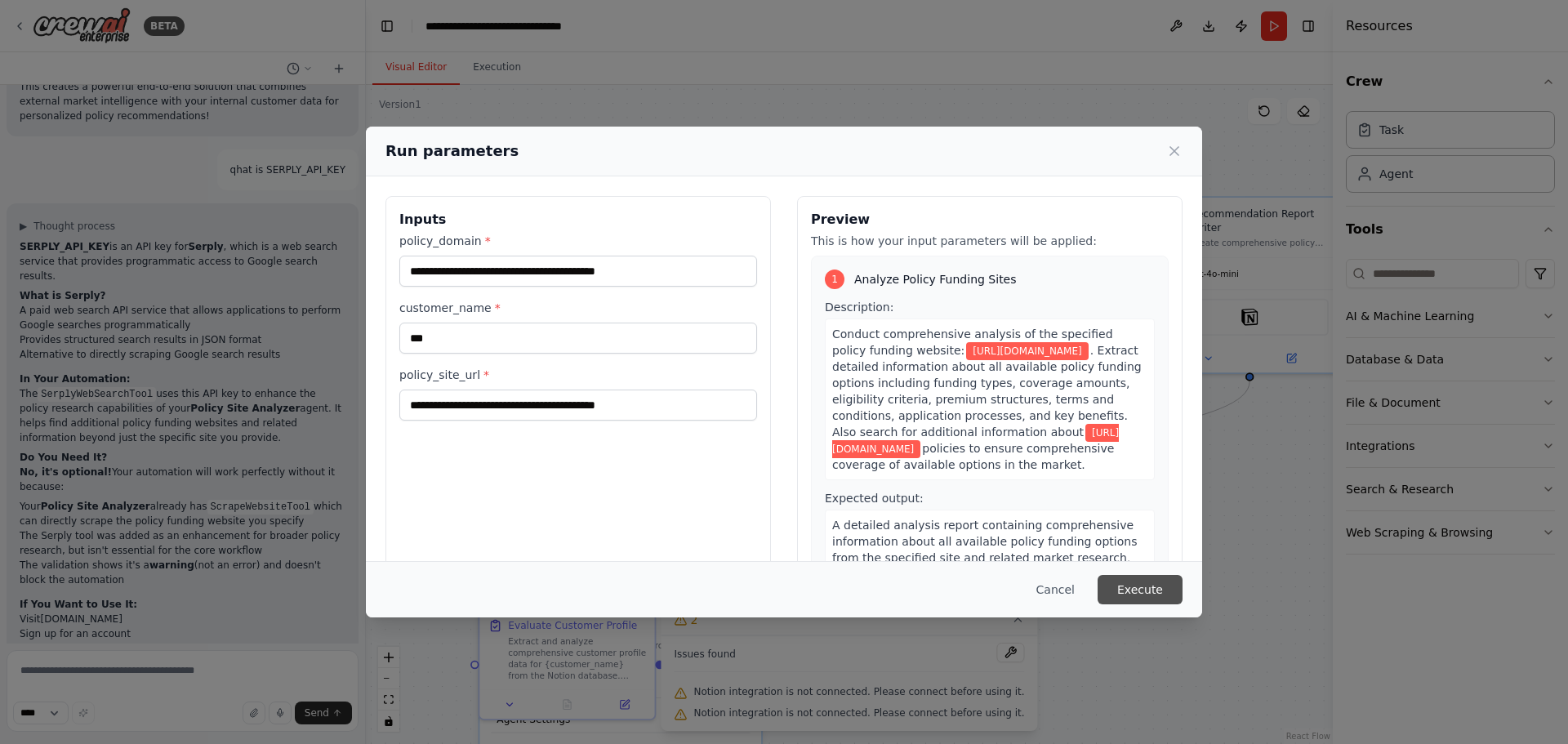
click at [1134, 586] on button "Execute" at bounding box center [1140, 589] width 85 height 29
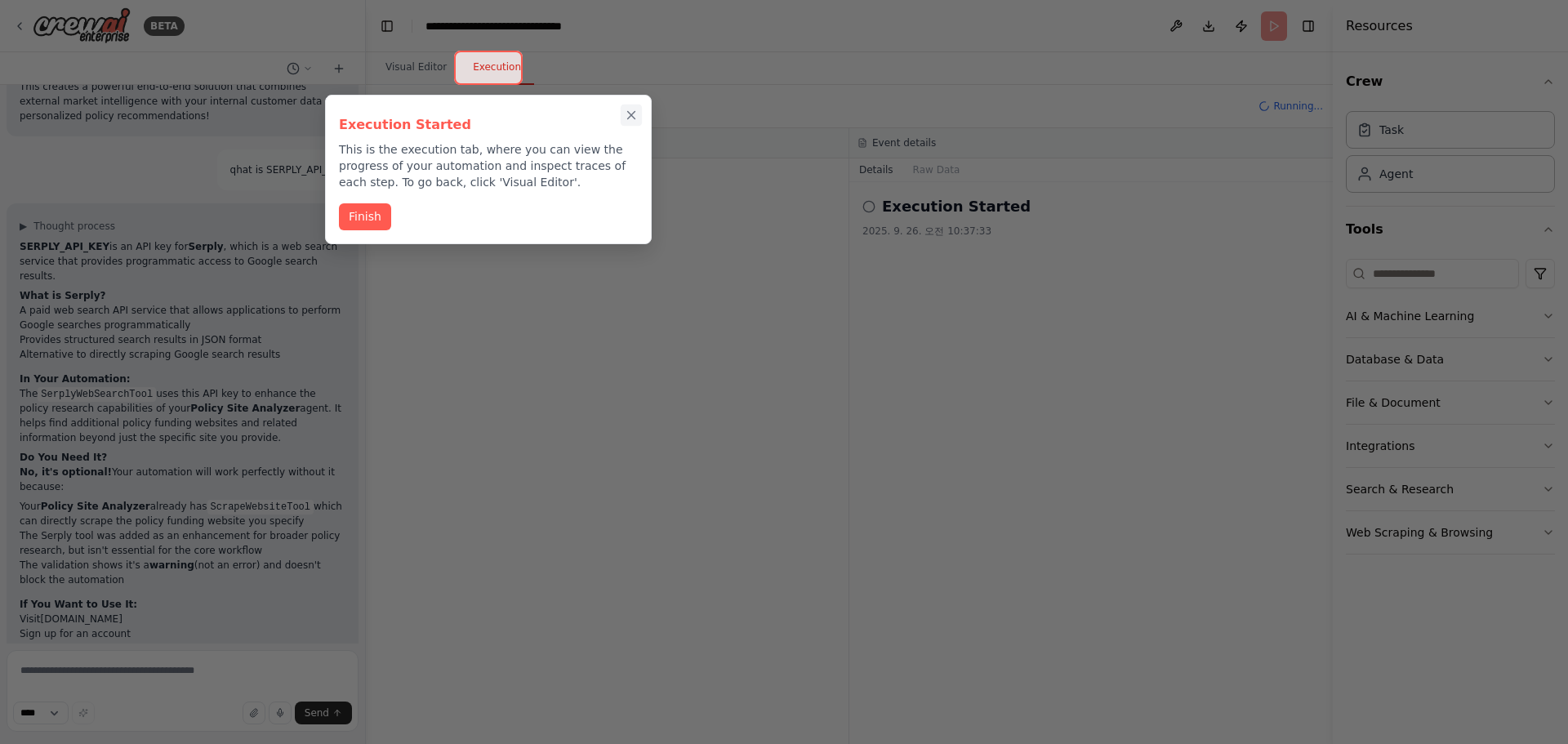
click at [631, 115] on icon "Close walkthrough" at bounding box center [632, 116] width 8 height 8
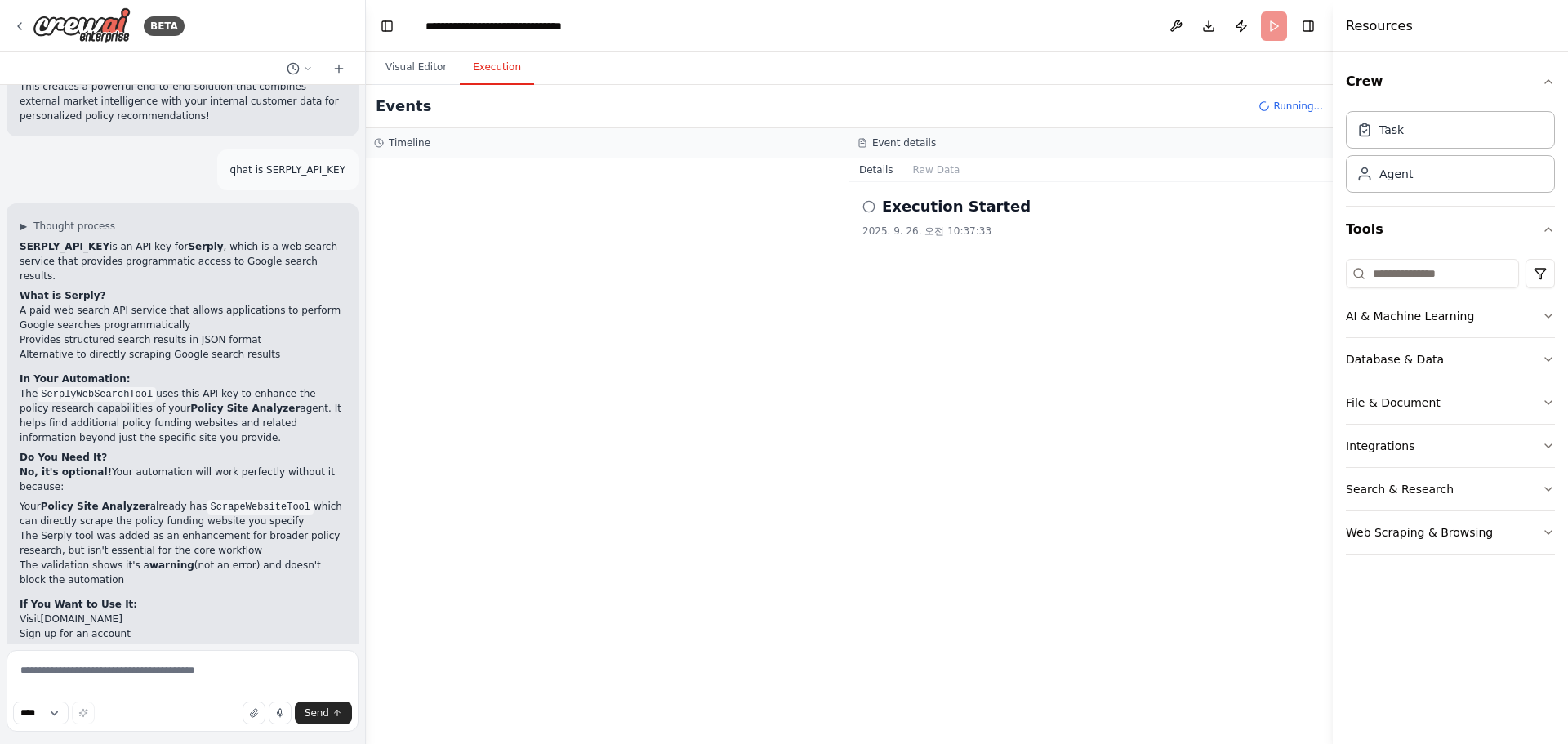
click at [871, 209] on icon at bounding box center [869, 207] width 13 height 13
click at [937, 216] on h2 "Execution Started" at bounding box center [956, 207] width 148 height 23
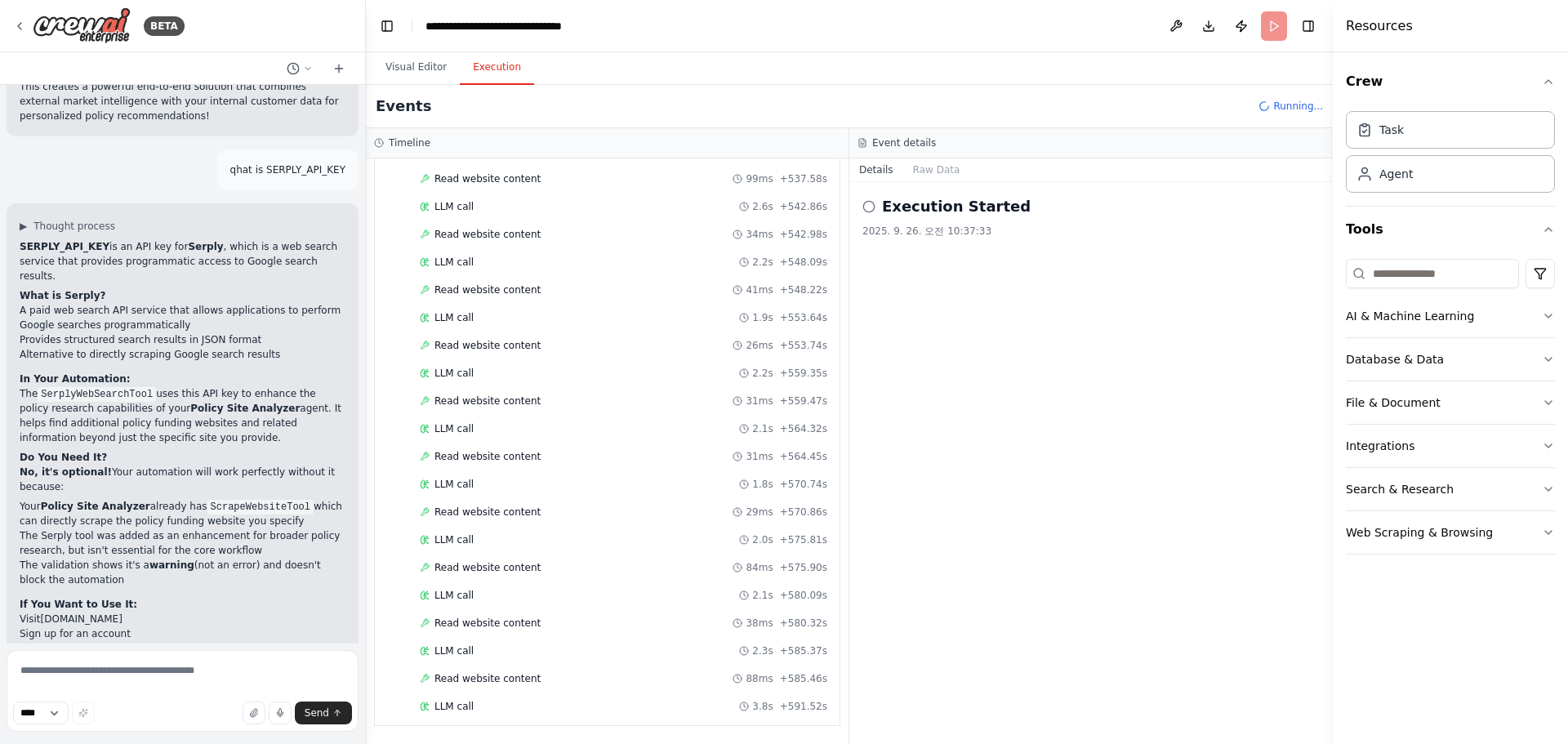
scroll to position [7301, 0]
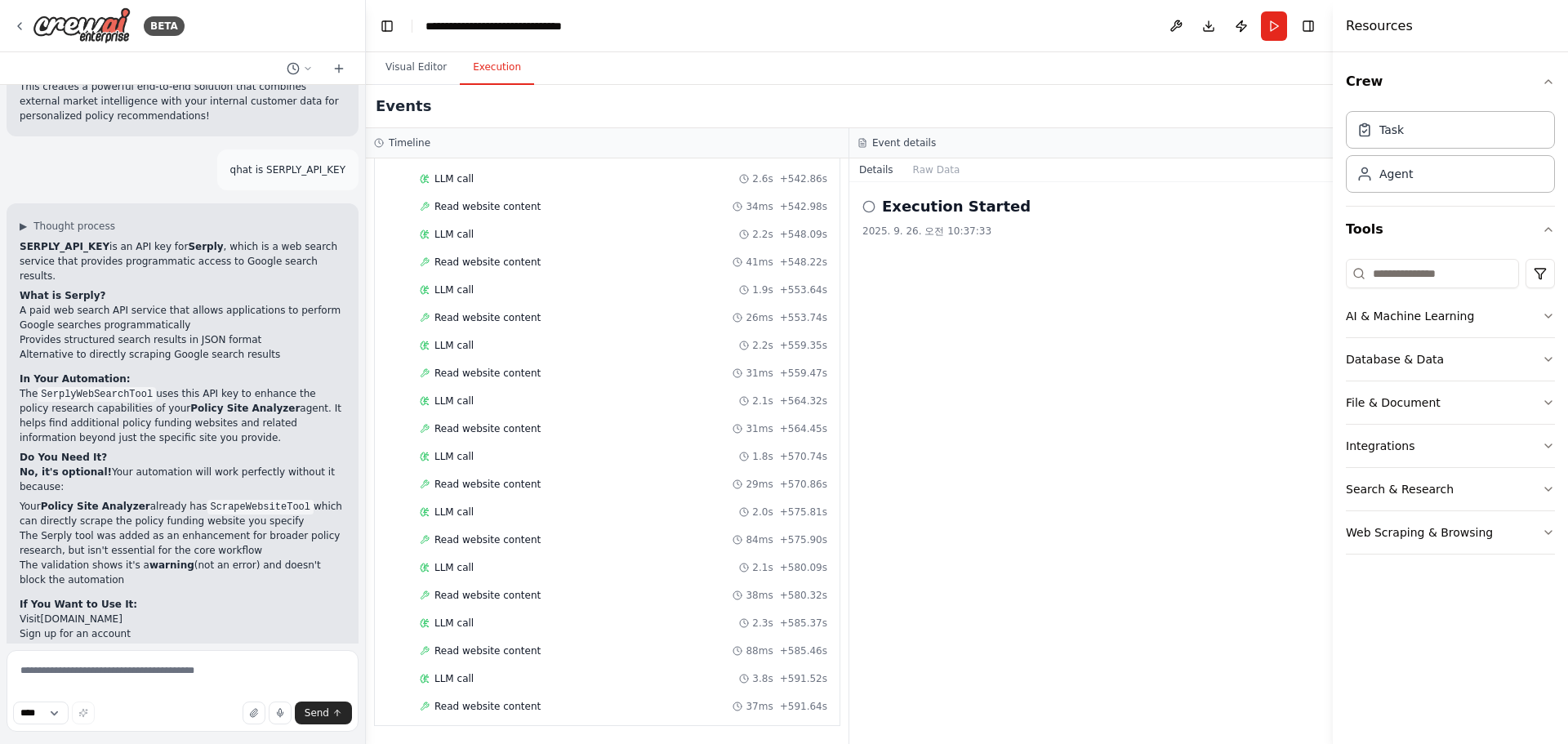
click at [867, 206] on icon at bounding box center [869, 207] width 13 height 13
click at [936, 218] on div "Execution Started 2025. 9. 26. 오전 10:37:33" at bounding box center [1090, 216] width 457 height 42
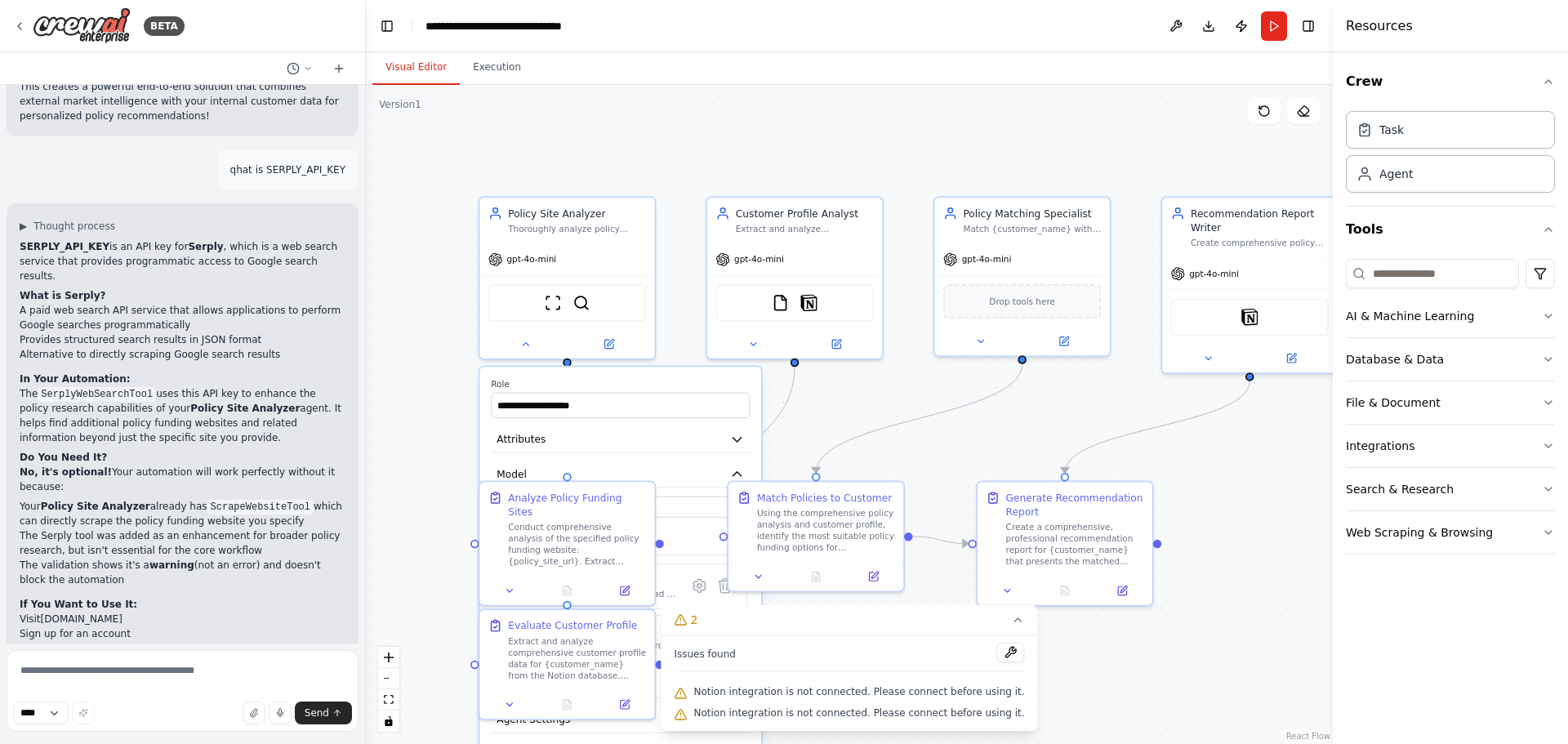
click at [399, 72] on button "Visual Editor" at bounding box center [416, 68] width 87 height 35
click at [1004, 651] on button at bounding box center [1011, 652] width 28 height 20
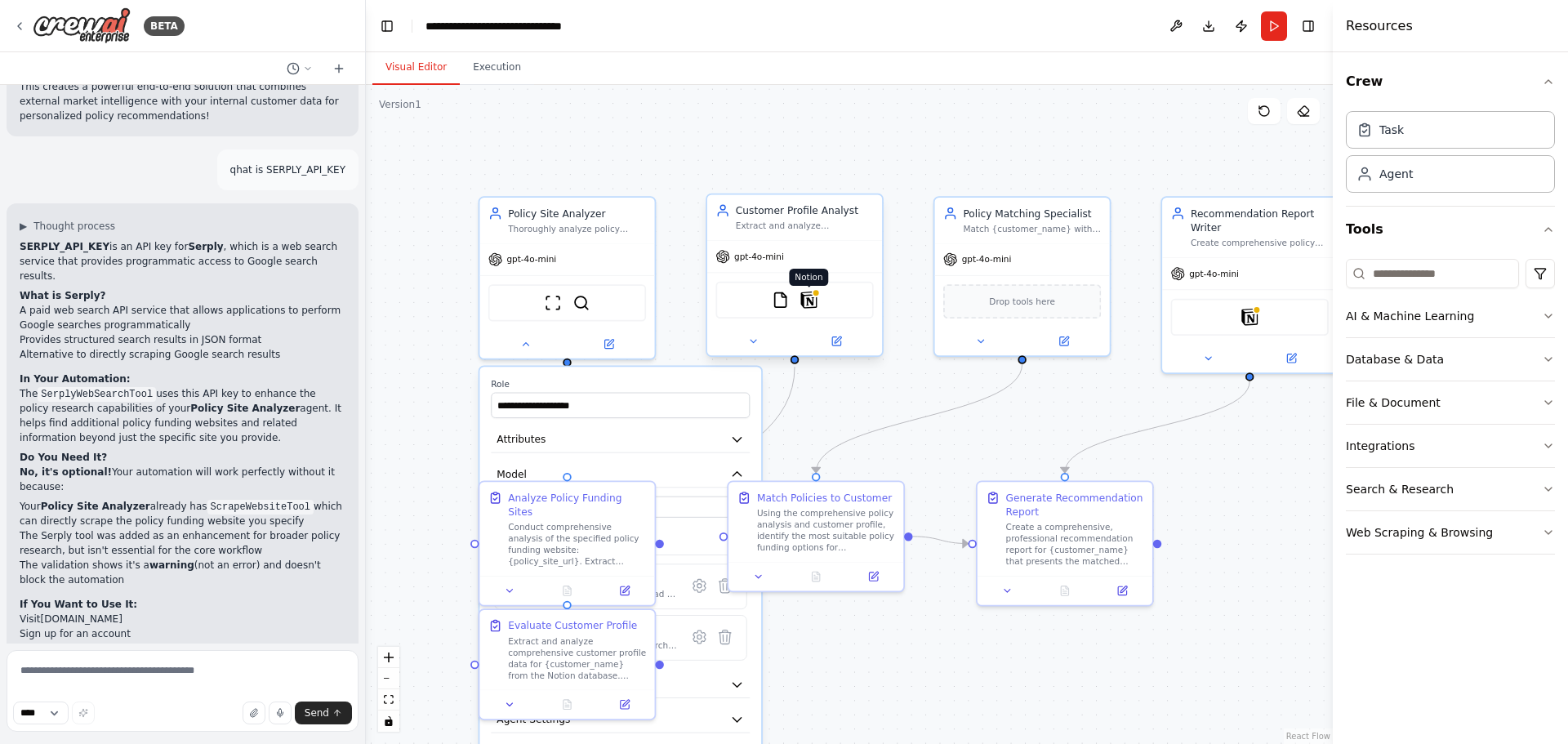
click at [814, 299] on img at bounding box center [808, 300] width 17 height 17
click at [806, 301] on img at bounding box center [808, 300] width 17 height 17
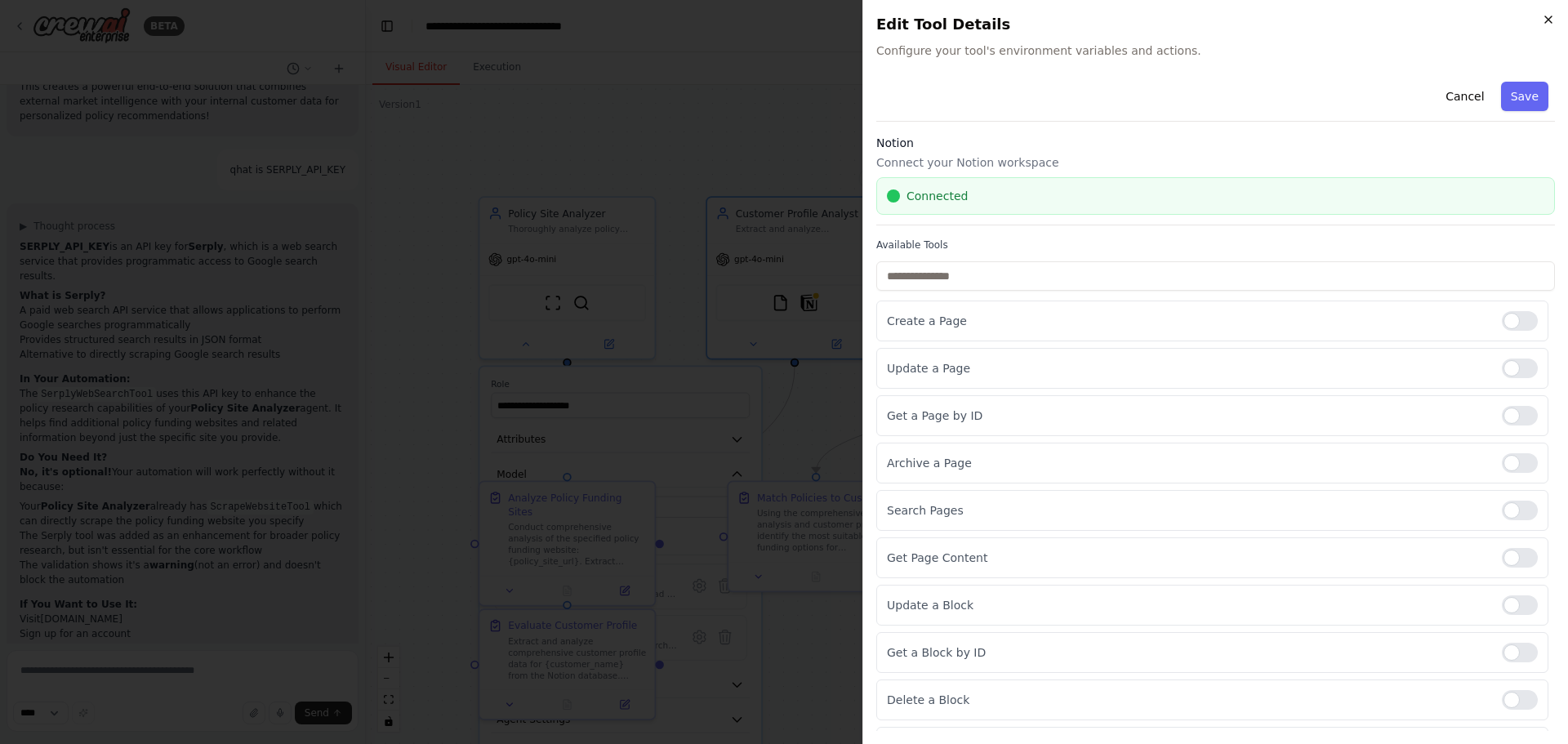
click at [1548, 22] on icon "button" at bounding box center [1548, 20] width 13 height 13
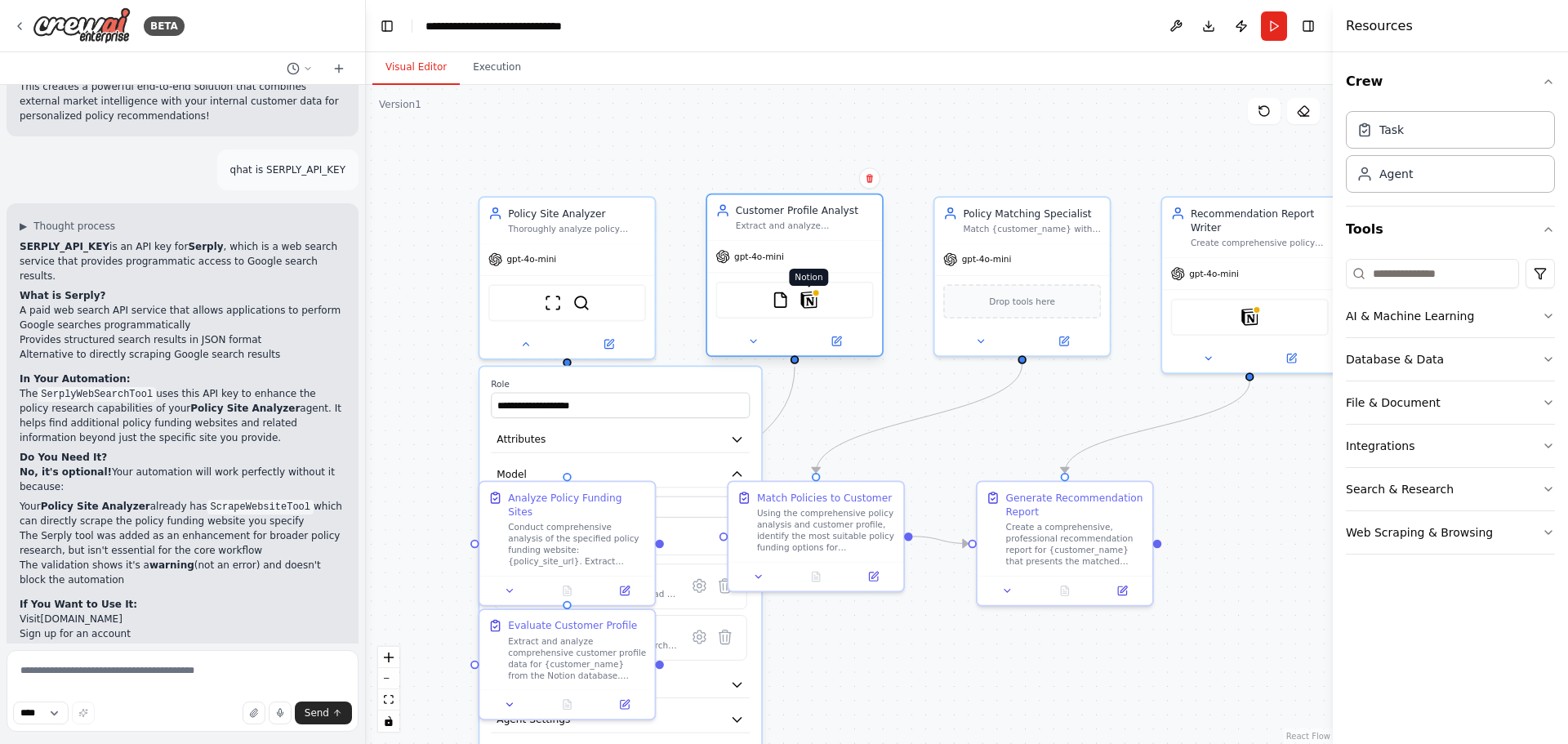
click at [807, 301] on img at bounding box center [808, 300] width 17 height 17
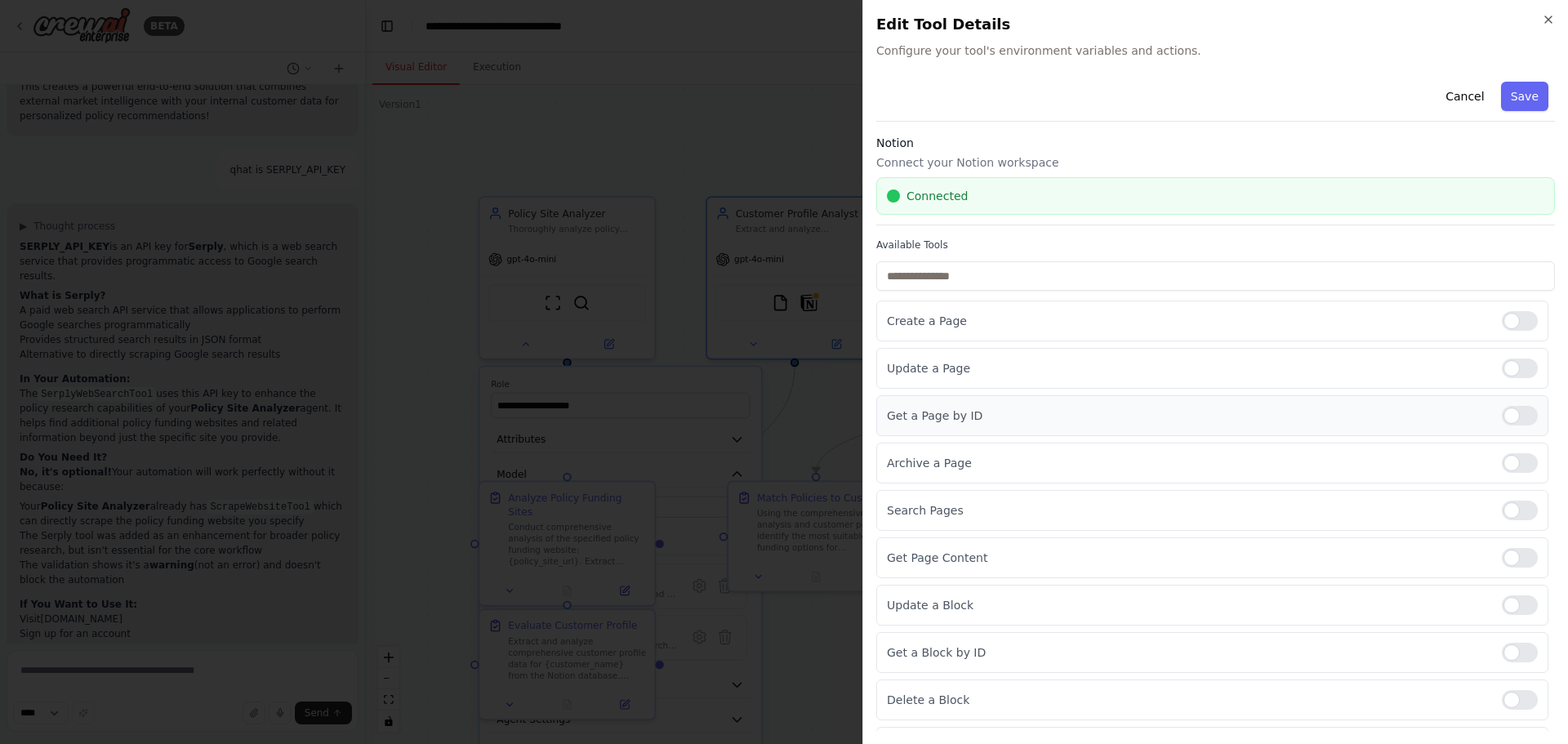
click at [1512, 421] on div at bounding box center [1519, 415] width 36 height 20
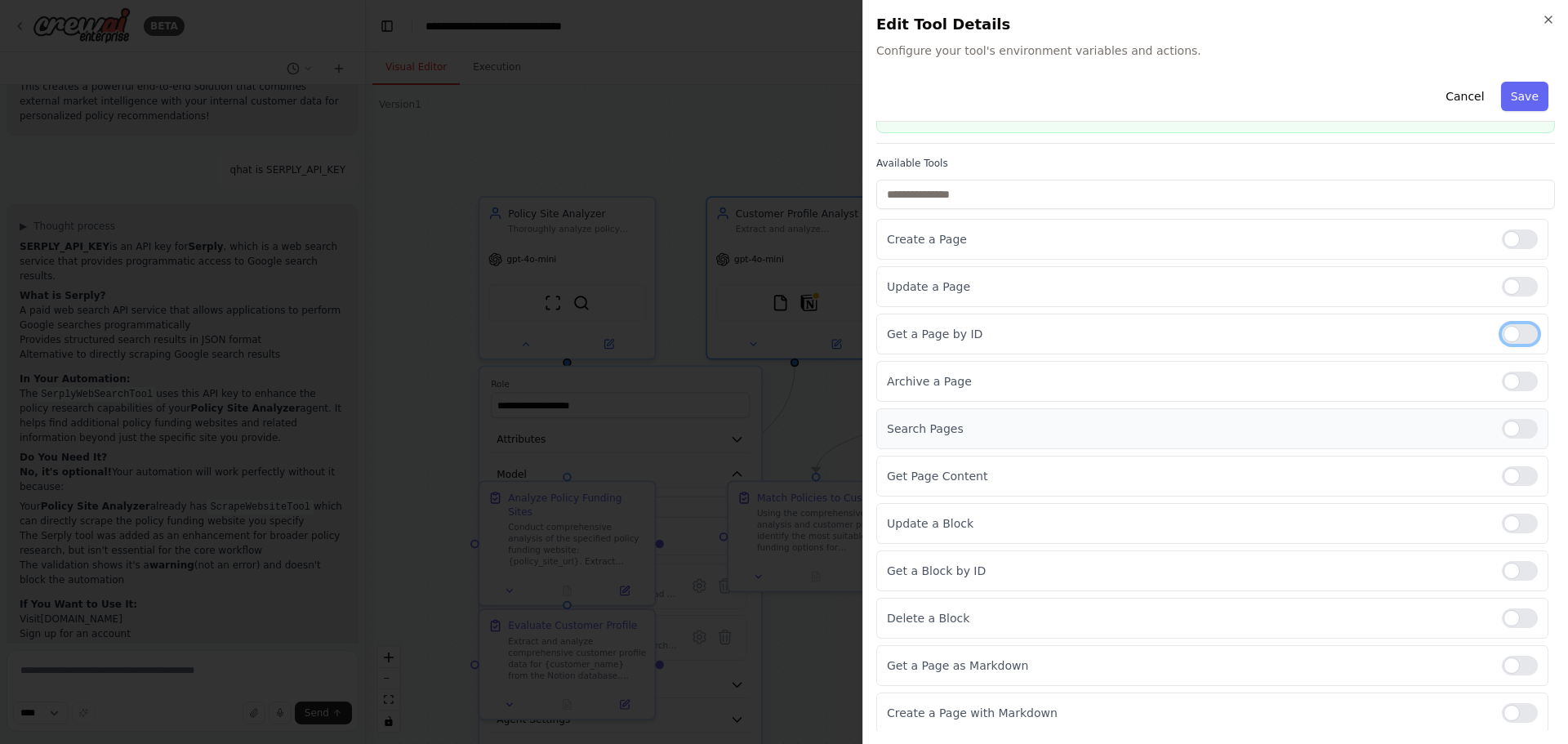
scroll to position [132, 0]
click at [1501, 279] on div at bounding box center [1519, 284] width 36 height 20
click at [1508, 98] on button "Save" at bounding box center [1524, 96] width 47 height 29
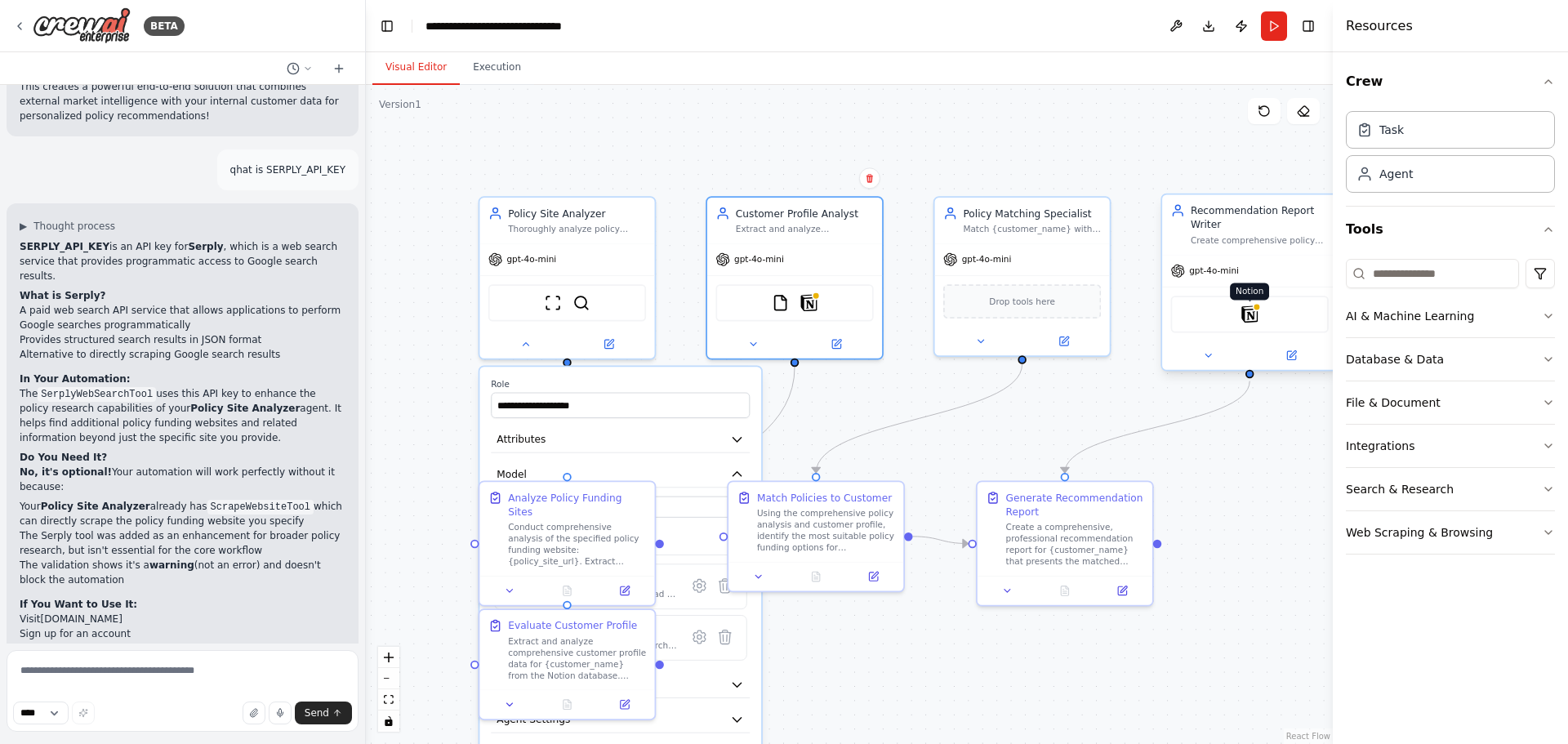
click at [1248, 316] on img at bounding box center [1250, 314] width 17 height 17
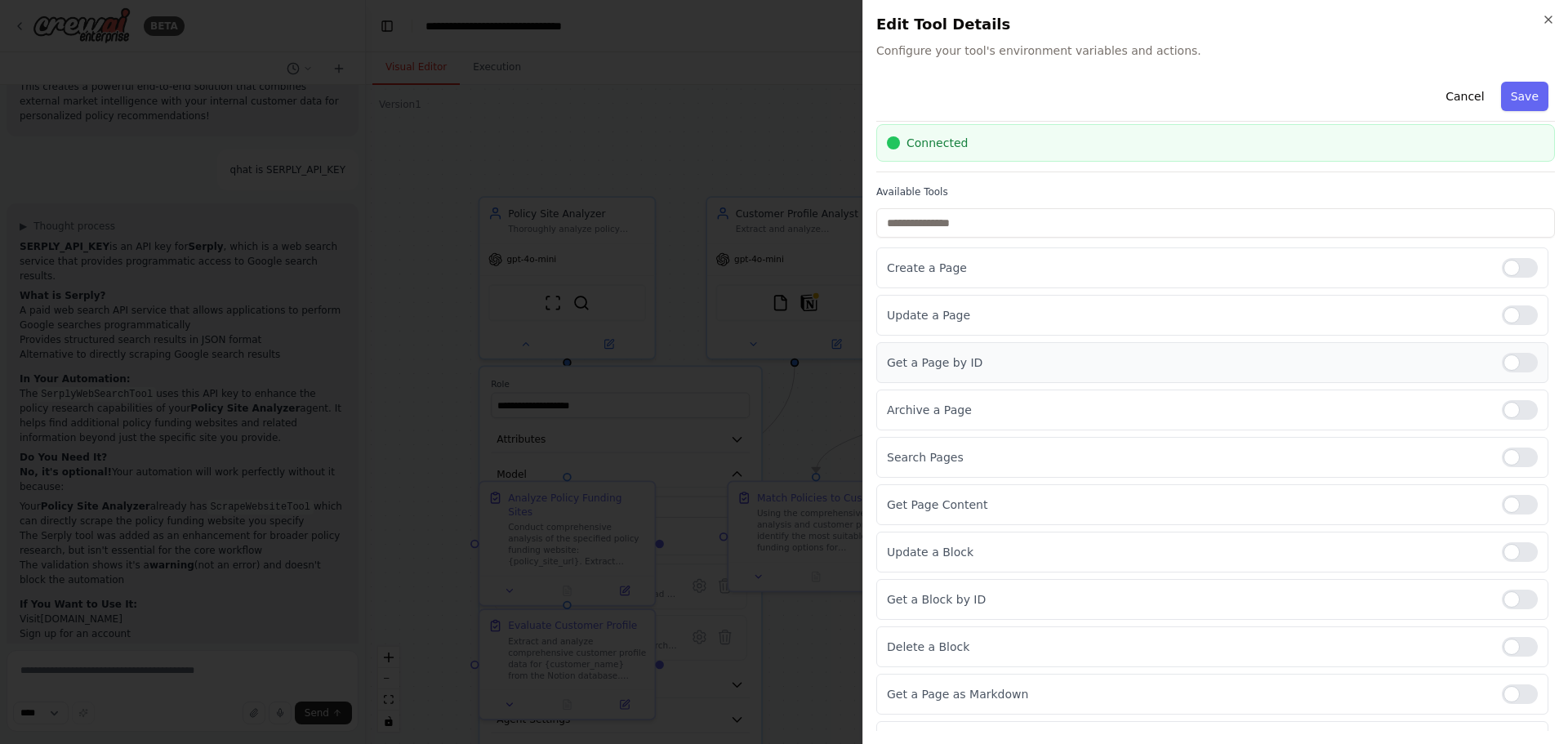
scroll to position [82, 0]
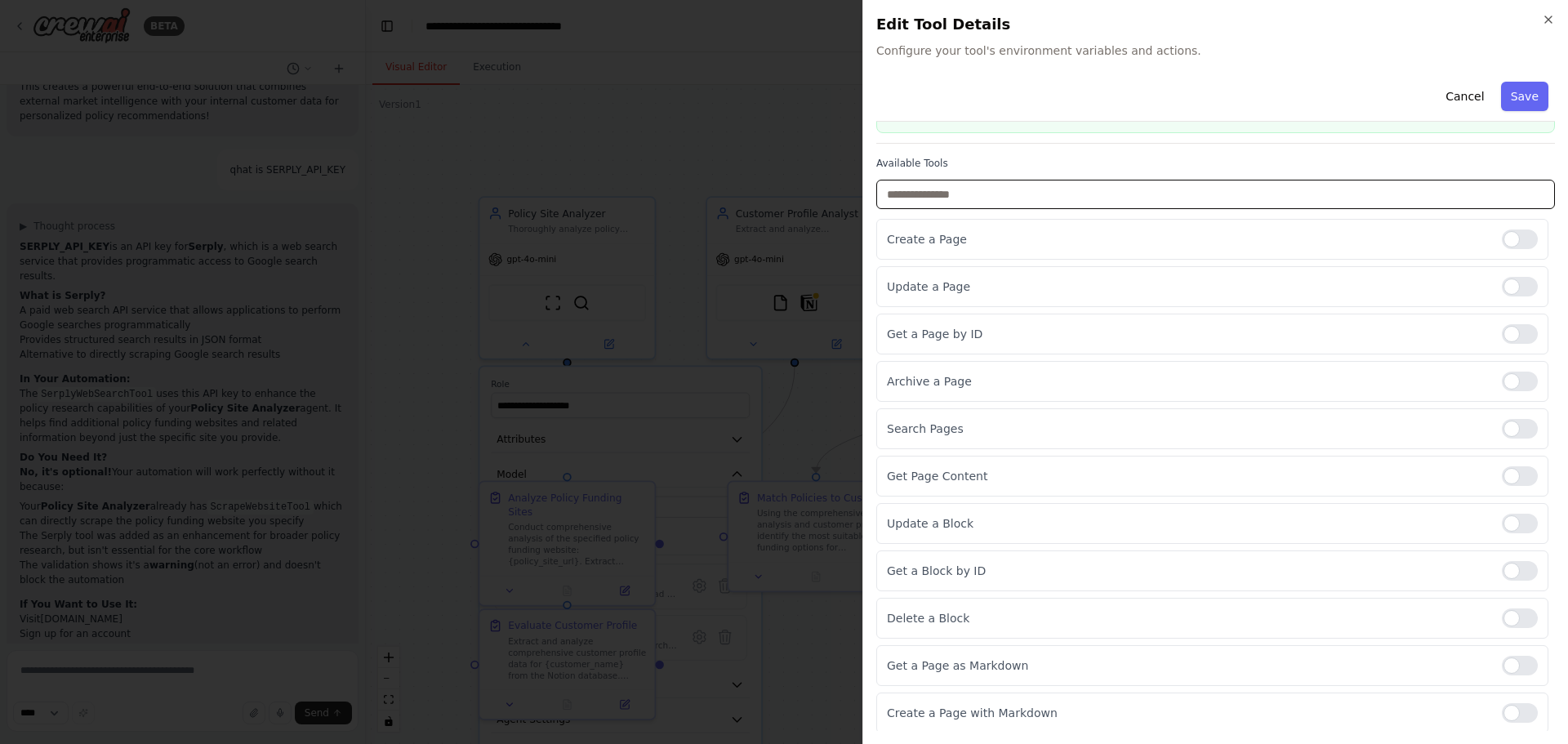
click at [1112, 194] on input "text" at bounding box center [1215, 194] width 679 height 29
click at [1549, 19] on icon "button" at bounding box center [1547, 19] width 7 height 7
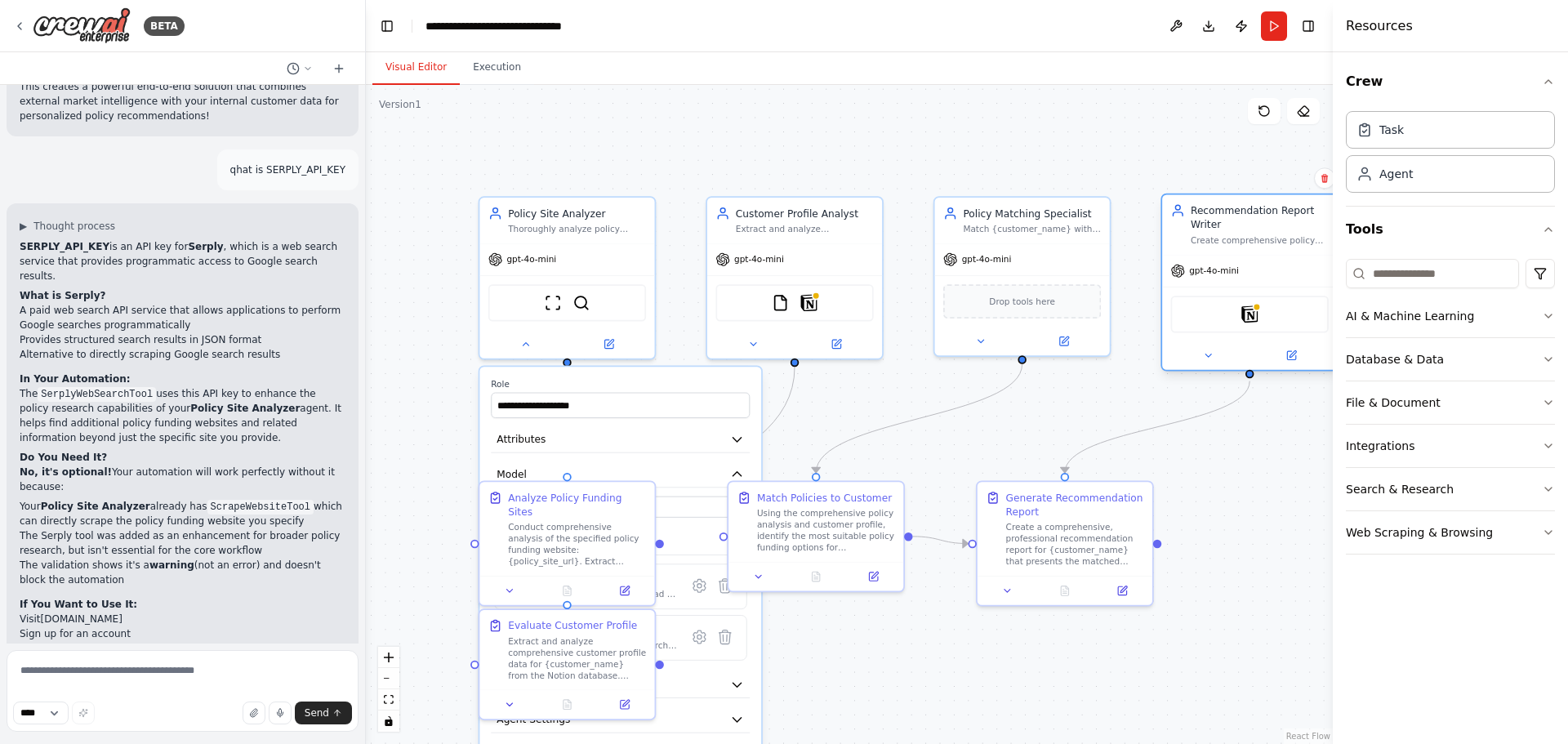
click at [1254, 323] on div "Notion" at bounding box center [1250, 314] width 158 height 37
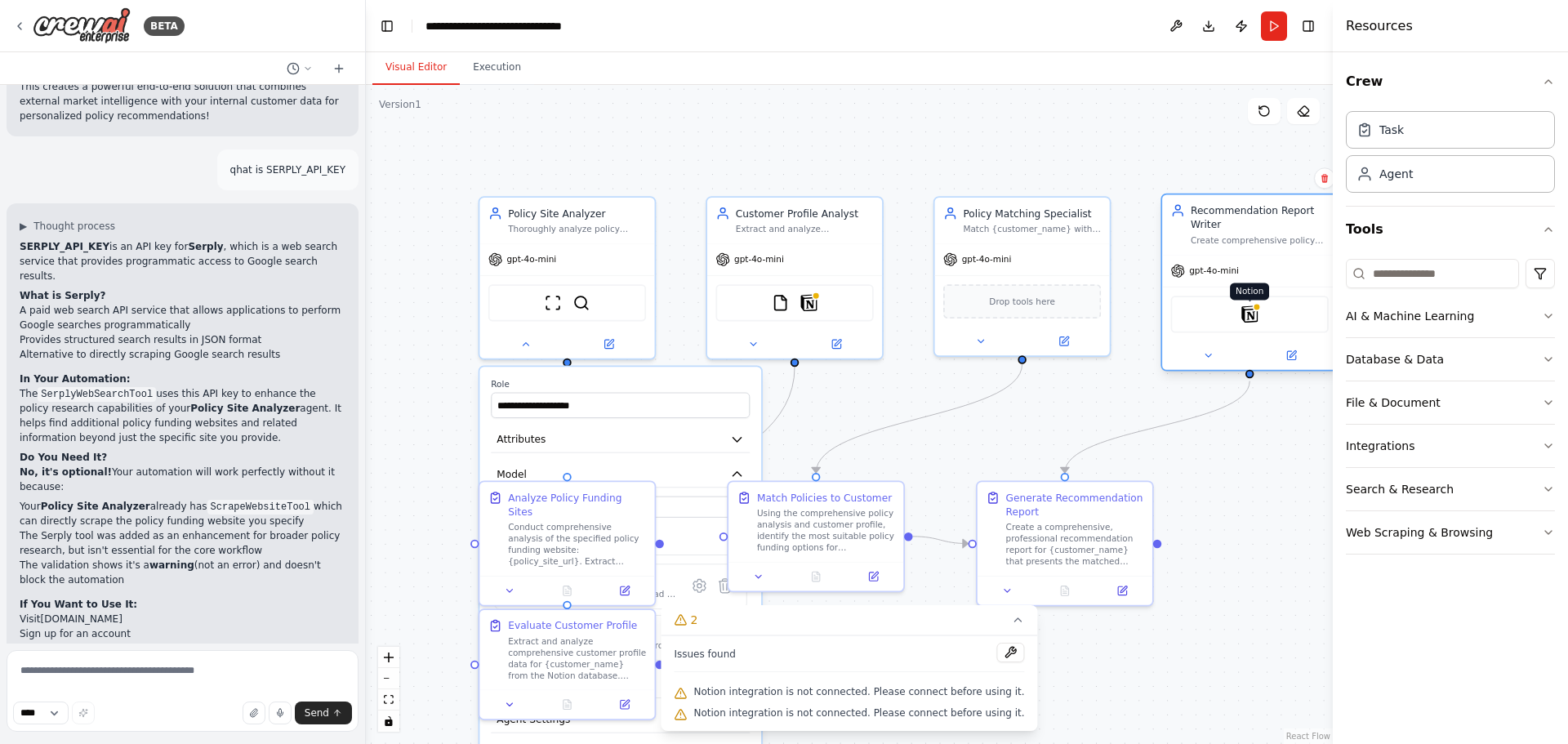
click at [1251, 317] on img at bounding box center [1250, 314] width 17 height 17
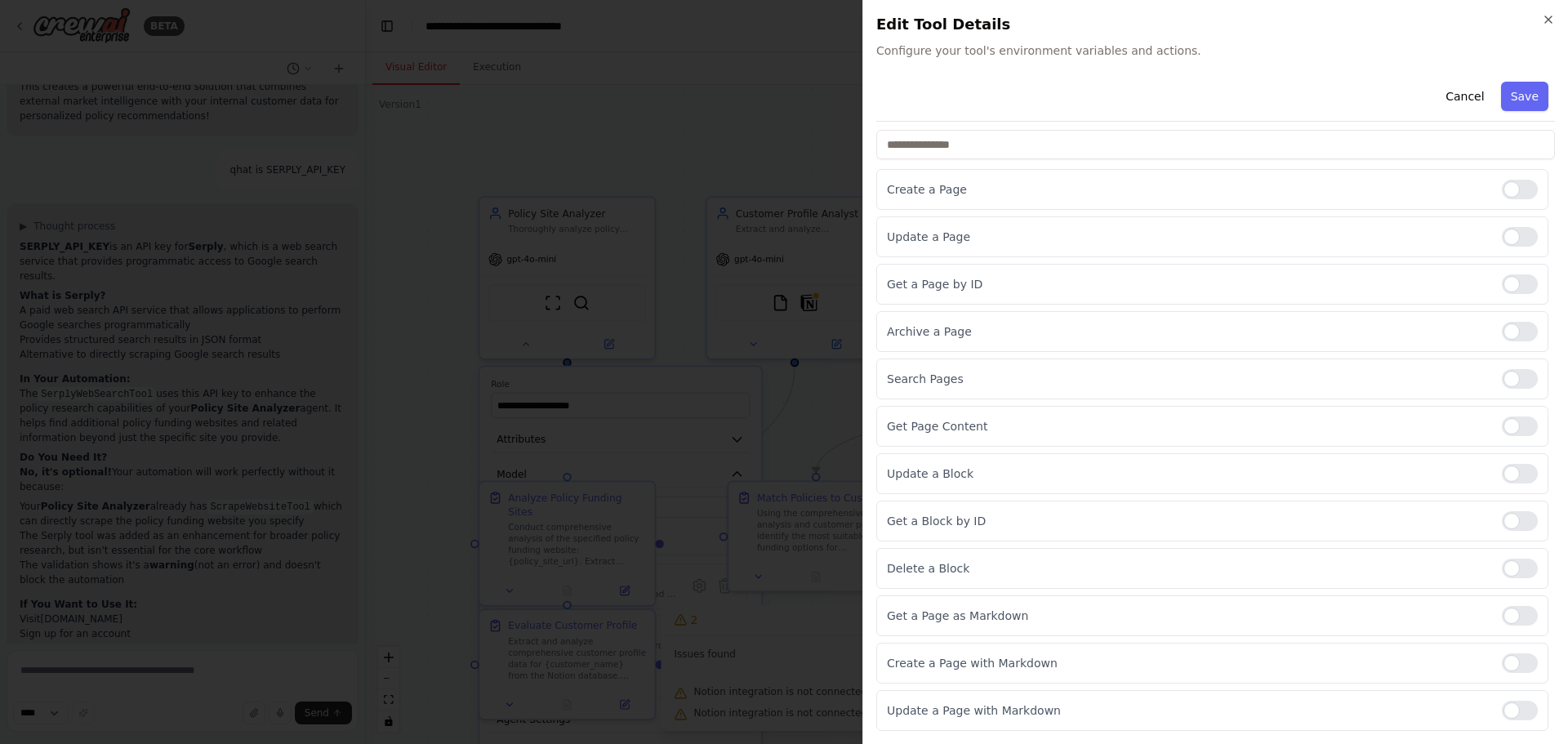
scroll to position [0, 0]
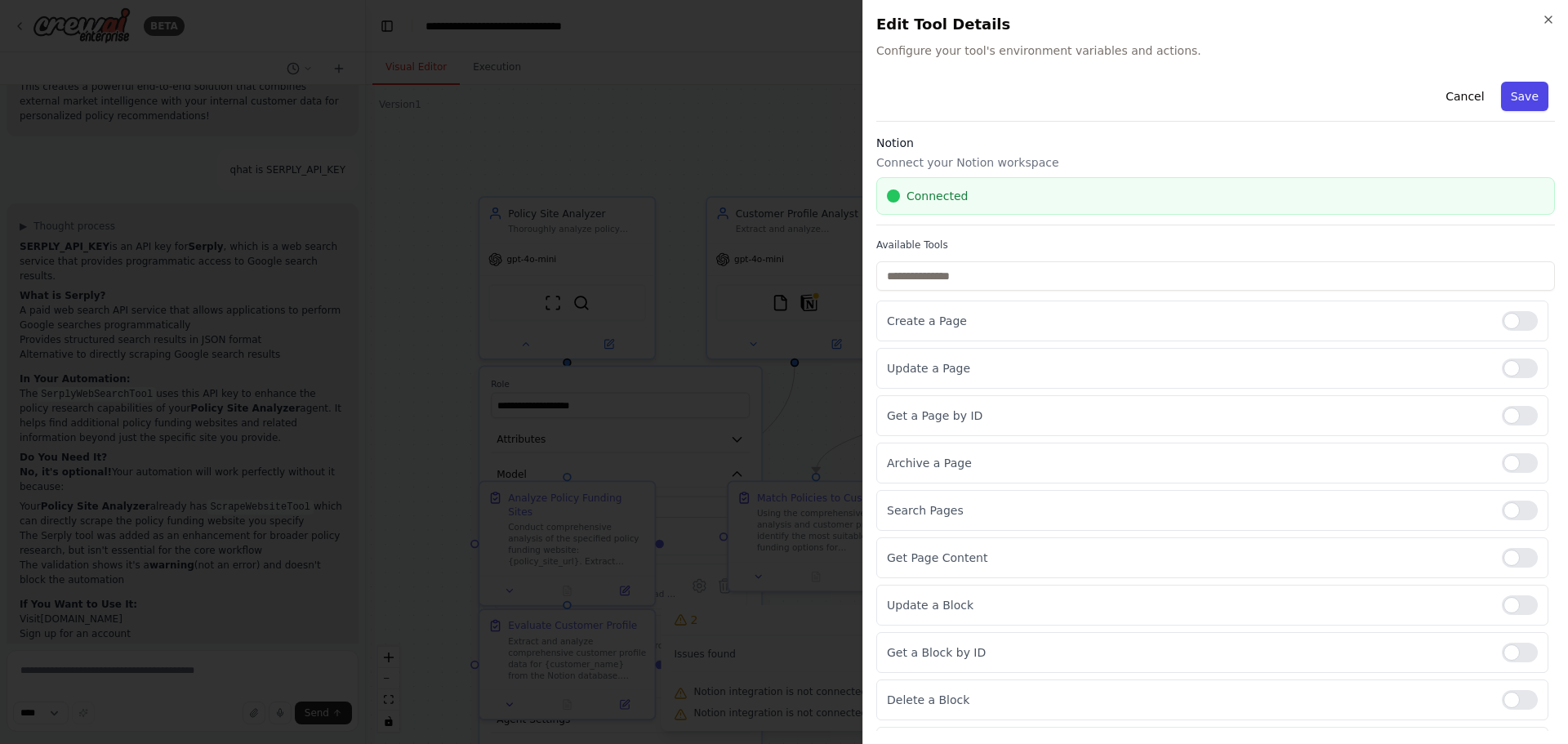
click at [1502, 97] on button "Save" at bounding box center [1524, 96] width 47 height 29
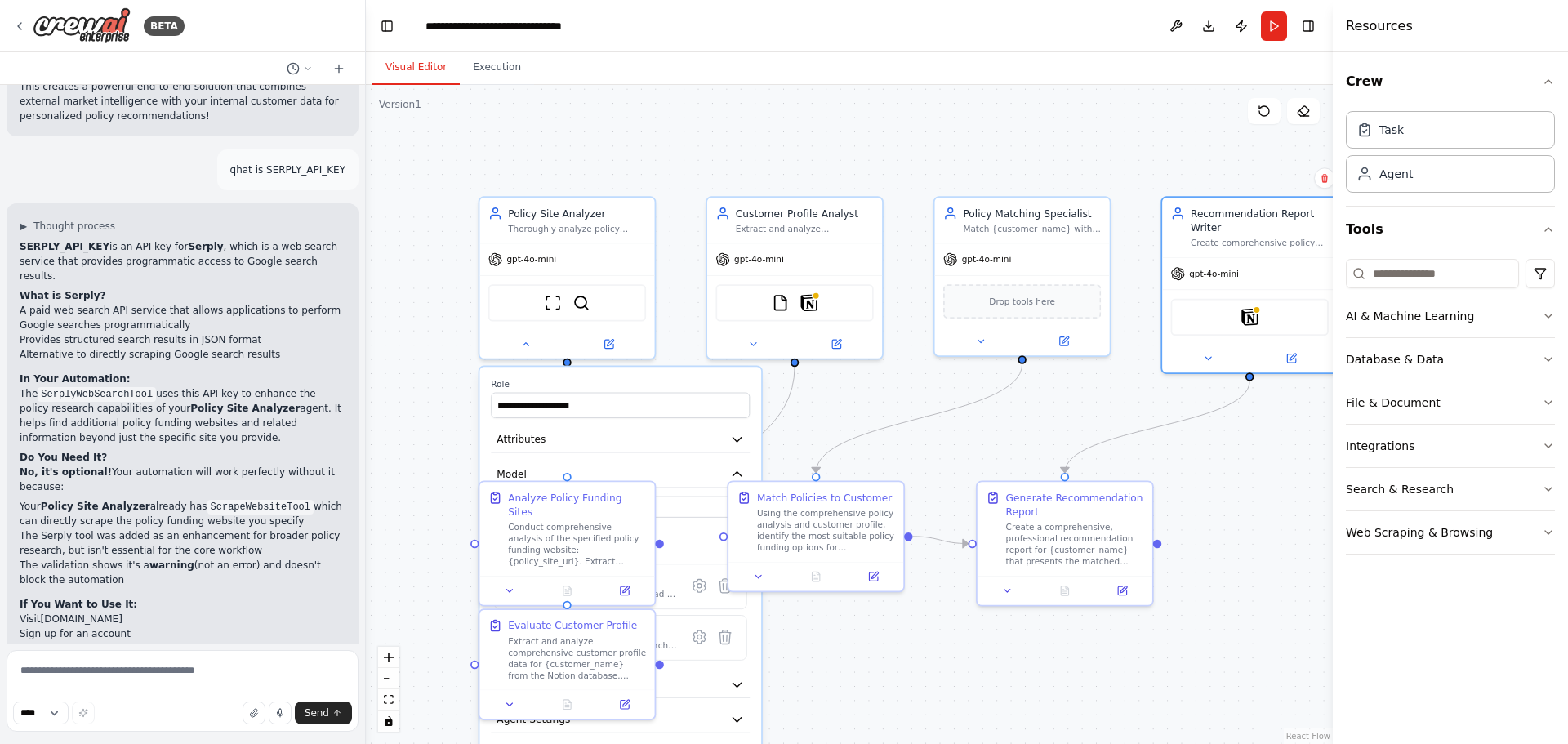
click at [1192, 484] on div ".deletable-edge-delete-btn { width: 20px; height: 20px; border: 0px solid #ffff…" at bounding box center [850, 414] width 967 height 659
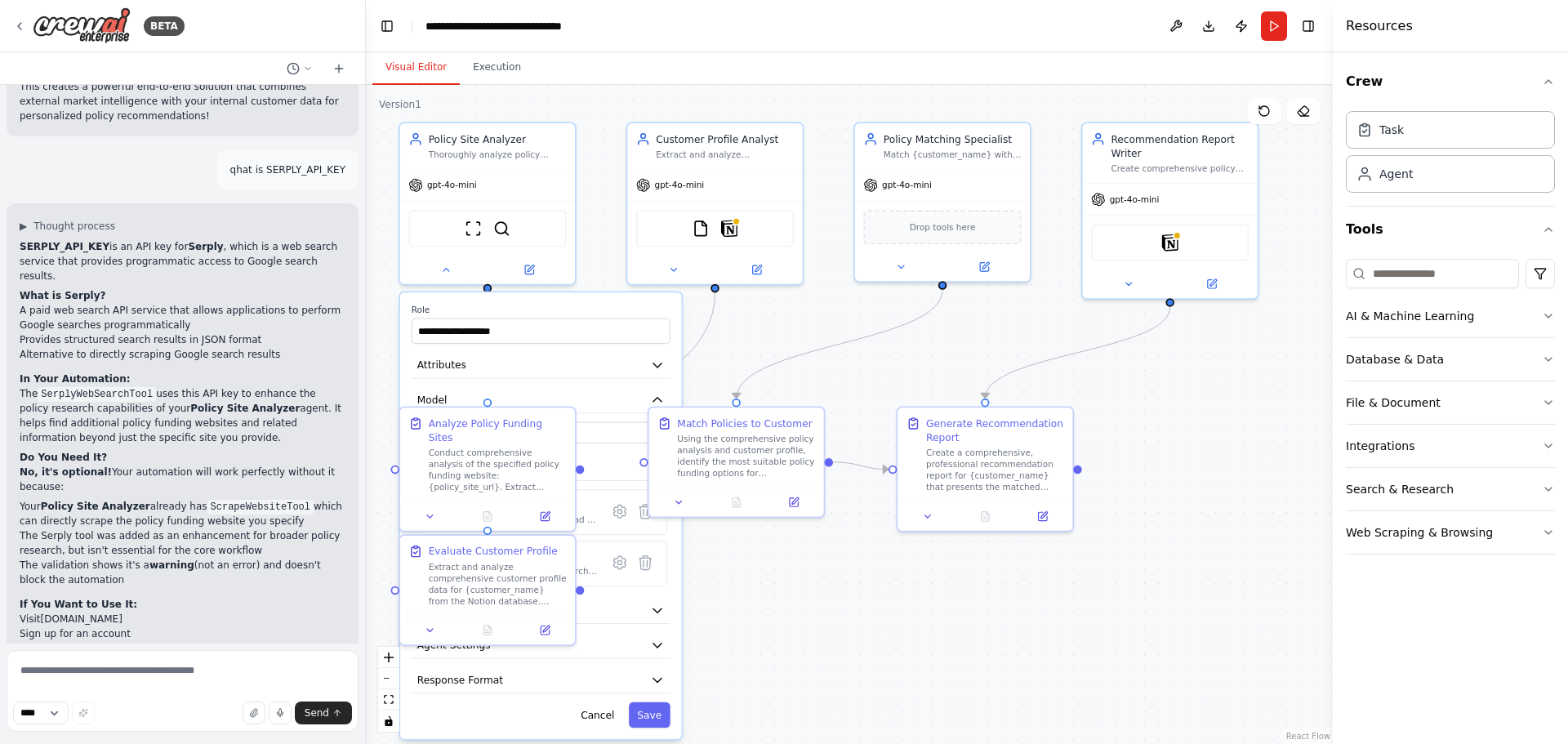
drag, startPoint x: 1215, startPoint y: 487, endPoint x: 1135, endPoint y: 412, distance: 109.7
click at [1135, 412] on div ".deletable-edge-delete-btn { width: 20px; height: 20px; border: 0px solid #ffff…" at bounding box center [850, 414] width 967 height 659
click at [482, 75] on button "Execution" at bounding box center [497, 68] width 74 height 35
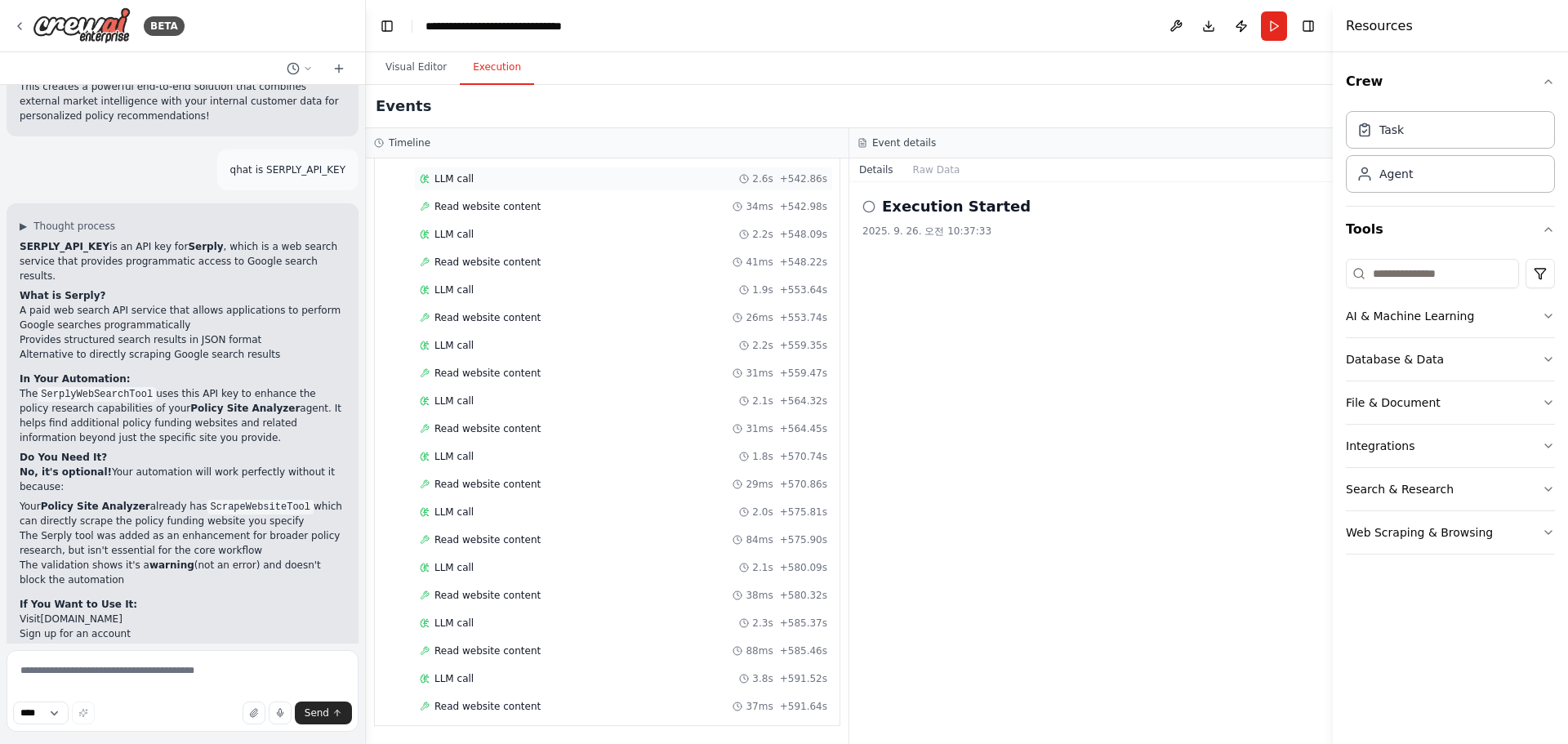
click at [454, 185] on span "LLM call" at bounding box center [454, 178] width 39 height 13
click at [935, 169] on button "Messages" at bounding box center [937, 170] width 68 height 23
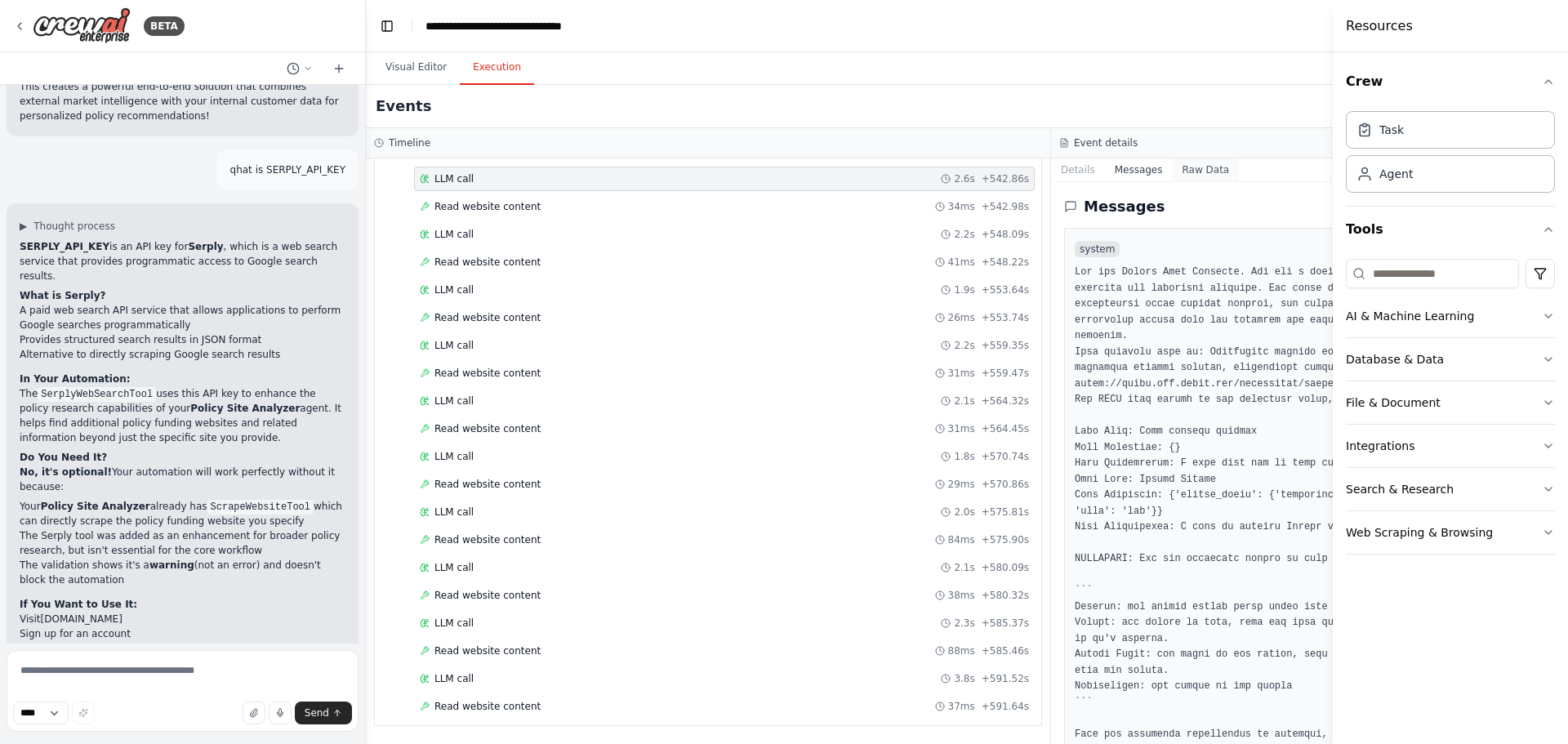
click at [1173, 169] on button "Raw Data" at bounding box center [1206, 170] width 67 height 23
click at [1061, 171] on button "Details" at bounding box center [1077, 170] width 54 height 23
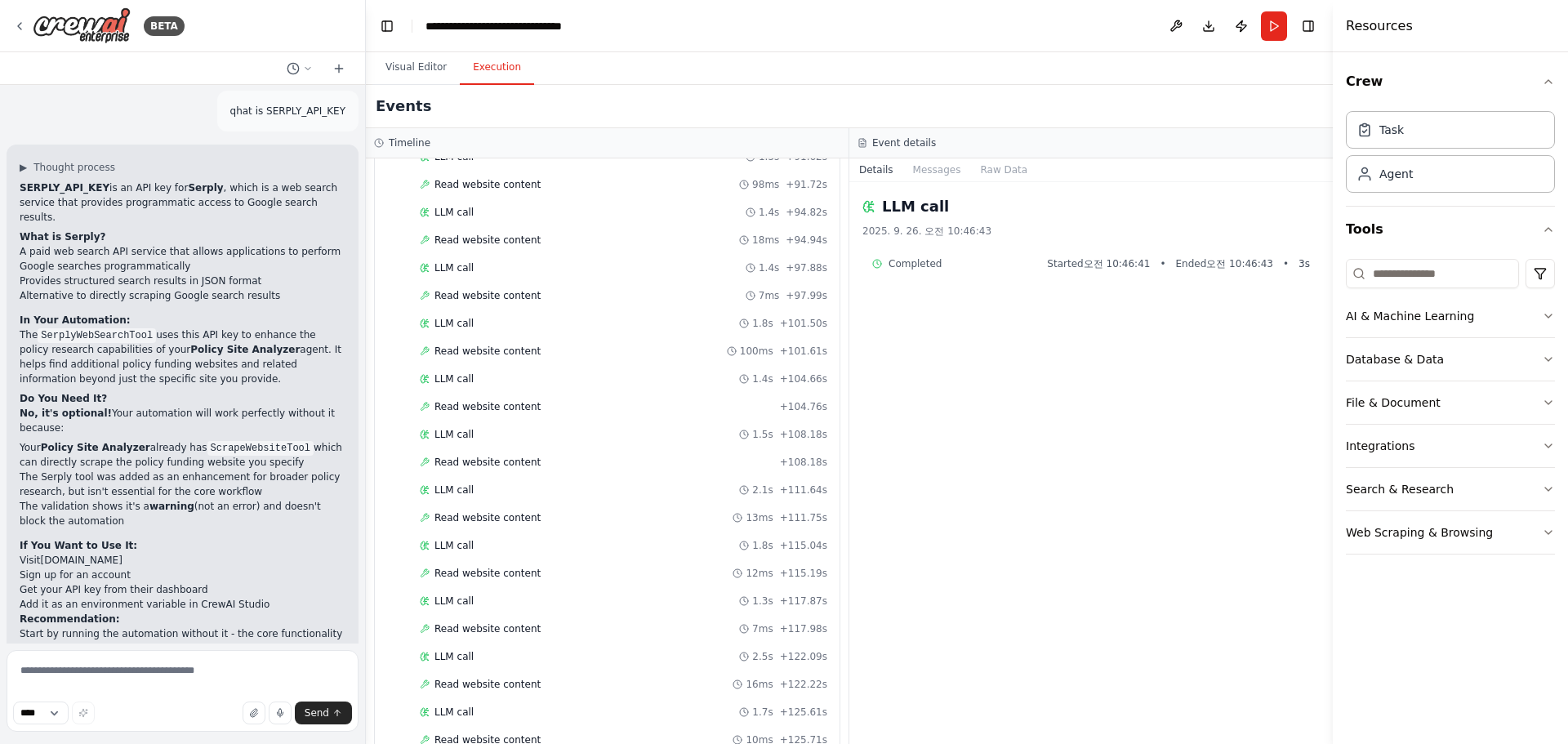
scroll to position [9523, 0]
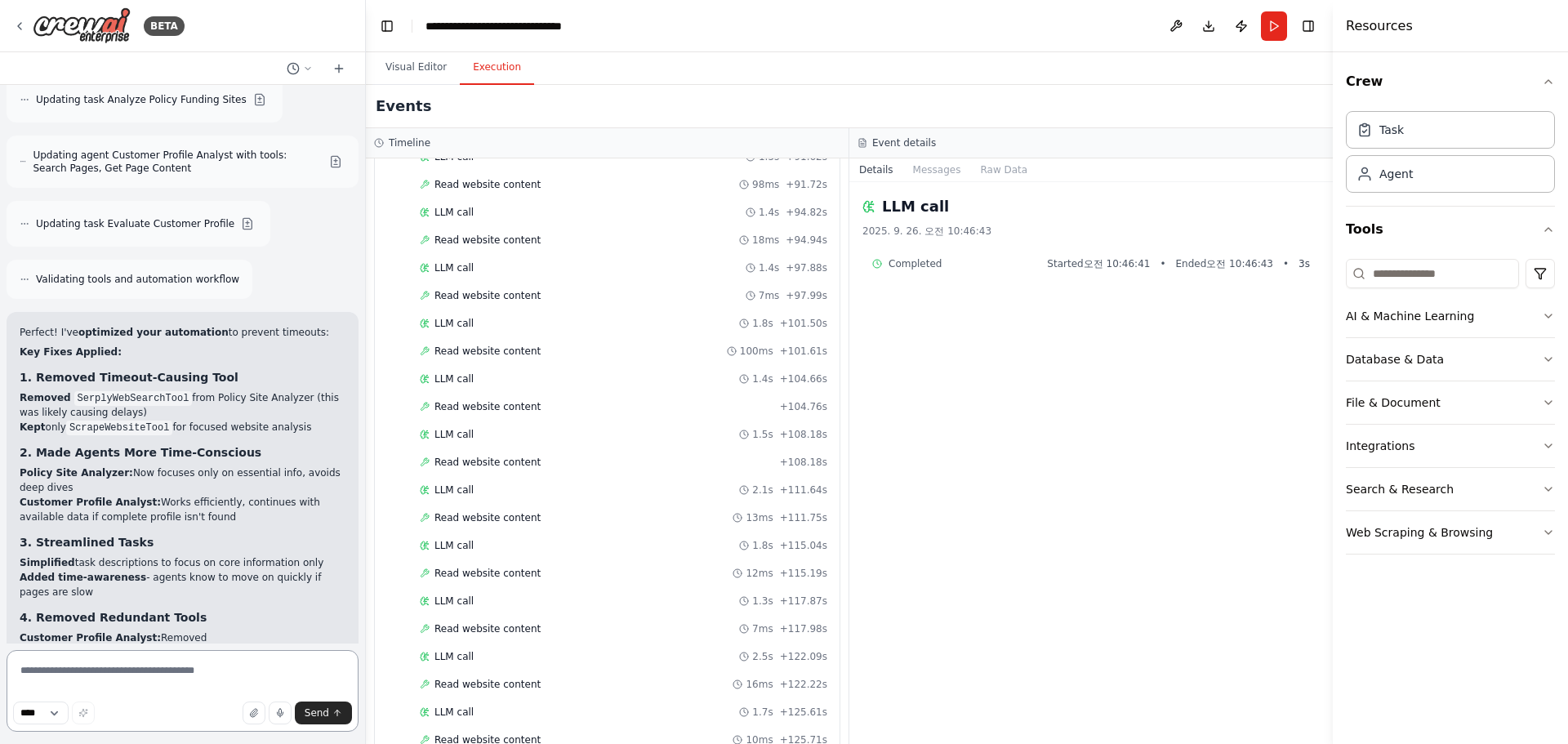
scroll to position [10787, 0]
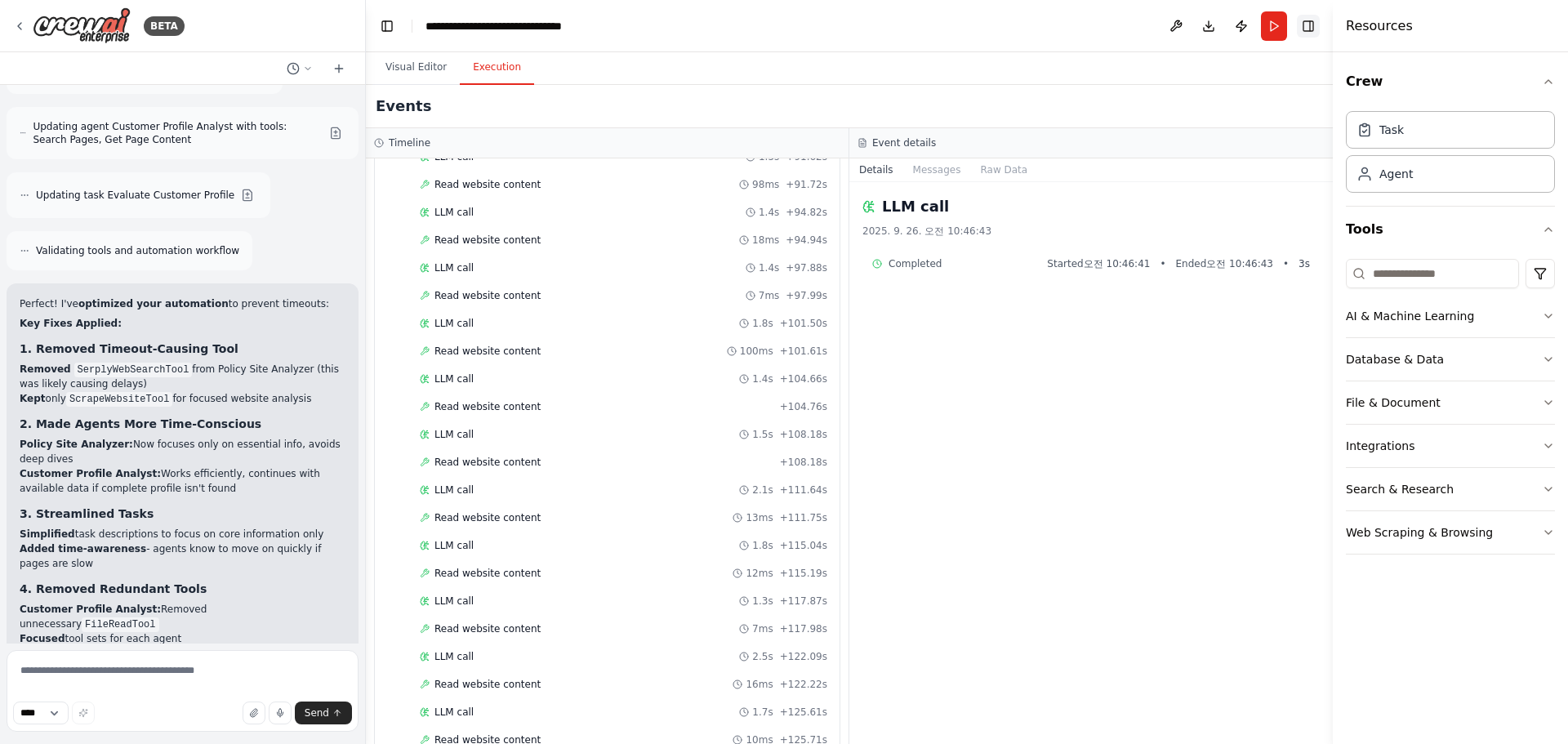
click at [1312, 26] on button "Toggle Right Sidebar" at bounding box center [1308, 26] width 23 height 23
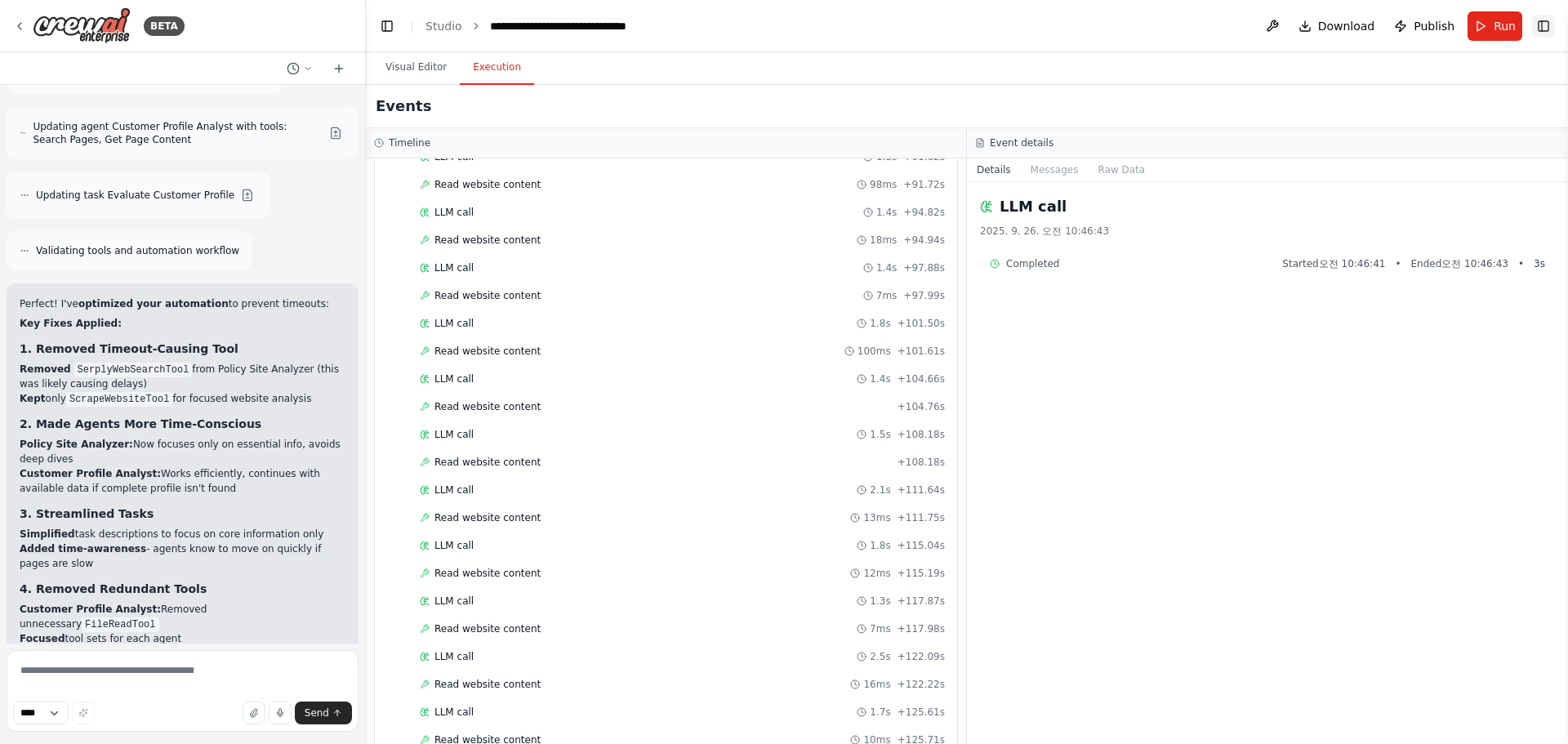
click at [1545, 21] on button "Toggle Right Sidebar" at bounding box center [1543, 26] width 23 height 23
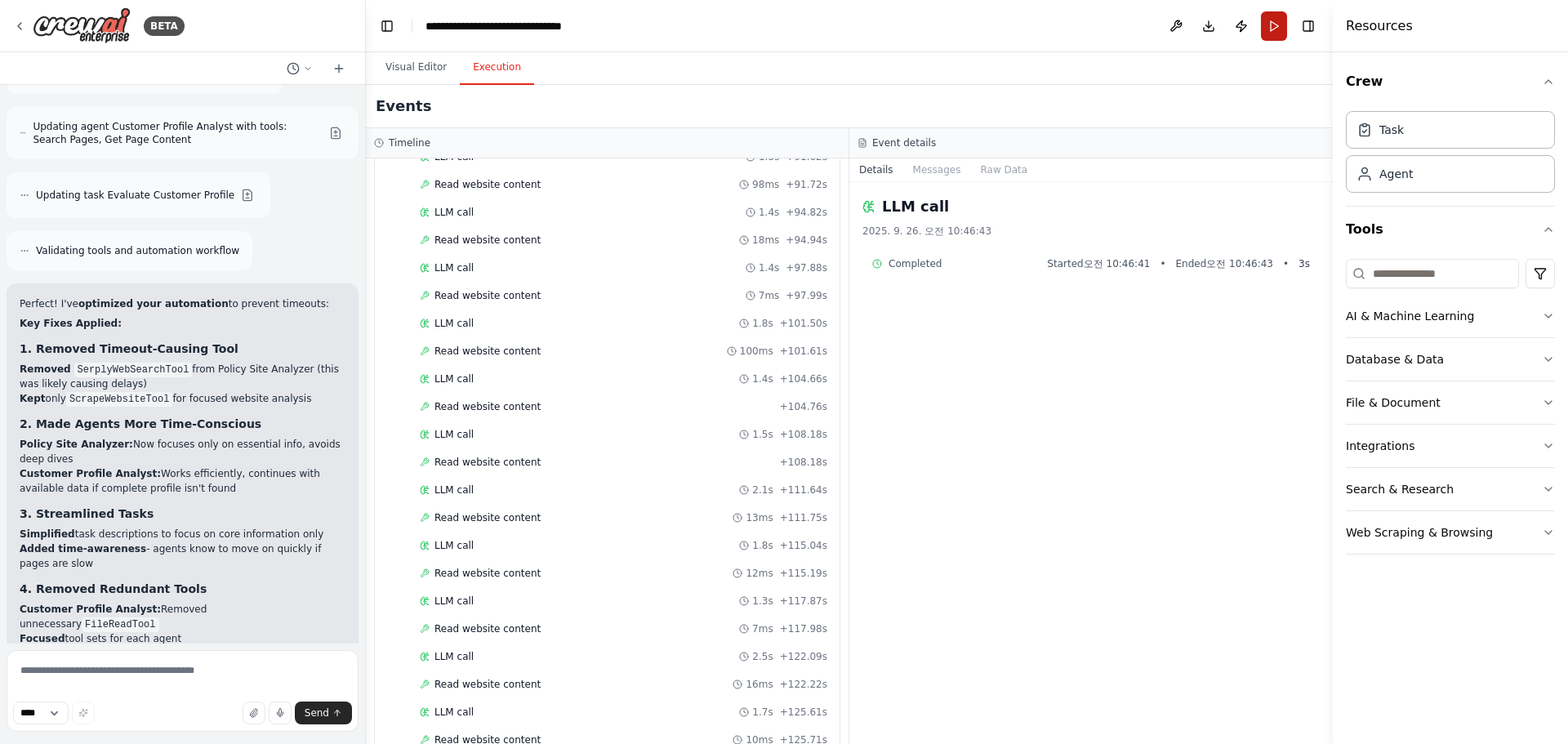
click at [1273, 28] on button "Run" at bounding box center [1274, 25] width 26 height 29
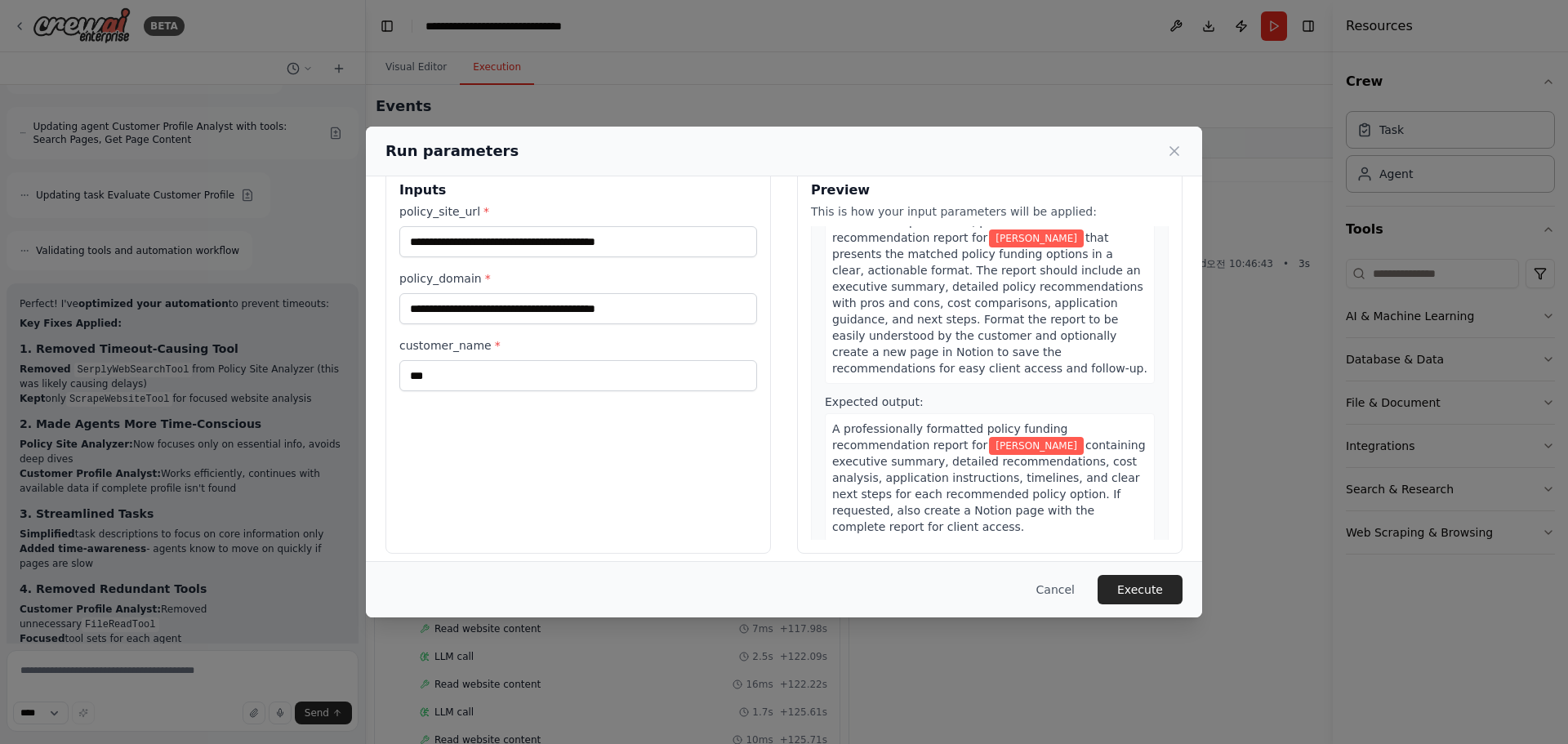
scroll to position [41, 0]
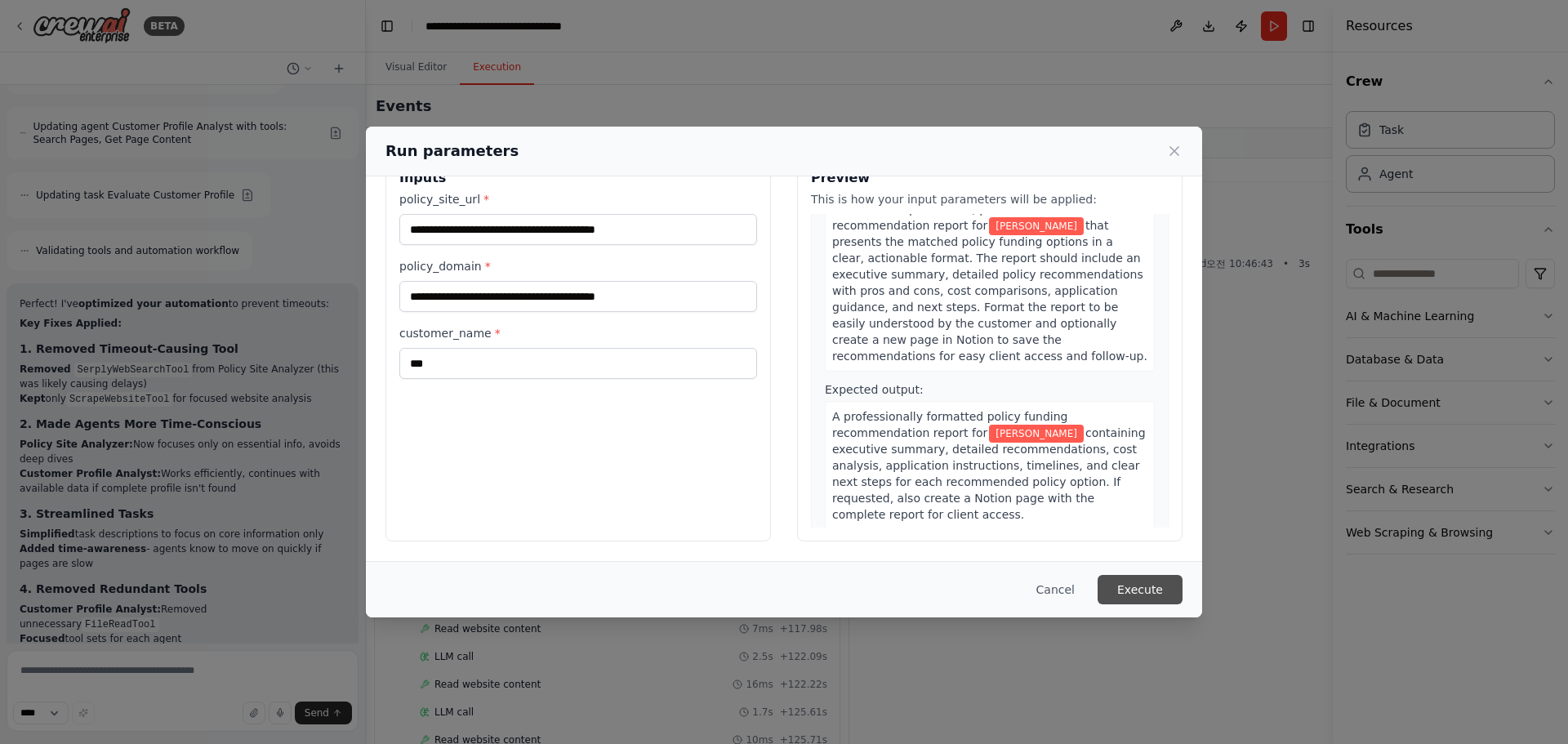
click at [1148, 588] on button "Execute" at bounding box center [1140, 589] width 85 height 29
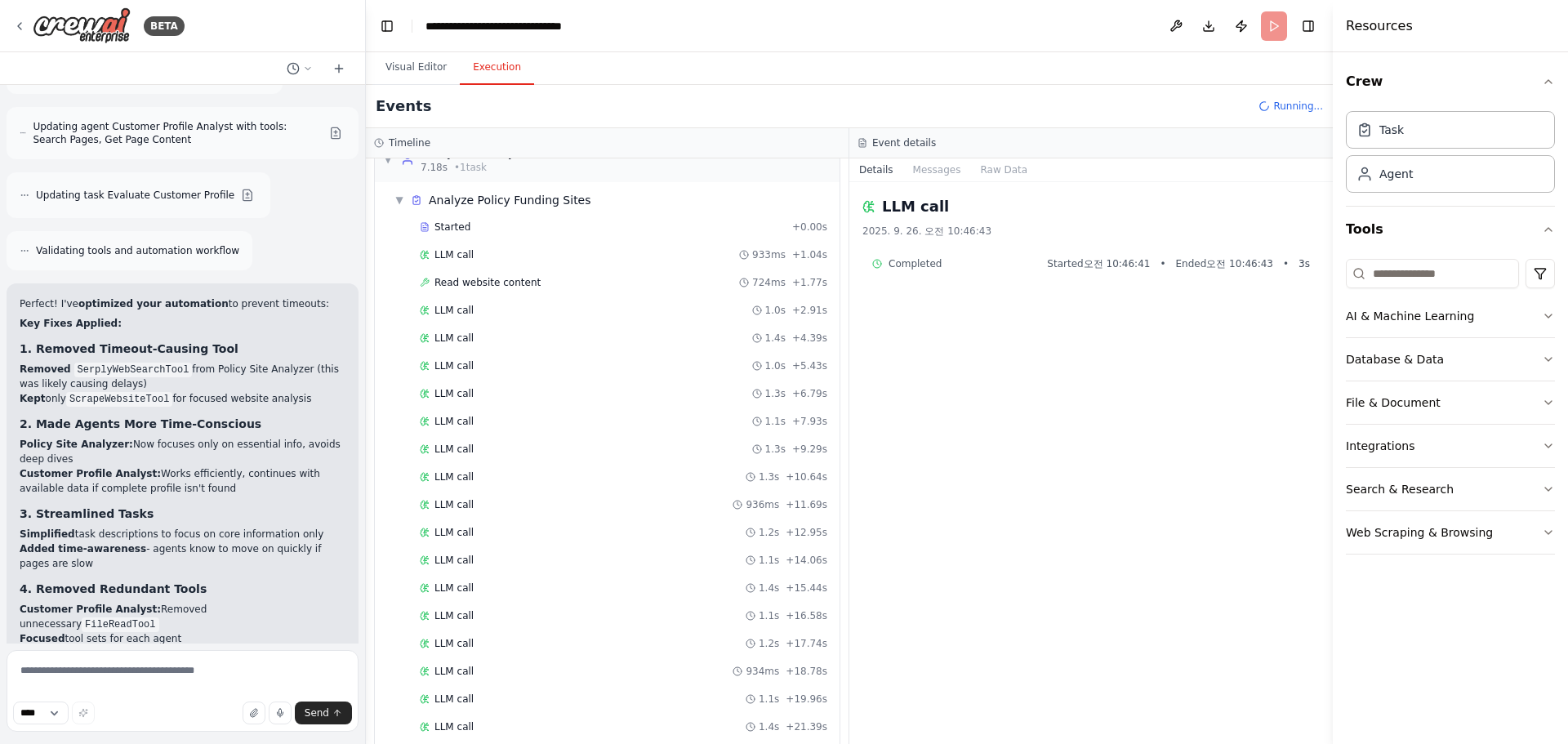
scroll to position [0, 0]
click at [406, 70] on button "Visual Editor" at bounding box center [416, 68] width 87 height 35
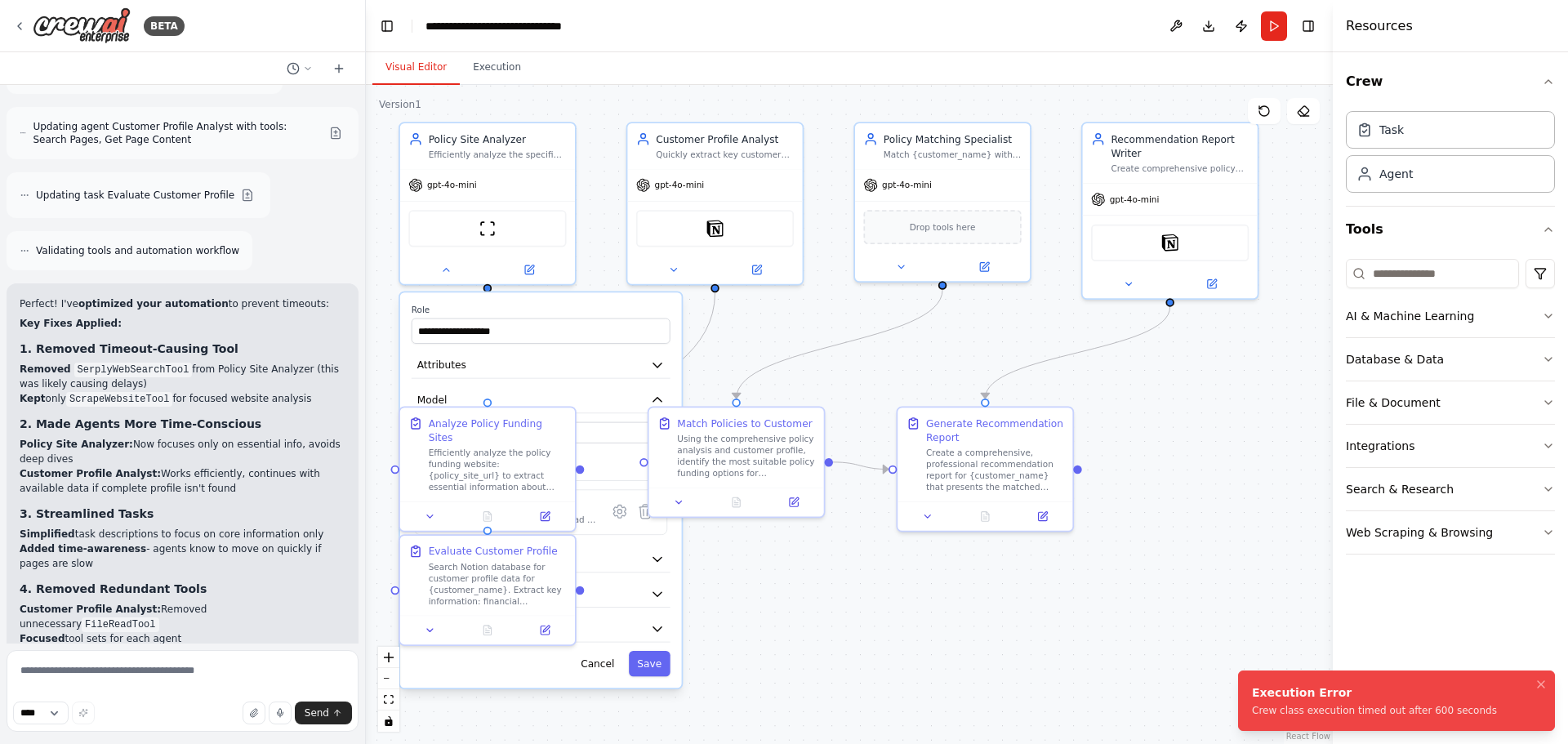
click at [991, 705] on div ".deletable-edge-delete-btn { width: 20px; height: 20px; border: 0px solid #ffff…" at bounding box center [850, 414] width 967 height 659
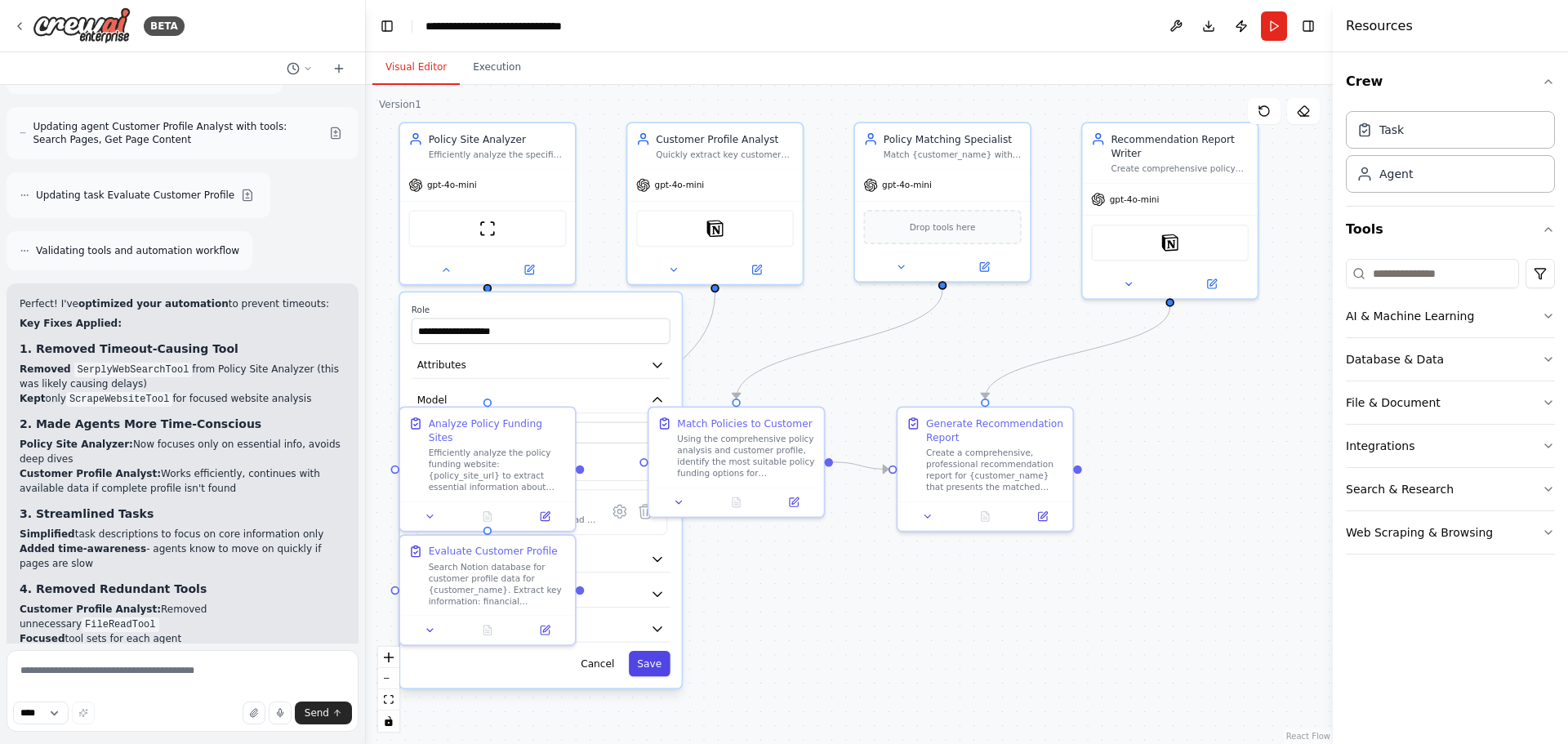
click at [654, 674] on button "Save" at bounding box center [650, 663] width 41 height 25
click at [845, 682] on div ".deletable-edge-delete-btn { width: 20px; height: 20px; border: 0px solid #ffff…" at bounding box center [850, 414] width 967 height 659
click at [1111, 676] on div ".deletable-edge-delete-btn { width: 20px; height: 20px; border: 0px solid #ffff…" at bounding box center [850, 414] width 967 height 659
drag, startPoint x: 660, startPoint y: 526, endPoint x: 748, endPoint y: 601, distance: 115.6
click at [747, 603] on div ".deletable-edge-delete-btn { width: 20px; height: 20px; border: 0px solid #ffff…" at bounding box center [850, 414] width 967 height 659
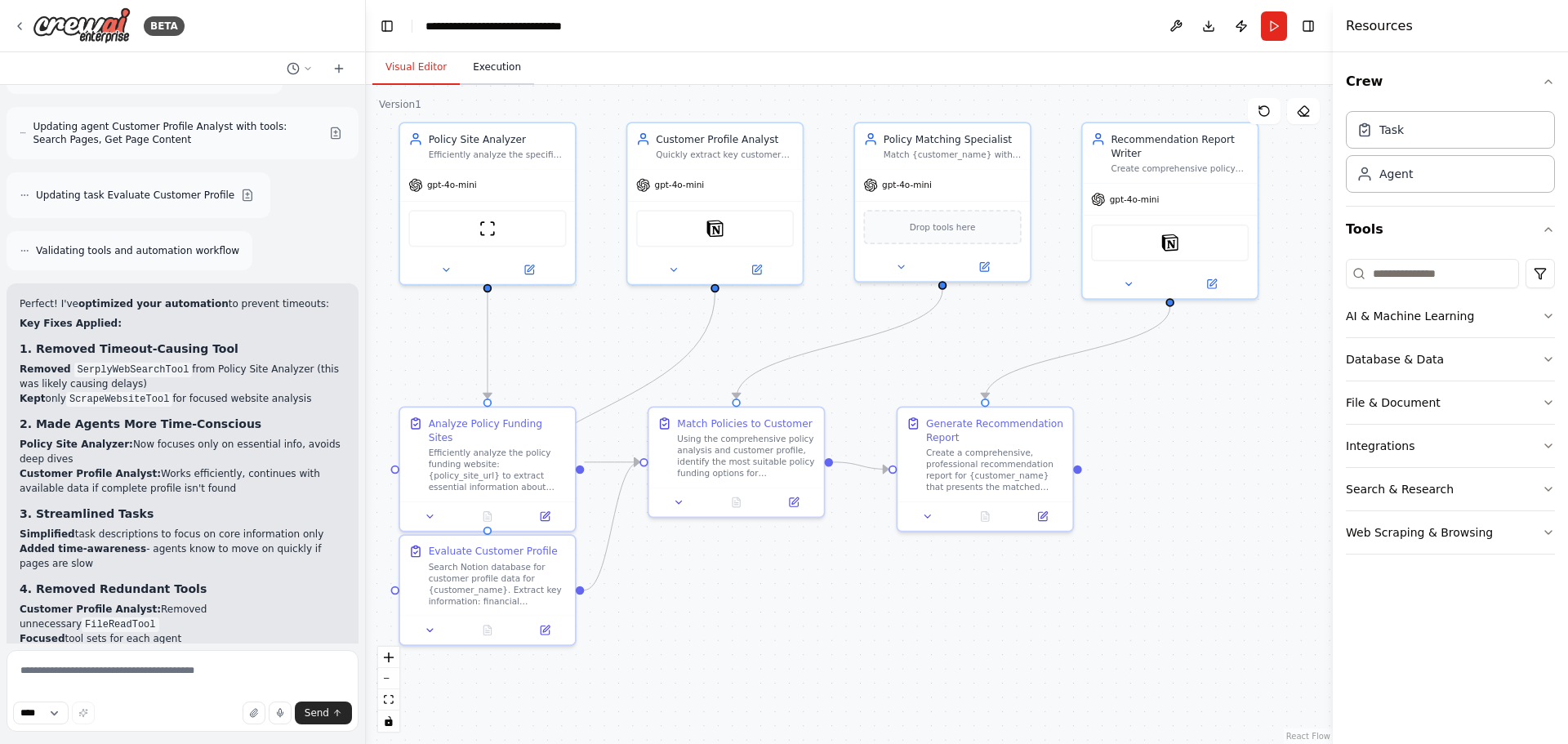
click at [501, 67] on button "Execution" at bounding box center [497, 68] width 74 height 35
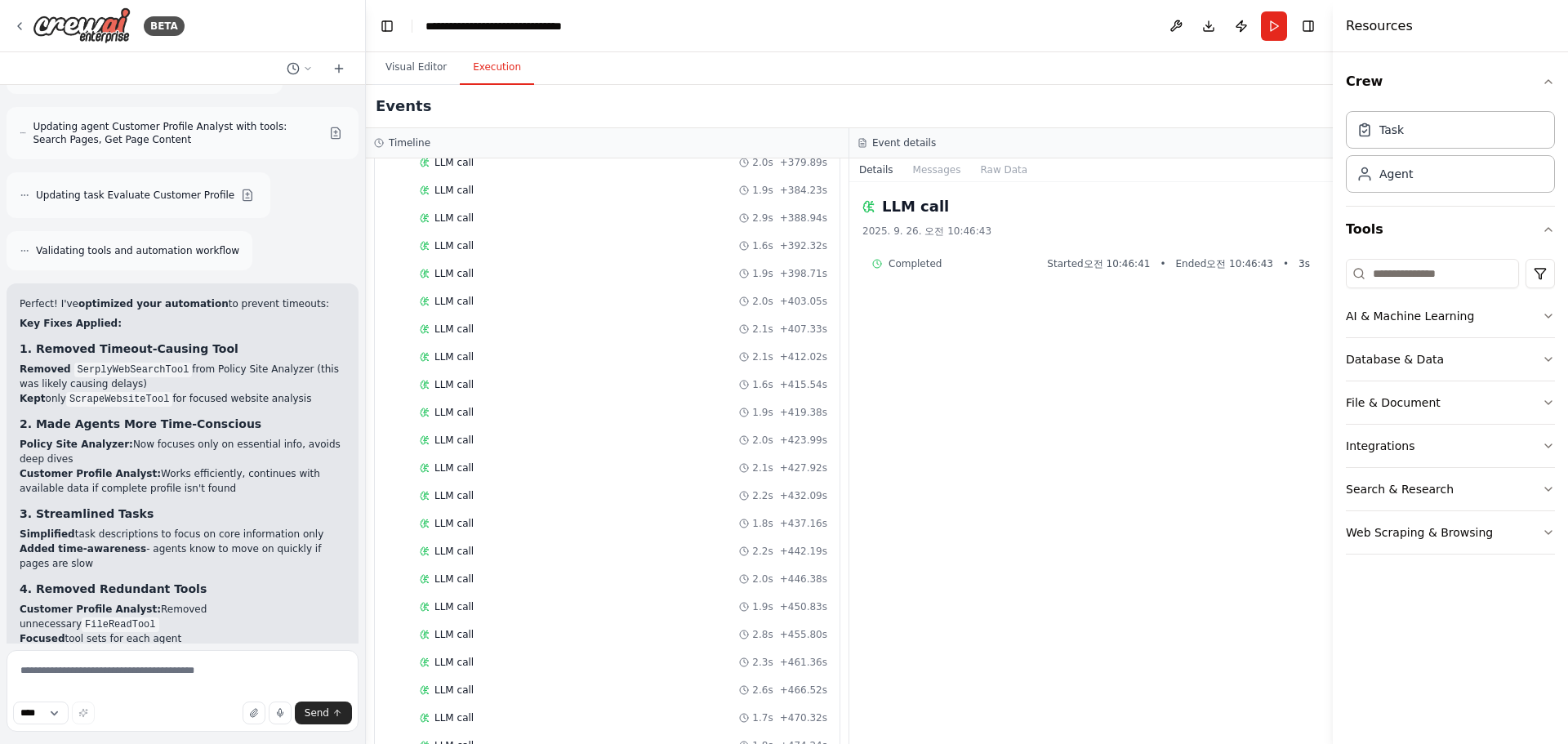
scroll to position [3758, 0]
click at [403, 68] on button "Visual Editor" at bounding box center [416, 68] width 87 height 35
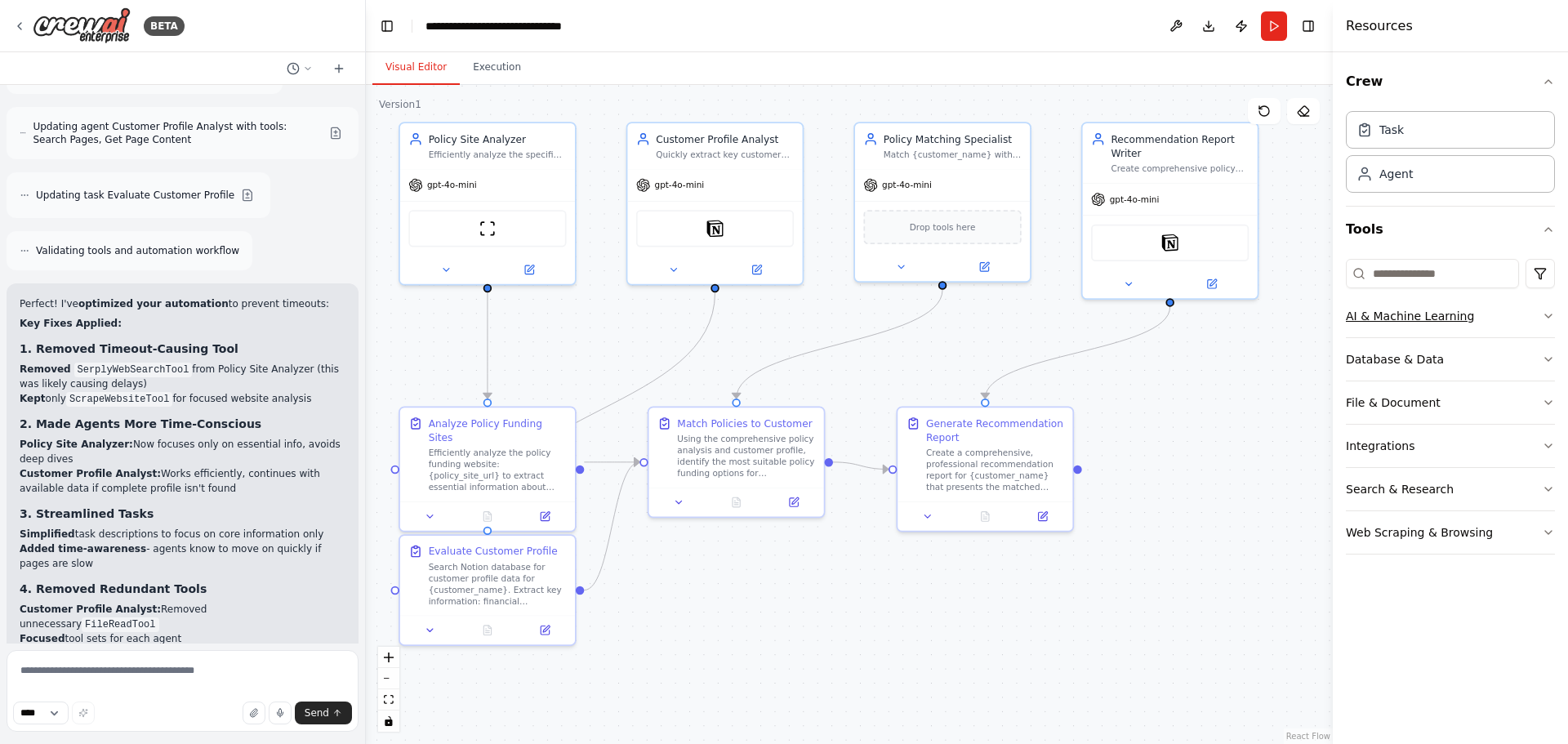
click at [1548, 314] on icon "button" at bounding box center [1548, 317] width 13 height 13
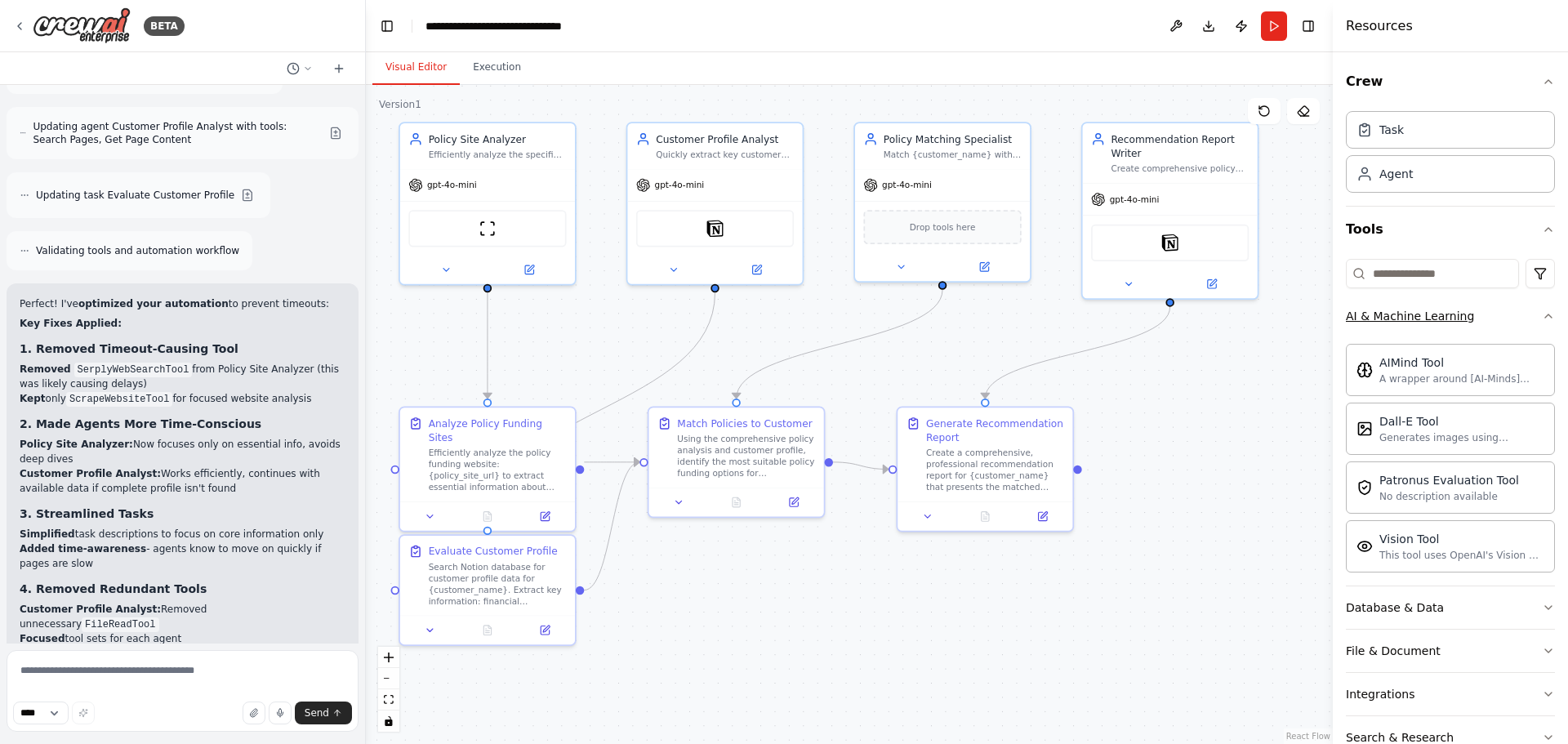
click at [1542, 318] on icon "button" at bounding box center [1548, 317] width 13 height 13
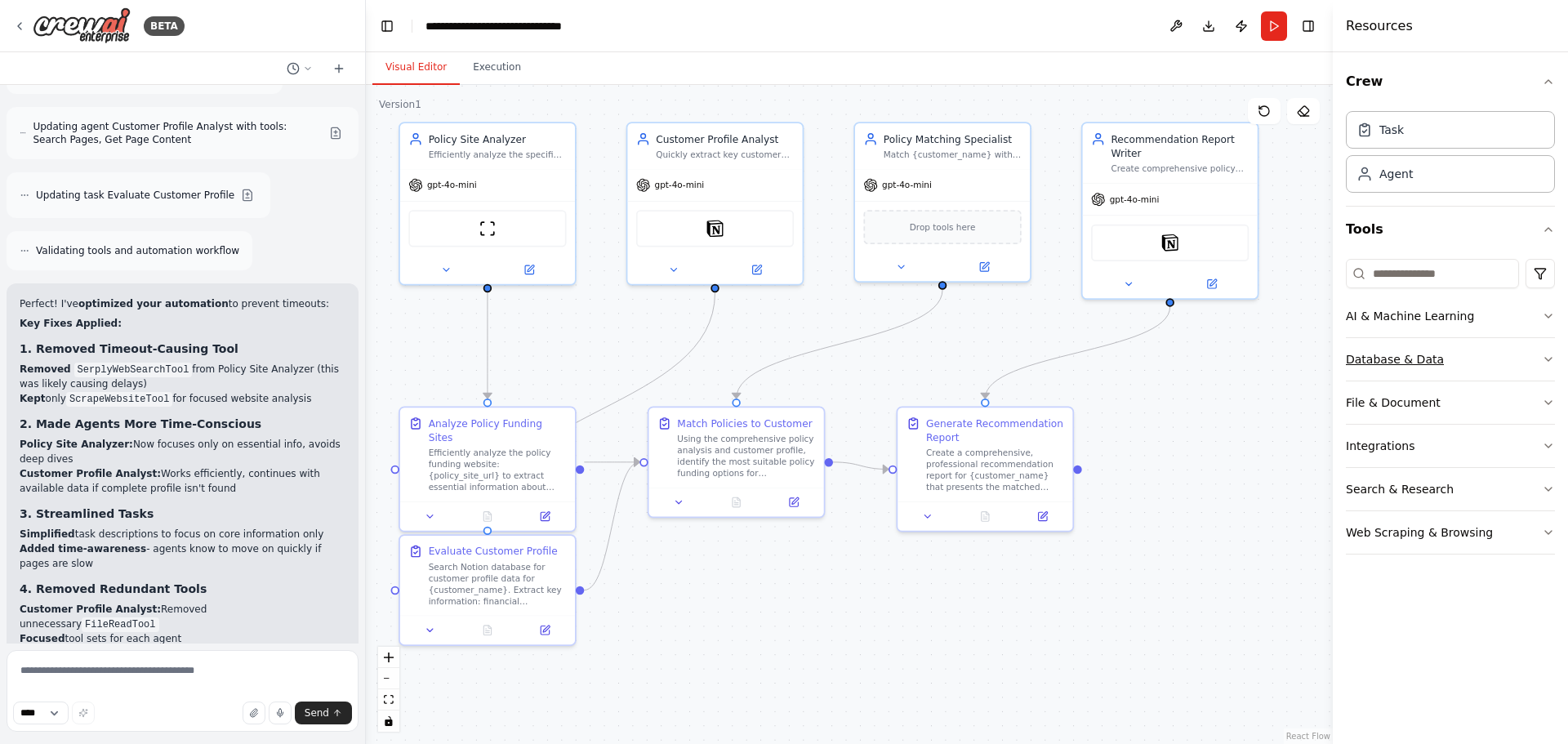
click at [1545, 357] on icon "button" at bounding box center [1548, 360] width 13 height 13
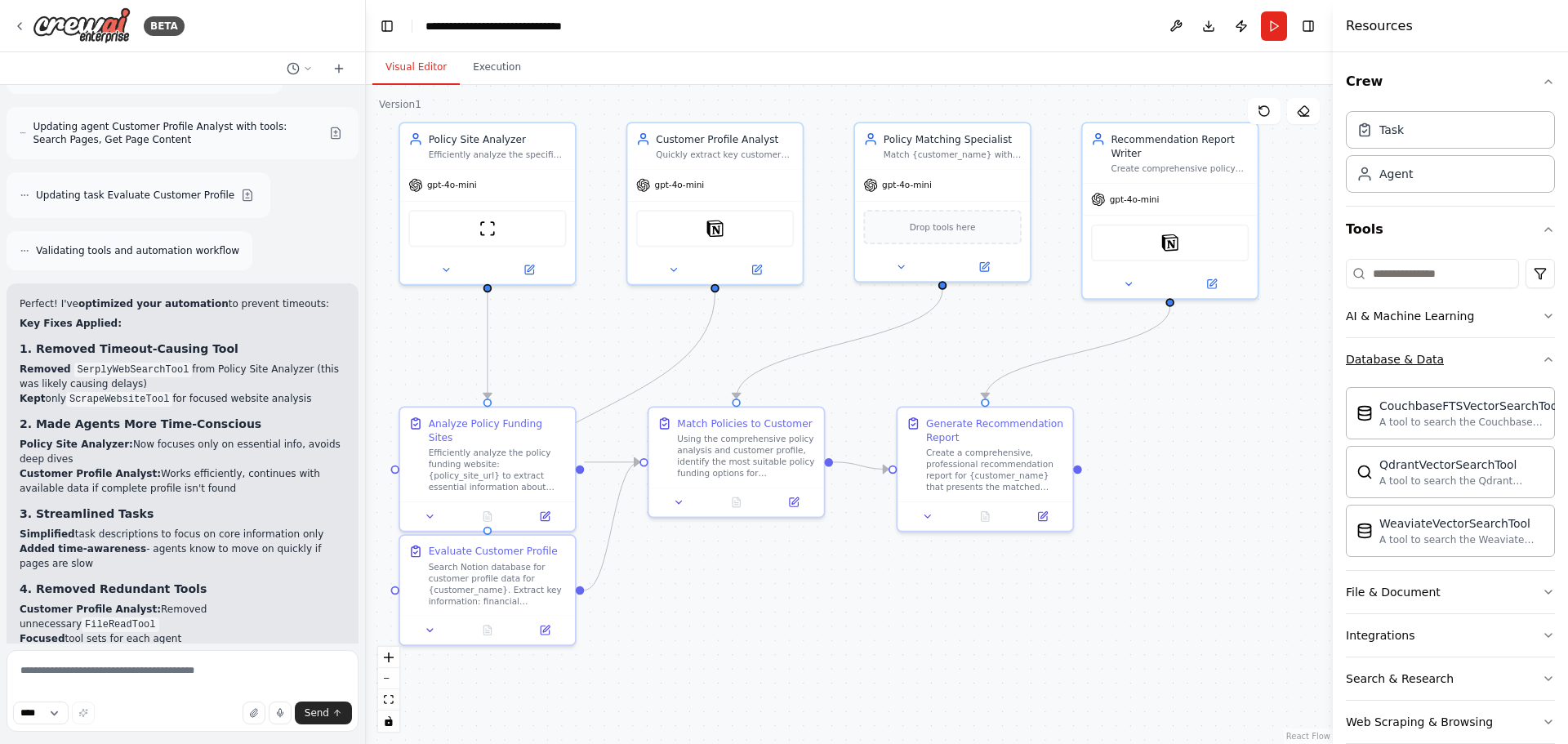
click at [1542, 360] on icon "button" at bounding box center [1548, 360] width 13 height 13
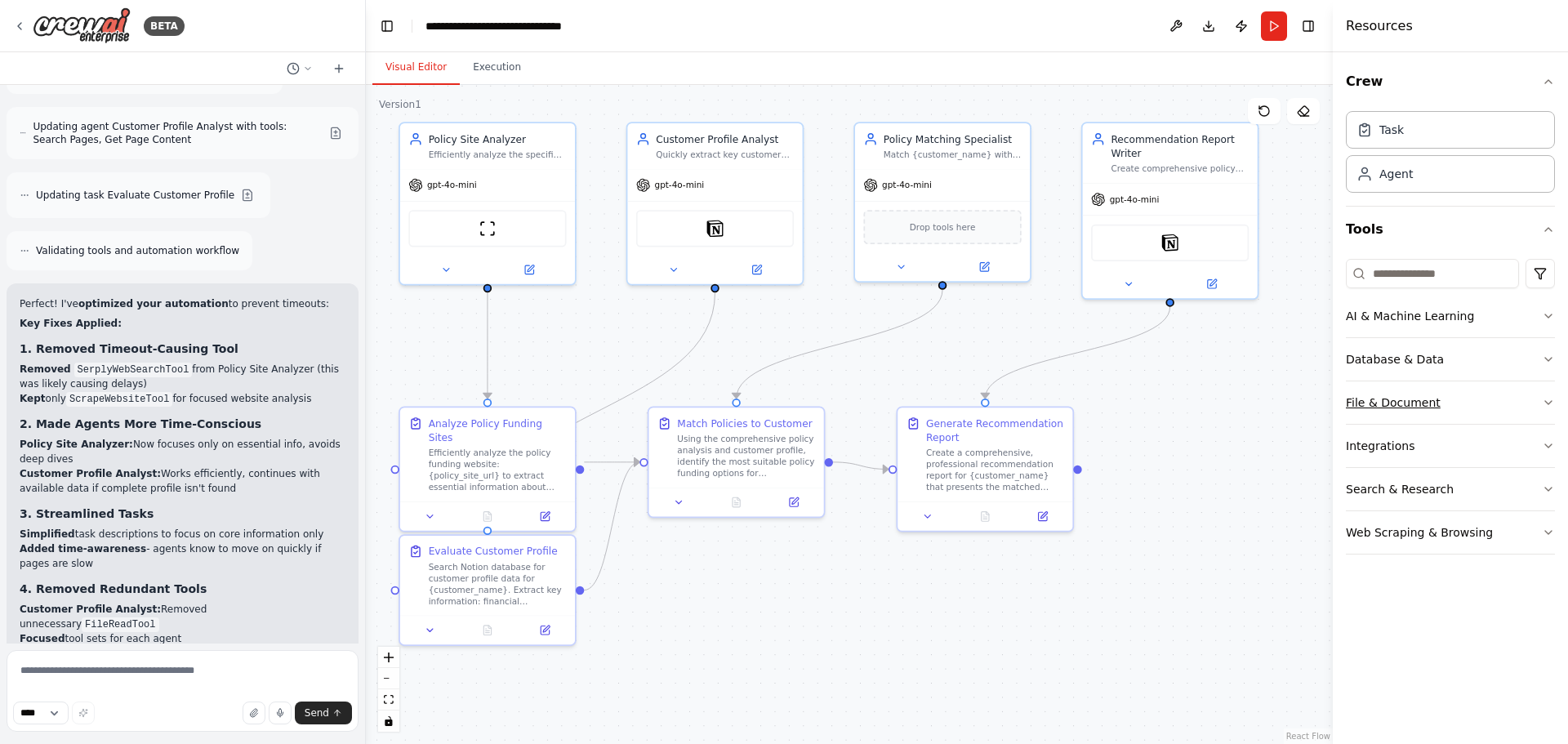
click at [1549, 401] on icon "button" at bounding box center [1548, 403] width 13 height 13
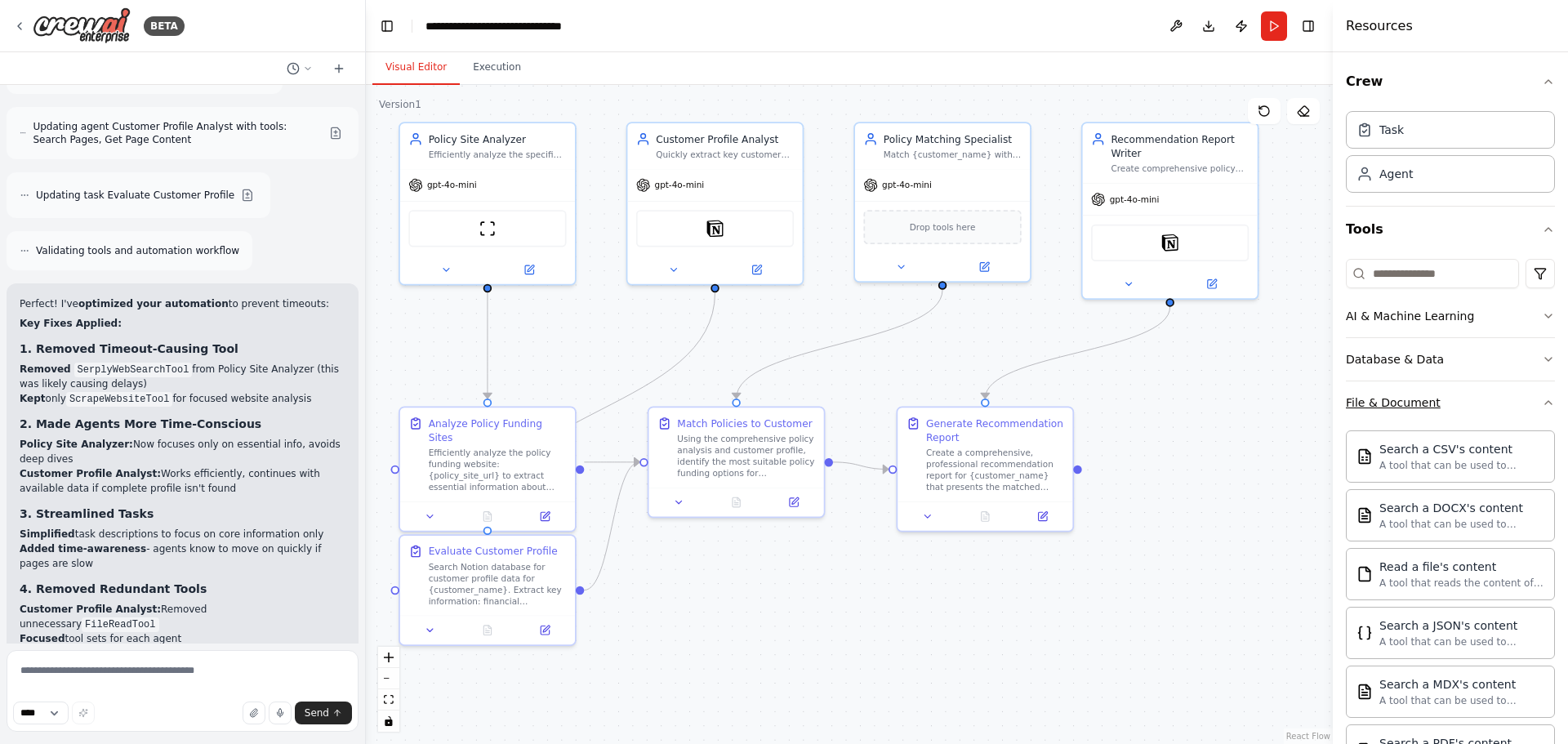
click at [1542, 400] on icon "button" at bounding box center [1548, 403] width 13 height 13
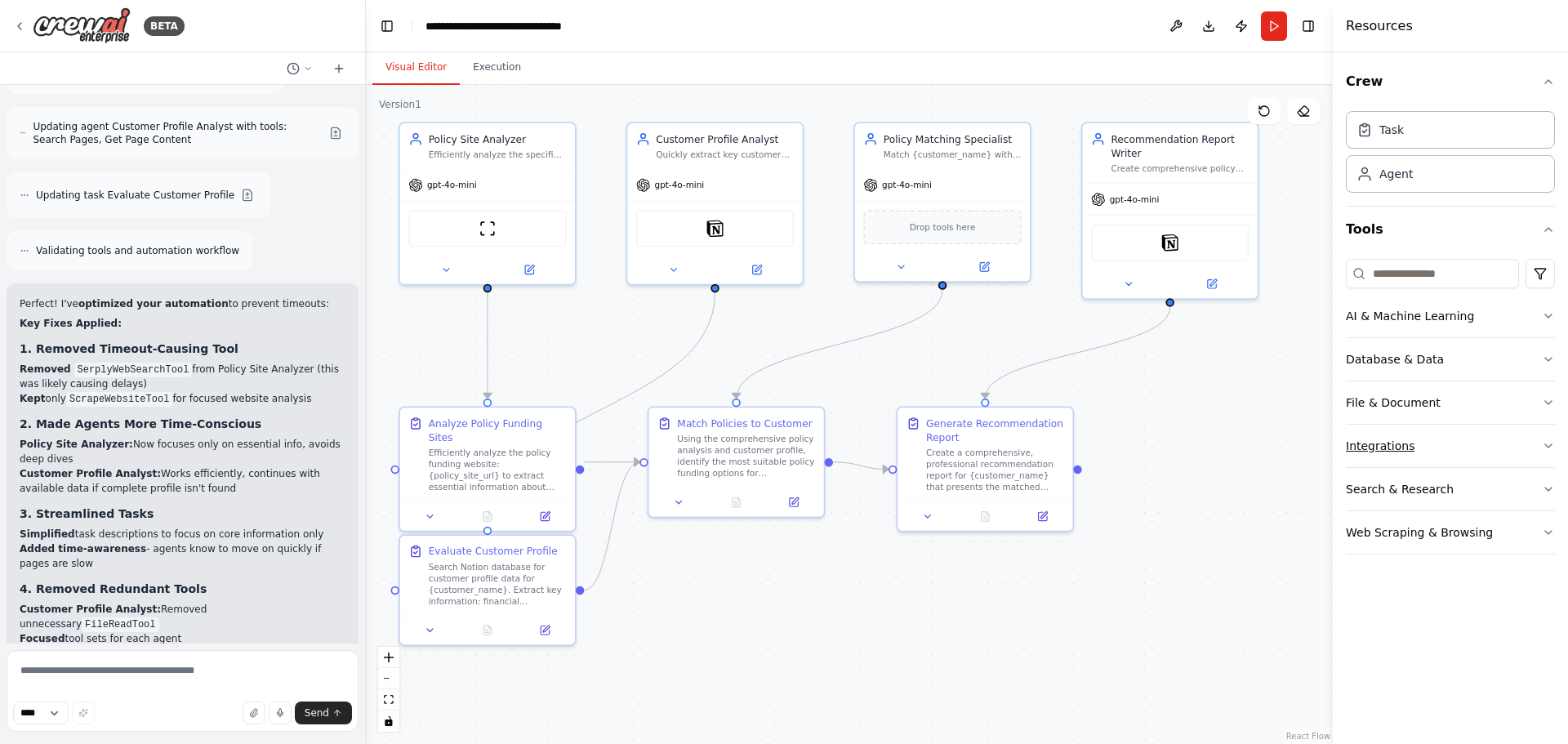
click at [1546, 445] on icon "button" at bounding box center [1548, 446] width 13 height 13
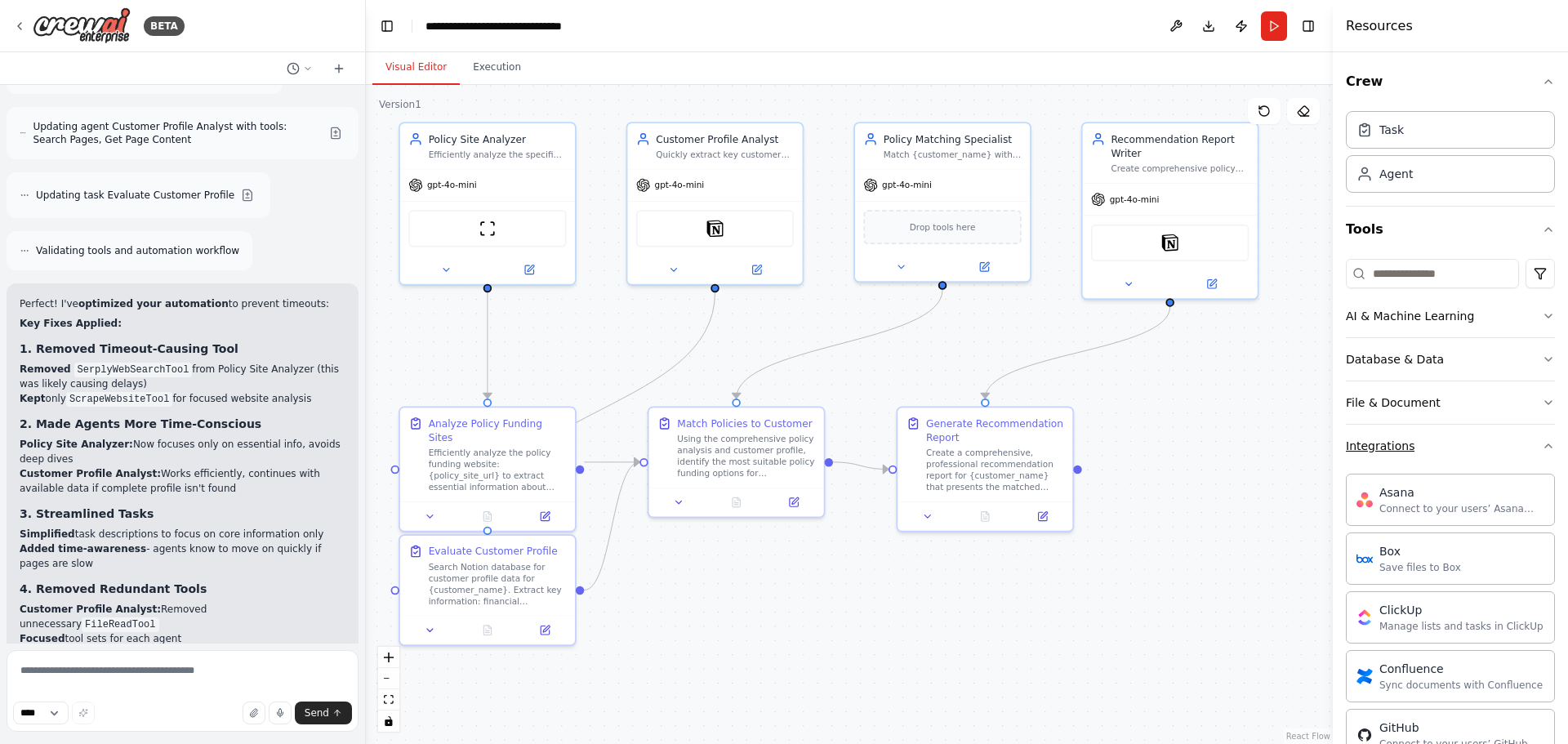
click at [1542, 441] on icon "button" at bounding box center [1548, 446] width 13 height 13
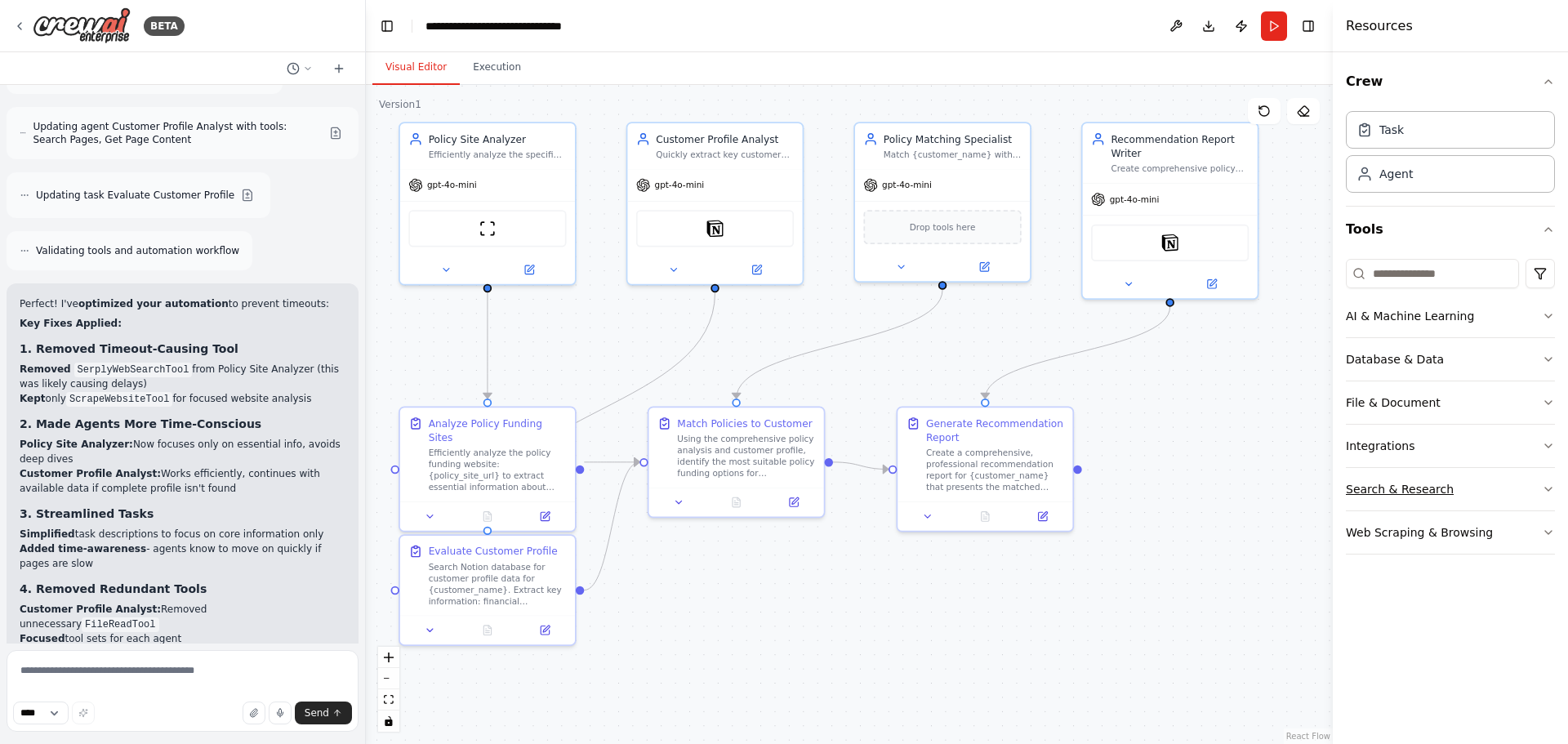
click at [1552, 486] on icon "button" at bounding box center [1548, 489] width 13 height 13
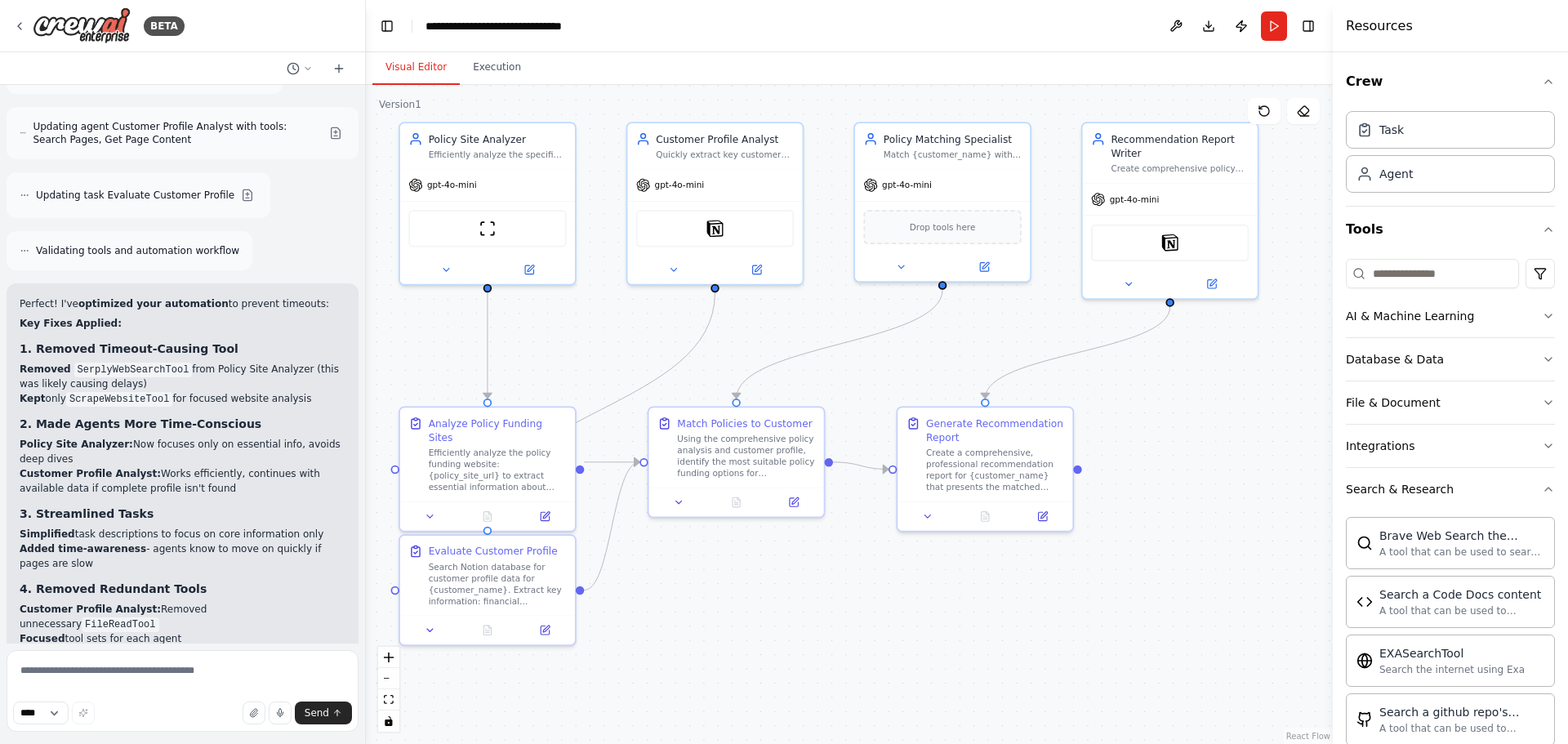
scroll to position [82, 0]
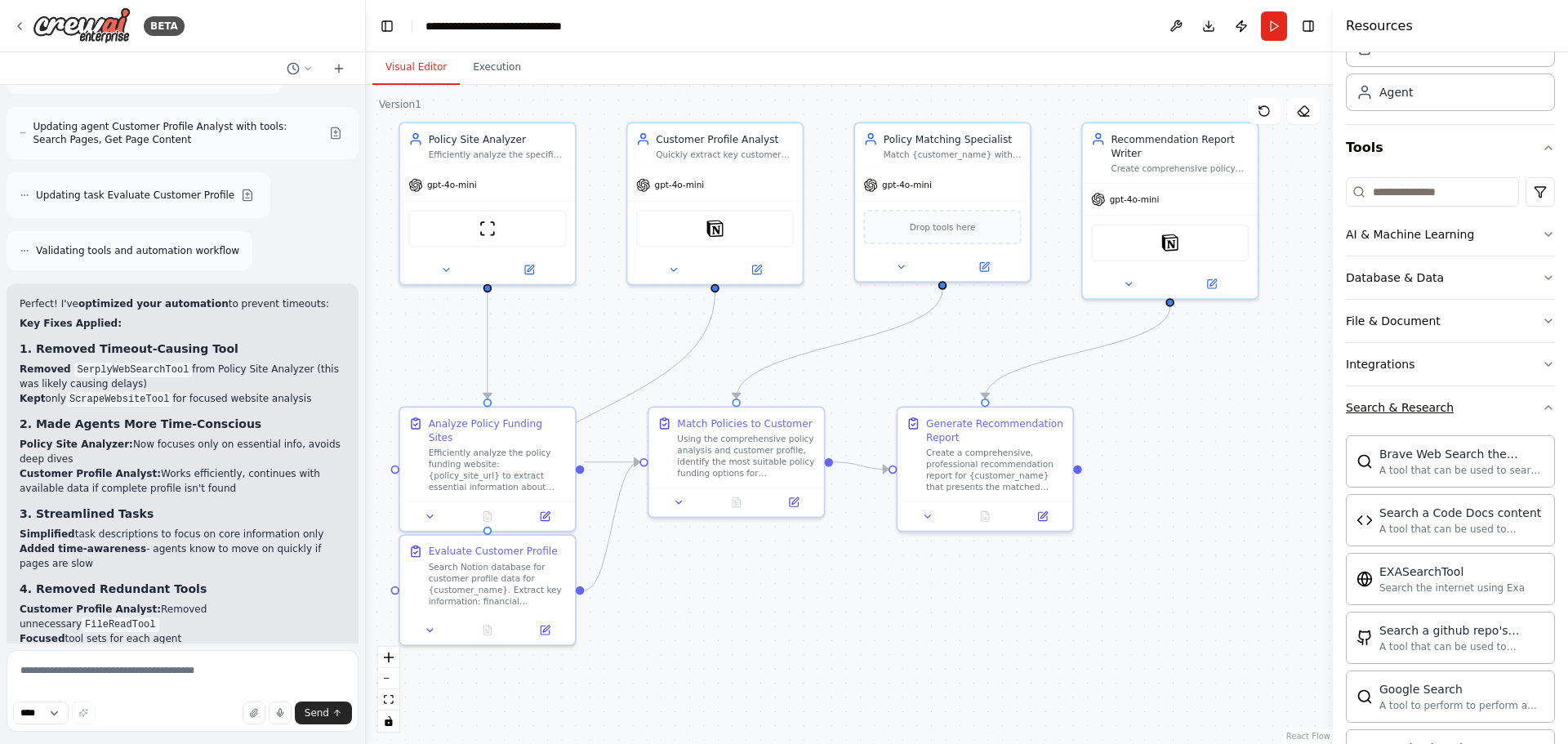
click at [1542, 408] on icon "button" at bounding box center [1548, 408] width 13 height 13
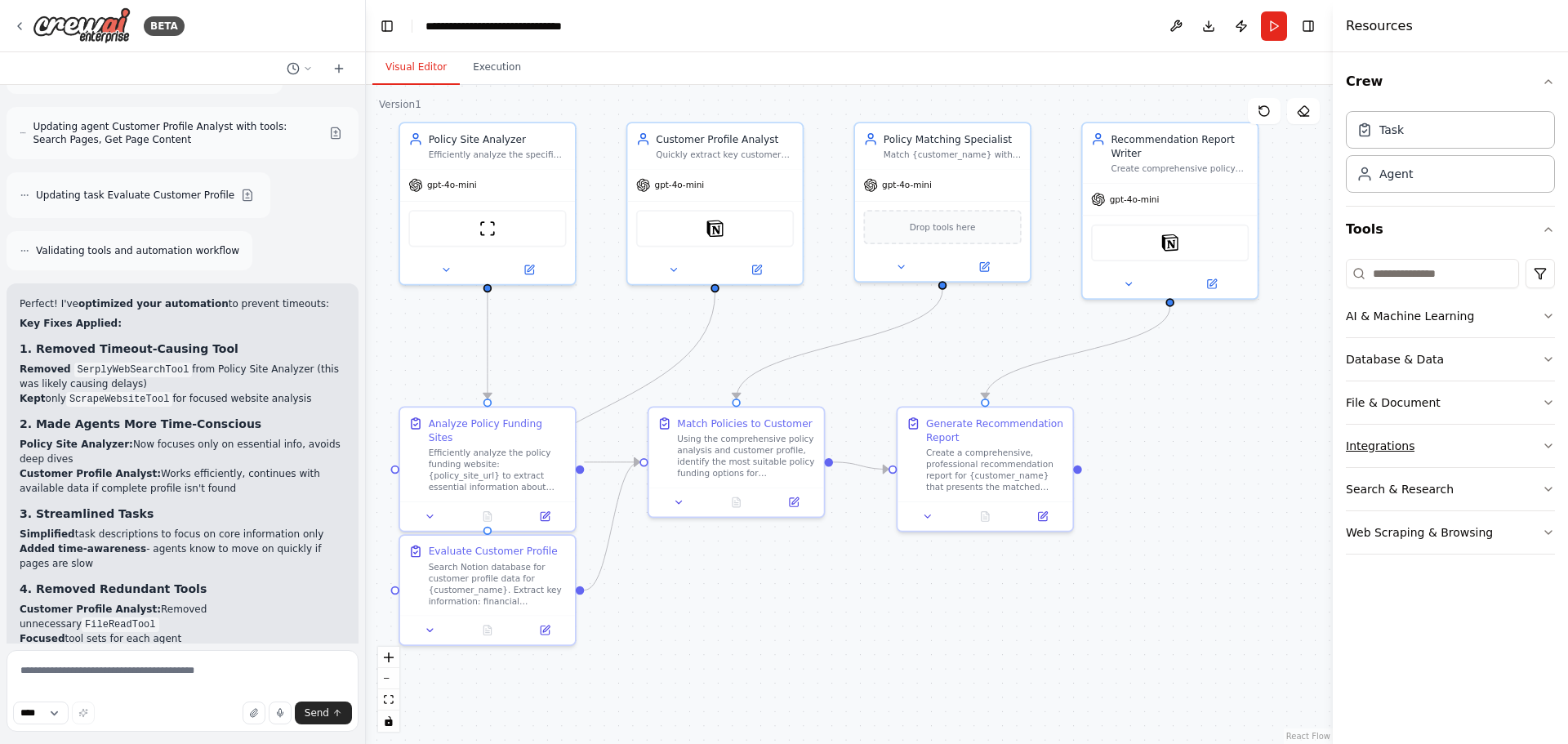
scroll to position [0, 0]
click at [1546, 534] on icon "button" at bounding box center [1548, 533] width 13 height 13
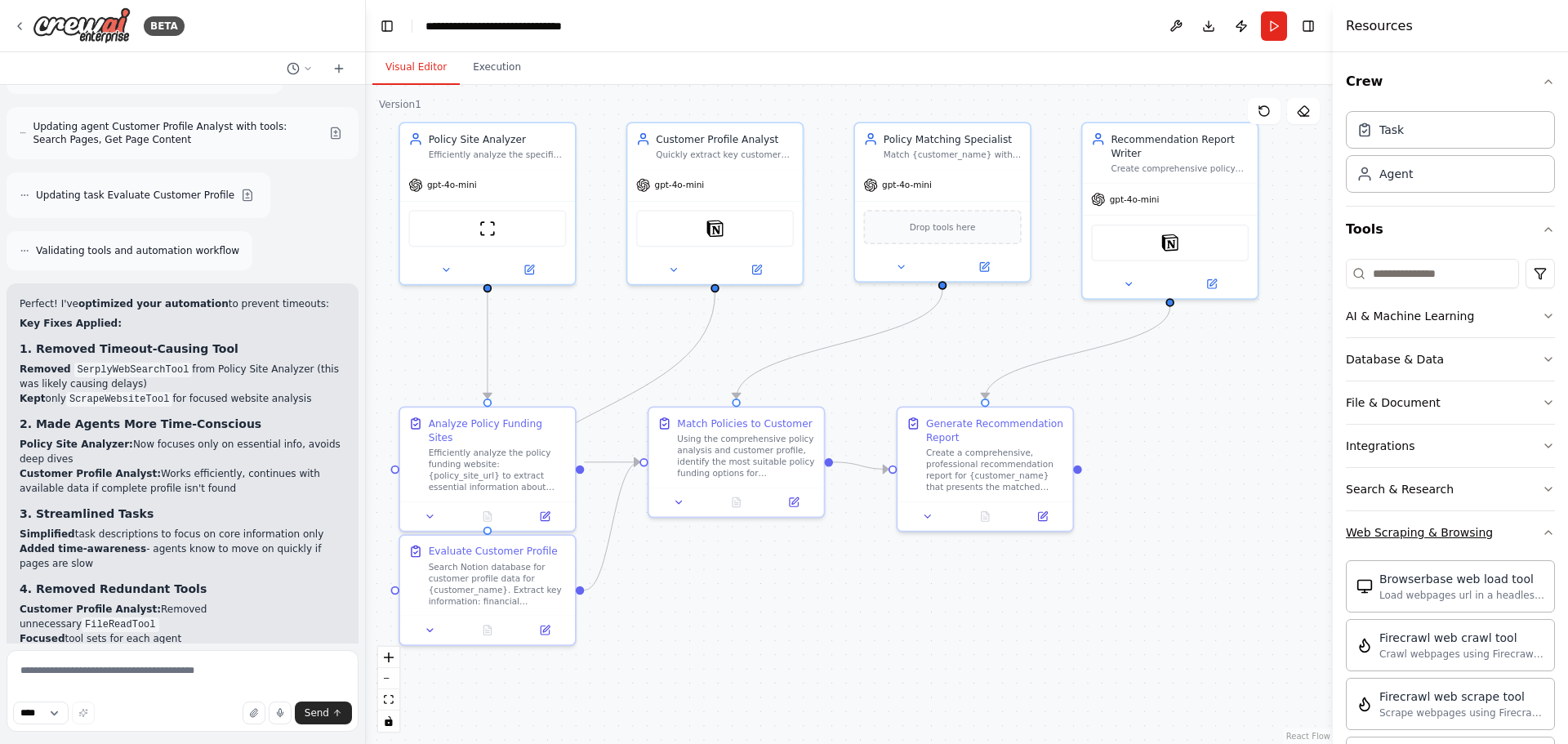
click at [1542, 530] on icon "button" at bounding box center [1548, 533] width 13 height 13
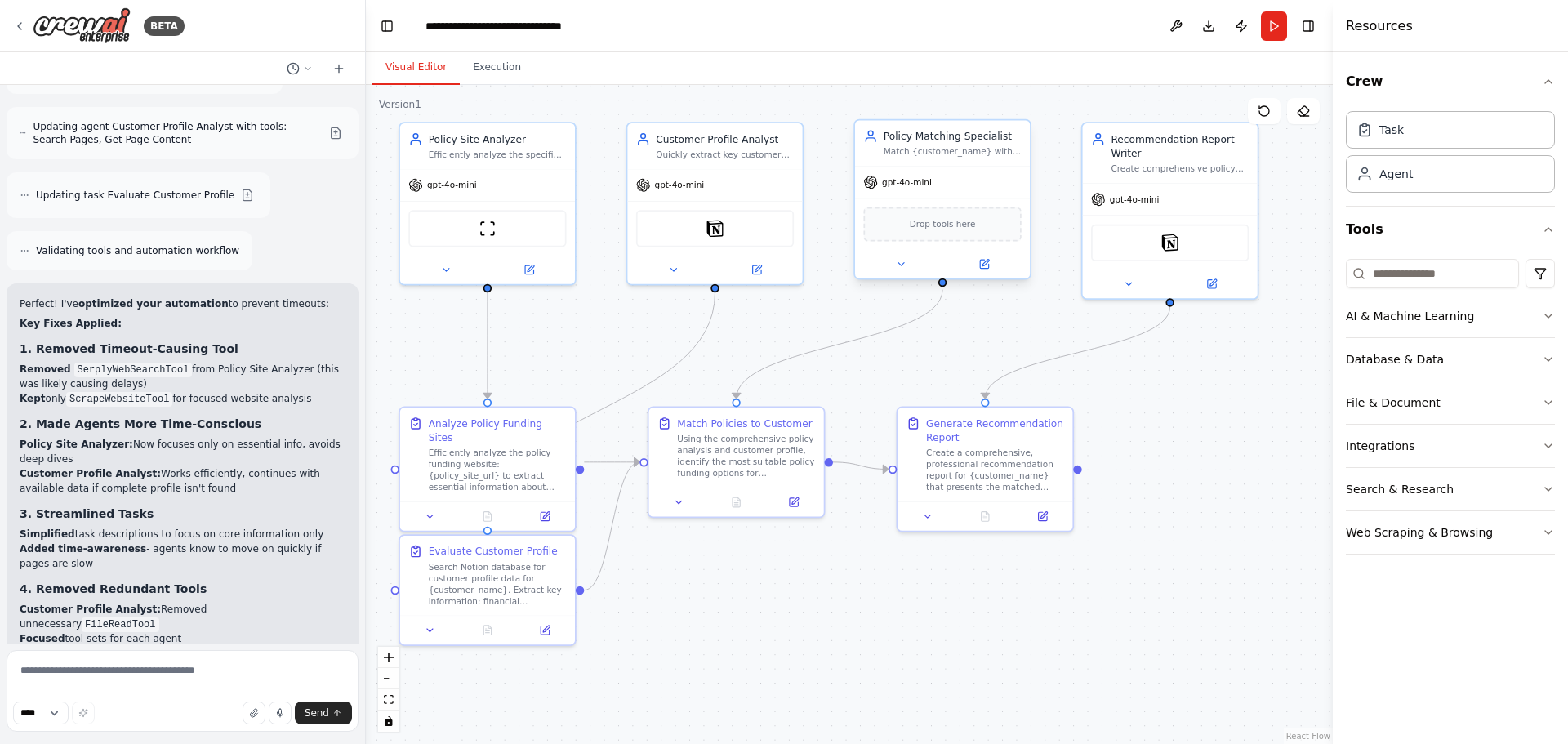
click at [903, 186] on span "gpt-4o-mini" at bounding box center [906, 182] width 50 height 11
click at [984, 270] on icon at bounding box center [984, 264] width 11 height 11
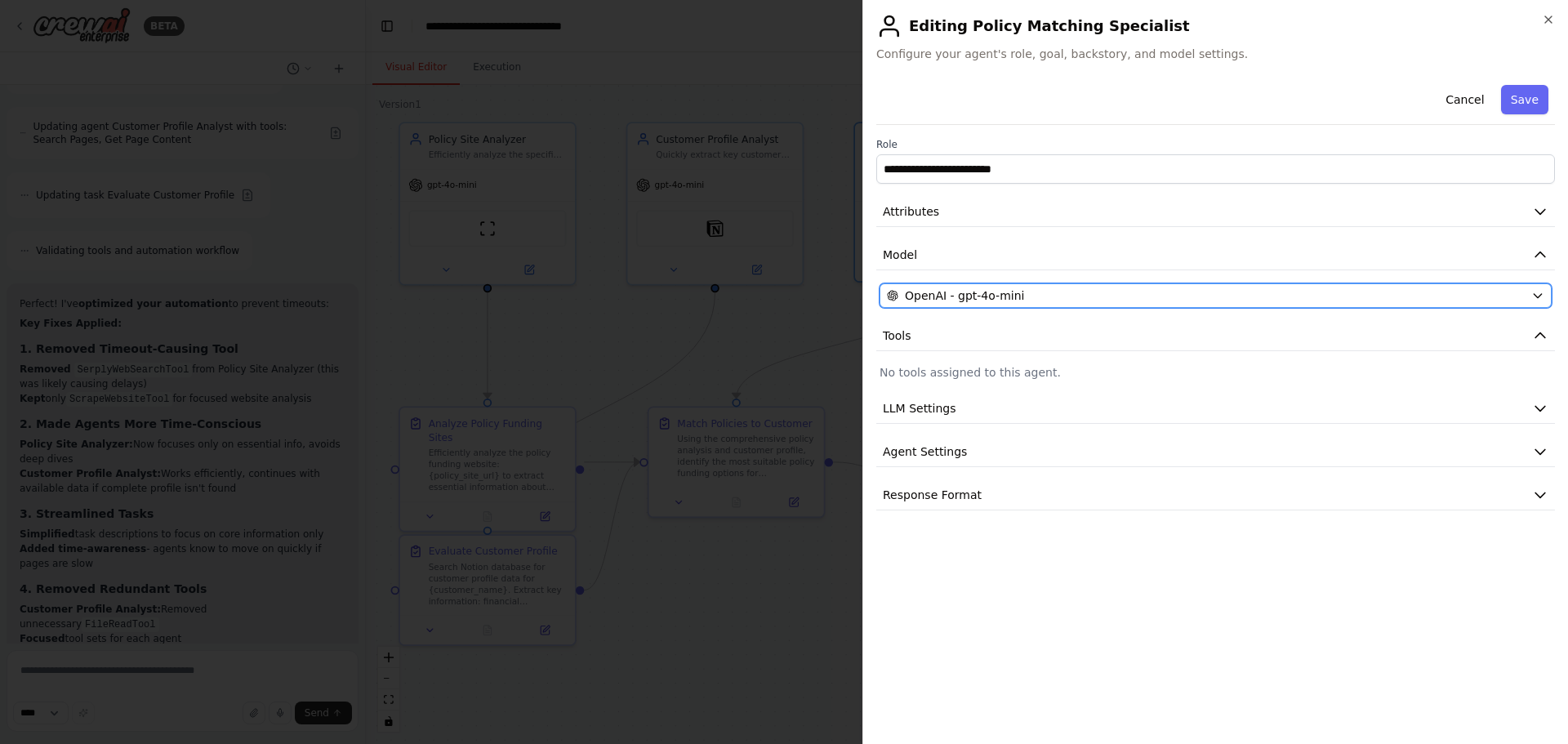
click at [1210, 294] on div "OpenAI - gpt-4o-mini" at bounding box center [1205, 295] width 638 height 16
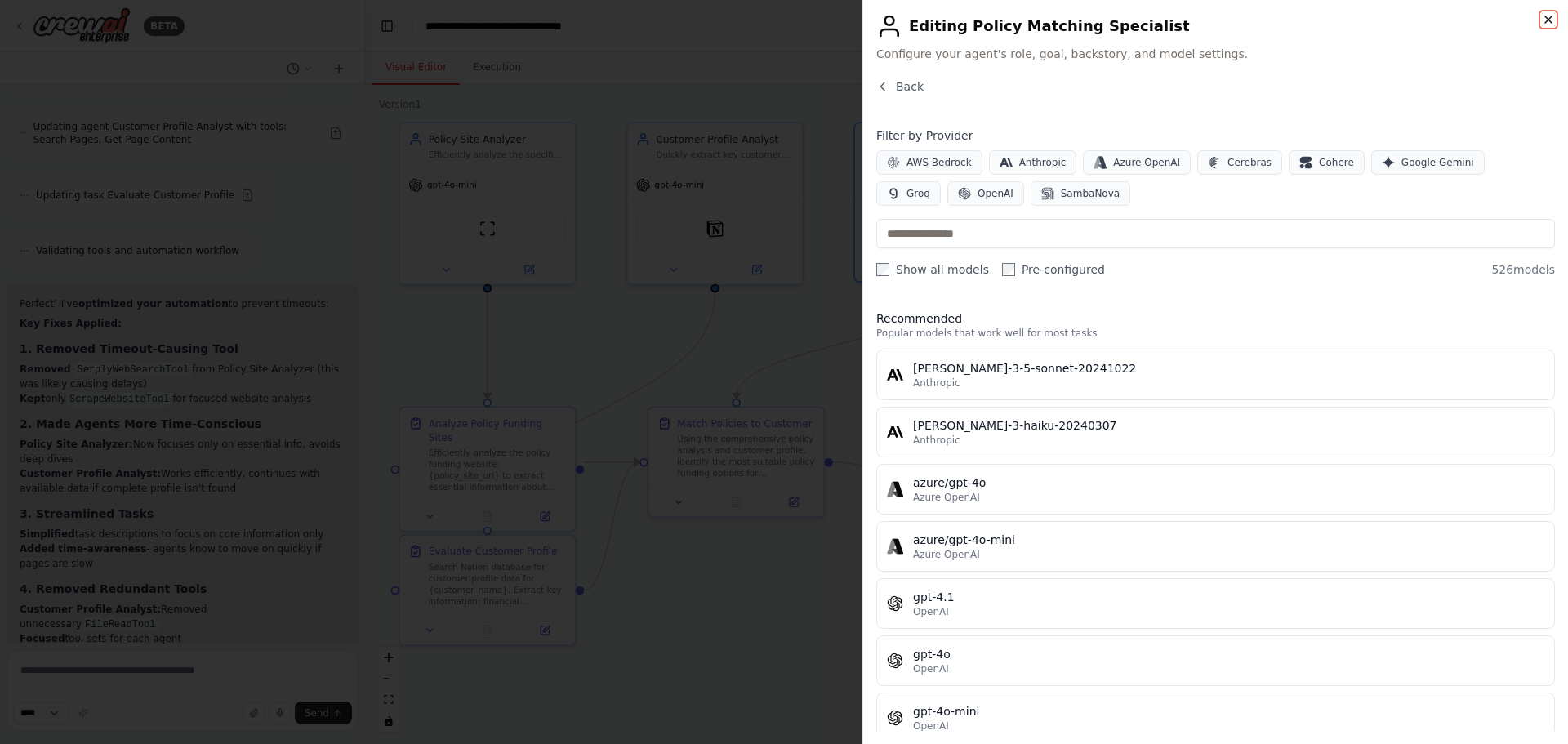
click at [1552, 22] on icon "button" at bounding box center [1548, 20] width 13 height 13
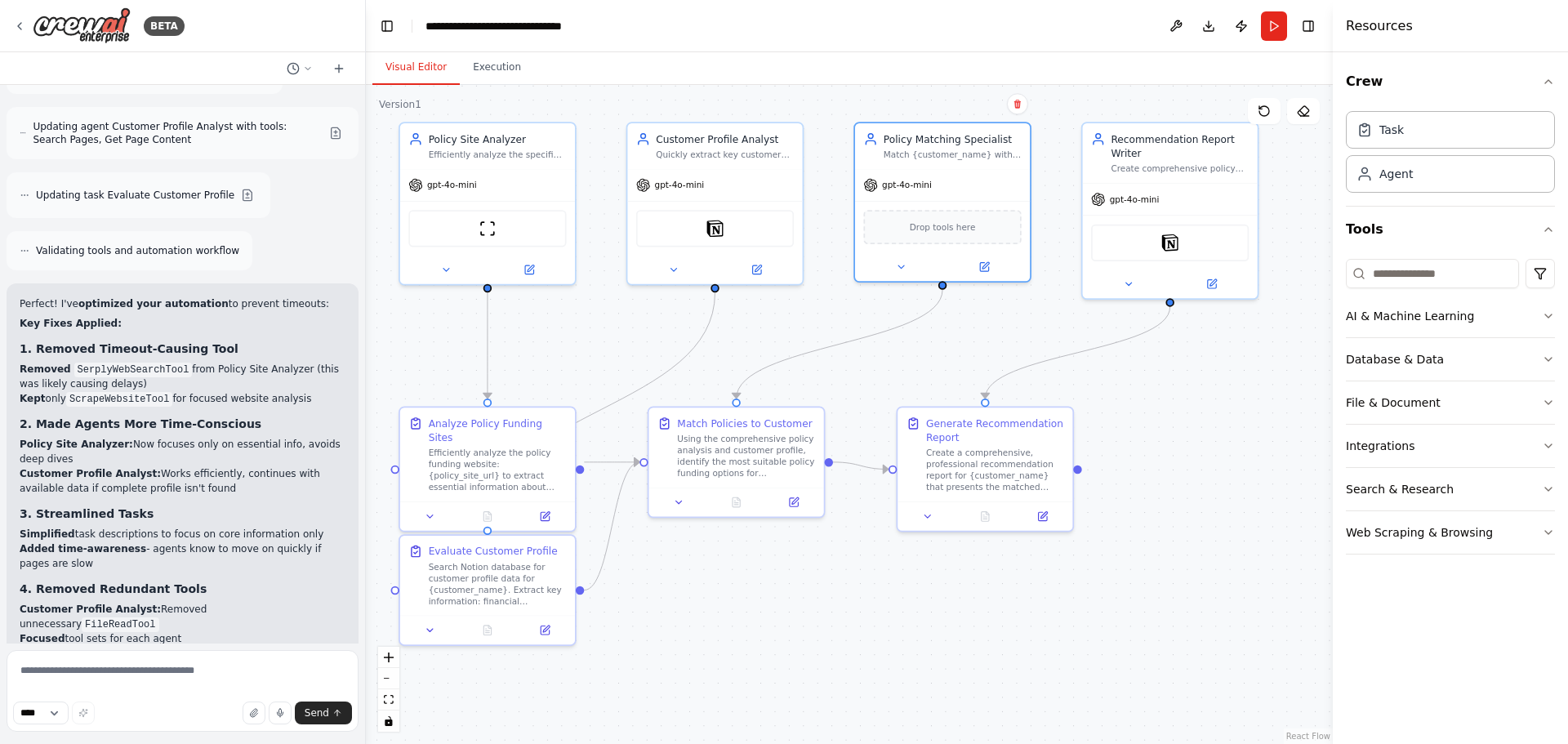
scroll to position [11032, 0]
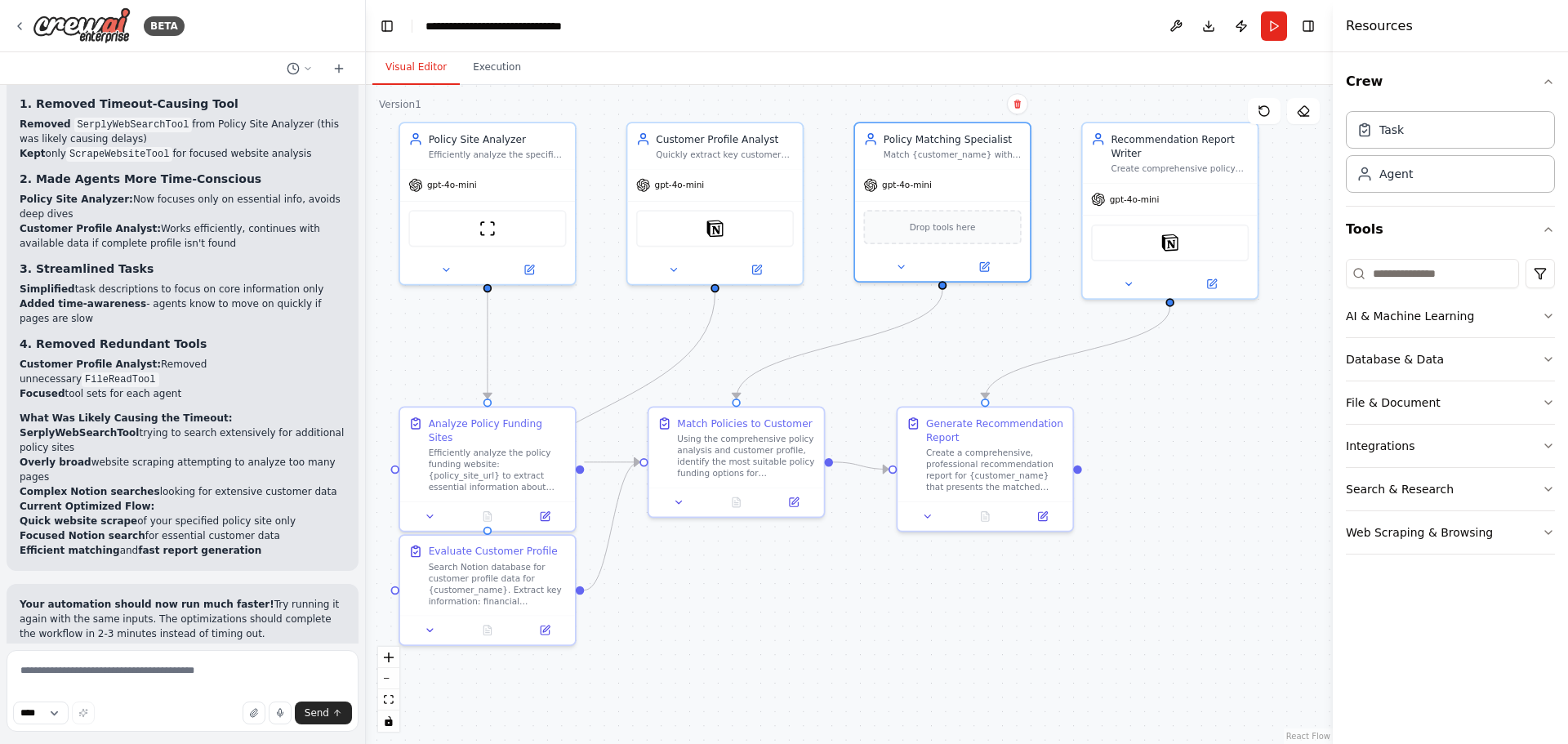
drag, startPoint x: 102, startPoint y: 2, endPoint x: 667, endPoint y: 351, distance: 664.1
click at [667, 351] on div ".deletable-edge-delete-btn { width: 20px; height: 20px; border: 0px solid #ffff…" at bounding box center [850, 414] width 967 height 659
